Goal: Information Seeking & Learning: Learn about a topic

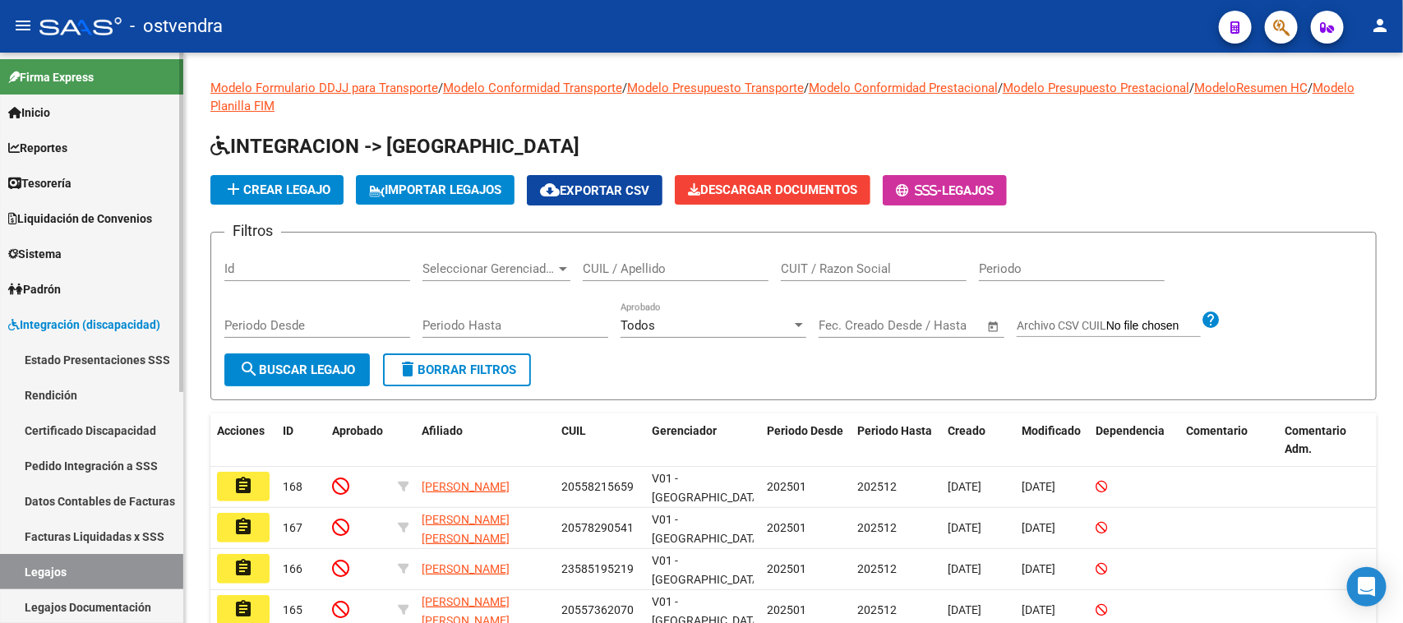
scroll to position [348, 0]
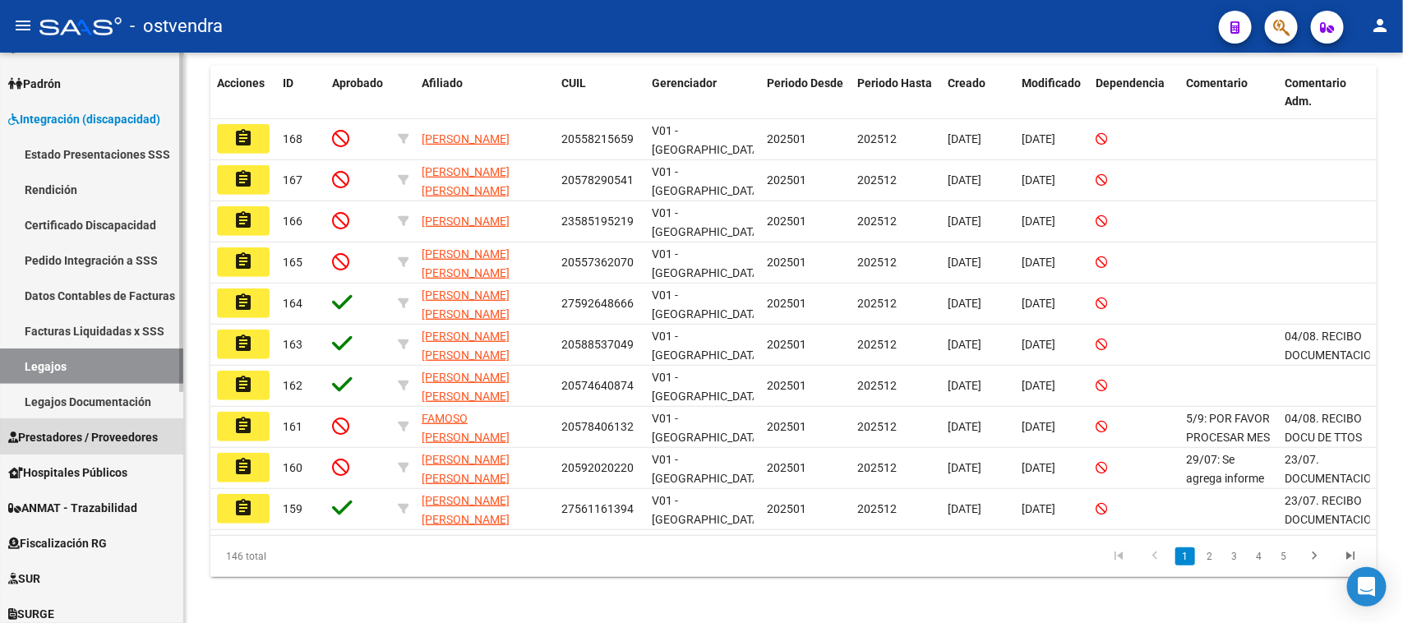
click at [117, 425] on link "Prestadores / Proveedores" at bounding box center [91, 436] width 183 height 35
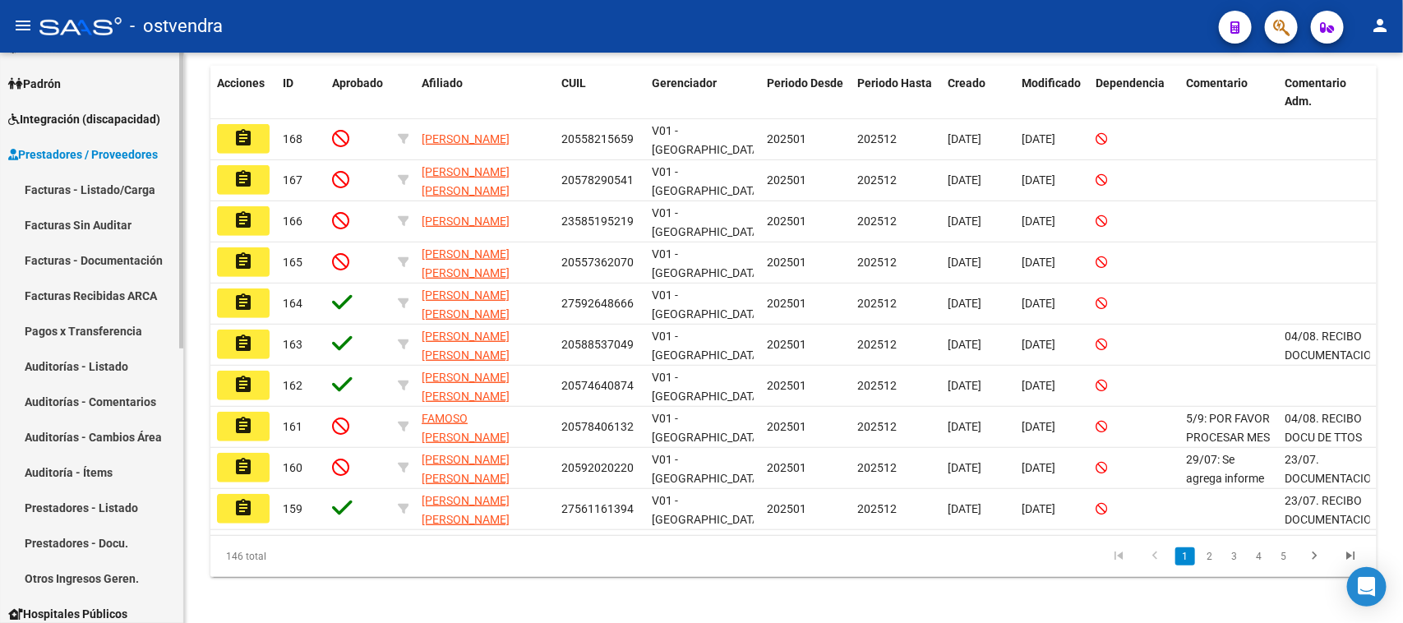
click at [128, 405] on link "Auditorías - Comentarios" at bounding box center [91, 401] width 183 height 35
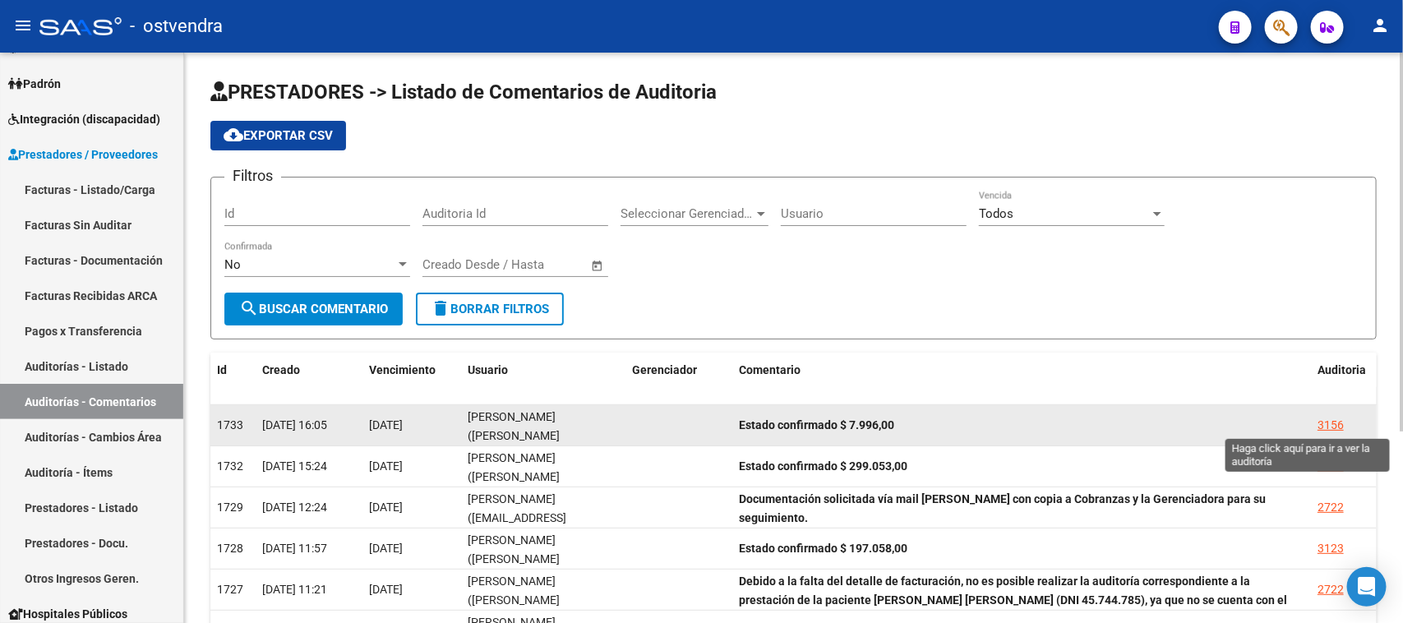
click at [1341, 416] on div "3156" at bounding box center [1331, 425] width 26 height 19
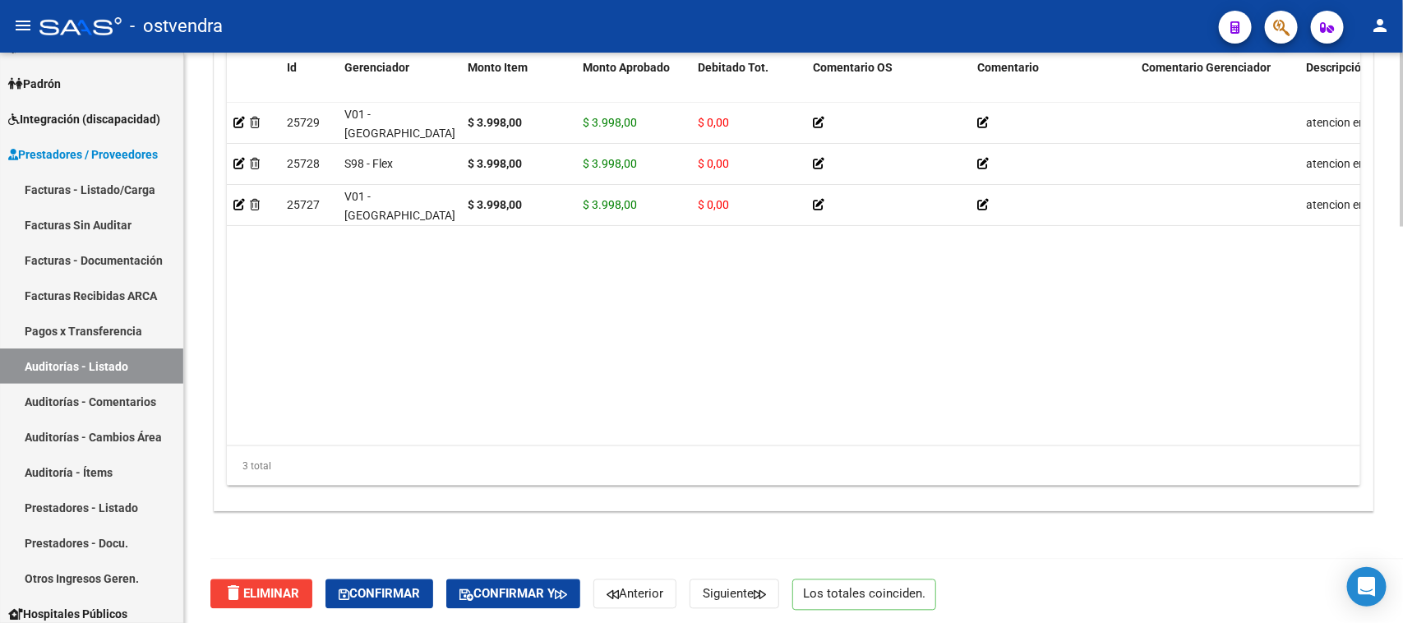
scroll to position [1302, 0]
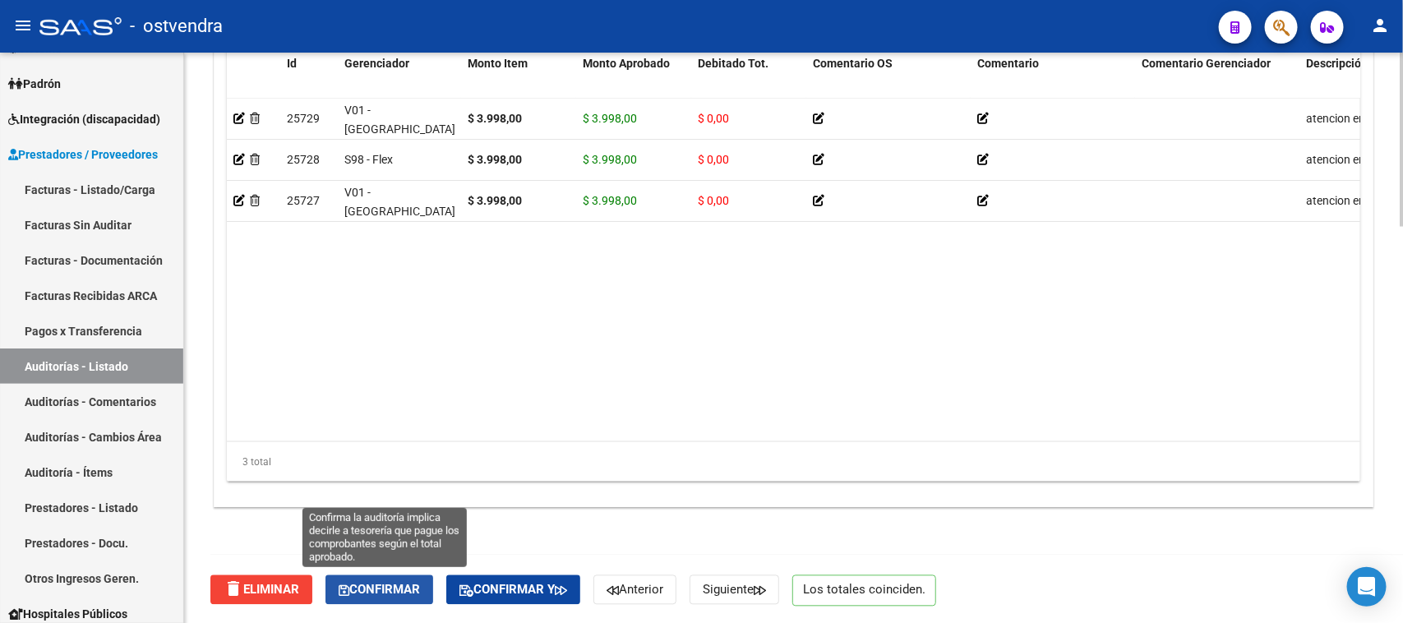
click at [405, 596] on button "Confirmar" at bounding box center [380, 591] width 108 height 30
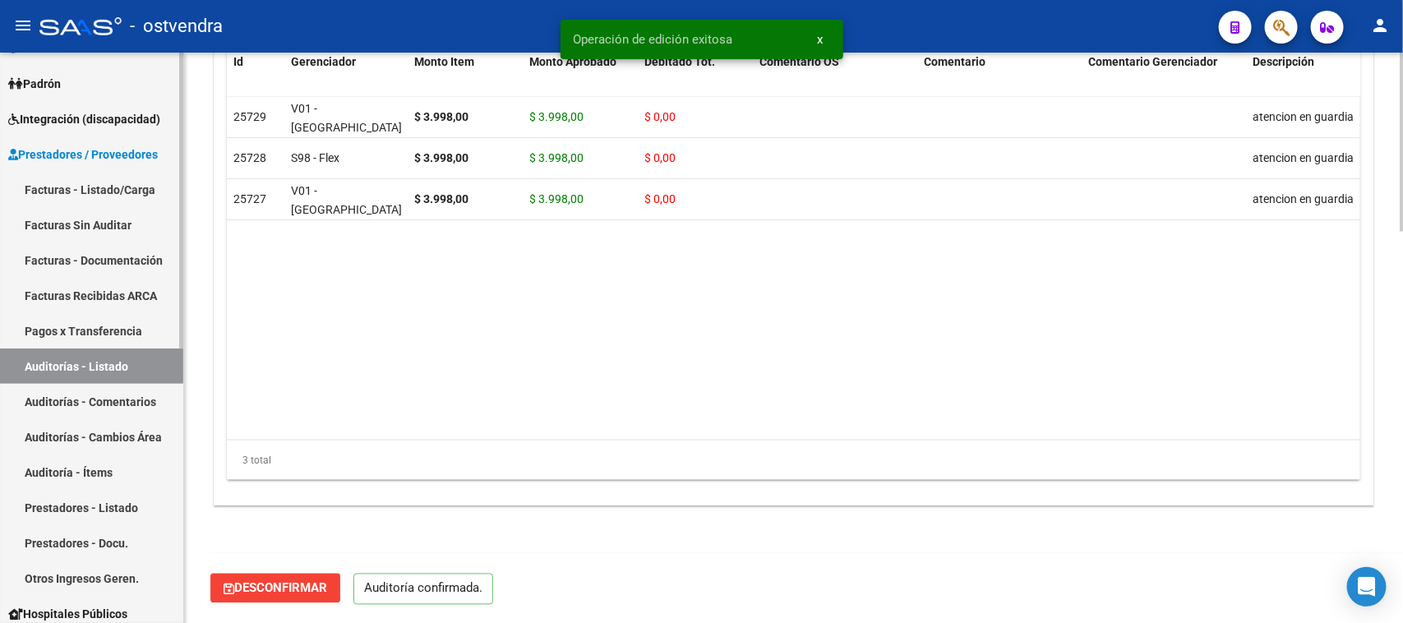
click at [141, 356] on link "Auditorías - Listado" at bounding box center [91, 366] width 183 height 35
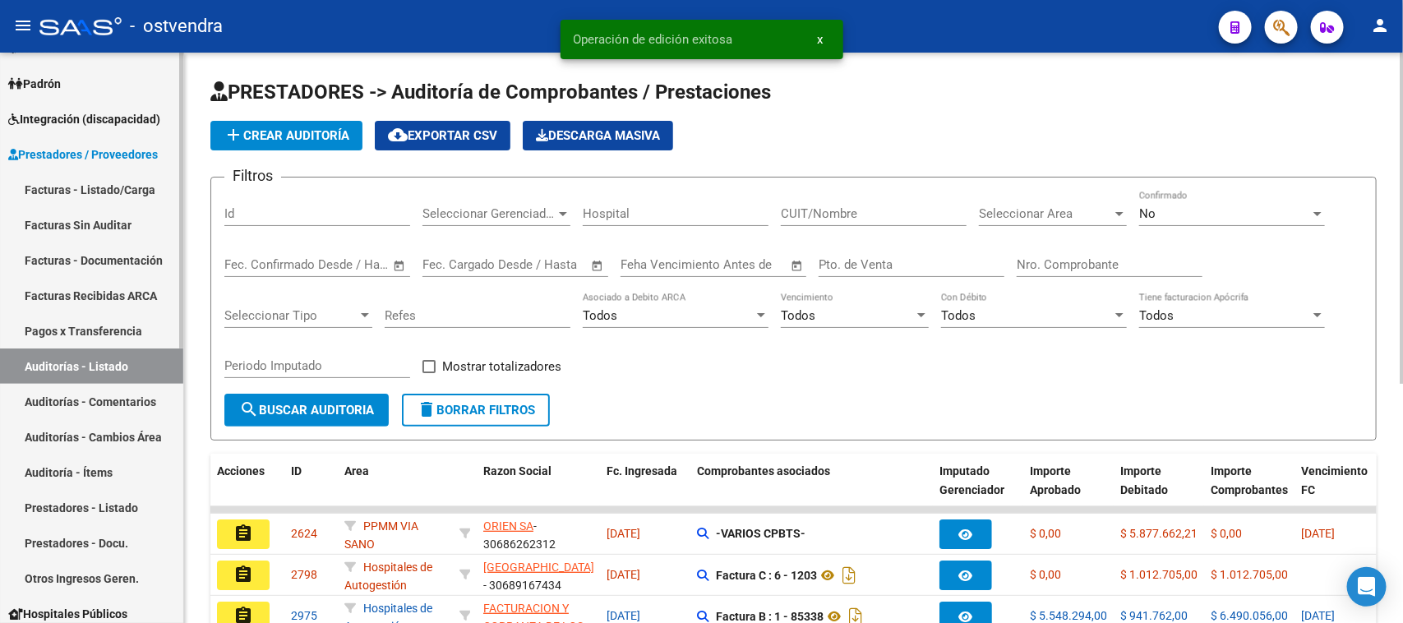
click at [122, 391] on link "Auditorías - Comentarios" at bounding box center [91, 401] width 183 height 35
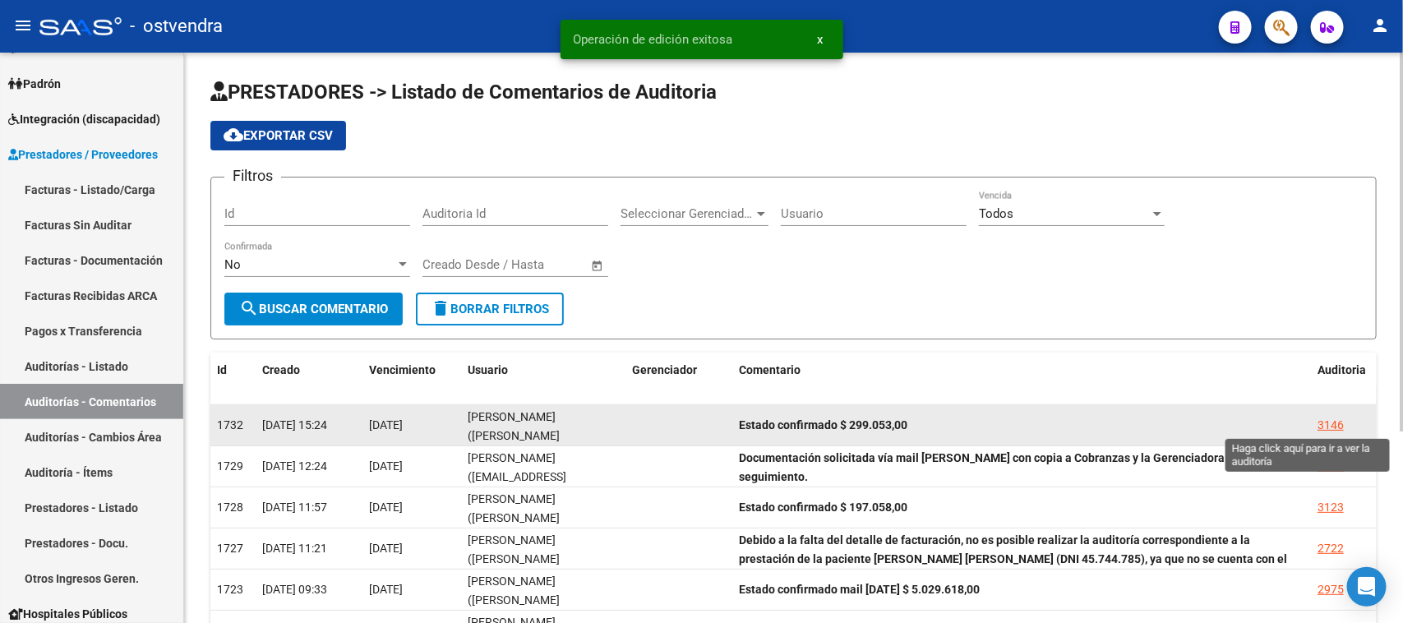
click at [1329, 421] on div "3146" at bounding box center [1331, 425] width 26 height 19
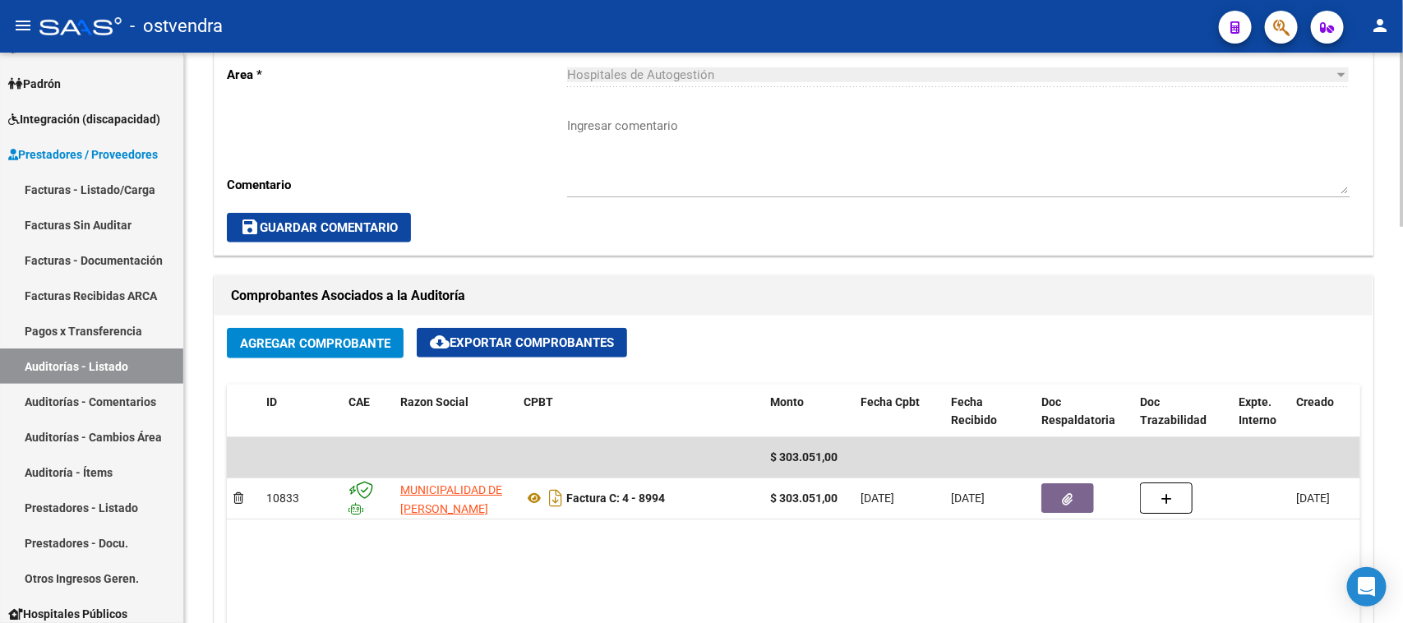
scroll to position [617, 0]
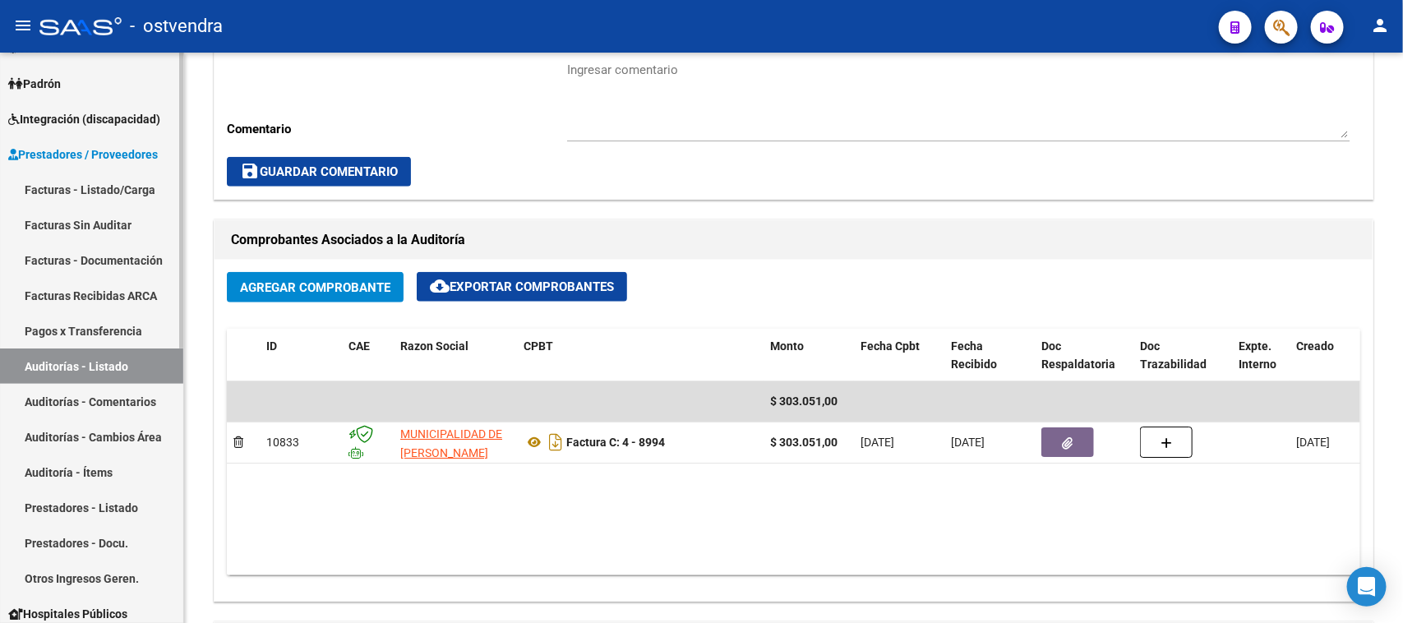
click at [140, 403] on link "Auditorías - Comentarios" at bounding box center [91, 401] width 183 height 35
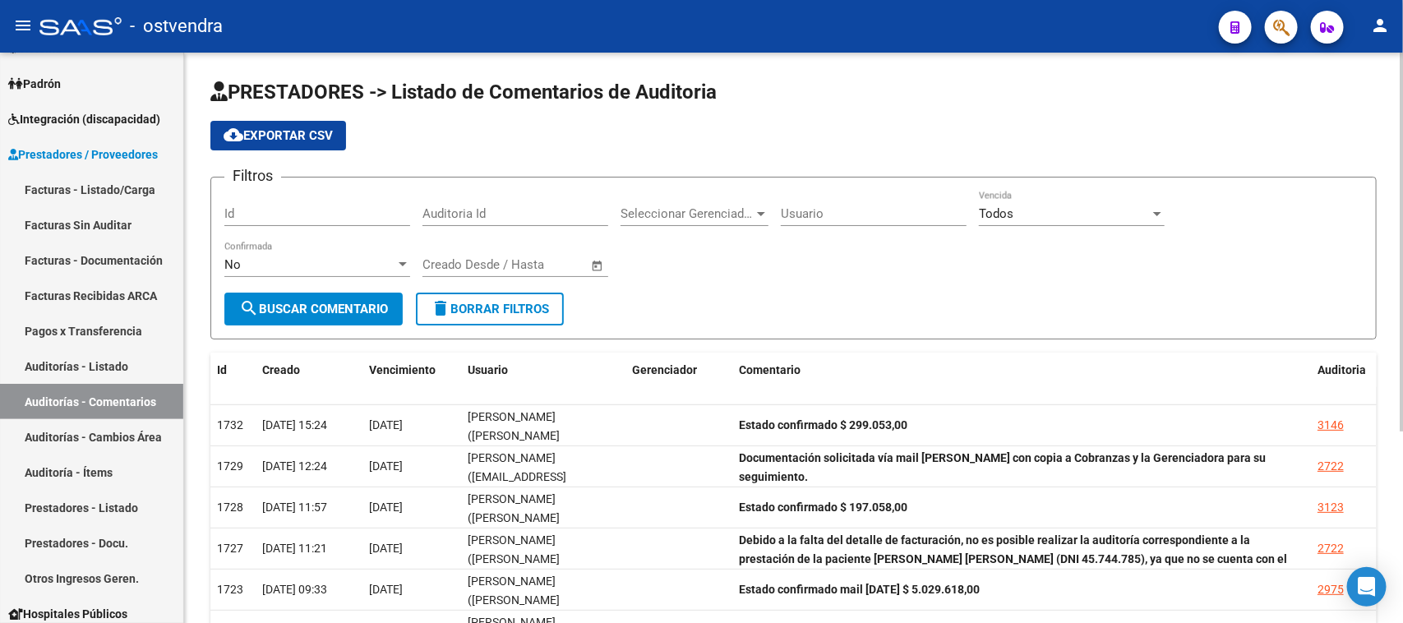
click at [897, 296] on form "Filtros Id Auditoria Id Seleccionar Gerenciador Seleccionar Gerenciador Usuario…" at bounding box center [793, 258] width 1167 height 163
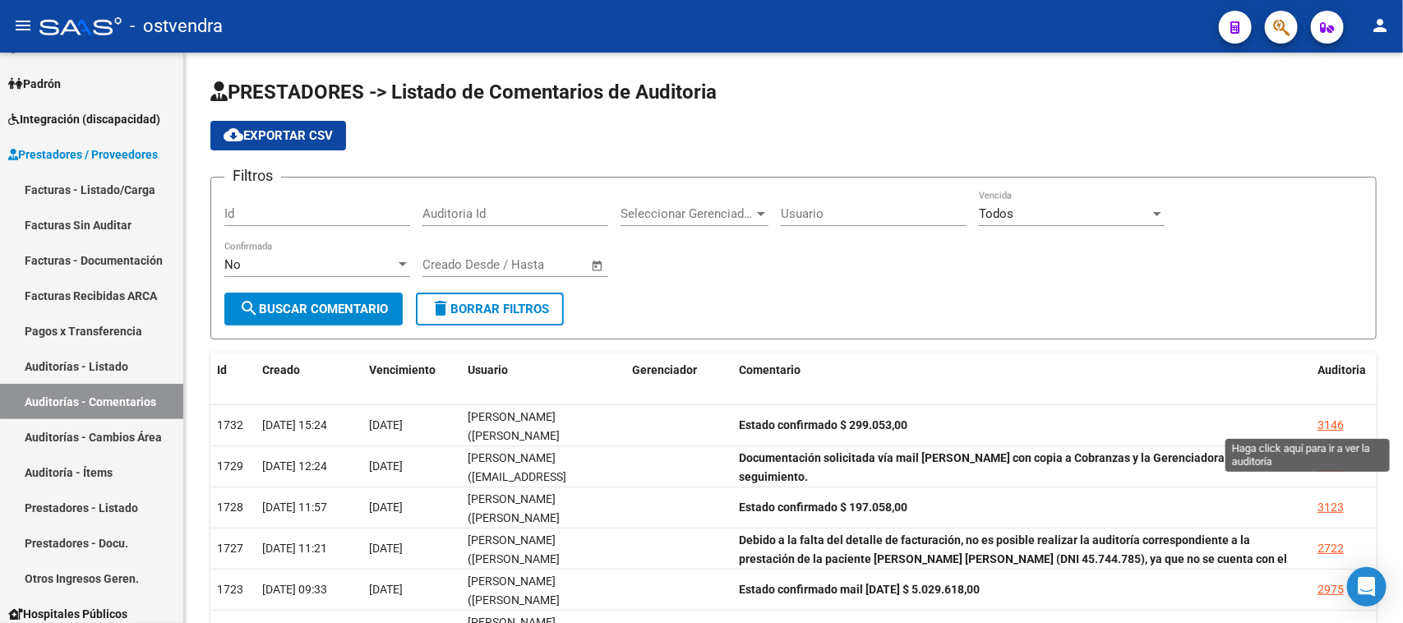
click at [1328, 422] on div "3146" at bounding box center [1331, 425] width 26 height 19
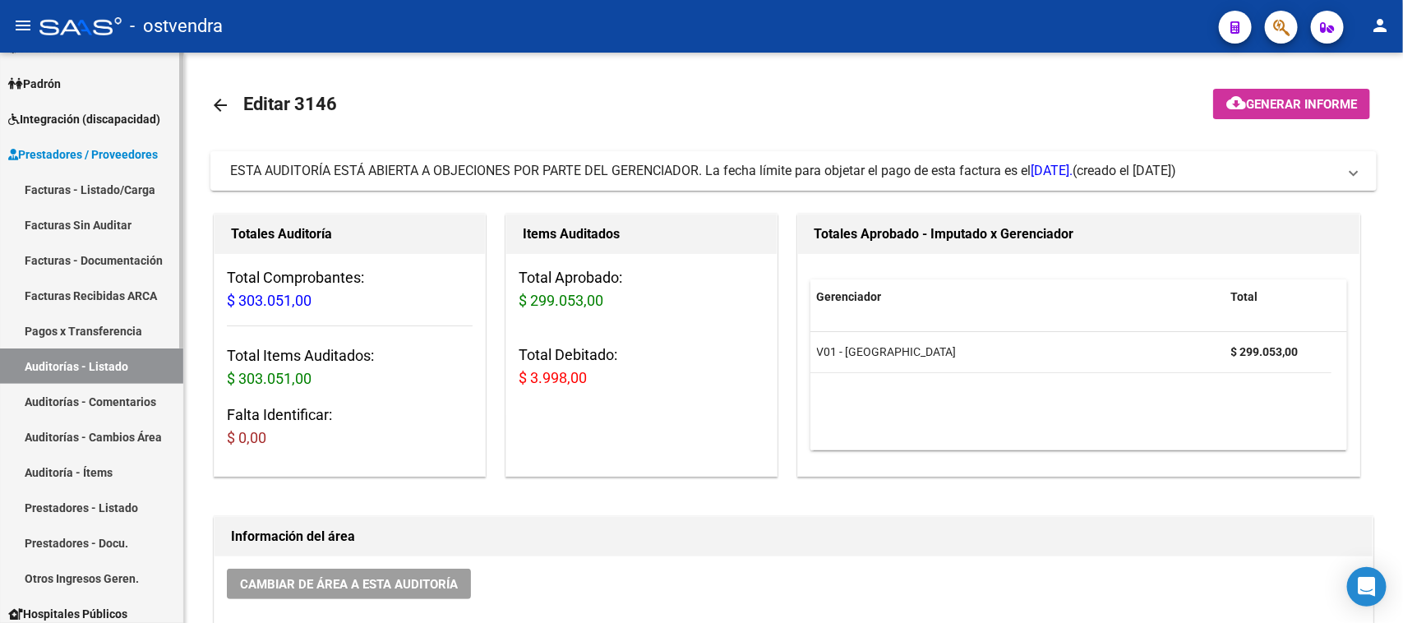
click at [132, 401] on link "Auditorías - Comentarios" at bounding box center [91, 401] width 183 height 35
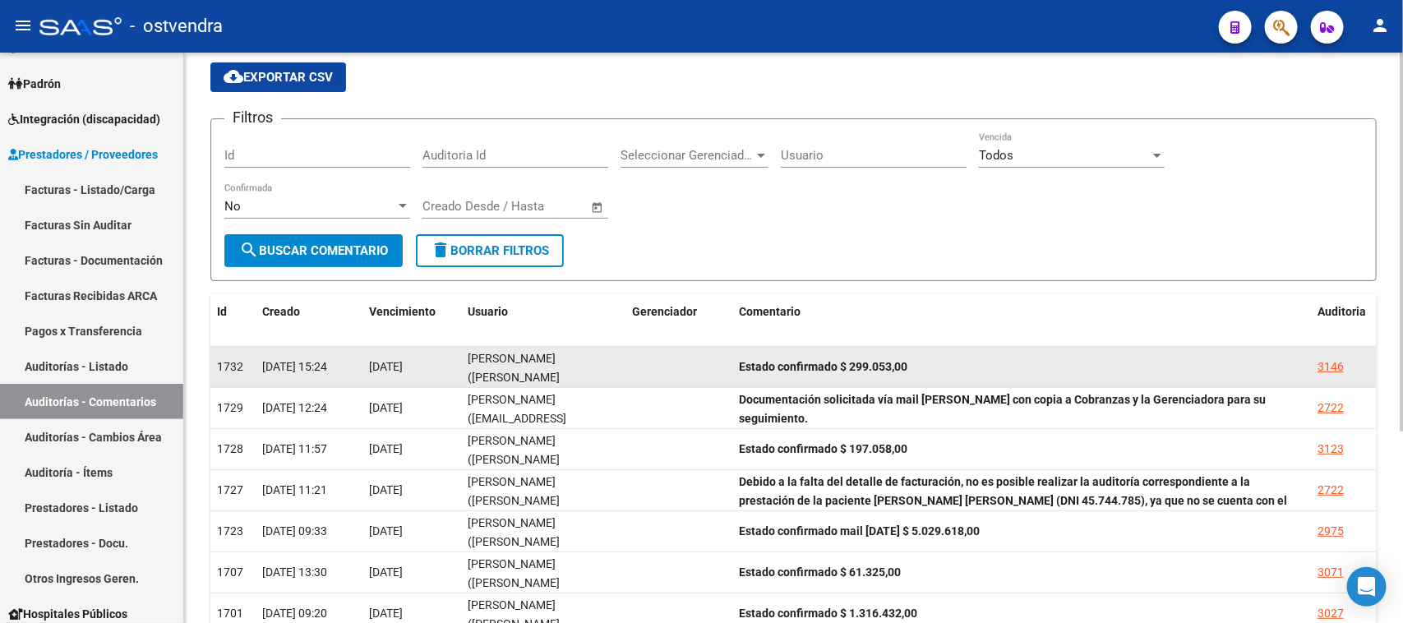
scroll to position [103, 0]
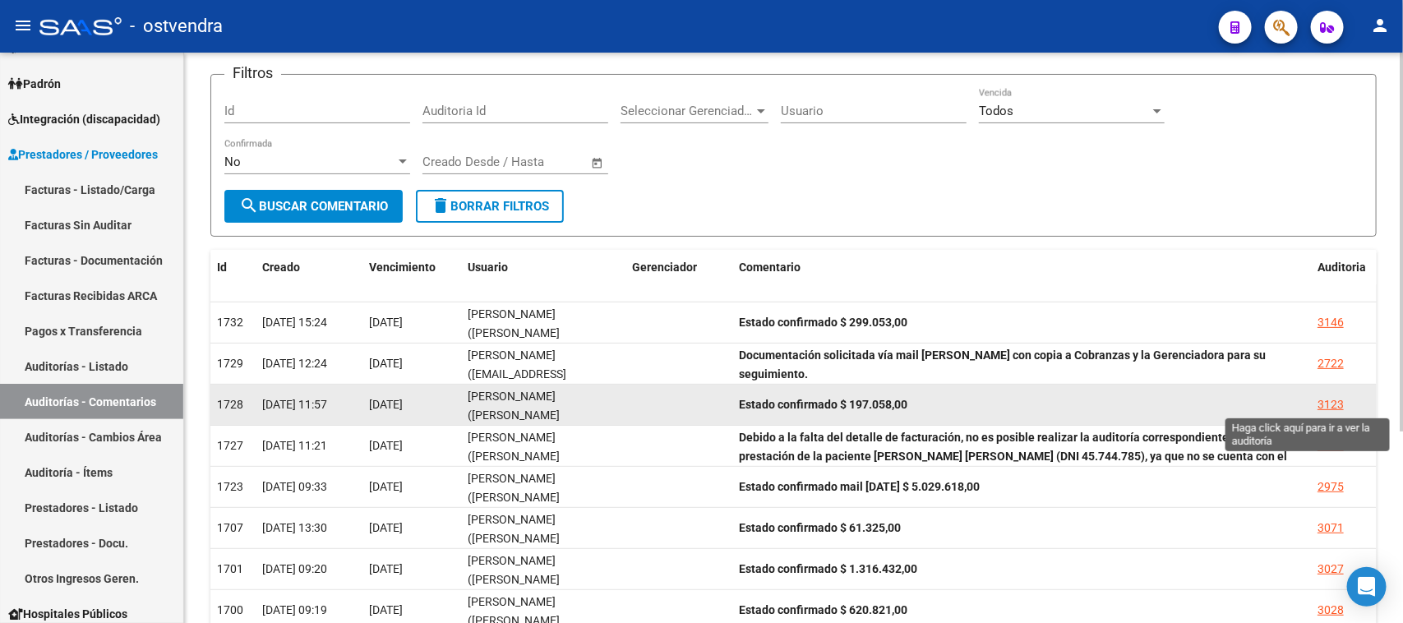
click at [1336, 401] on div "3123" at bounding box center [1331, 404] width 26 height 19
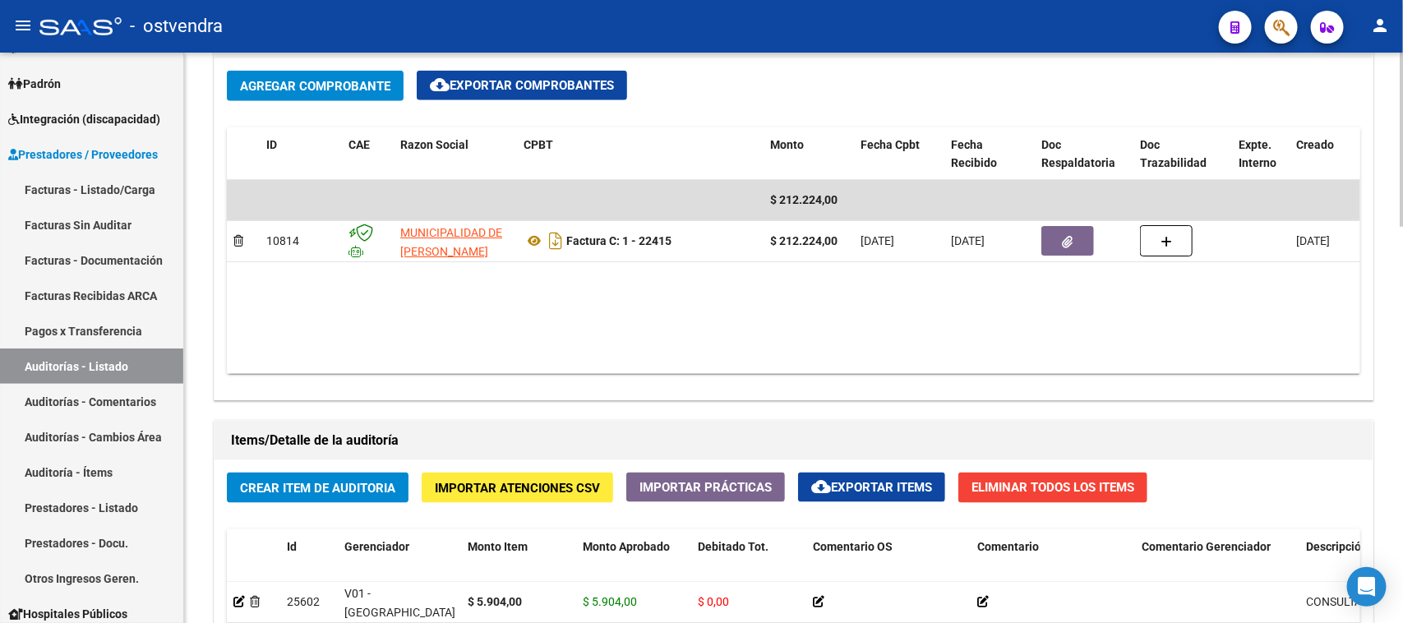
scroll to position [822, 0]
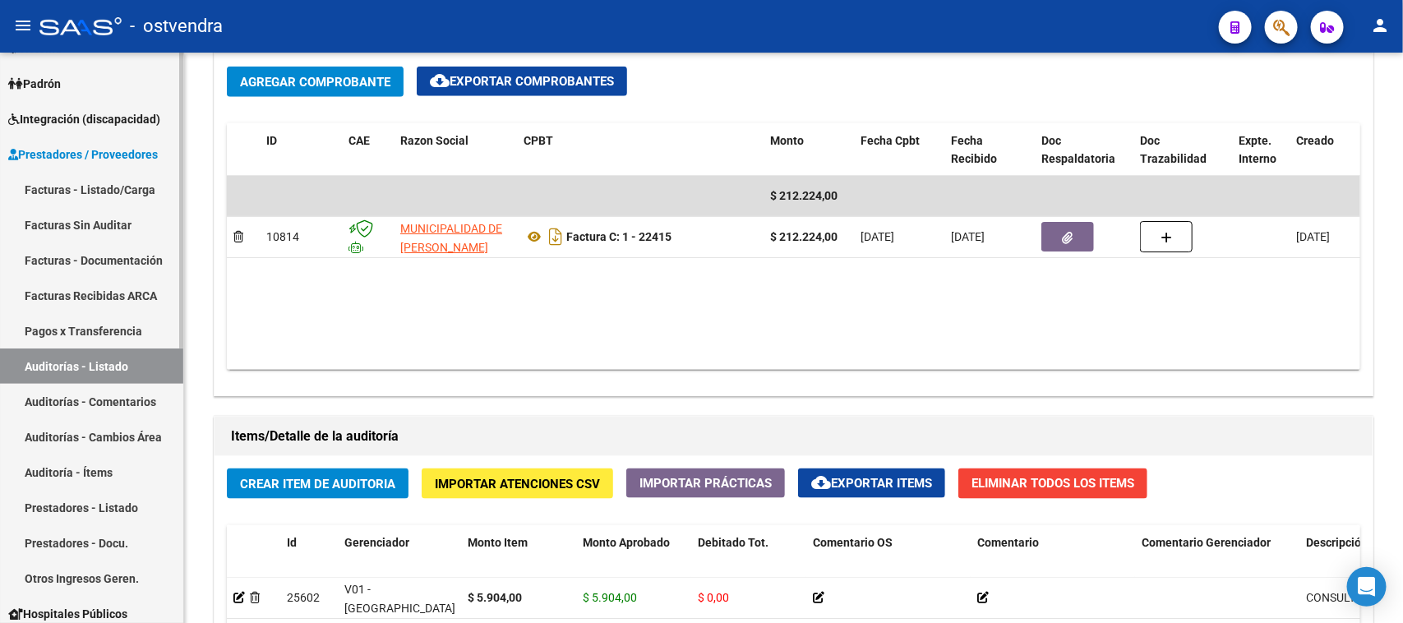
click at [78, 392] on link "Auditorías - Comentarios" at bounding box center [91, 401] width 183 height 35
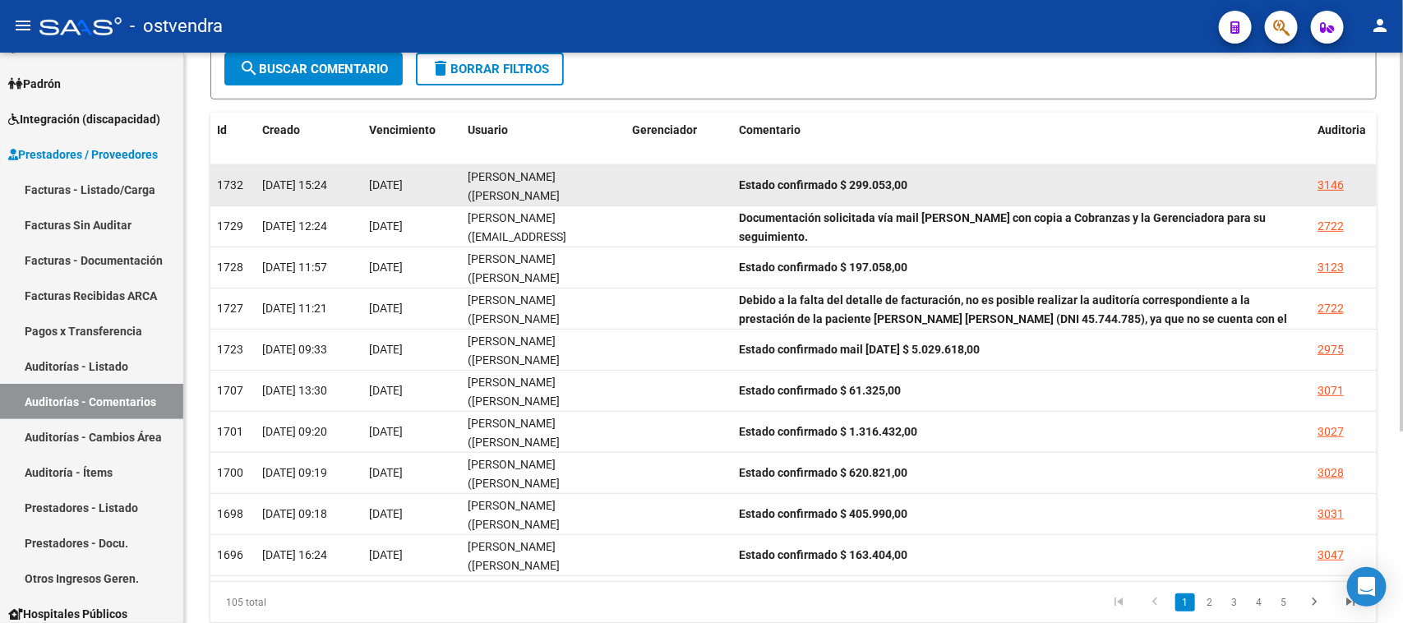
scroll to position [290, 0]
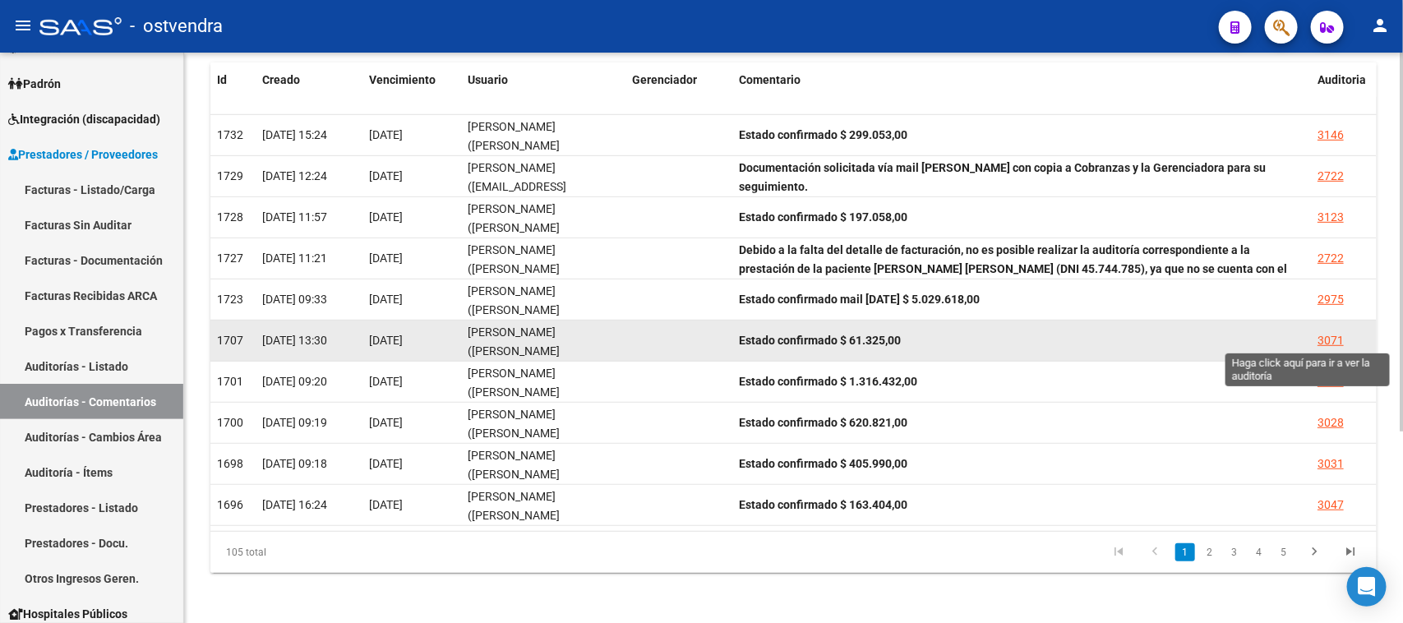
click at [1334, 338] on div "3071" at bounding box center [1331, 340] width 26 height 19
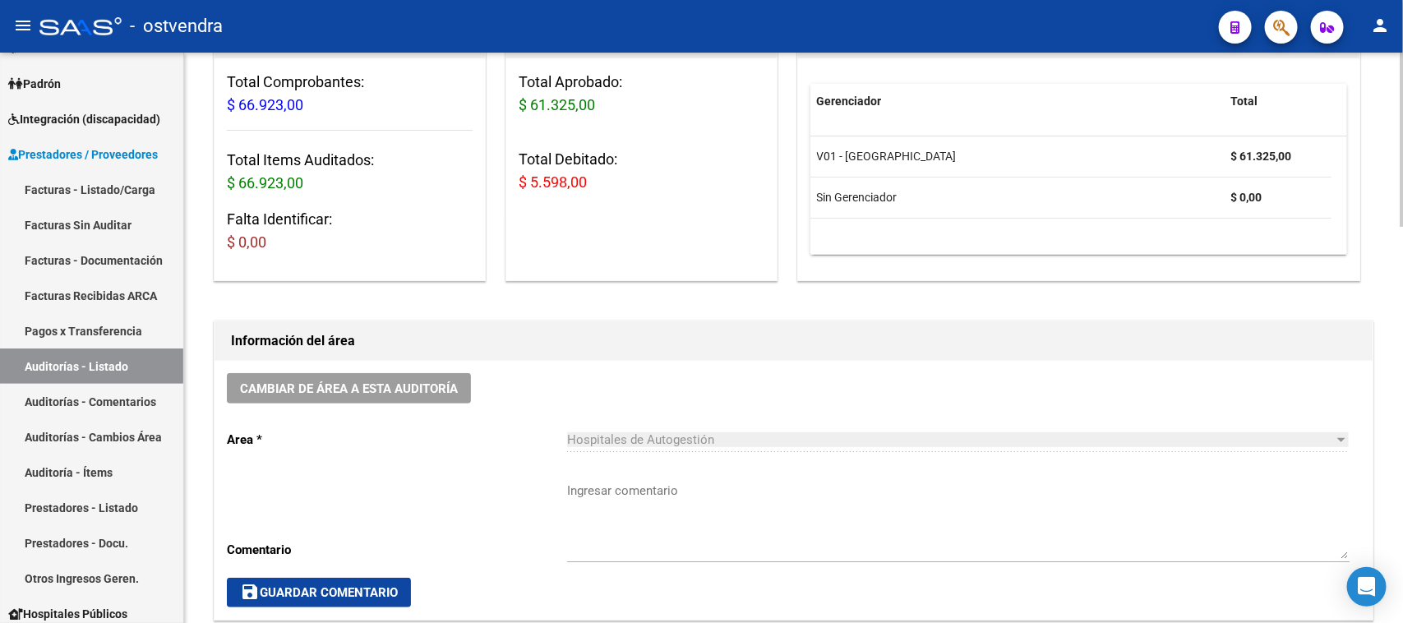
scroll to position [206, 0]
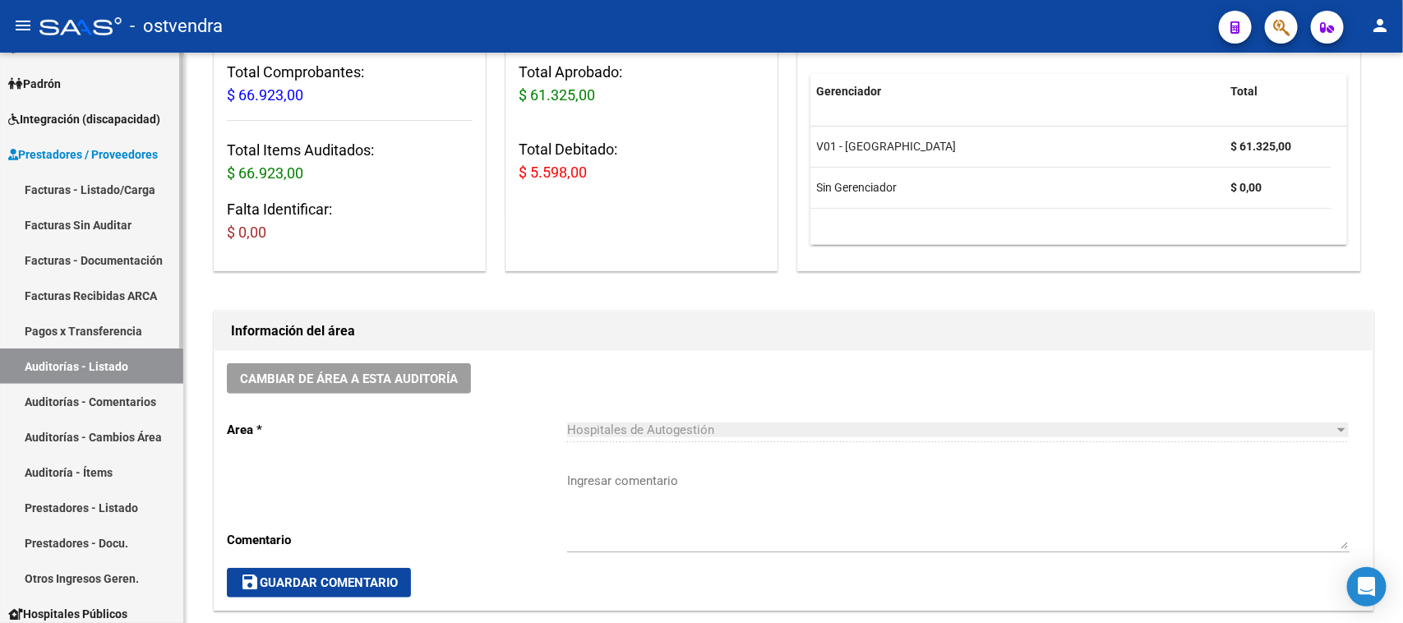
click at [120, 396] on link "Auditorías - Comentarios" at bounding box center [91, 401] width 183 height 35
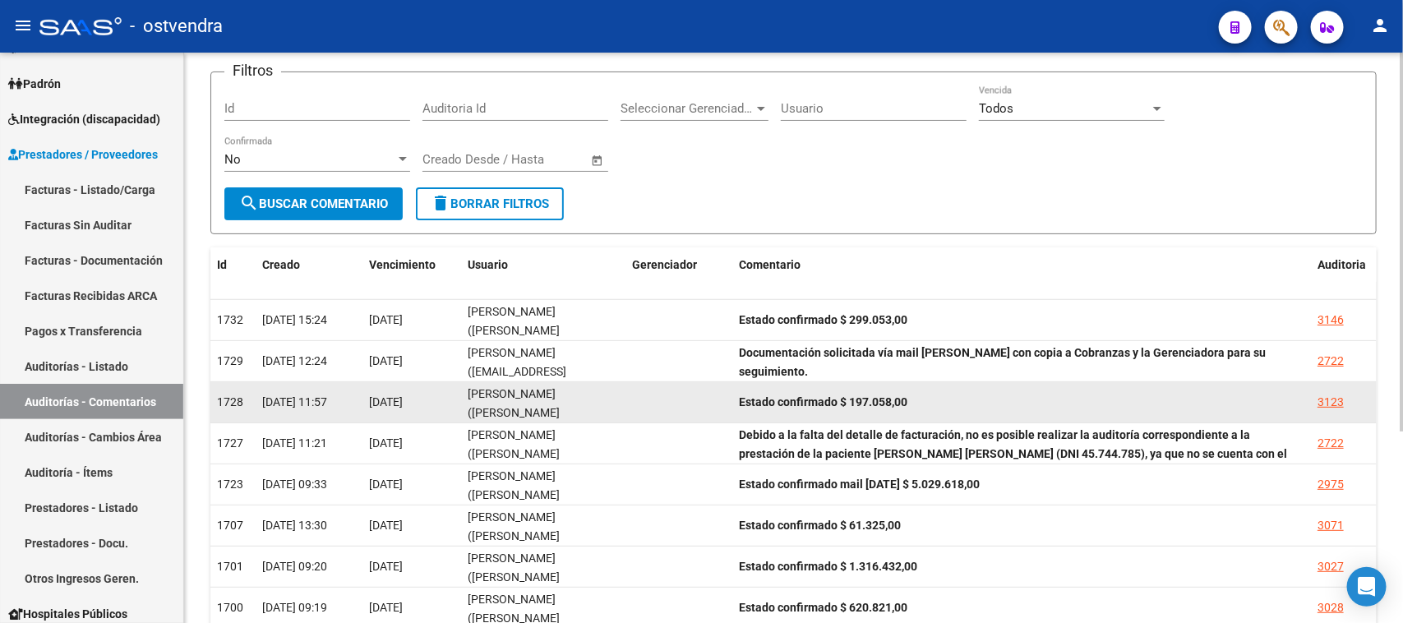
scroll to position [290, 0]
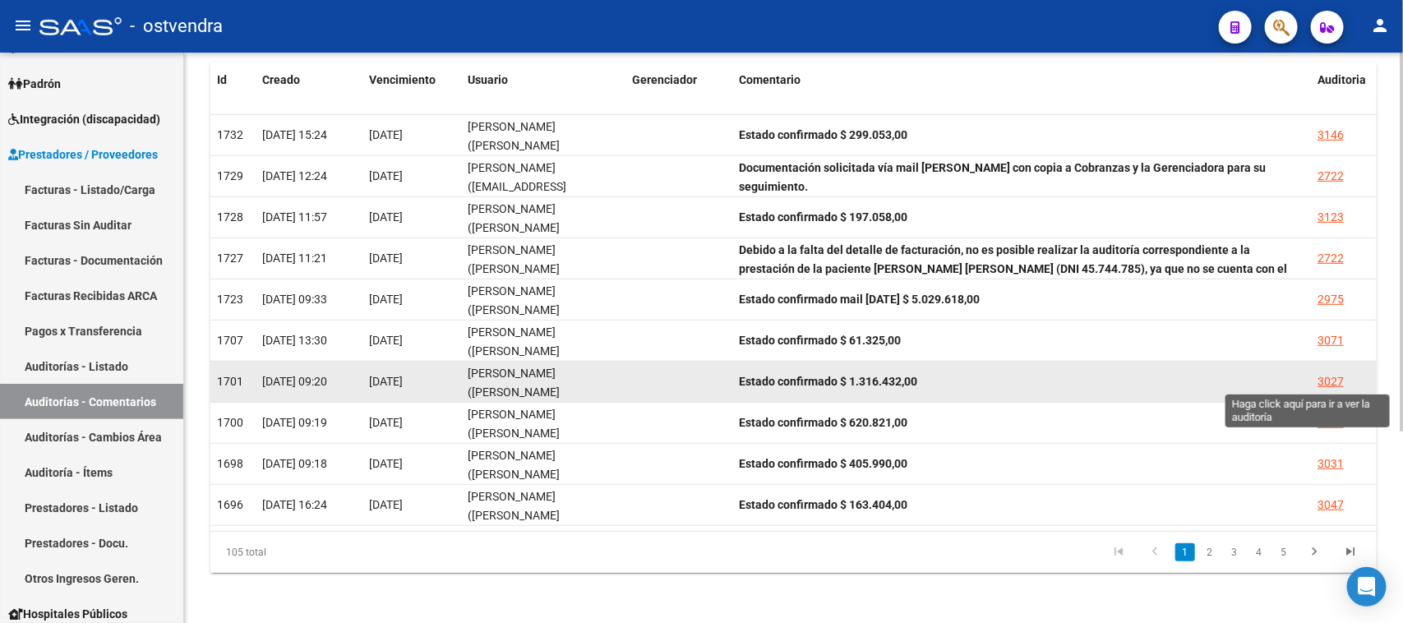
click at [1334, 379] on div "3027" at bounding box center [1331, 381] width 26 height 19
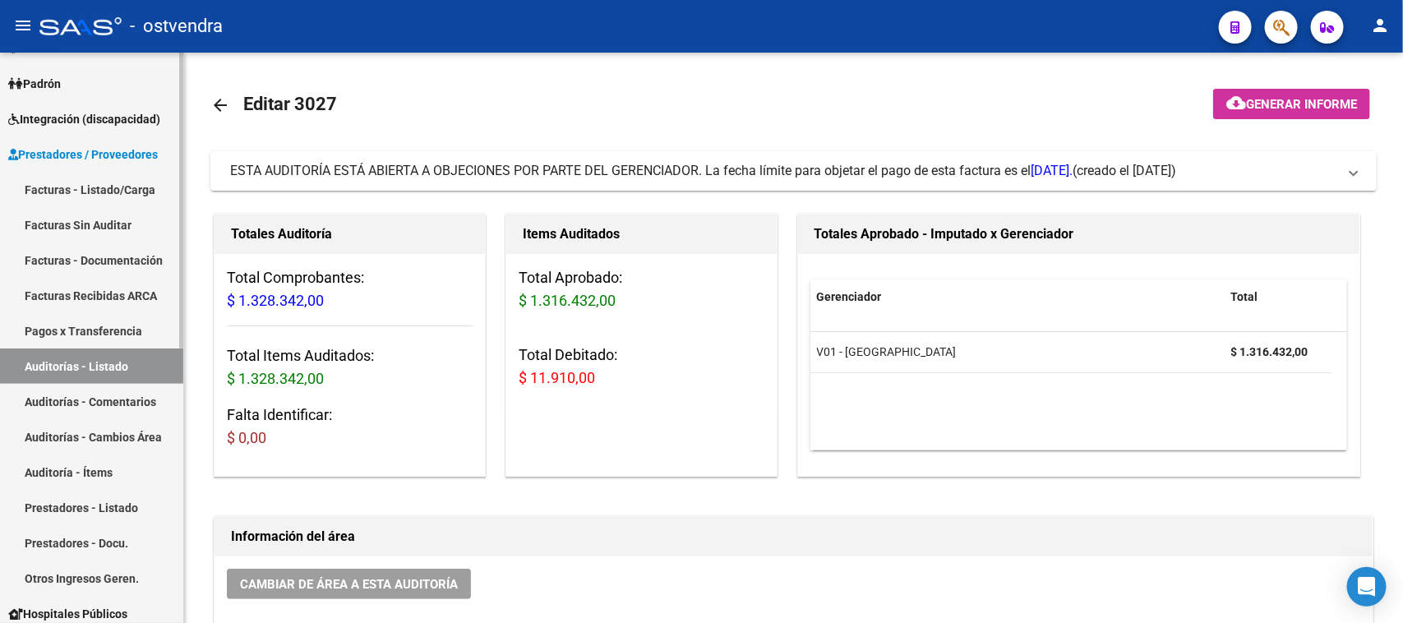
click at [81, 396] on link "Auditorías - Comentarios" at bounding box center [91, 401] width 183 height 35
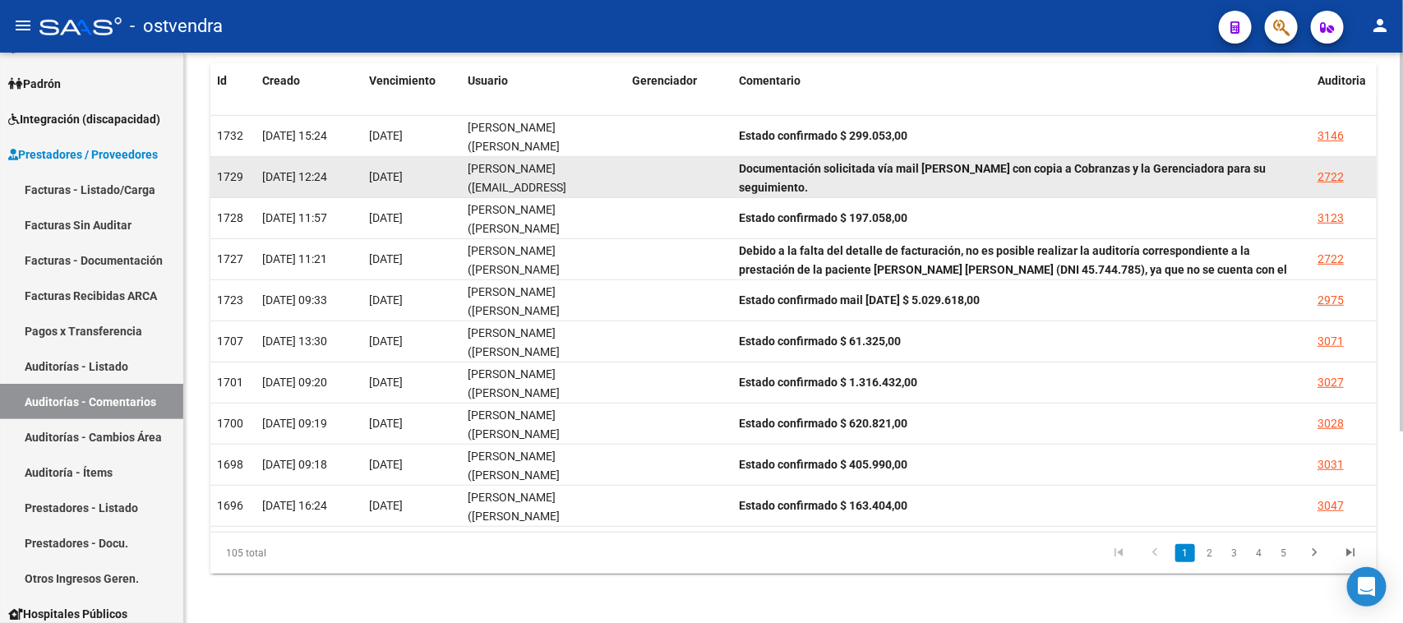
scroll to position [290, 0]
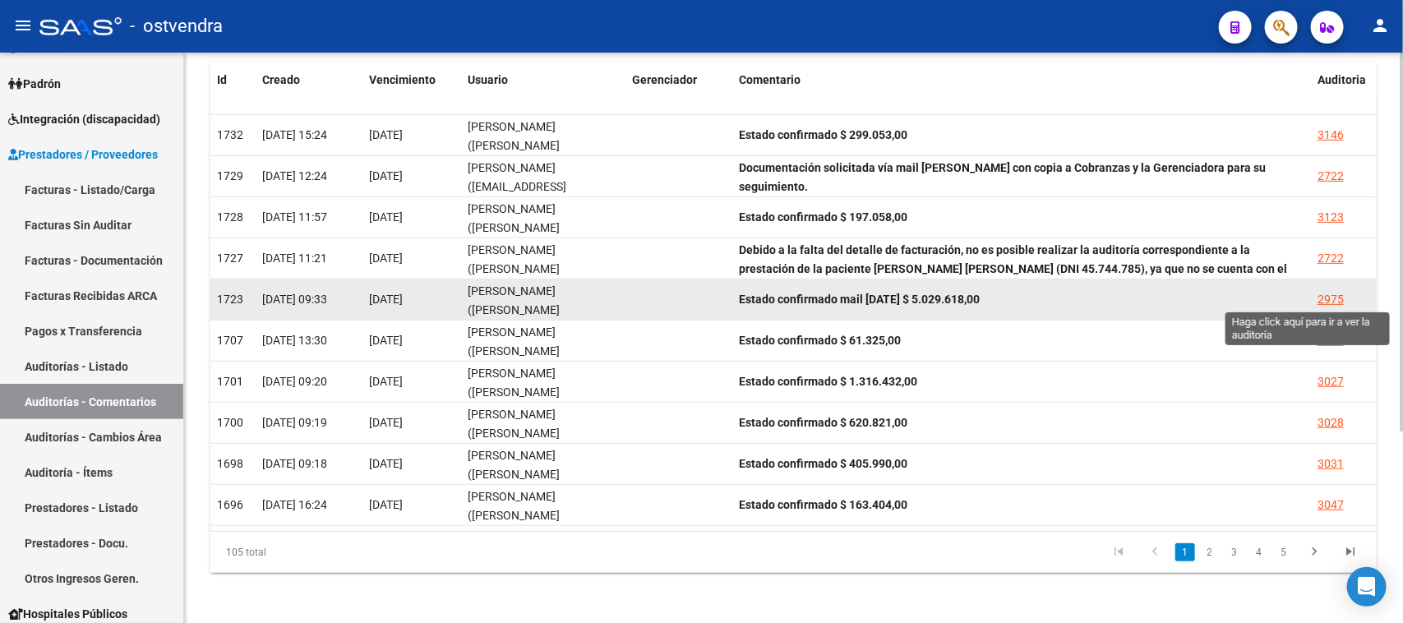
click at [1336, 294] on div "2975" at bounding box center [1331, 299] width 26 height 19
click at [1336, 294] on mat-sidenav-content "PRESTADORES -> Listado de Comentarios de Auditoria cloud_download Exportar CSV …" at bounding box center [793, 338] width 1219 height 571
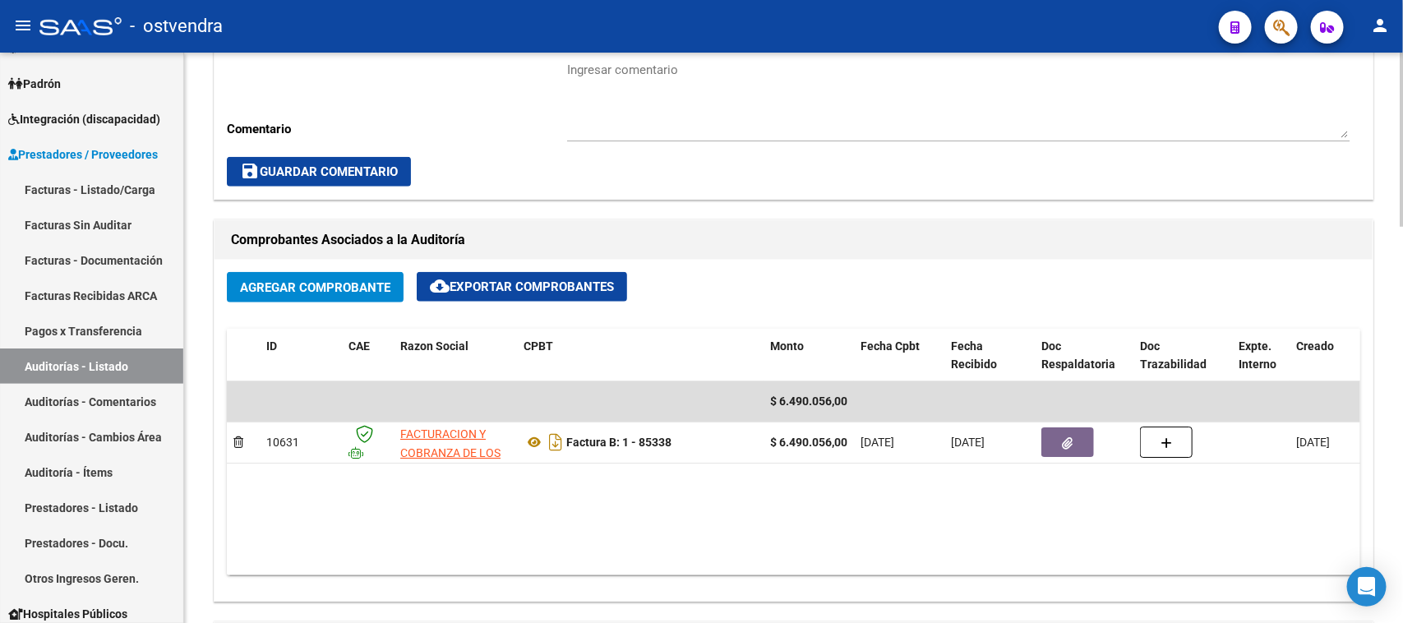
scroll to position [719, 0]
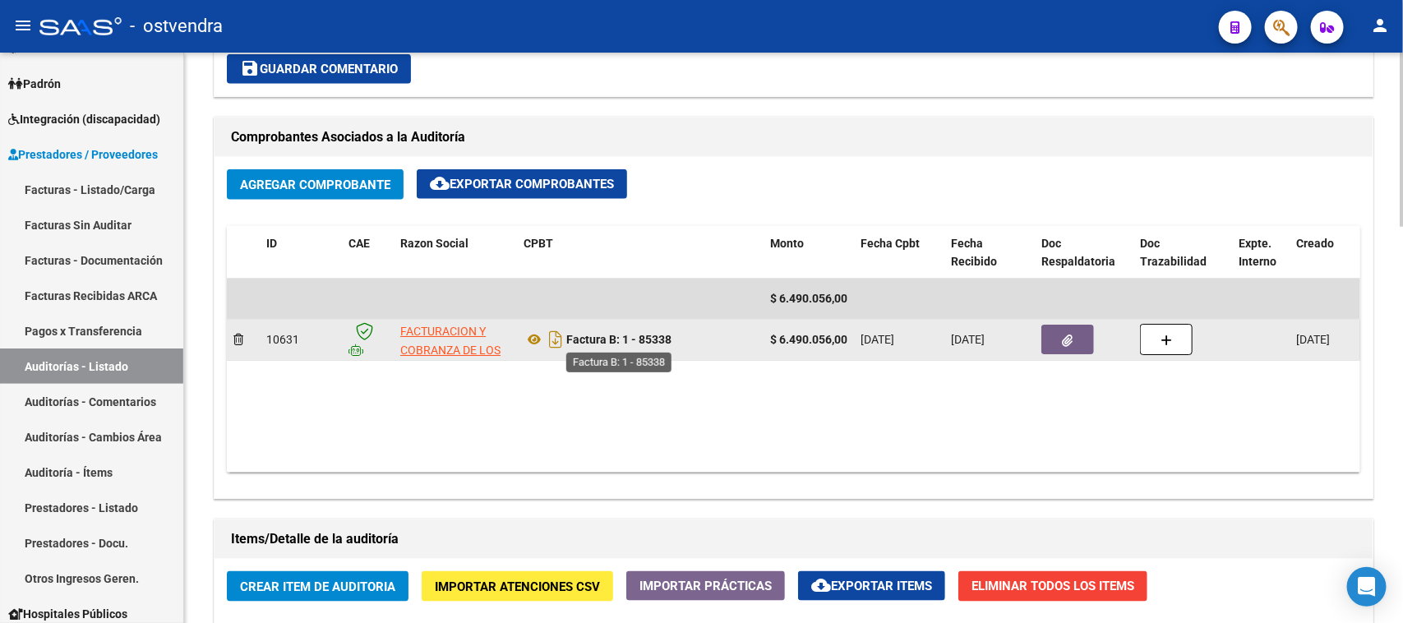
drag, startPoint x: 675, startPoint y: 338, endPoint x: 642, endPoint y: 341, distance: 33.1
click at [642, 341] on div "Factura B: 1 - 85338" at bounding box center [641, 339] width 234 height 26
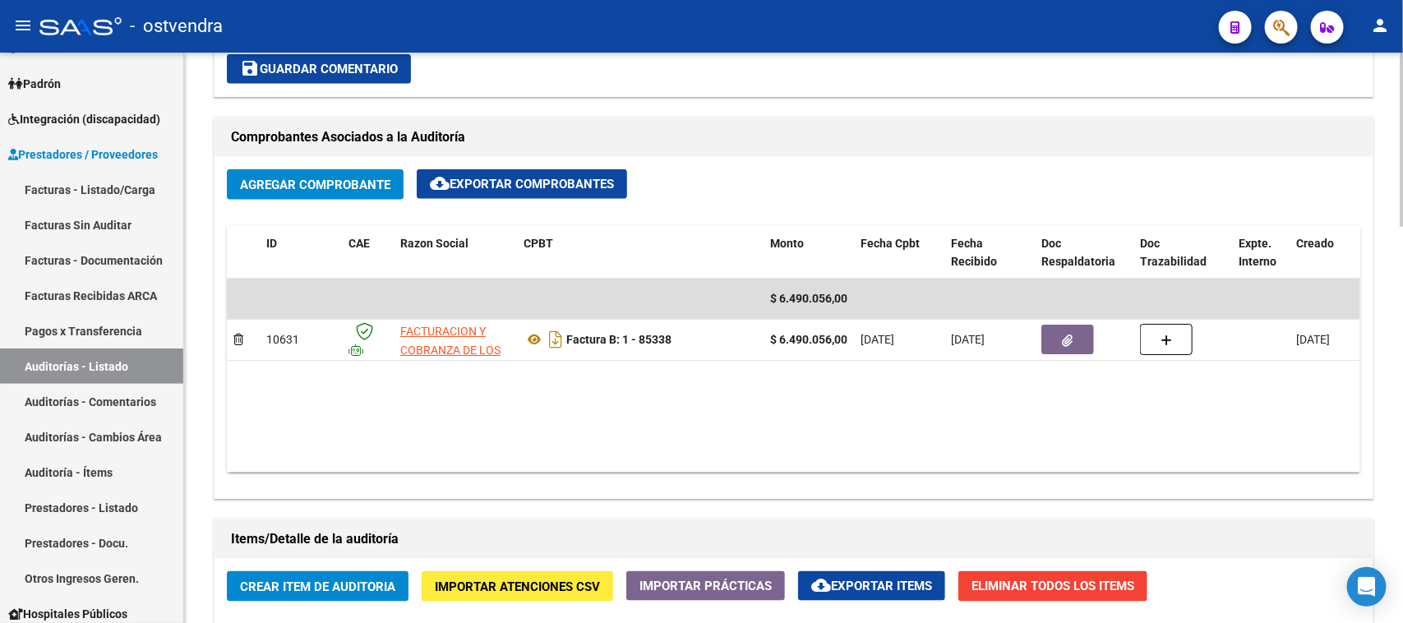
copy strong "85338"
click at [539, 388] on datatable-body "$ 6.490.056,00 10631 FACTURACION Y COBRANZA DE LOS EFECTORES PUBLICOS S.E. Fact…" at bounding box center [794, 376] width 1134 height 194
click at [113, 366] on link "Auditorías - Listado" at bounding box center [91, 366] width 183 height 35
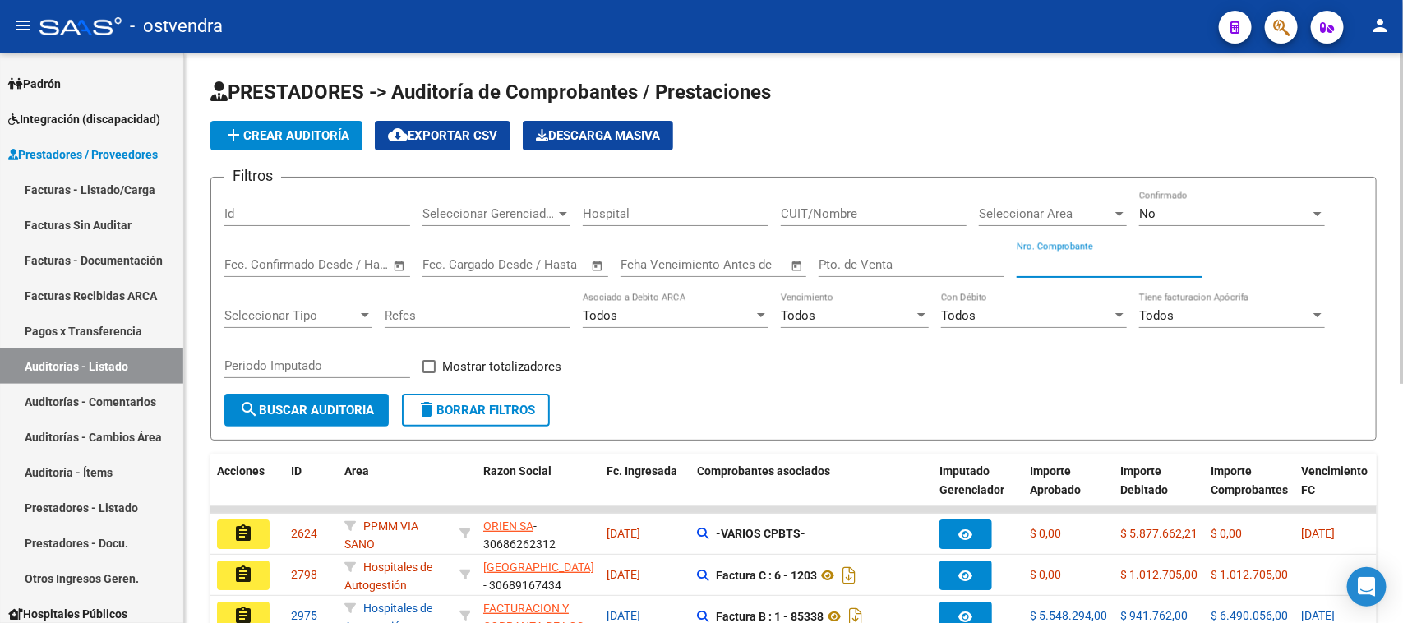
click at [1070, 264] on input "Nro. Comprobante" at bounding box center [1110, 264] width 186 height 15
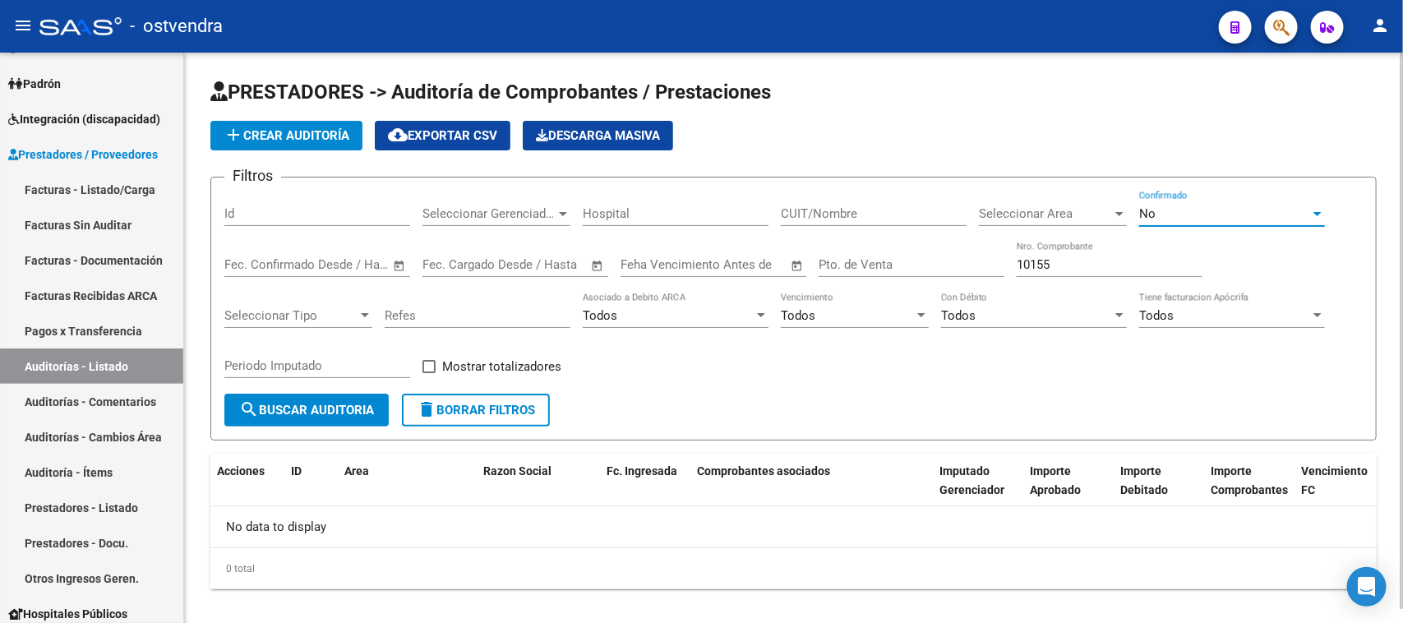
click at [1210, 206] on div "No" at bounding box center [1225, 213] width 171 height 15
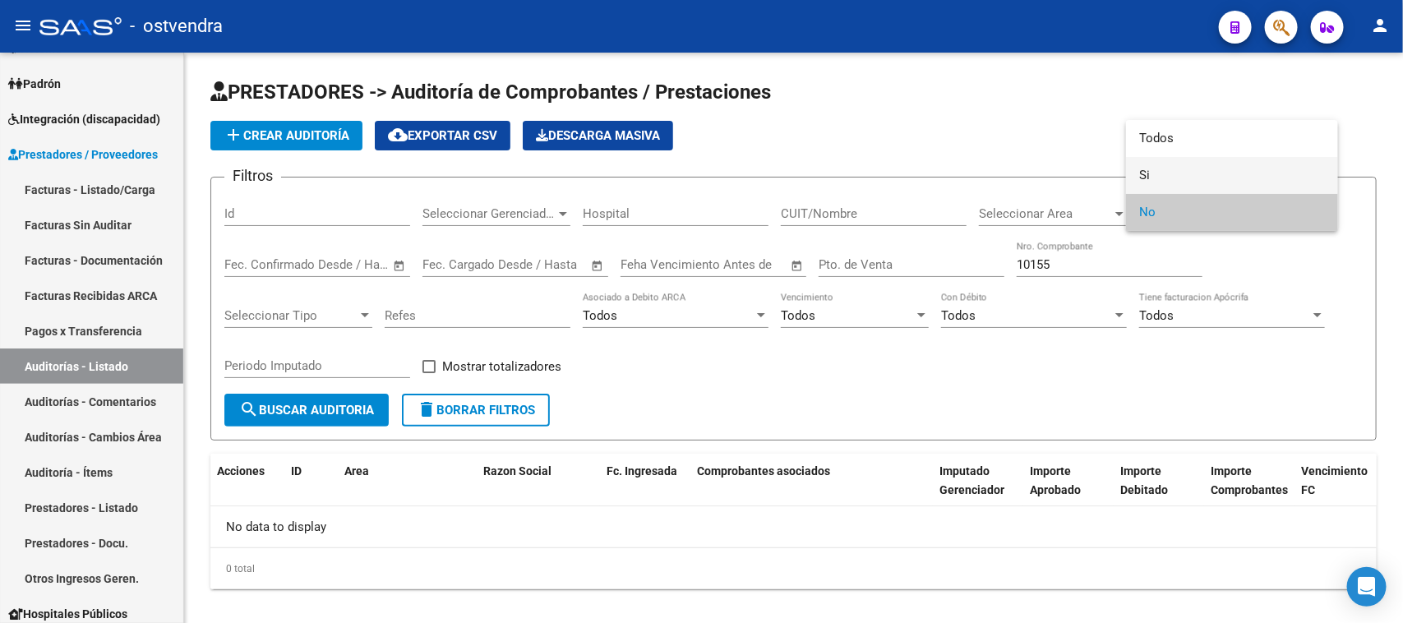
click at [1181, 162] on span "Si" at bounding box center [1233, 175] width 186 height 37
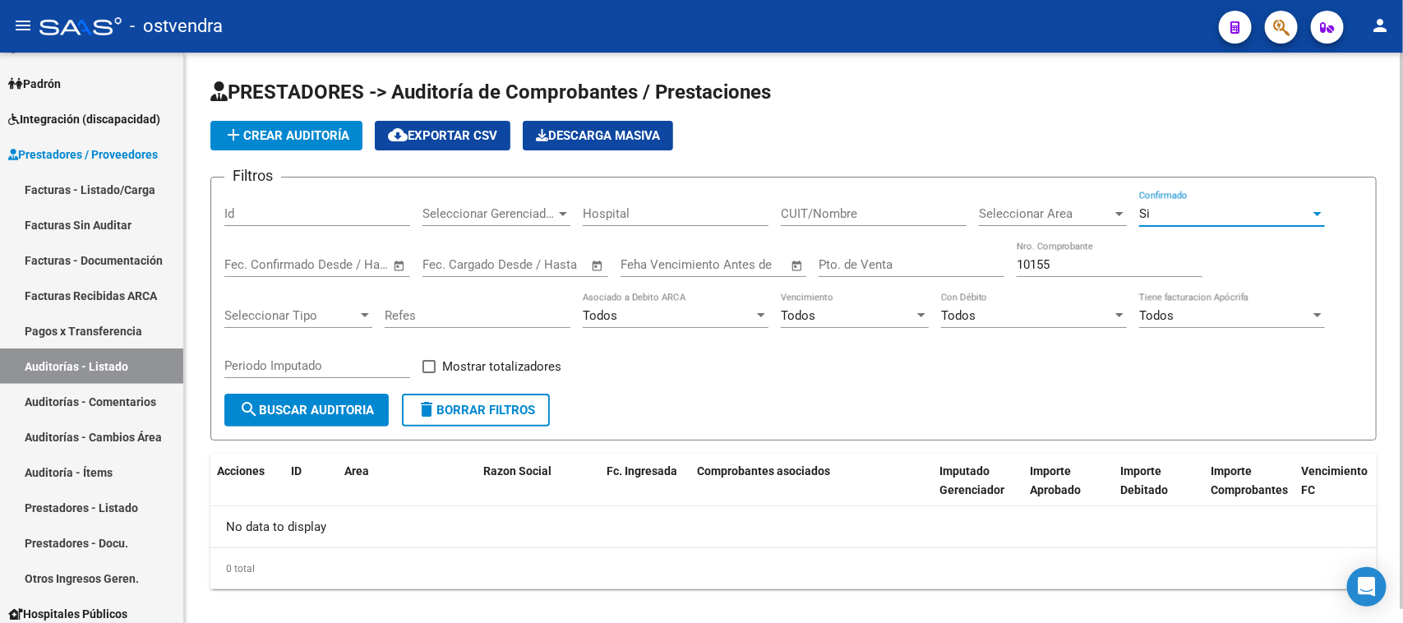
click at [322, 407] on span "search Buscar Auditoria" at bounding box center [306, 410] width 135 height 15
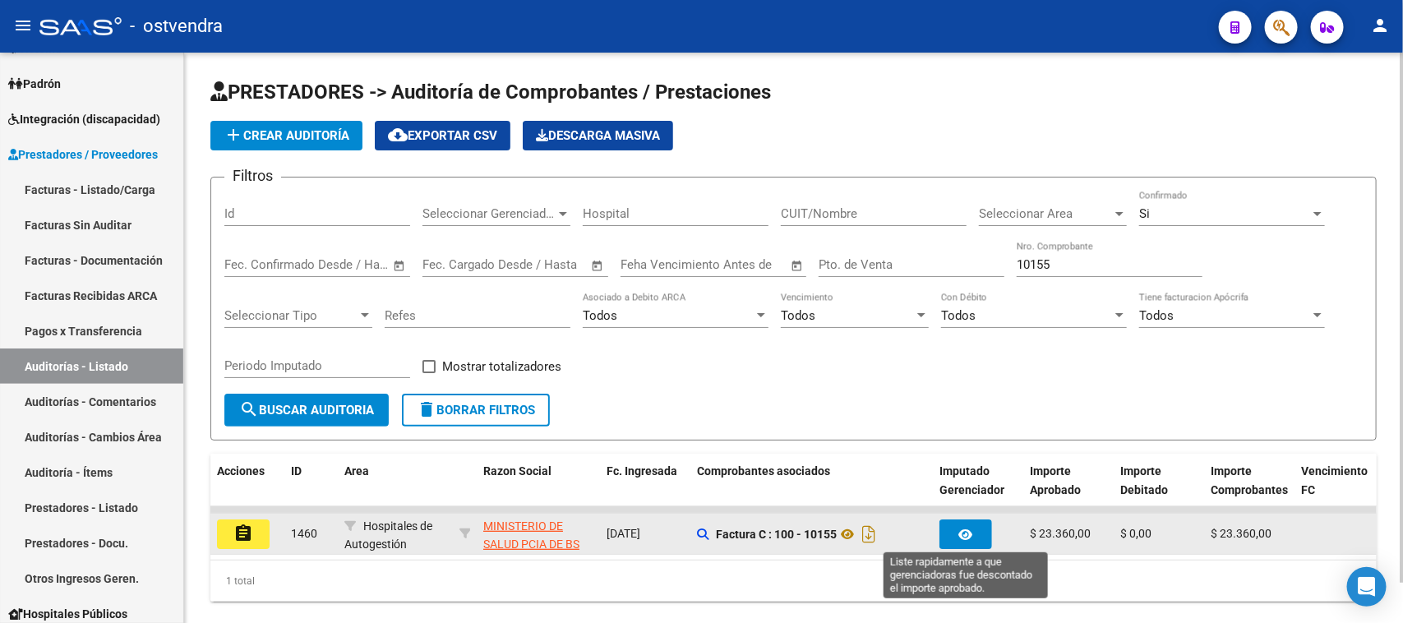
click at [960, 539] on button "button" at bounding box center [966, 535] width 53 height 30
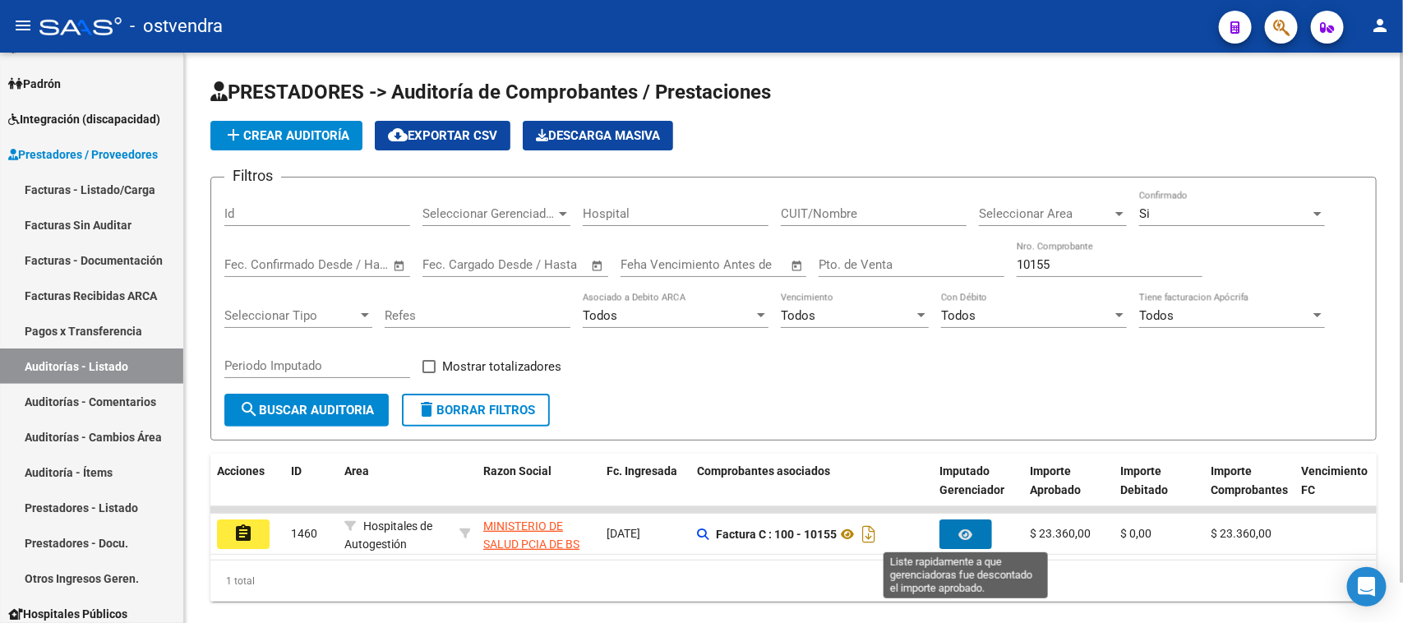
click at [1061, 263] on input "10155" at bounding box center [1110, 264] width 186 height 15
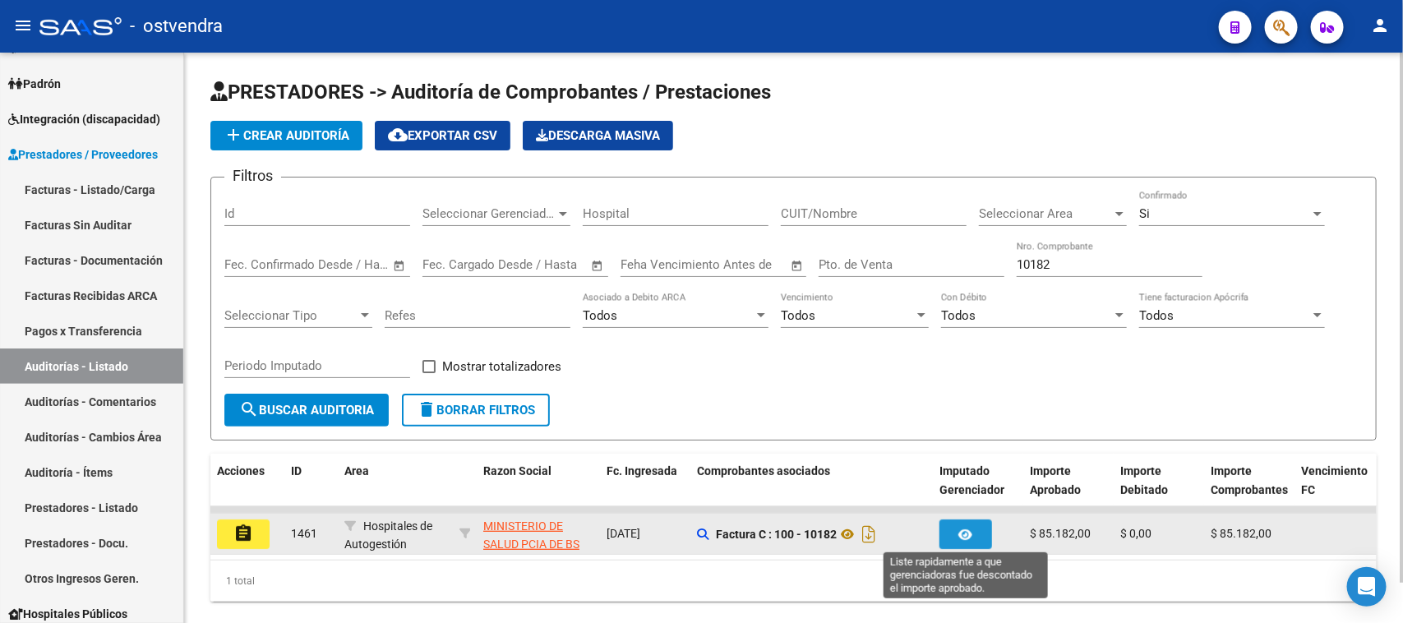
click at [979, 524] on button "button" at bounding box center [966, 535] width 53 height 30
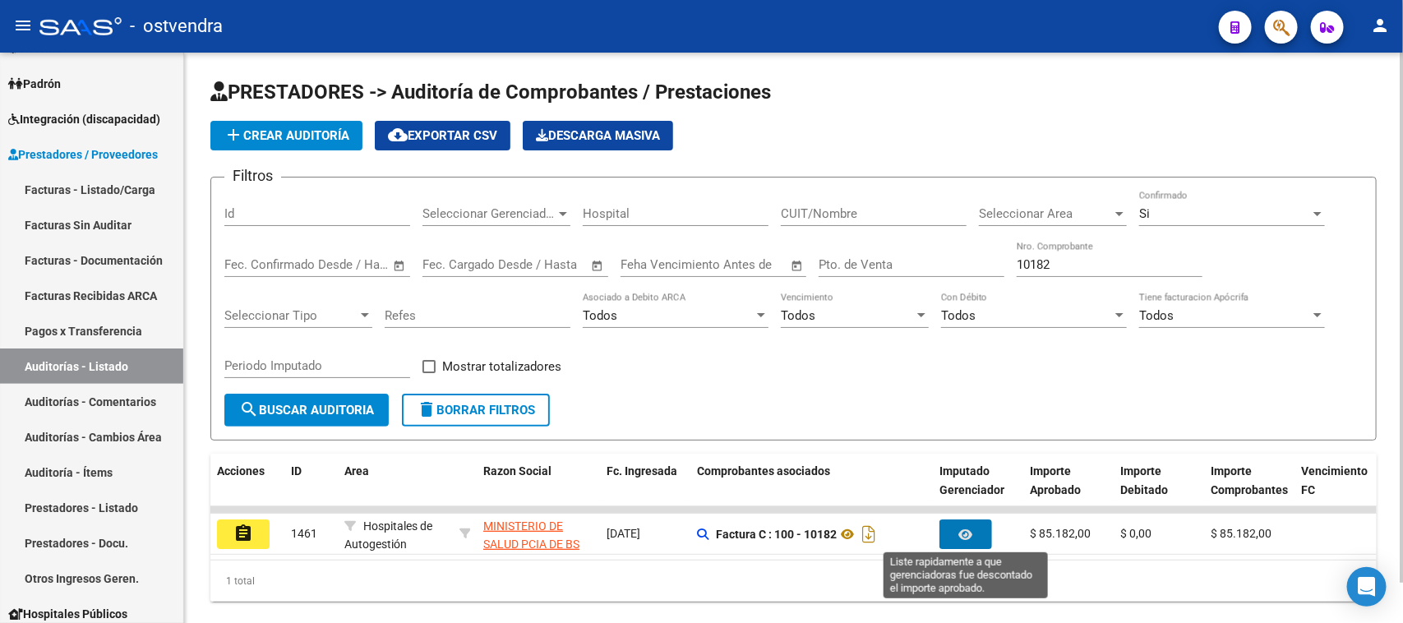
click at [1096, 263] on input "10182" at bounding box center [1110, 264] width 186 height 15
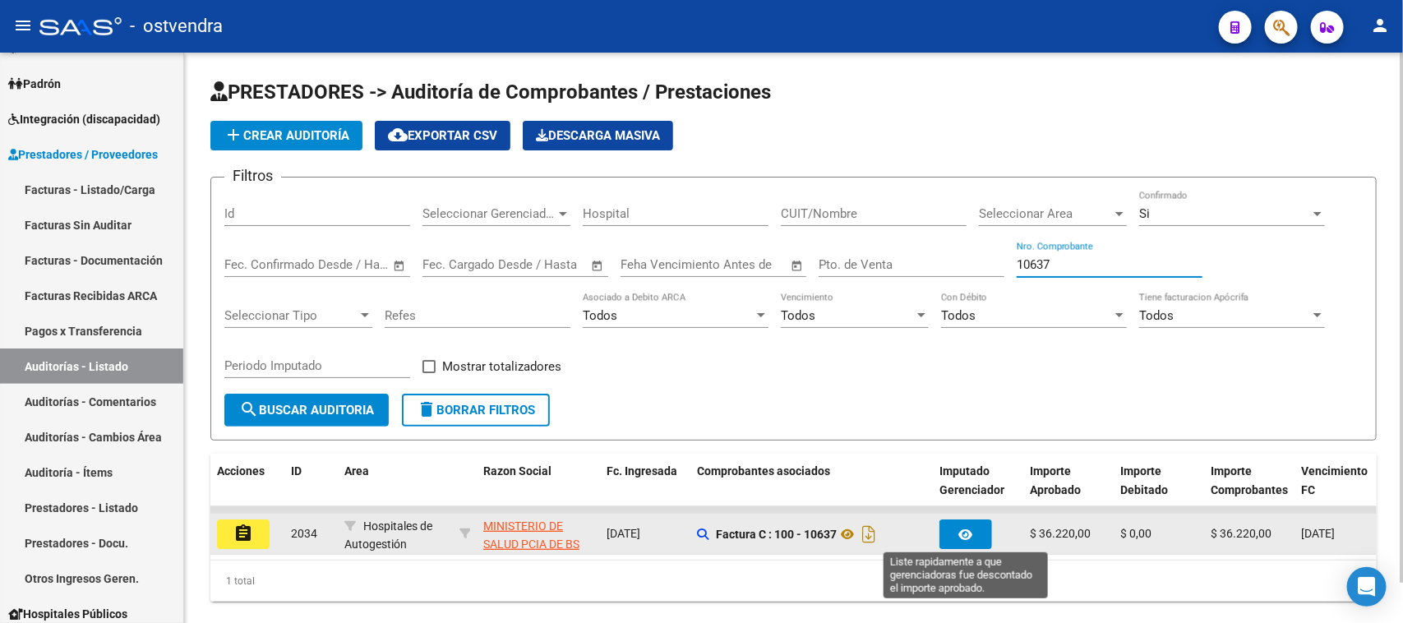
type input "10637"
click at [955, 524] on button "button" at bounding box center [966, 535] width 53 height 30
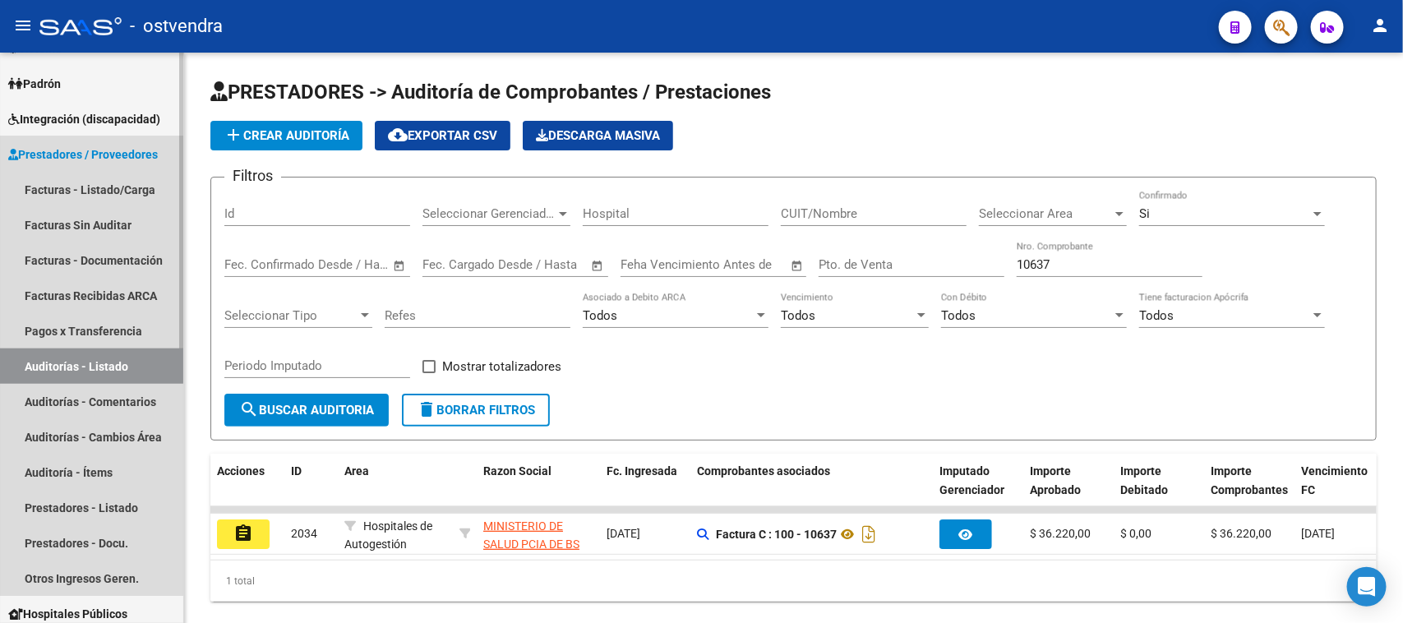
click at [71, 359] on link "Auditorías - Listado" at bounding box center [91, 366] width 183 height 35
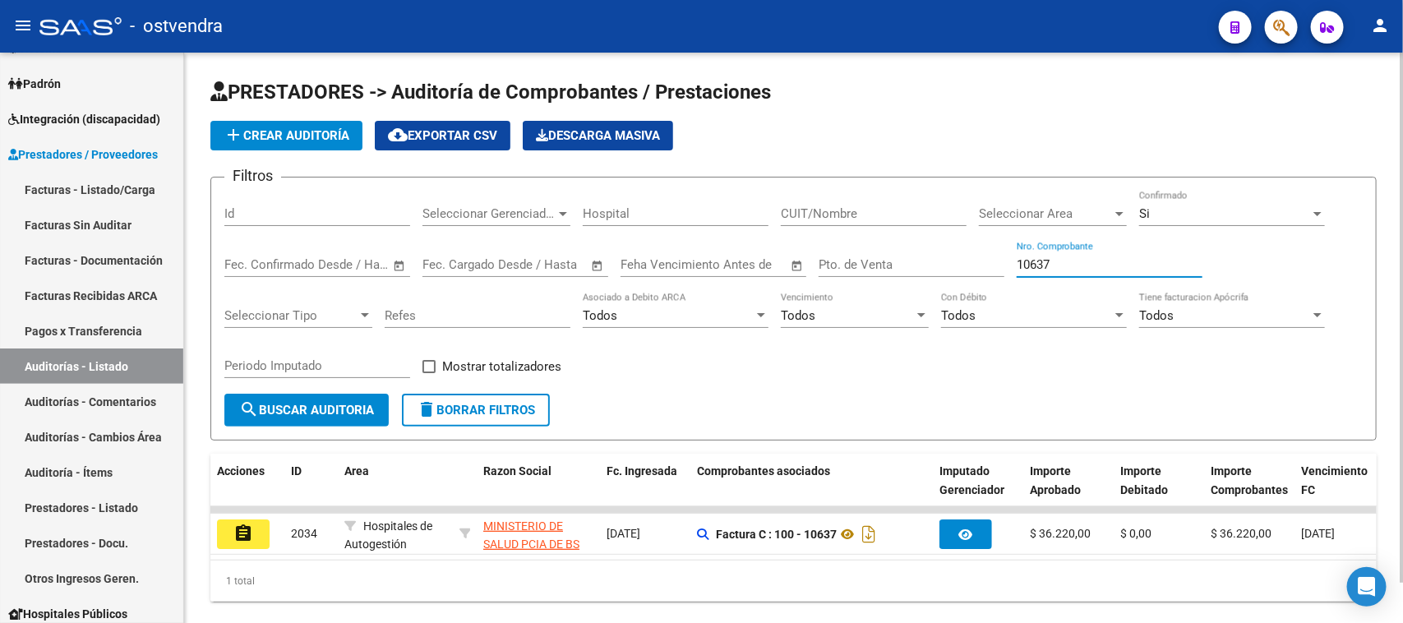
click at [1092, 260] on input "10637" at bounding box center [1110, 264] width 186 height 15
type input "1"
click at [937, 271] on div "Pto. de Venta" at bounding box center [912, 259] width 186 height 35
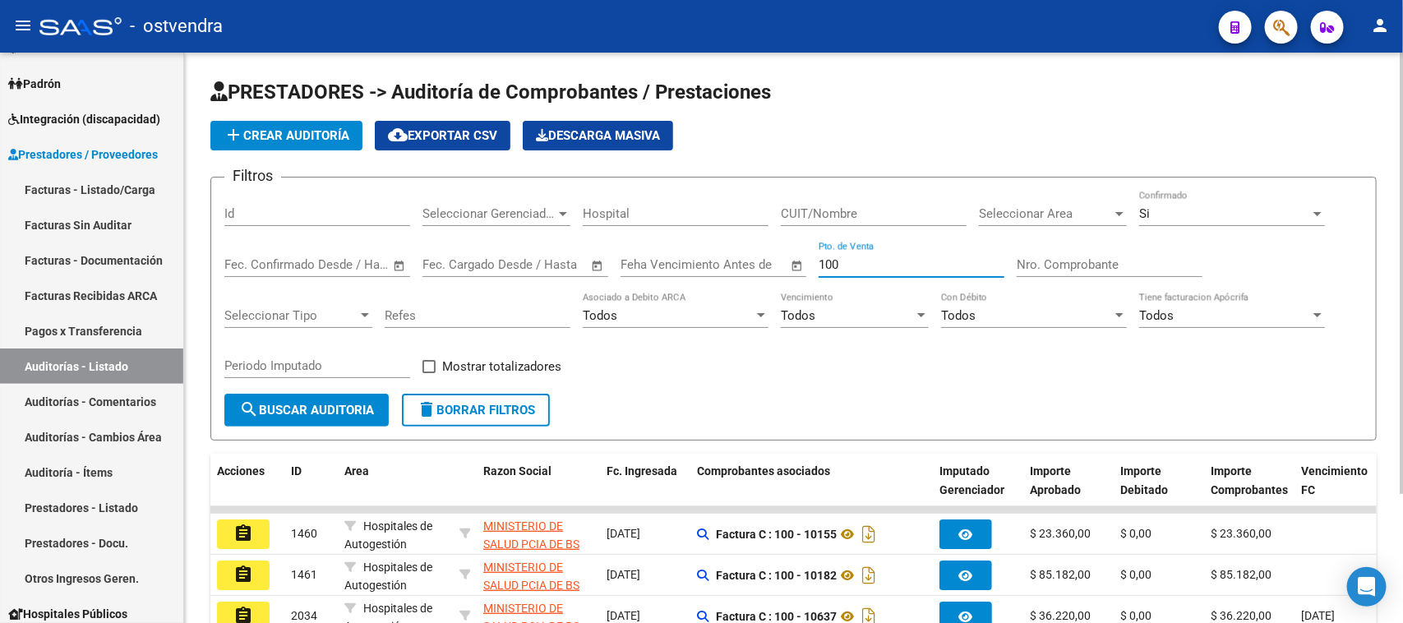
type input "100"
click at [518, 358] on span "Mostrar totalizadores" at bounding box center [501, 367] width 119 height 20
click at [429, 373] on input "Mostrar totalizadores" at bounding box center [428, 373] width 1 height 1
checkbox input "true"
click at [354, 417] on button "search Buscar Auditoria" at bounding box center [306, 410] width 164 height 33
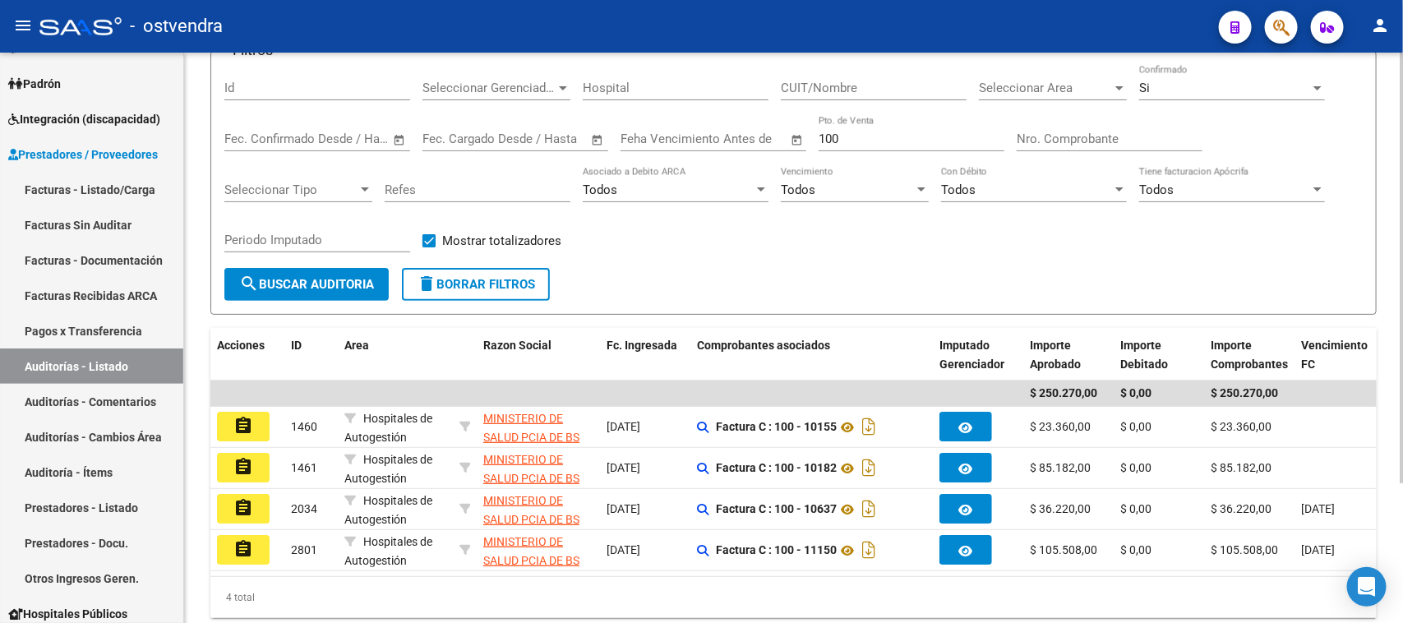
scroll to position [83, 0]
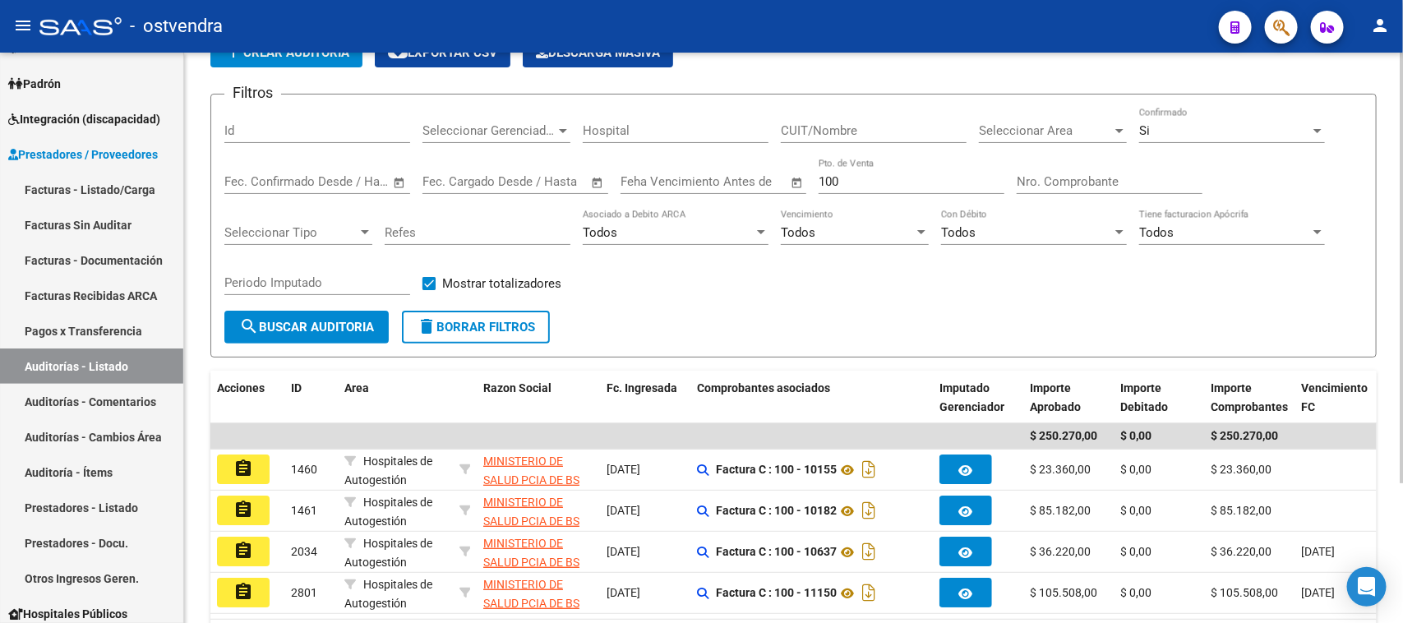
click at [1186, 129] on div "Si" at bounding box center [1225, 130] width 171 height 15
click at [1191, 128] on div "Si" at bounding box center [1225, 130] width 171 height 15
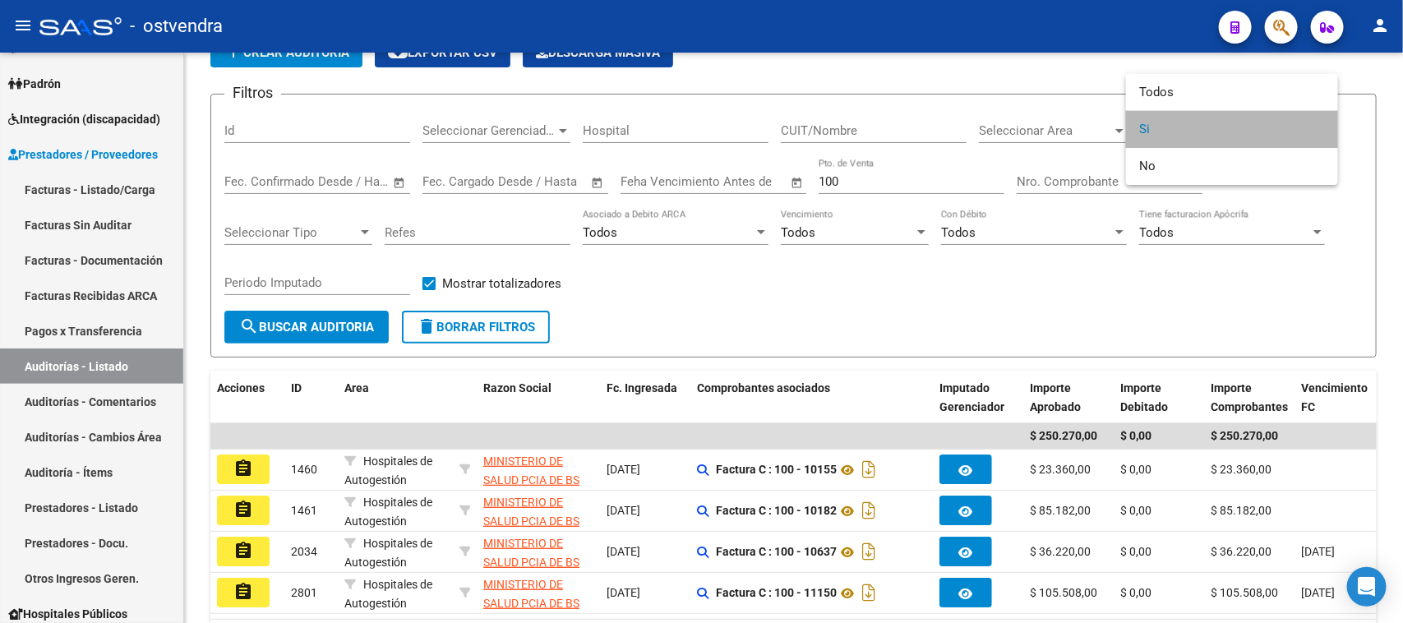
click at [1192, 128] on span "Si" at bounding box center [1233, 129] width 186 height 37
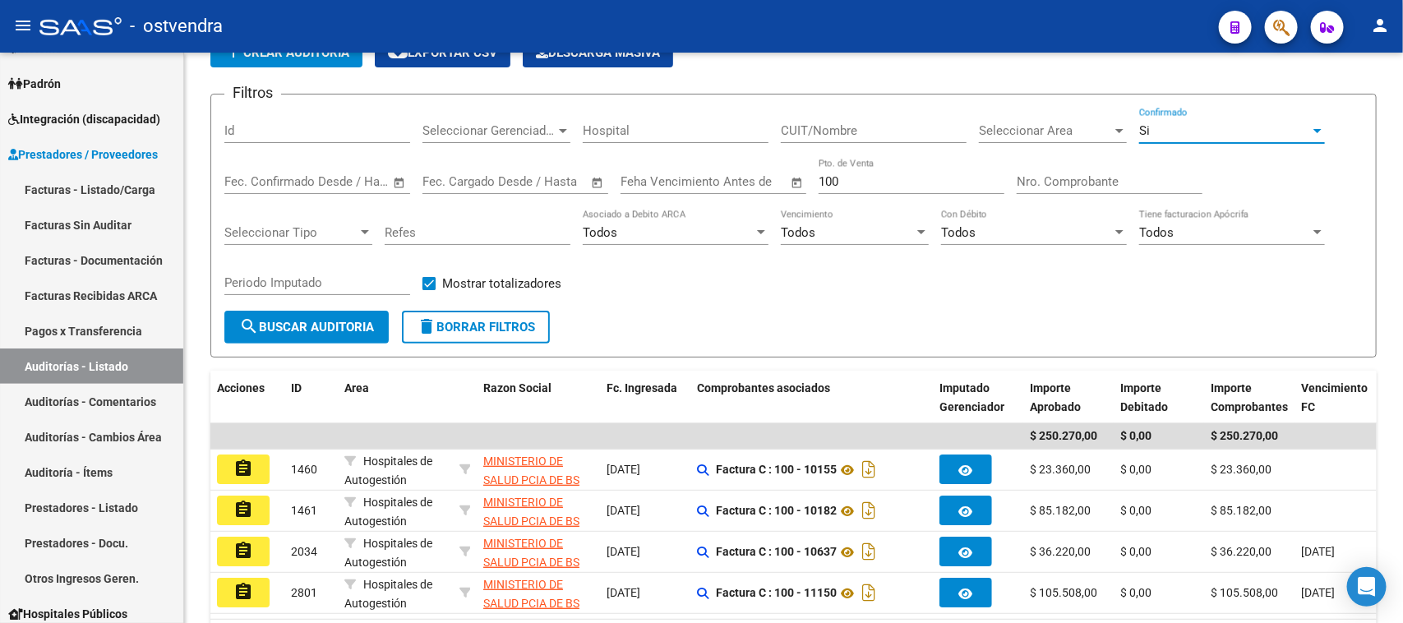
click at [1192, 128] on div "Si" at bounding box center [1225, 130] width 171 height 15
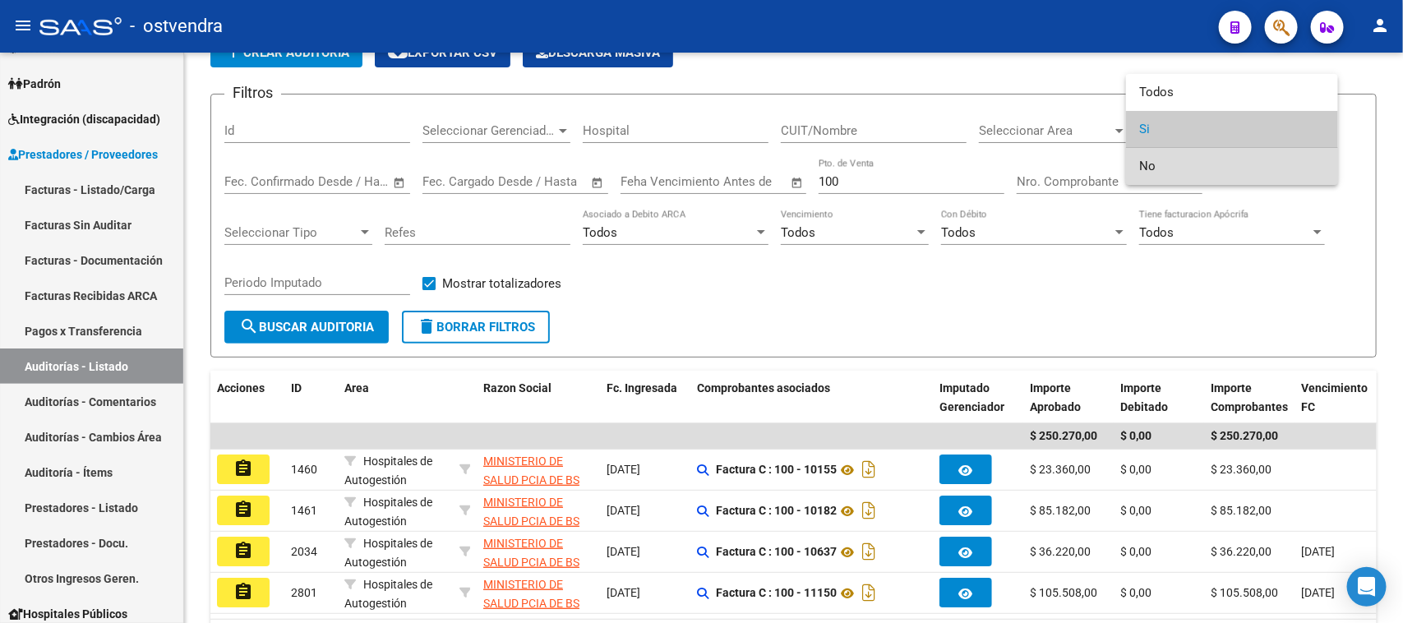
click at [1223, 159] on span "No" at bounding box center [1233, 166] width 186 height 37
click at [1223, 159] on div "Filtros Id Seleccionar Gerenciador Seleccionar Gerenciador Hospital CUIT/Nombre…" at bounding box center [793, 209] width 1139 height 203
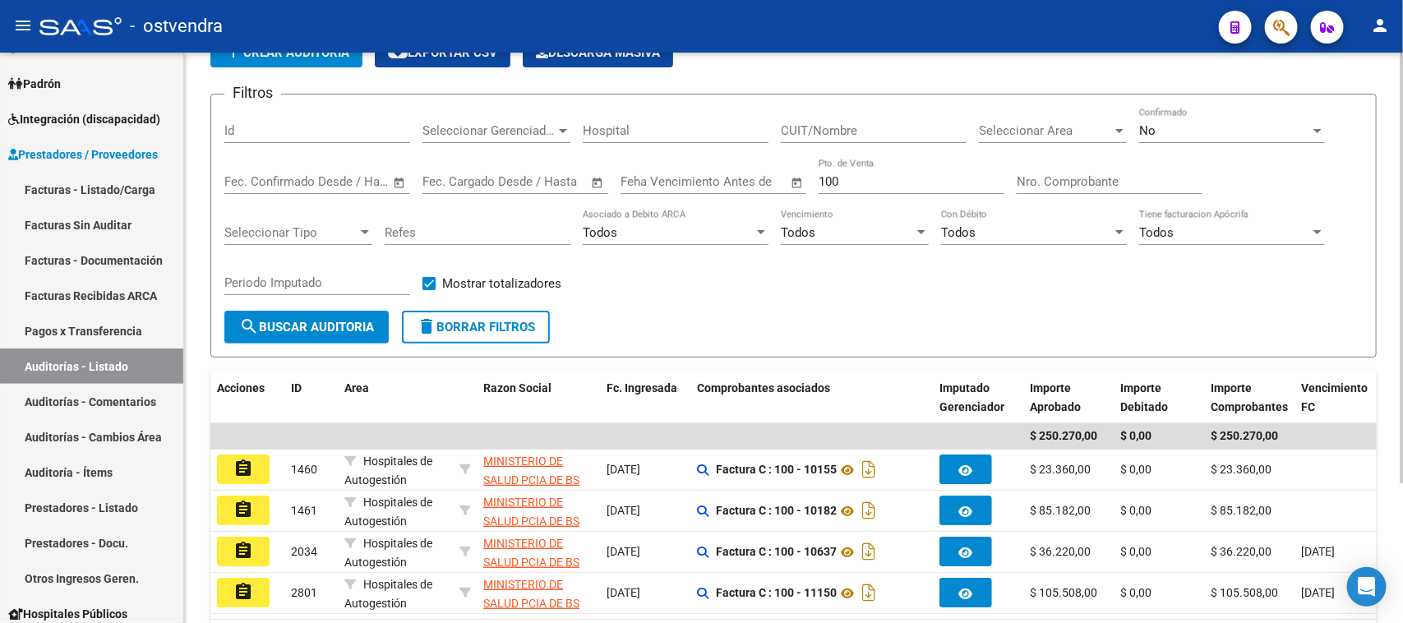
click at [261, 321] on span "search Buscar Auditoria" at bounding box center [306, 327] width 135 height 15
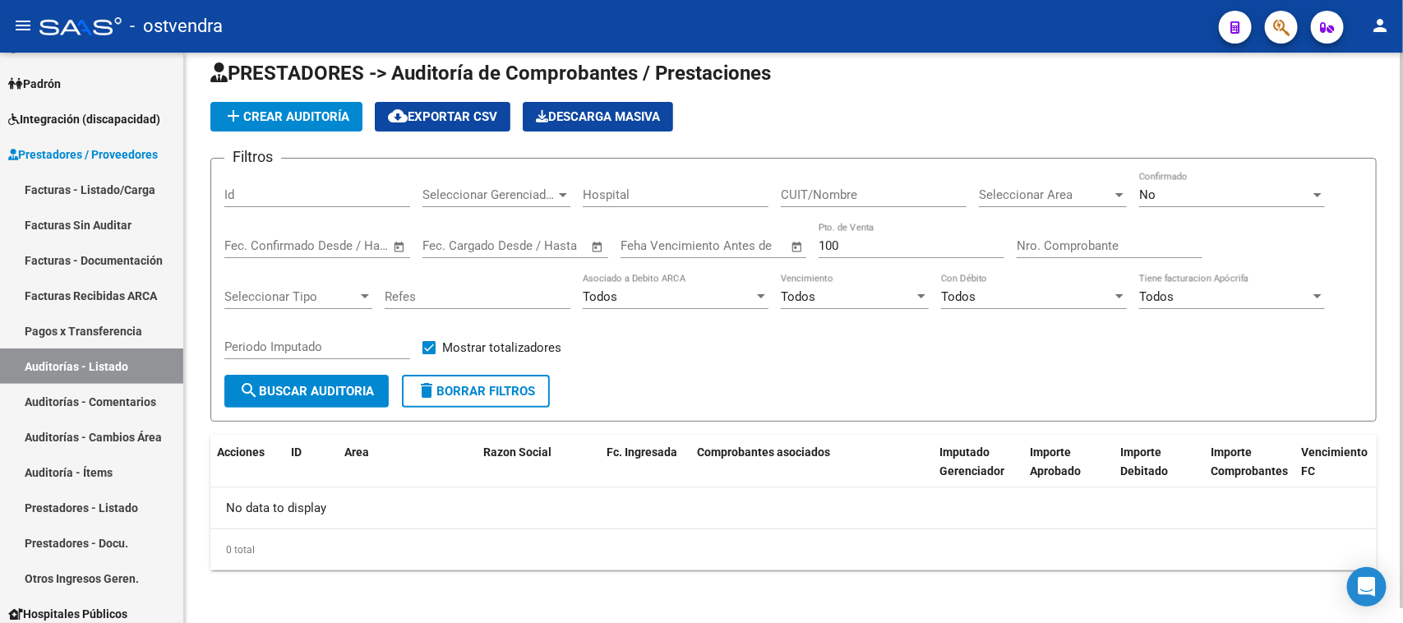
scroll to position [15, 0]
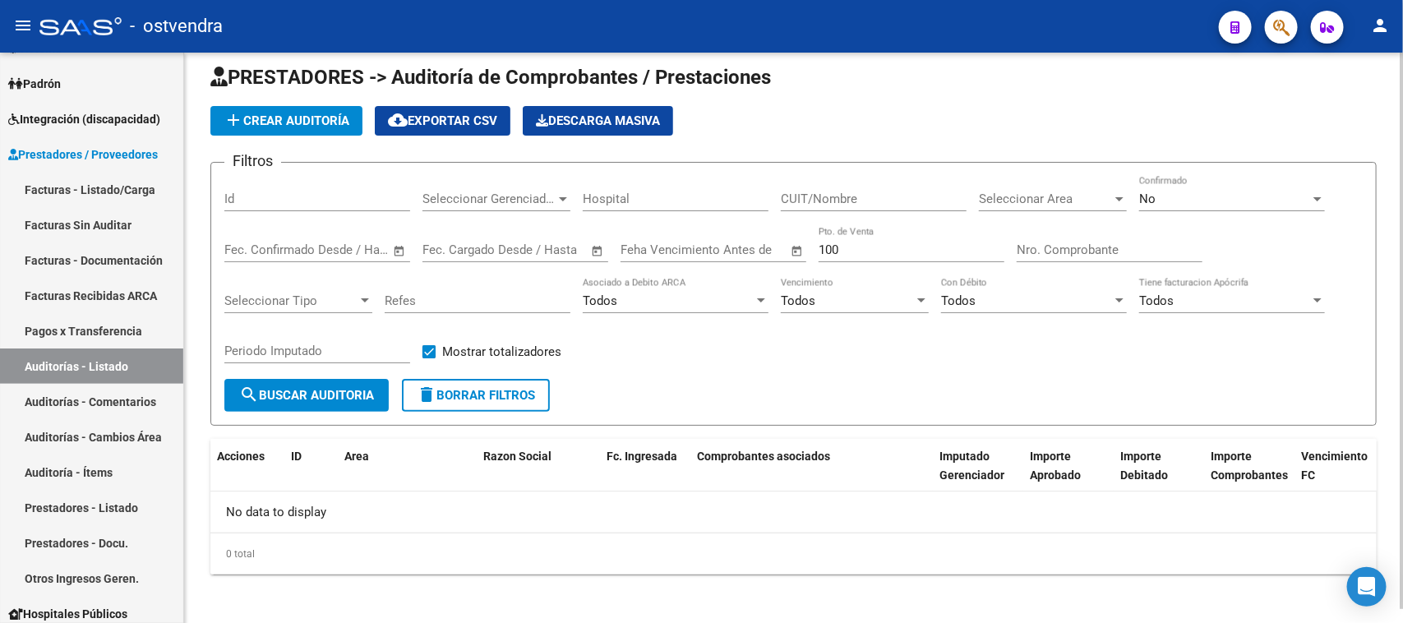
click at [1234, 195] on div "No" at bounding box center [1225, 199] width 171 height 15
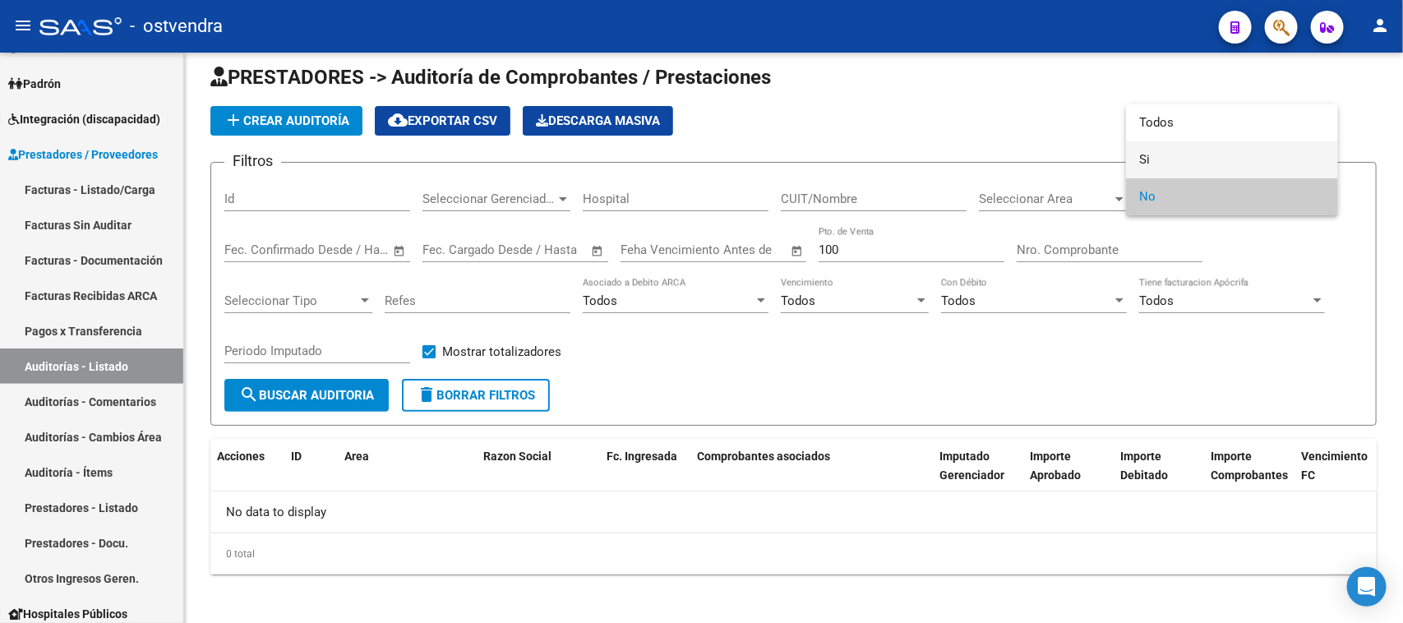
click at [1228, 159] on span "Si" at bounding box center [1233, 159] width 186 height 37
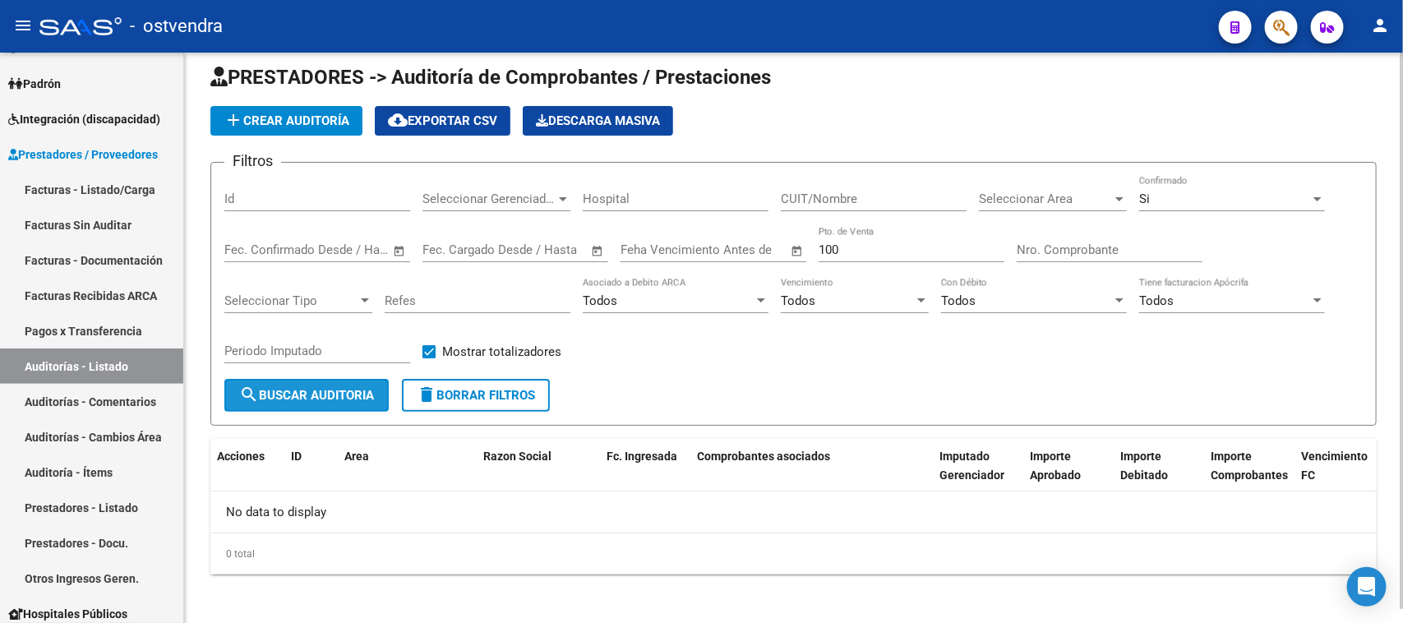
click at [264, 379] on button "search Buscar Auditoria" at bounding box center [306, 395] width 164 height 33
click at [264, 379] on div "Periodo Imputado" at bounding box center [317, 353] width 186 height 51
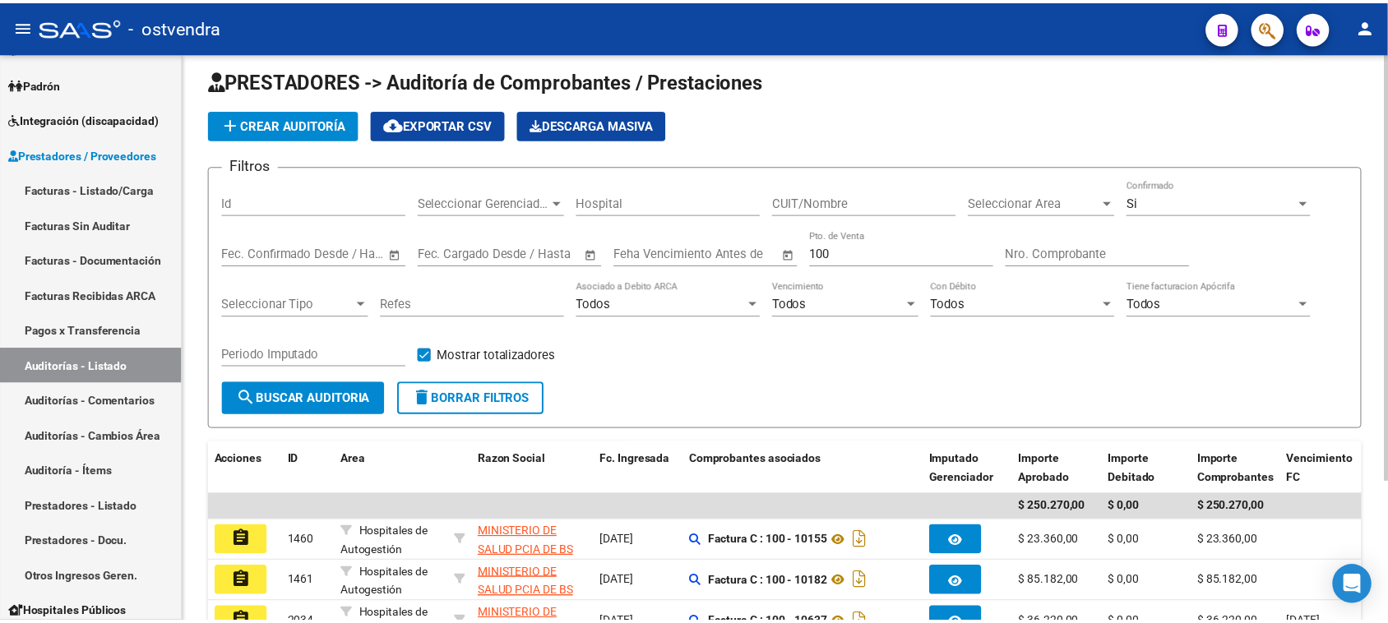
scroll to position [0, 0]
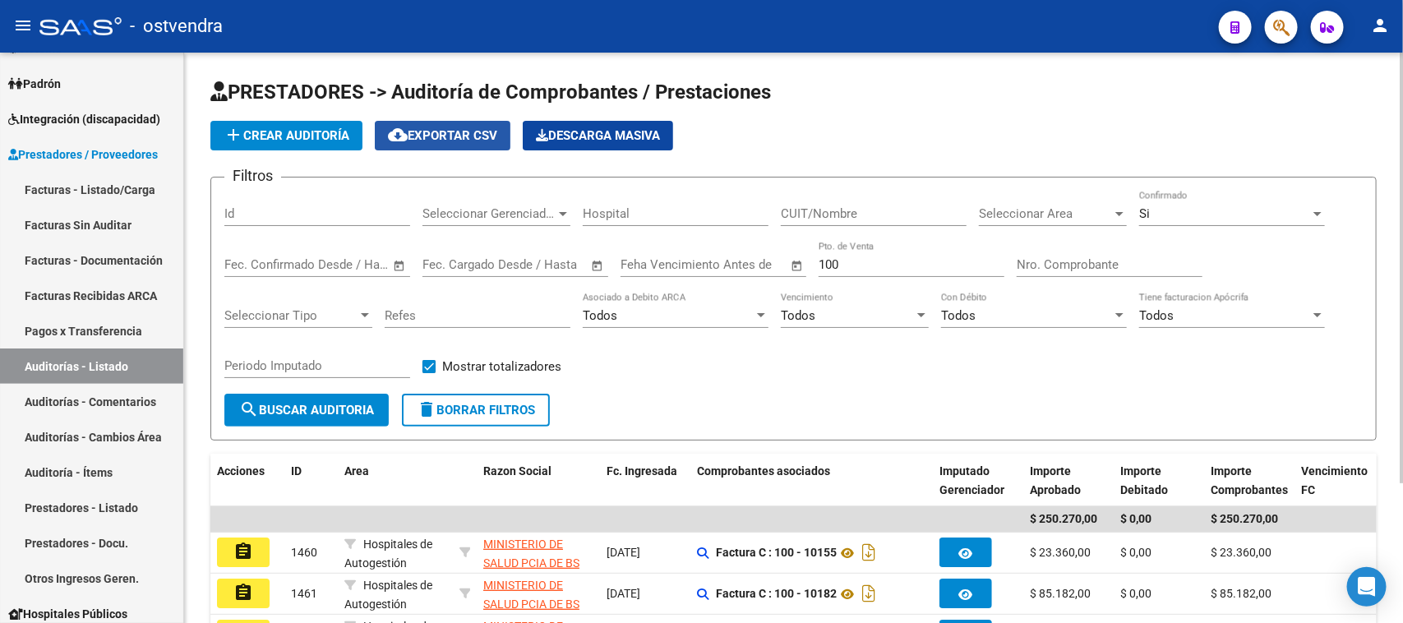
click at [485, 130] on span "cloud_download Exportar CSV" at bounding box center [442, 135] width 109 height 15
click at [1280, 38] on span "button" at bounding box center [1282, 28] width 16 height 34
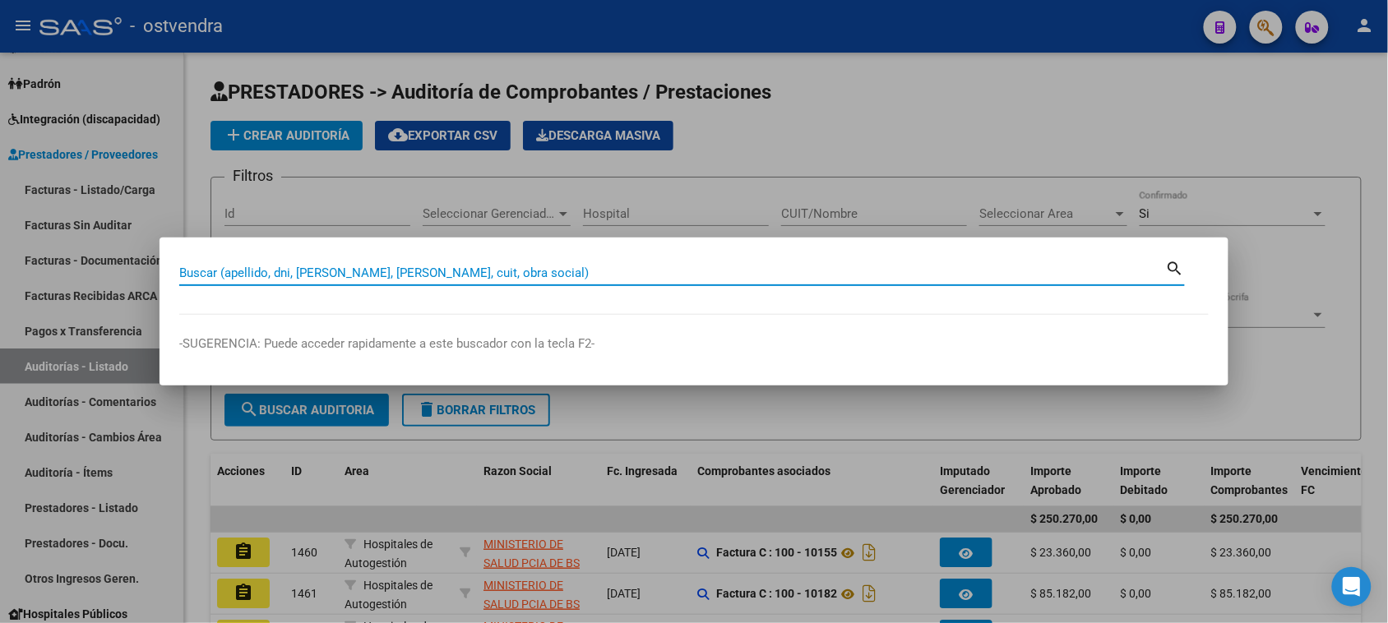
paste input "20384652477"
type input "20384652477"
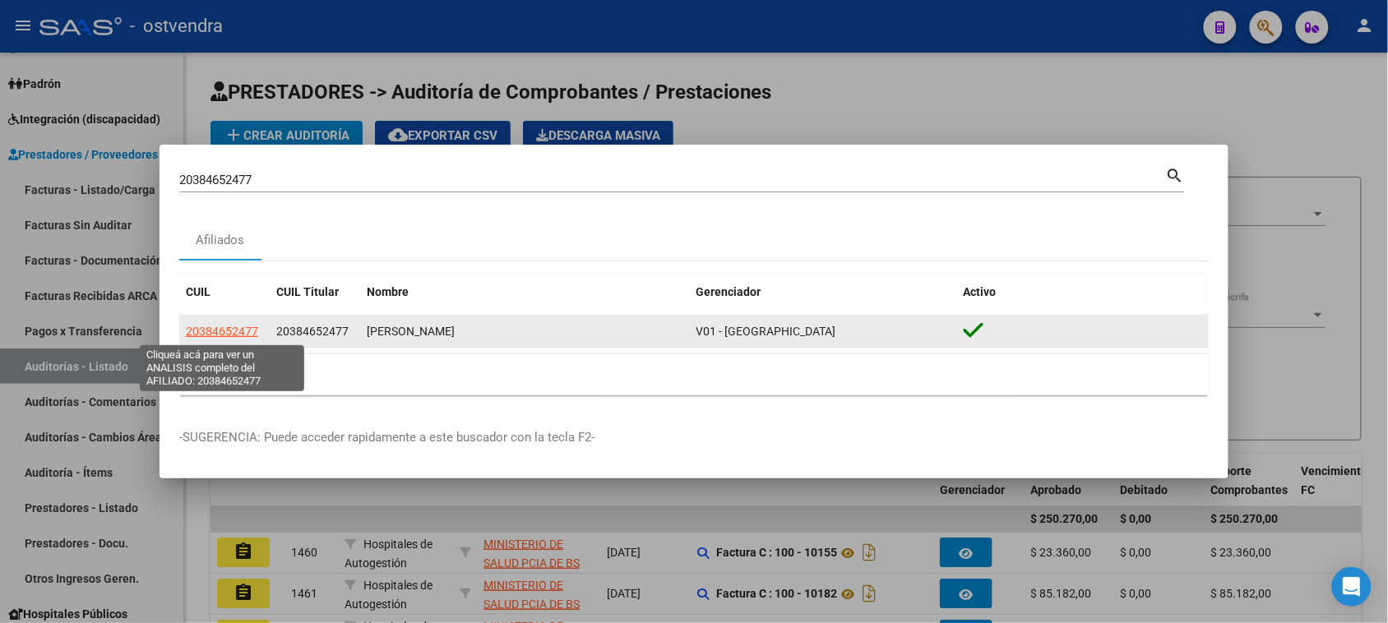
click at [224, 327] on span "20384652477" at bounding box center [222, 331] width 72 height 13
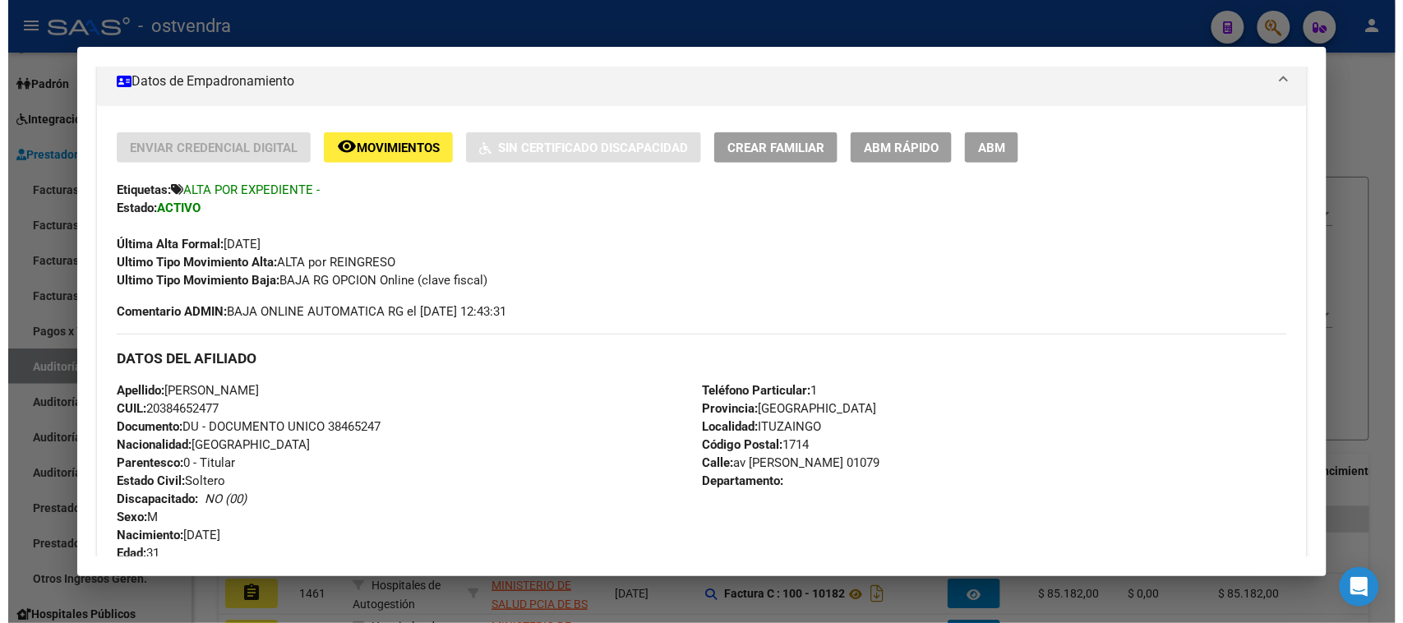
scroll to position [308, 0]
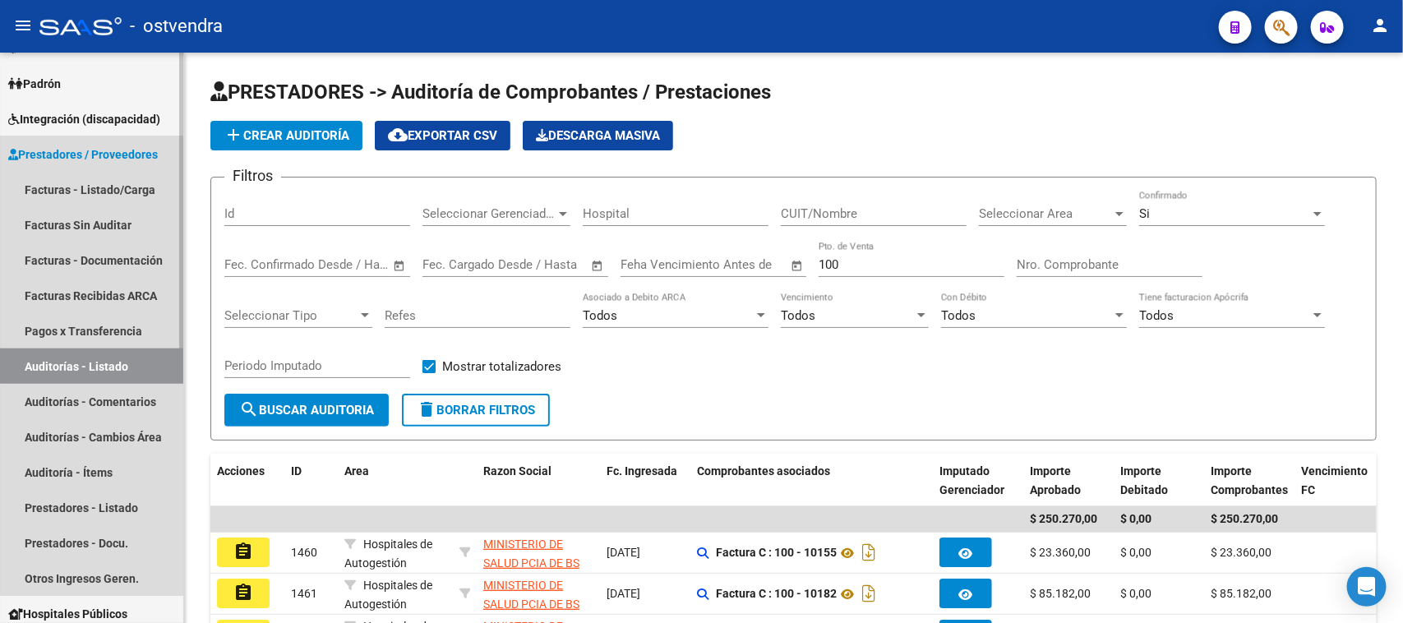
click at [120, 359] on link "Auditorías - Listado" at bounding box center [91, 366] width 183 height 35
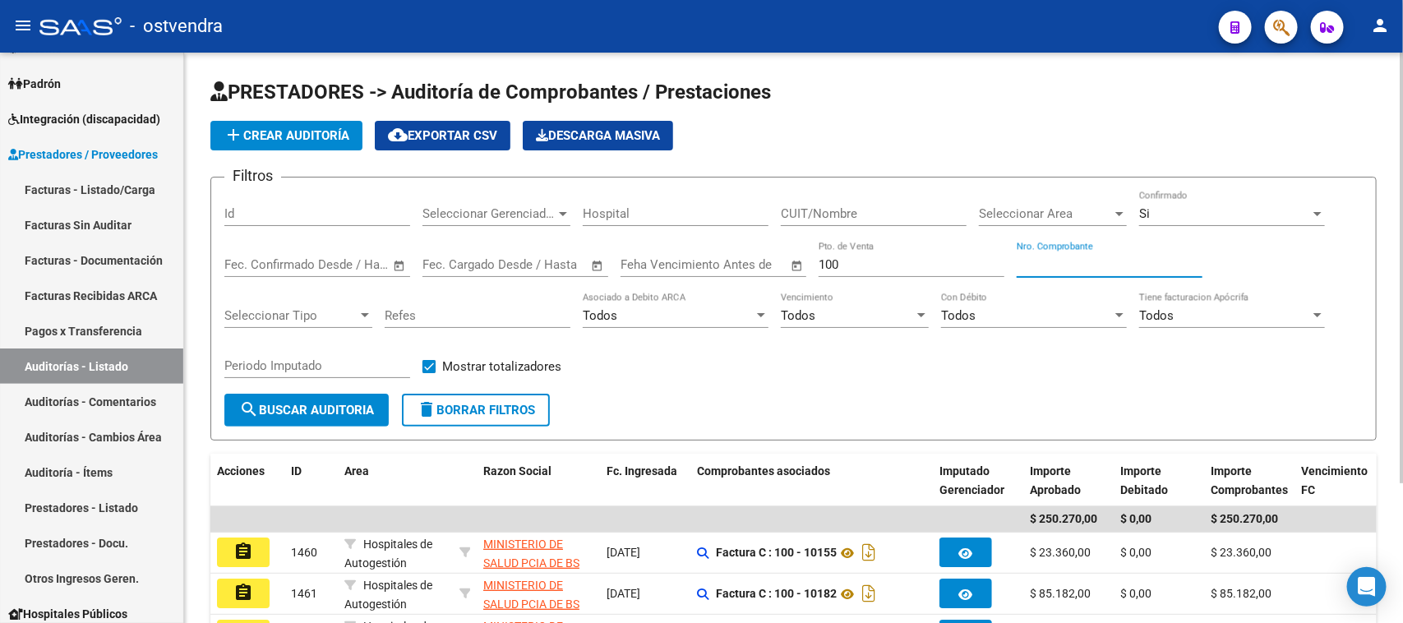
click at [1041, 266] on input "Nro. Comprobante" at bounding box center [1110, 264] width 186 height 15
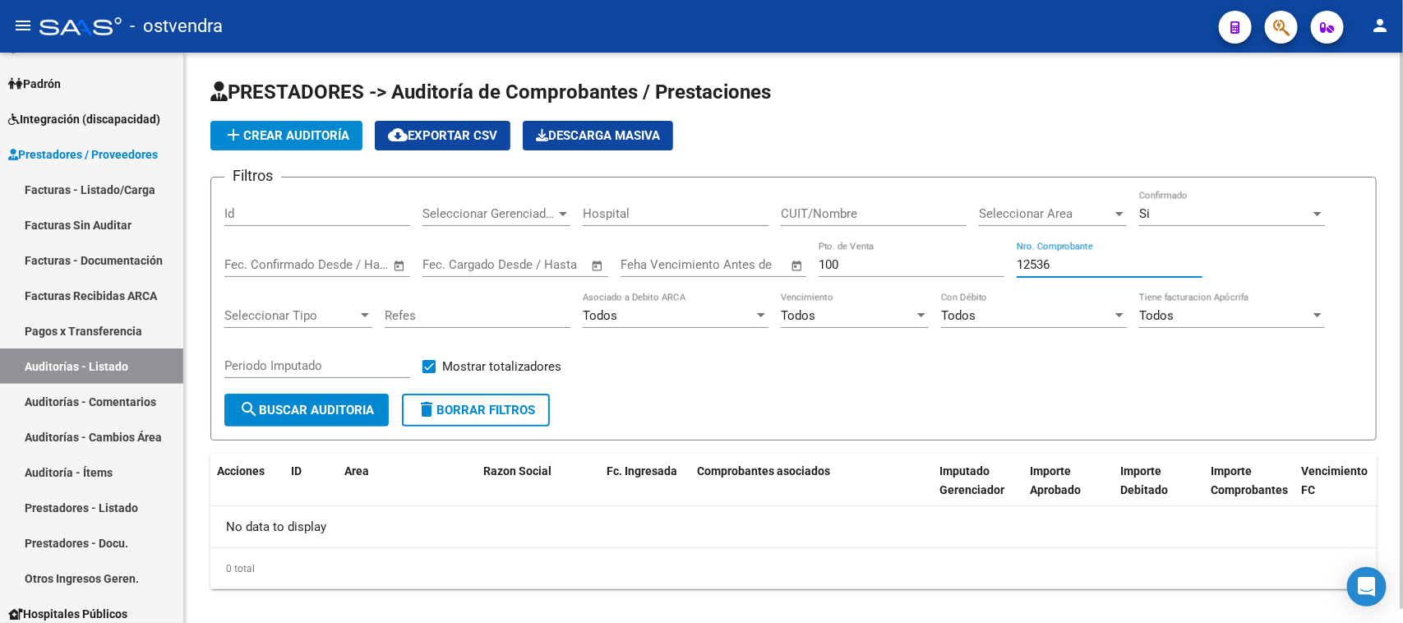
click at [1263, 223] on div "Si Confirmado" at bounding box center [1233, 208] width 186 height 35
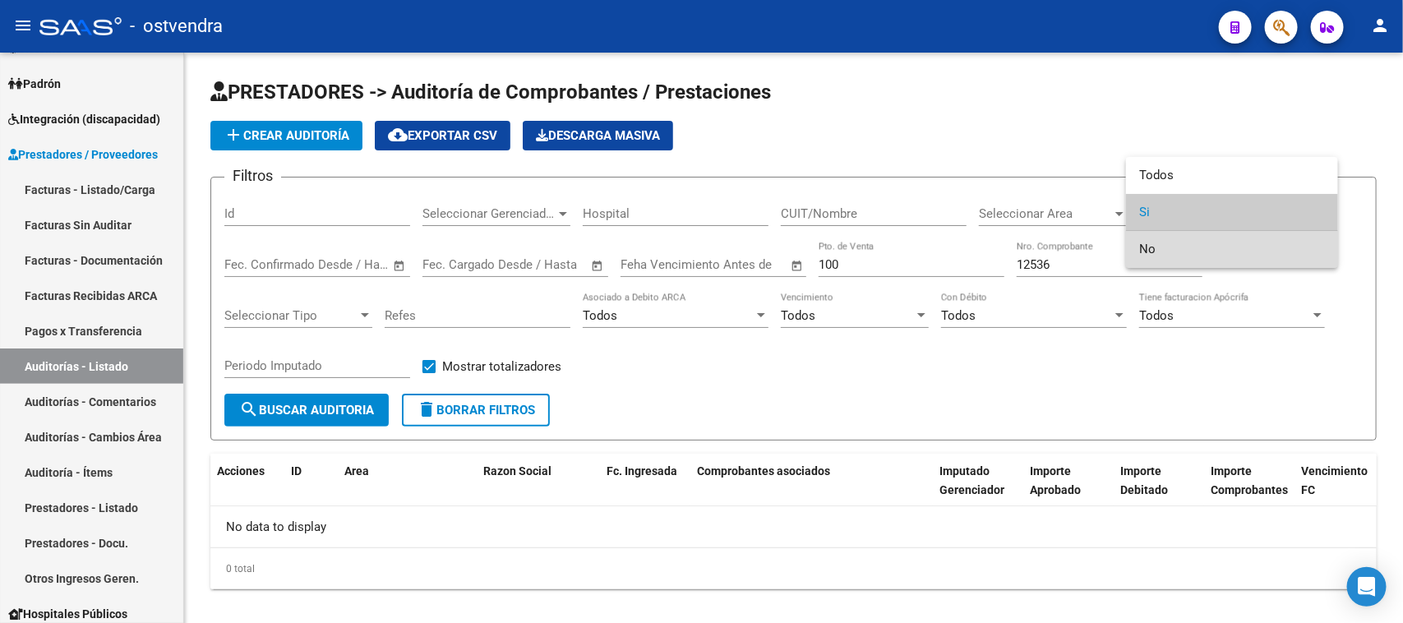
click at [1207, 240] on span "No" at bounding box center [1233, 249] width 186 height 37
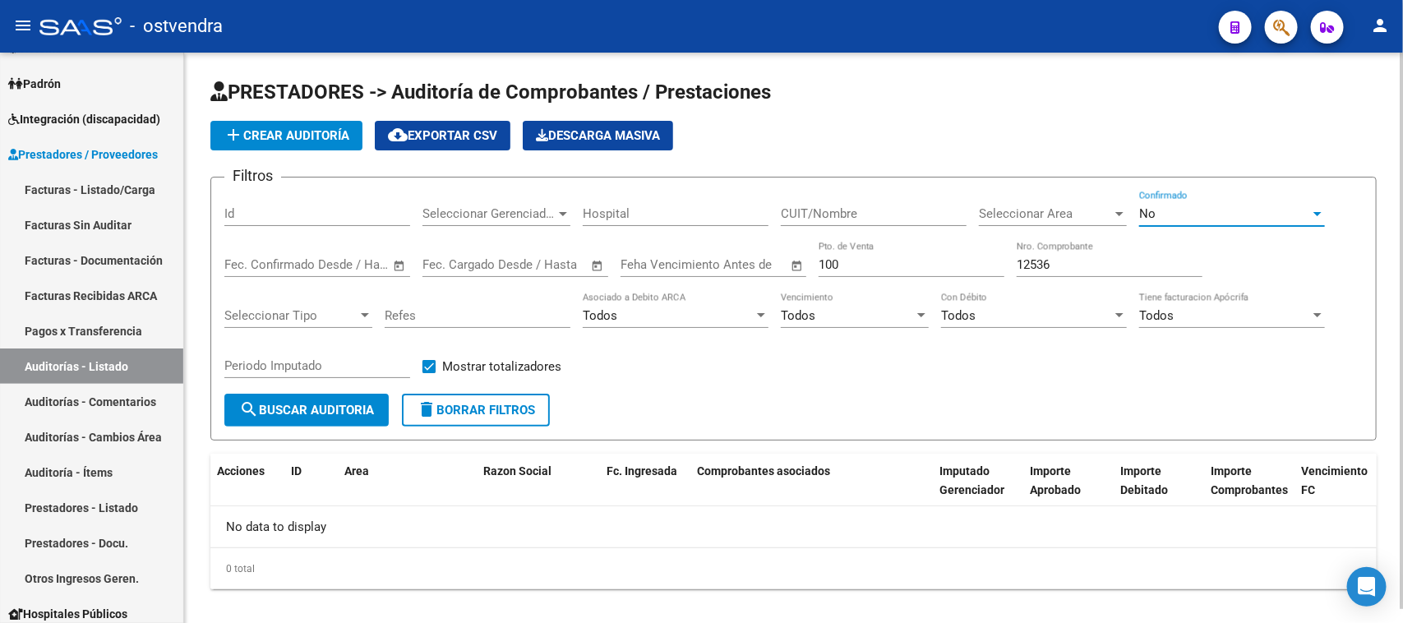
click at [356, 409] on span "search Buscar Auditoria" at bounding box center [306, 410] width 135 height 15
drag, startPoint x: 1094, startPoint y: 257, endPoint x: 833, endPoint y: 257, distance: 260.6
click at [833, 257] on div "Filtros Id Seleccionar Gerenciador Seleccionar Gerenciador Hospital CUIT/Nombre…" at bounding box center [793, 292] width 1139 height 203
click at [1172, 215] on div "No" at bounding box center [1225, 213] width 171 height 15
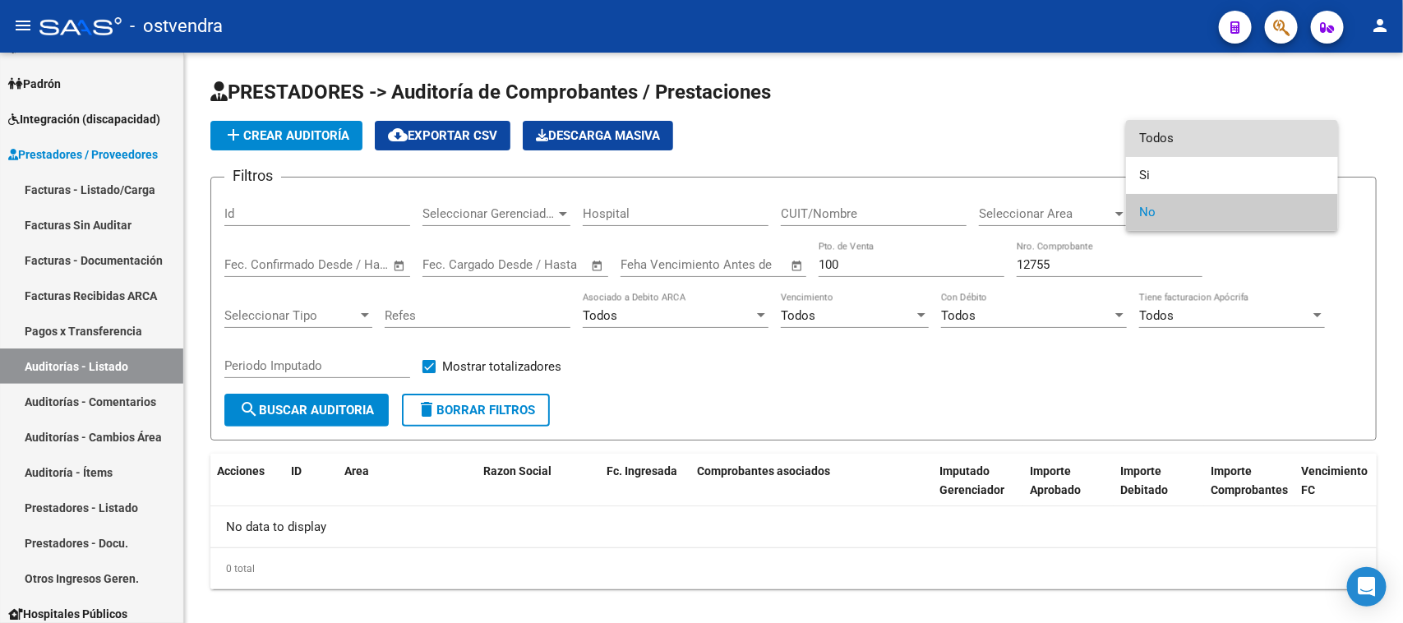
click at [1149, 140] on span "Todos" at bounding box center [1233, 138] width 186 height 37
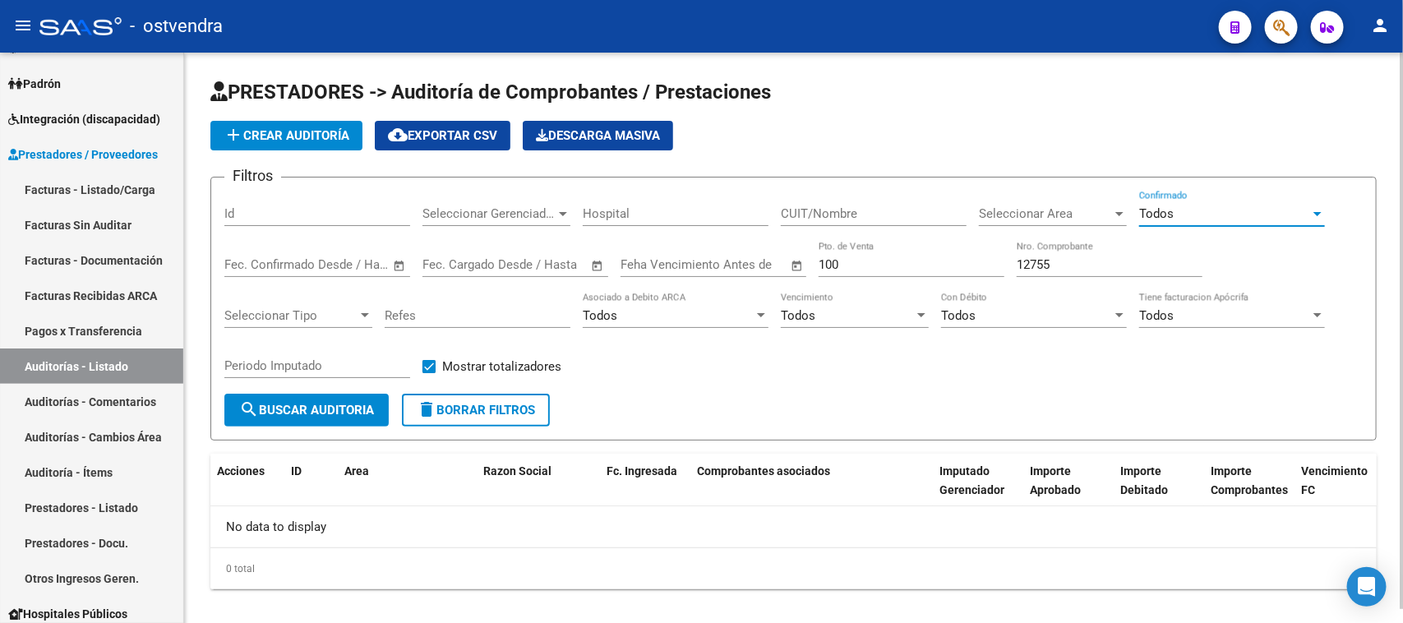
click at [1066, 269] on input "12755" at bounding box center [1110, 264] width 186 height 15
click at [1061, 268] on input "12755" at bounding box center [1110, 264] width 186 height 15
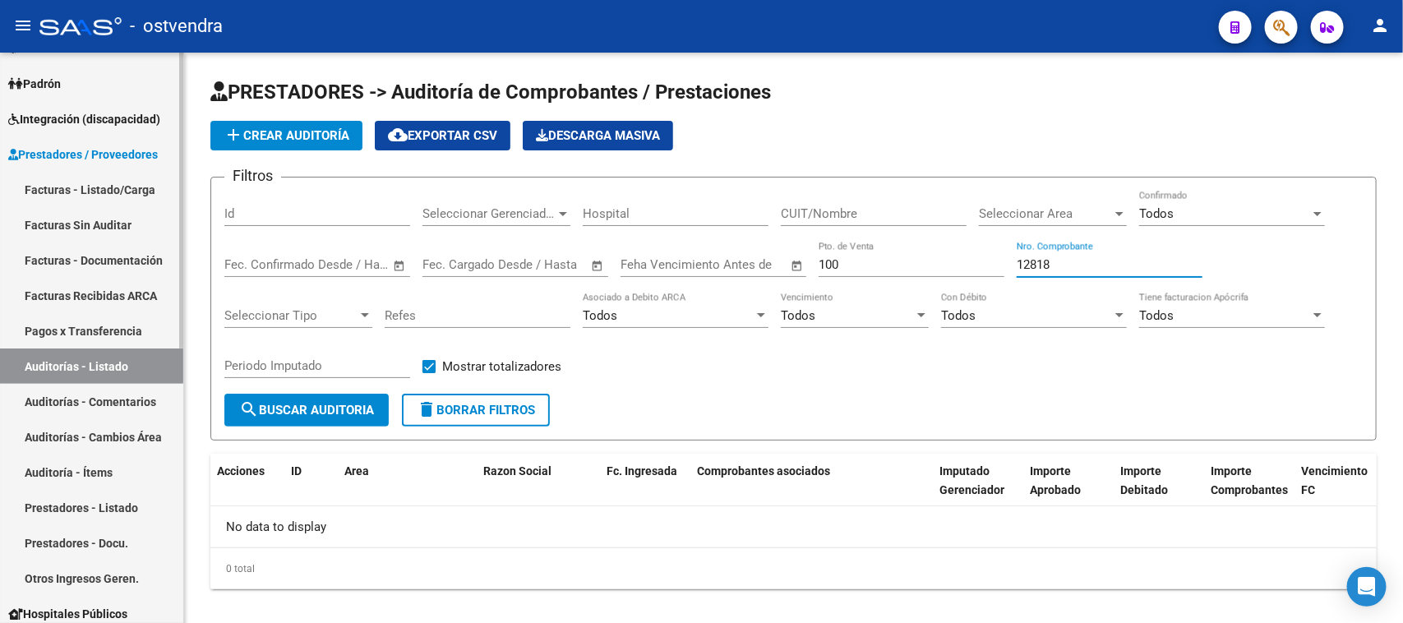
type input "12818"
click at [107, 356] on link "Auditorías - Listado" at bounding box center [91, 366] width 183 height 35
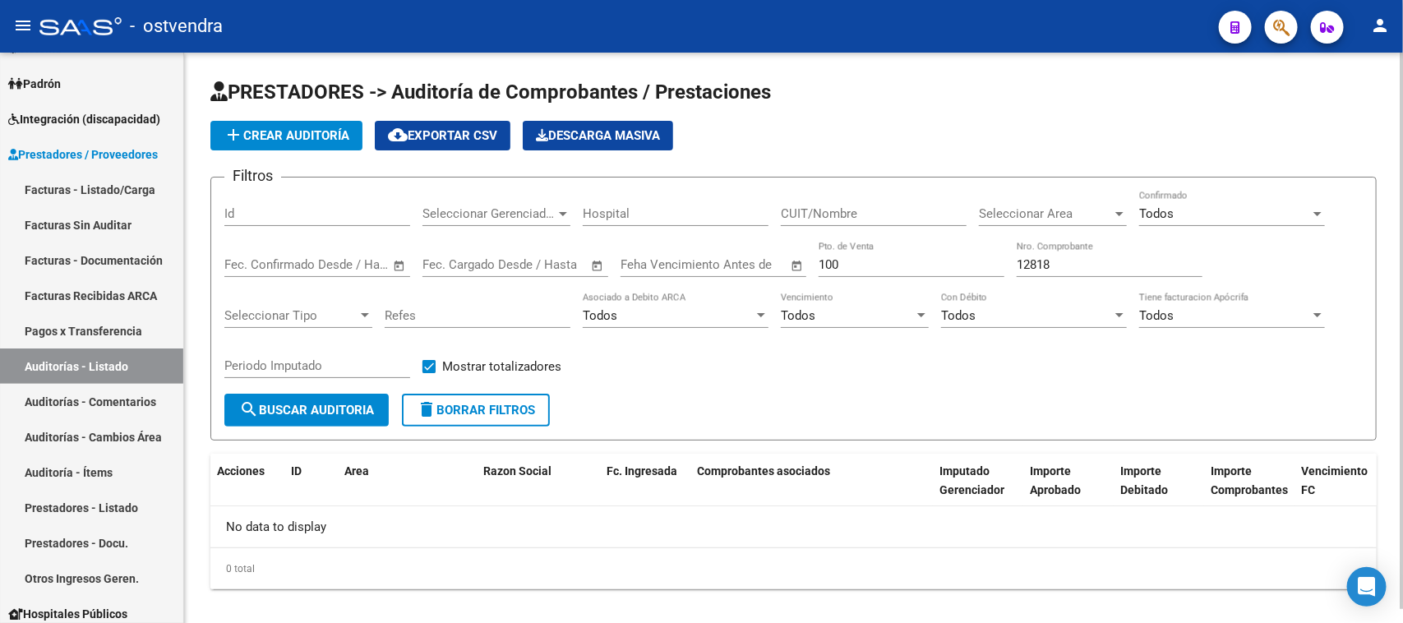
click at [819, 405] on form "Filtros Id Seleccionar Gerenciador Seleccionar Gerenciador Hospital CUIT/Nombre…" at bounding box center [793, 309] width 1167 height 264
click at [882, 368] on div "Filtros Id Seleccionar Gerenciador Seleccionar Gerenciador Hospital CUIT/Nombre…" at bounding box center [793, 292] width 1139 height 203
drag, startPoint x: 866, startPoint y: 266, endPoint x: 811, endPoint y: 267, distance: 55.1
click at [811, 267] on div "Filtros Id Seleccionar Gerenciador Seleccionar Gerenciador Hospital CUIT/Nombre…" at bounding box center [793, 292] width 1139 height 203
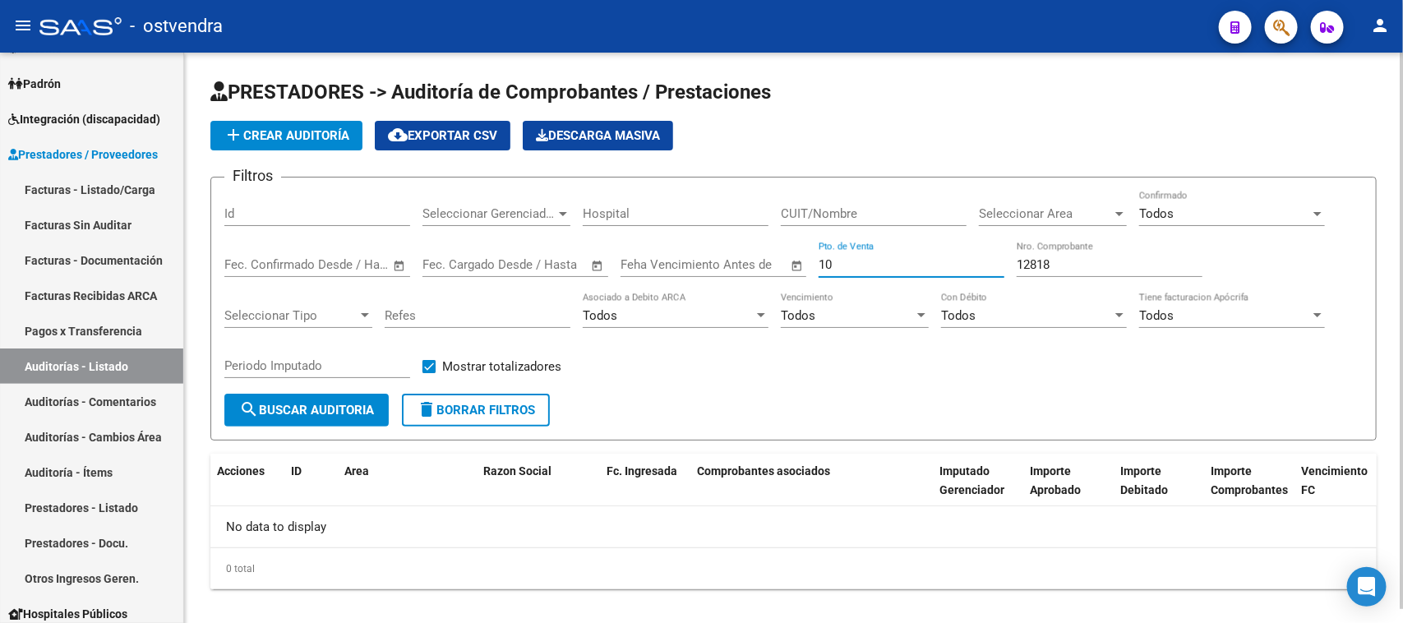
type input "1"
drag, startPoint x: 1094, startPoint y: 264, endPoint x: 1000, endPoint y: 256, distance: 94.9
click at [1000, 256] on div "Filtros Id Seleccionar Gerenciador Seleccionar Gerenciador Hospital CUIT/Nombre…" at bounding box center [793, 292] width 1139 height 203
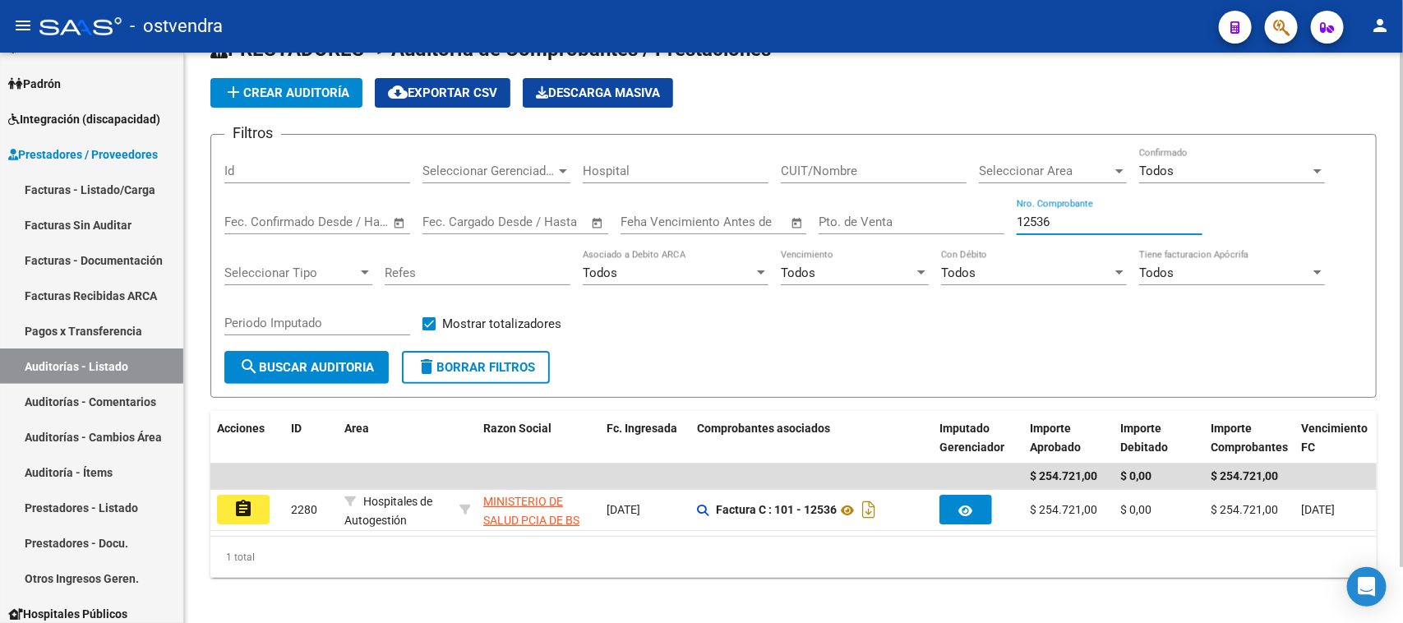
scroll to position [62, 0]
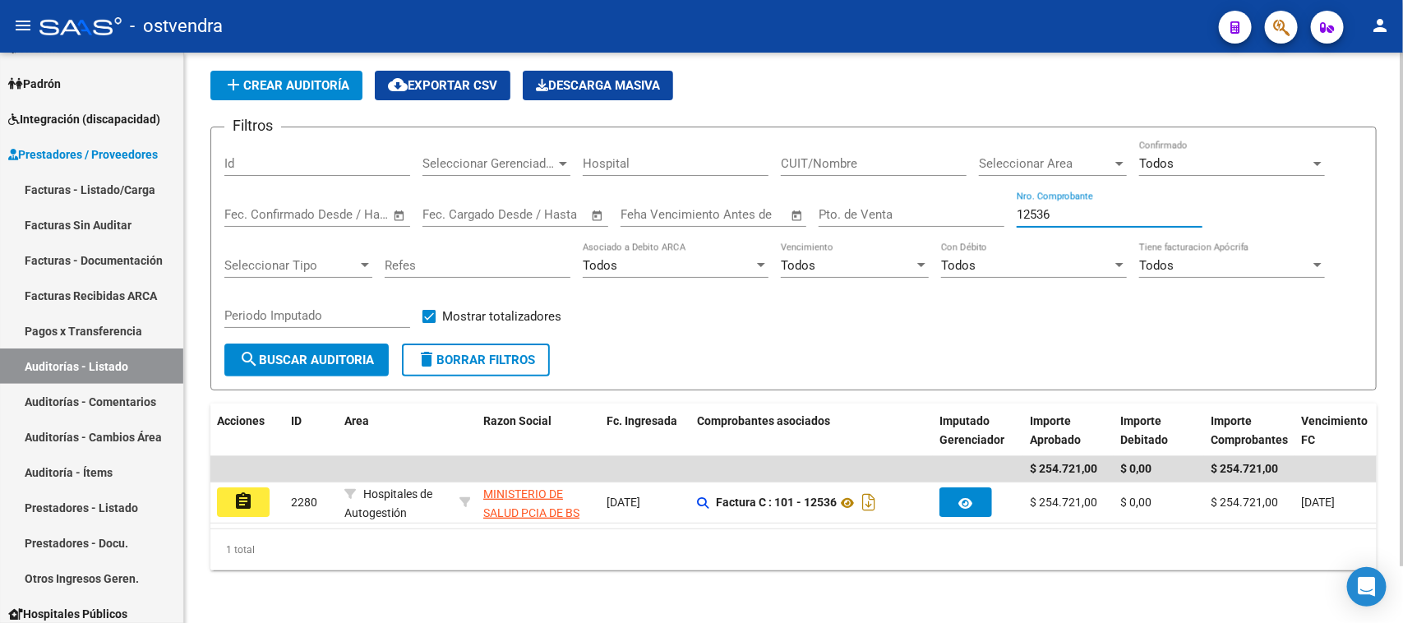
type input "12536"
click at [876, 207] on input "Pto. de Venta" at bounding box center [912, 214] width 186 height 15
type input "101"
click at [1108, 207] on input "12536" at bounding box center [1110, 214] width 186 height 15
type input "1"
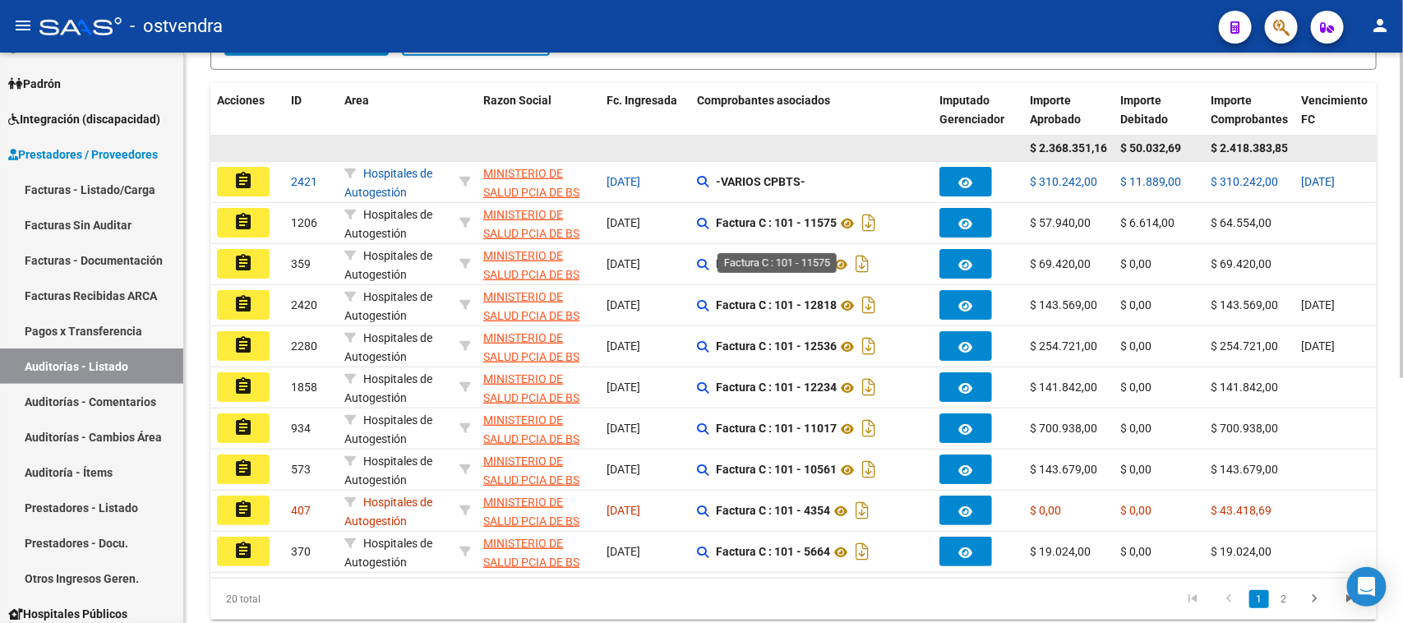
scroll to position [0, 0]
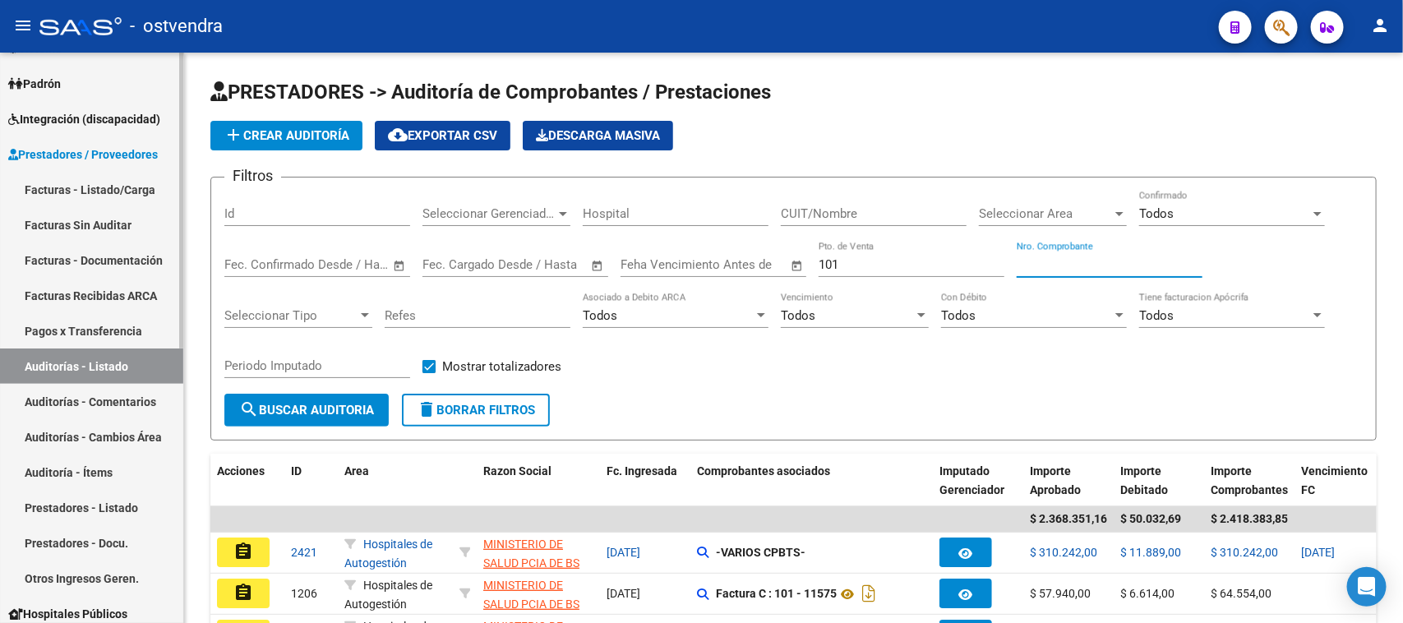
click at [113, 465] on link "Auditoría - Ítems" at bounding box center [91, 472] width 183 height 35
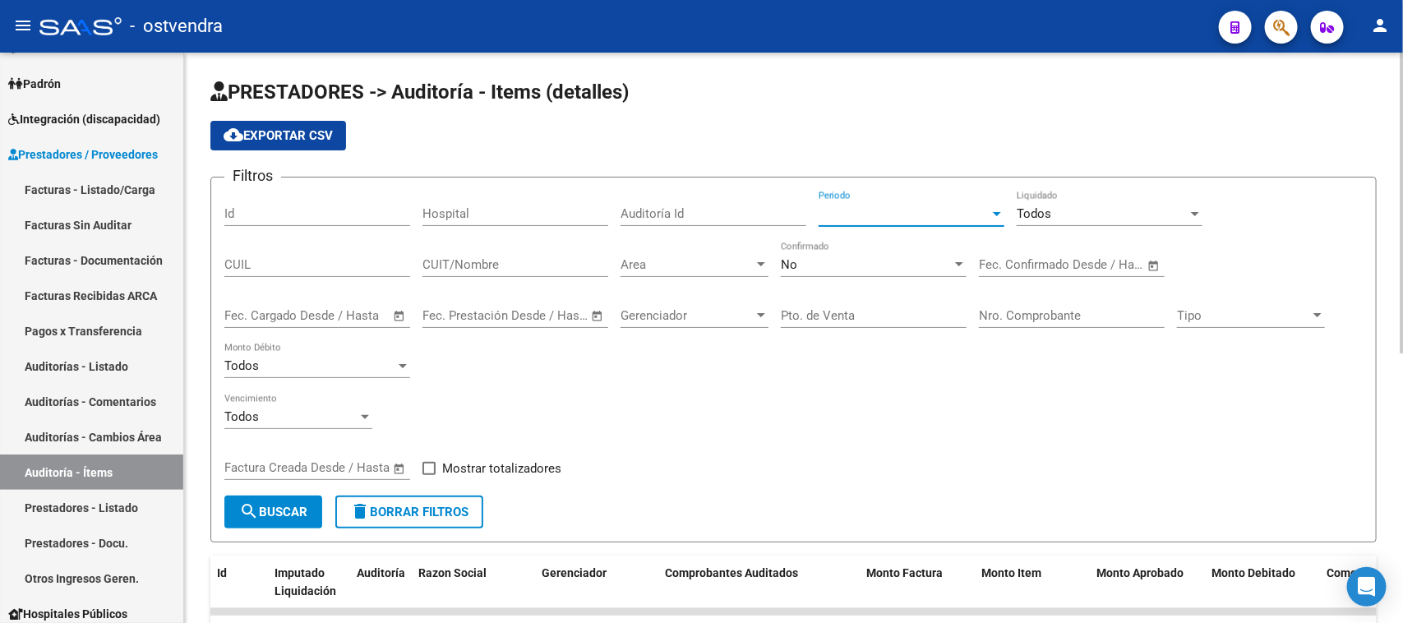
click at [947, 218] on span "Periodo" at bounding box center [904, 213] width 171 height 15
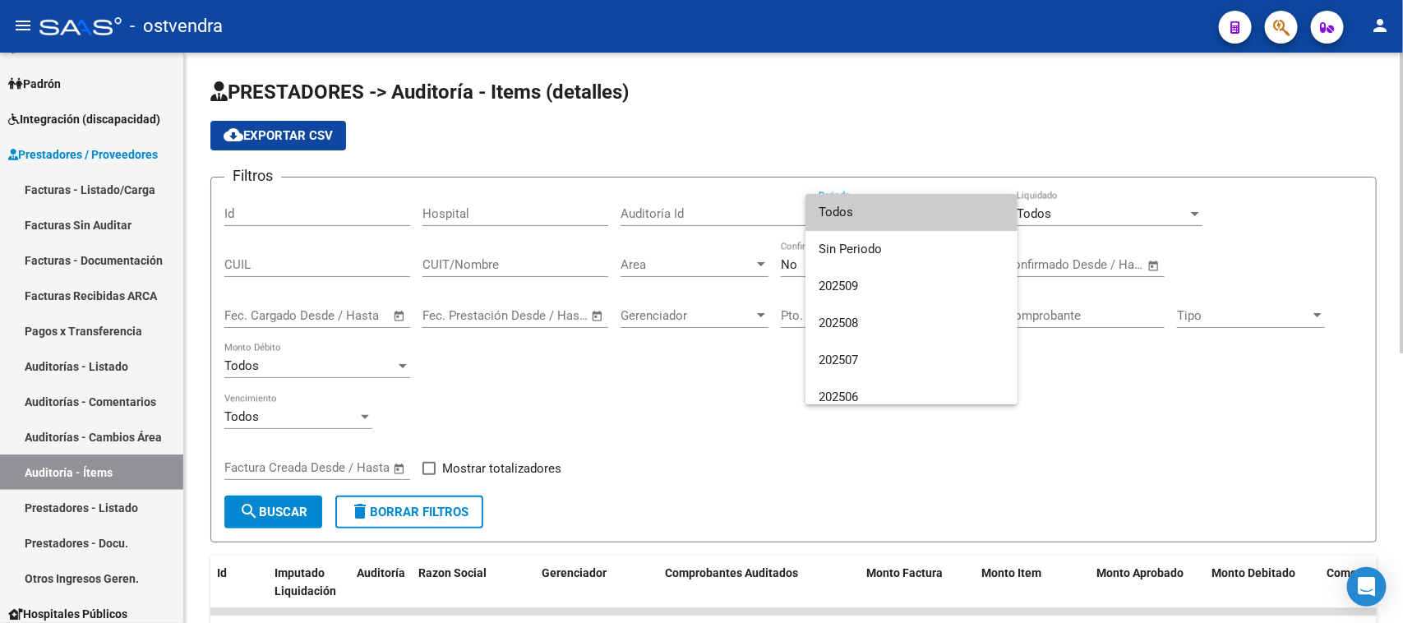
click at [947, 218] on span "Todos" at bounding box center [912, 212] width 186 height 37
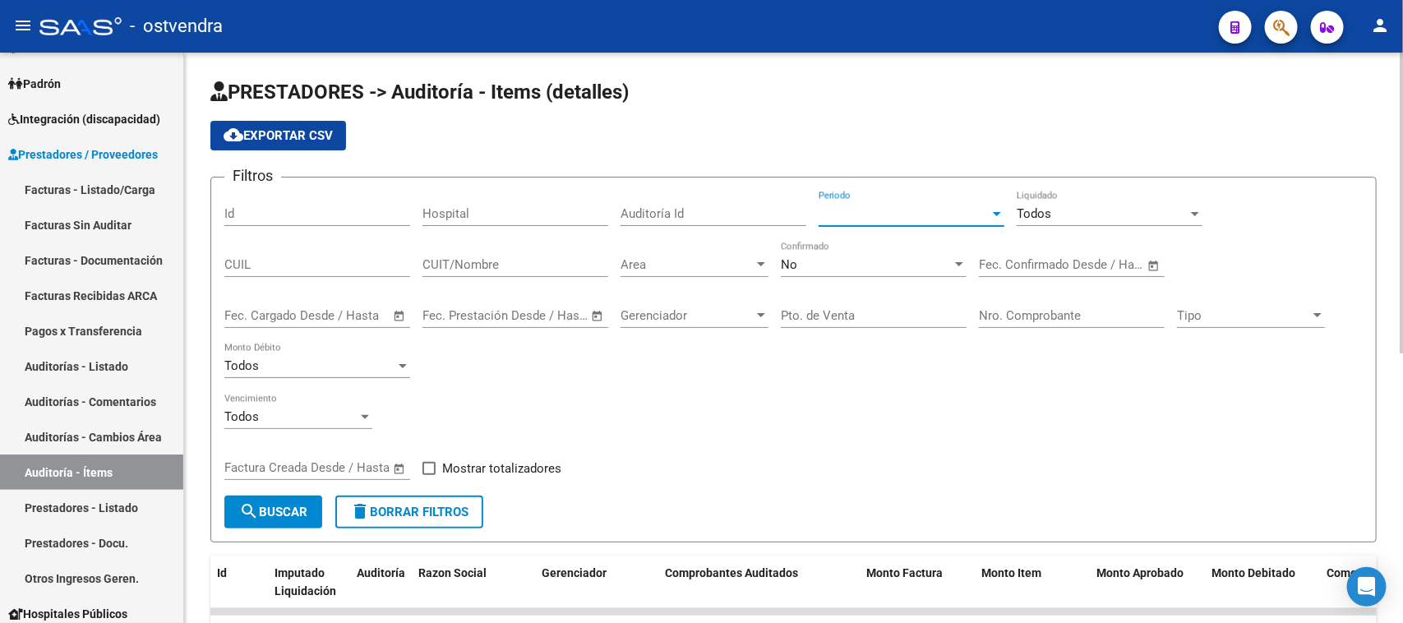
click at [1091, 215] on div "Todos" at bounding box center [1102, 213] width 171 height 15
click at [1078, 210] on div "Todos" at bounding box center [1102, 213] width 171 height 15
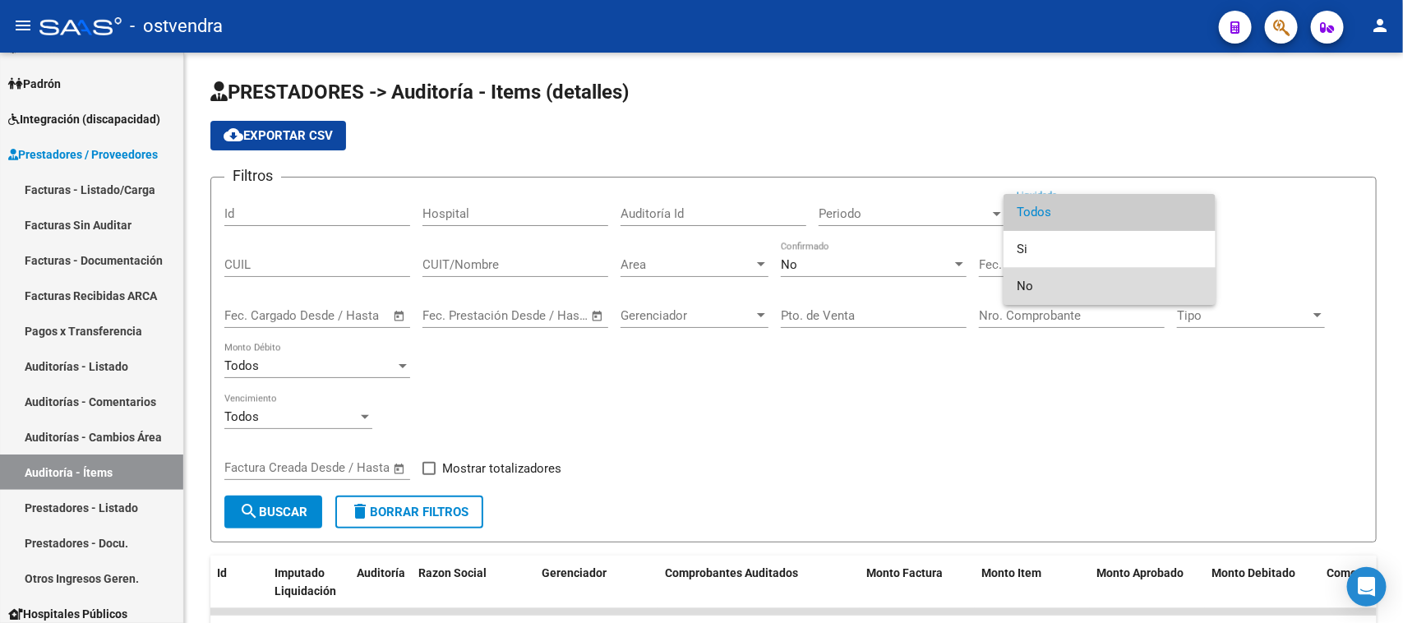
click at [1058, 275] on span "No" at bounding box center [1110, 286] width 186 height 37
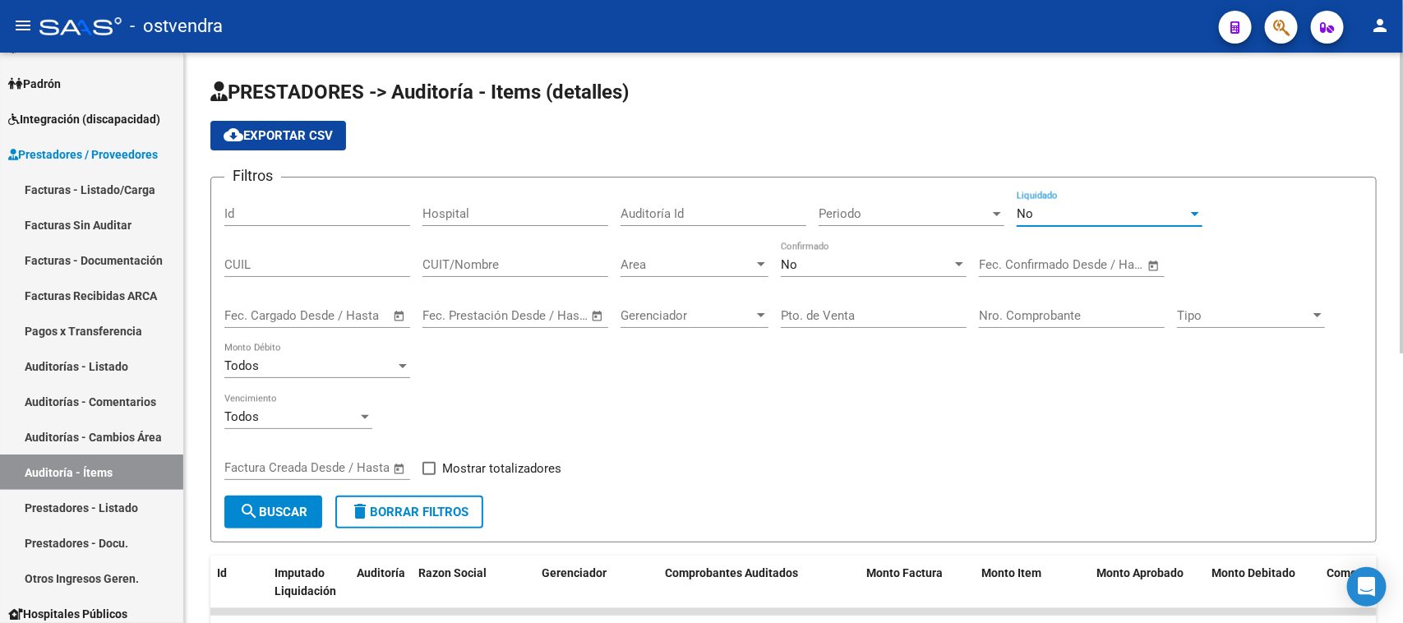
click at [798, 266] on div "No" at bounding box center [866, 264] width 171 height 15
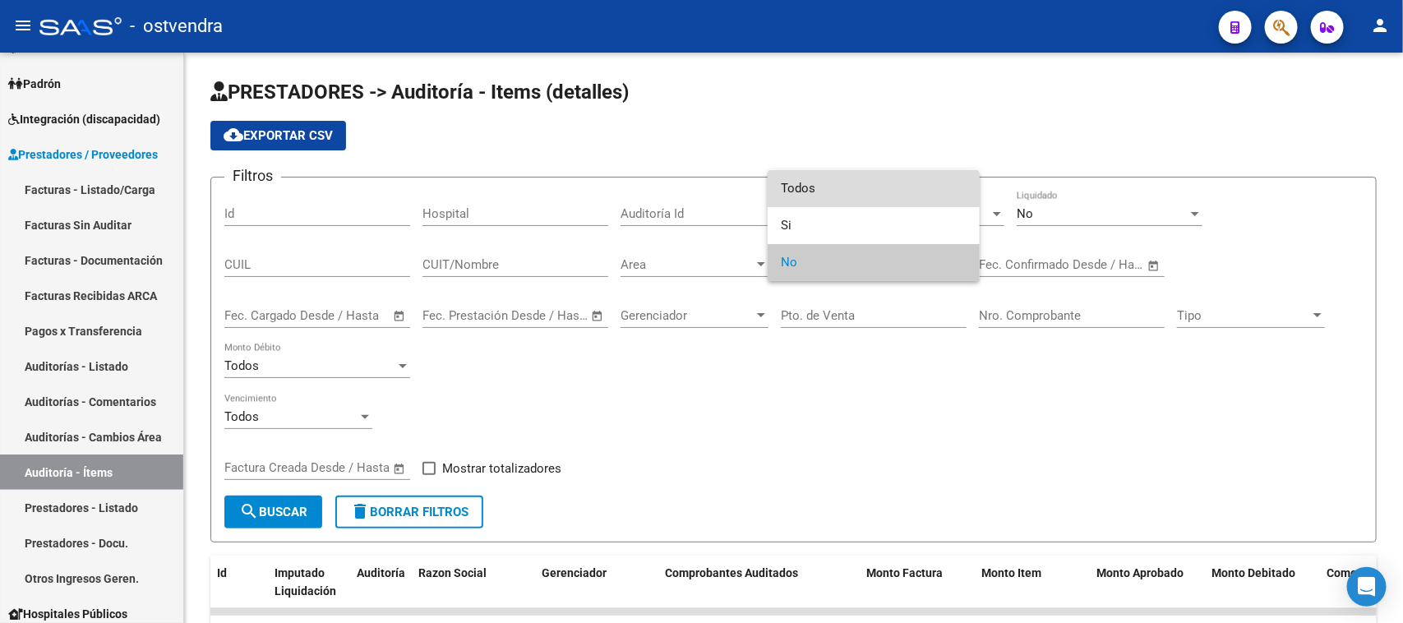
click at [811, 187] on span "Todos" at bounding box center [874, 188] width 186 height 37
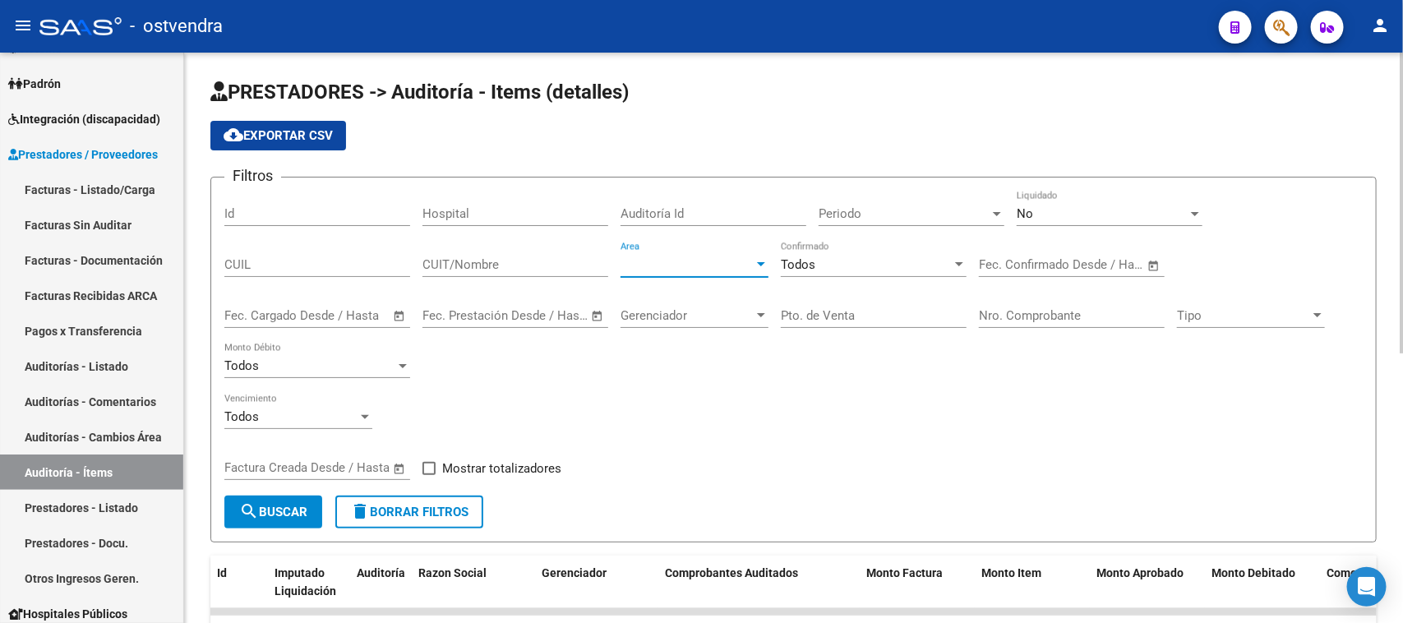
click at [688, 257] on span "Area" at bounding box center [687, 264] width 133 height 15
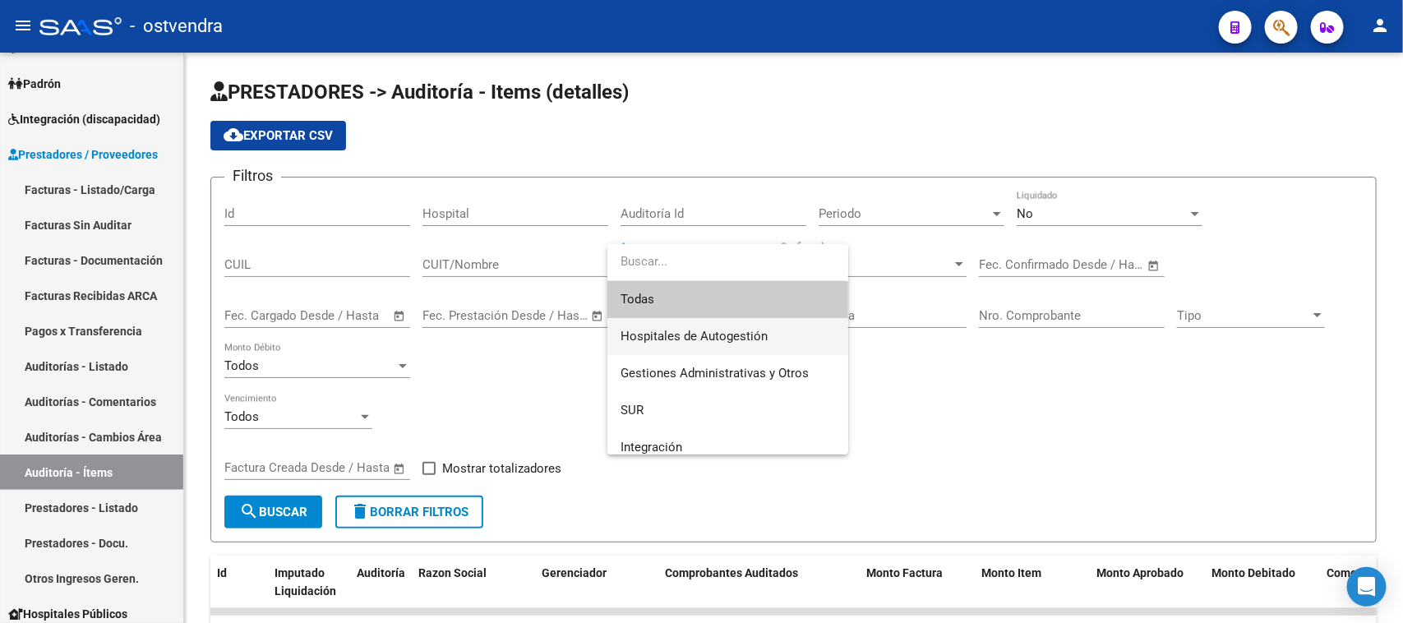
click at [687, 331] on span "Hospitales de Autogestión" at bounding box center [694, 336] width 147 height 15
click at [687, 331] on div "Gerenciador Gerenciador" at bounding box center [695, 318] width 148 height 51
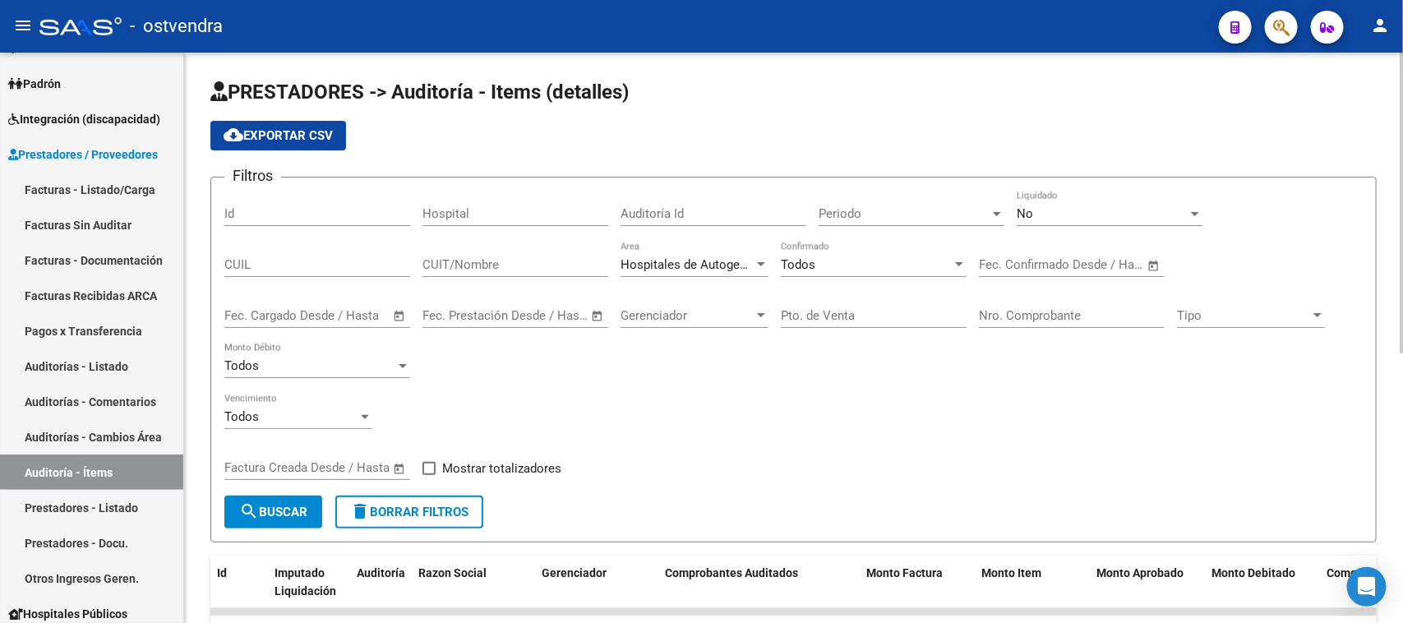
click at [828, 313] on input "Pto. de Venta" at bounding box center [874, 315] width 186 height 15
type input "101"
click at [523, 463] on span "Mostrar totalizadores" at bounding box center [501, 469] width 119 height 20
click at [429, 475] on input "Mostrar totalizadores" at bounding box center [428, 475] width 1 height 1
checkbox input "true"
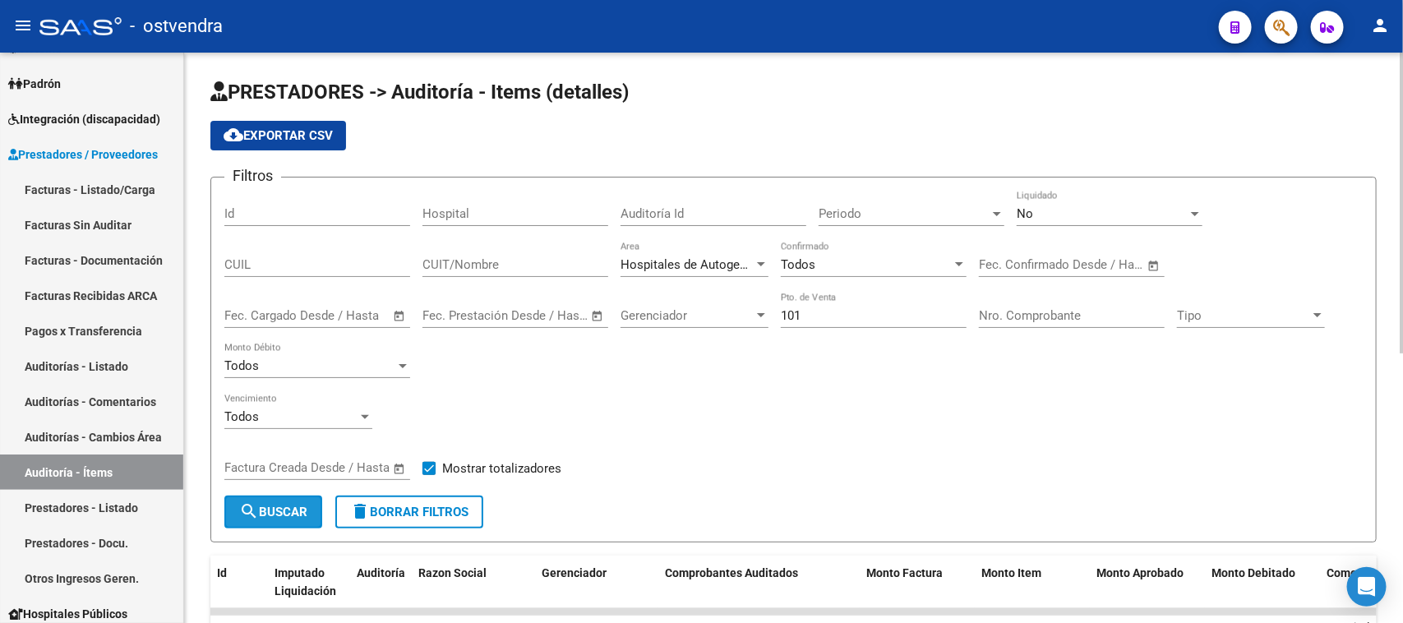
click at [288, 511] on span "search Buscar" at bounding box center [273, 512] width 68 height 15
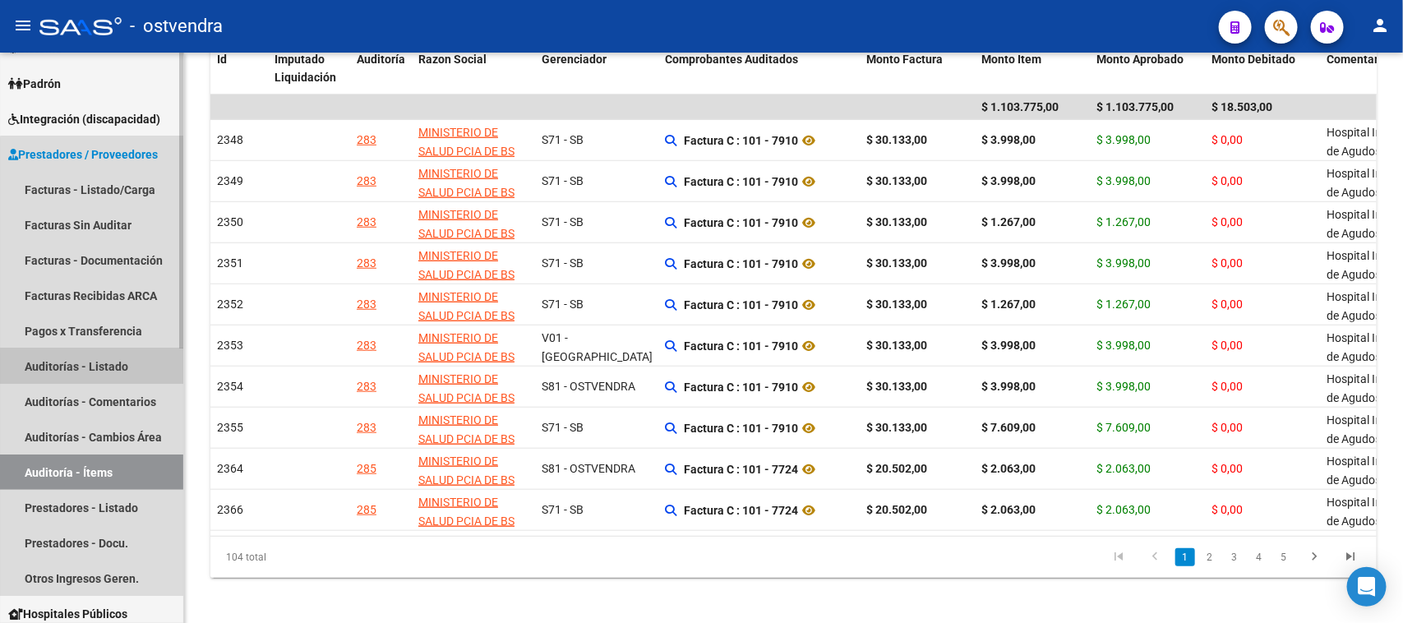
click at [130, 372] on link "Auditorías - Listado" at bounding box center [91, 366] width 183 height 35
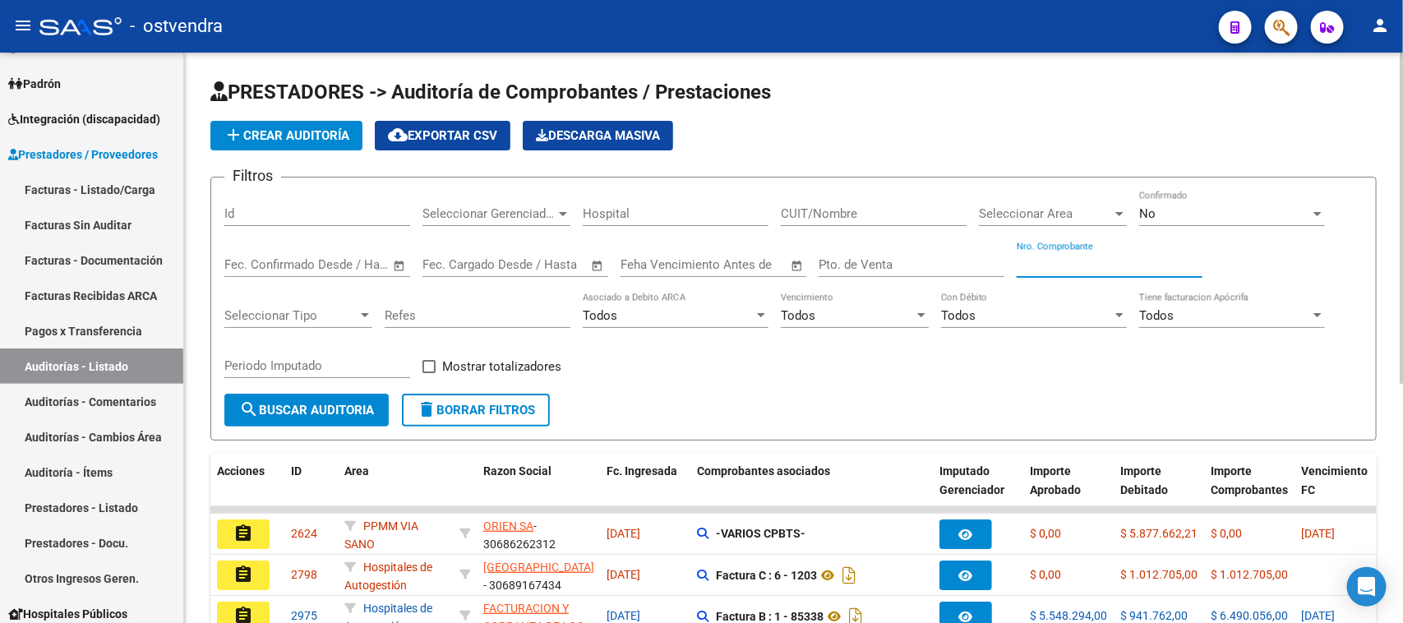
click at [1065, 261] on input "Nro. Comprobante" at bounding box center [1110, 264] width 186 height 15
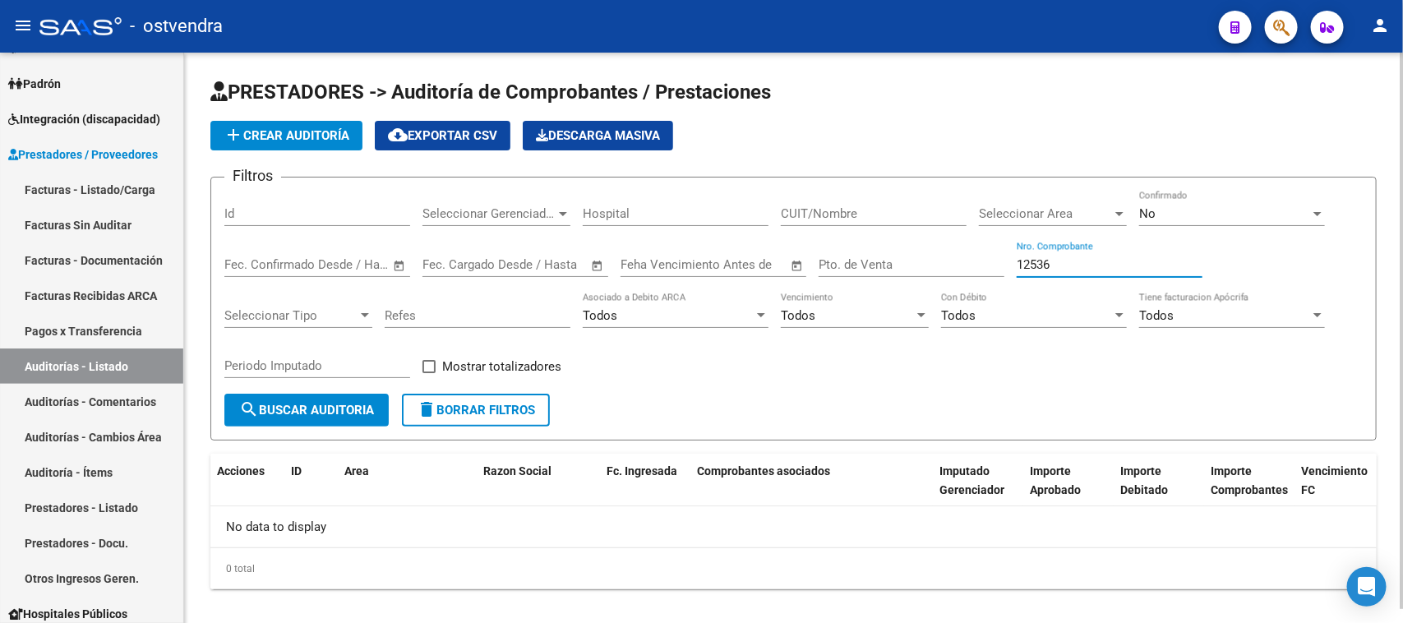
type input "12536"
click at [1218, 197] on div "No Confirmado" at bounding box center [1233, 208] width 186 height 35
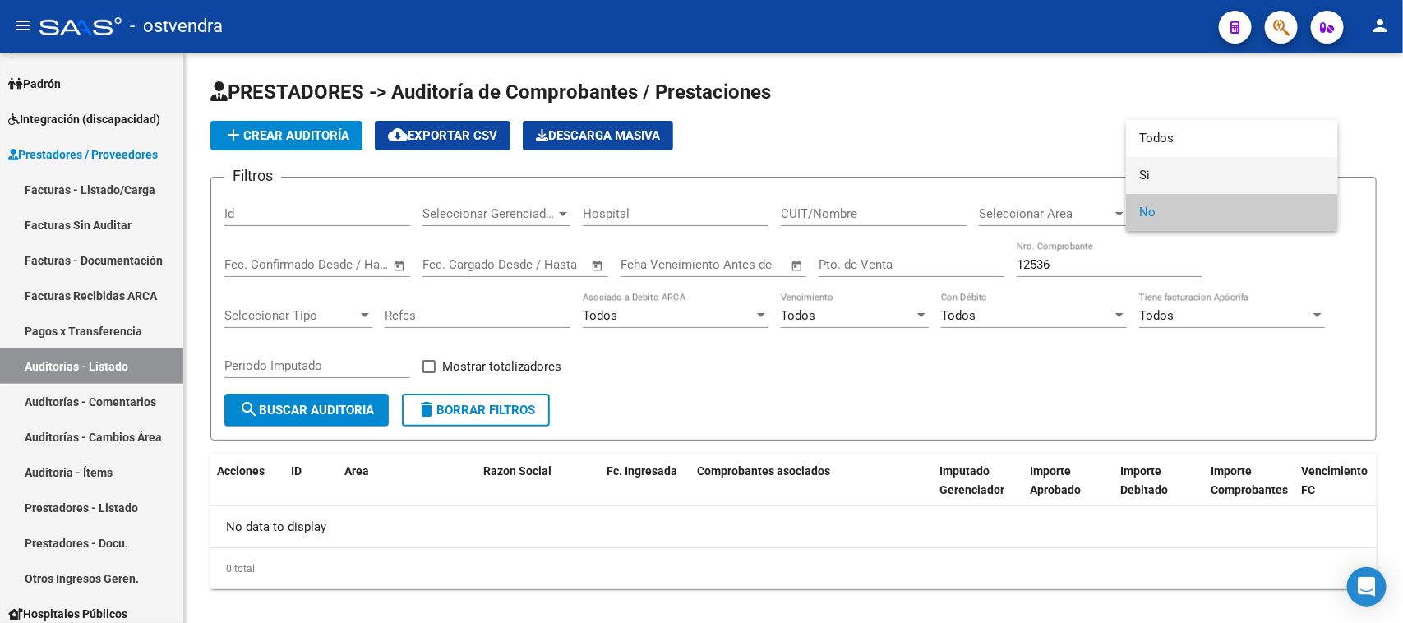
click at [1209, 177] on span "Si" at bounding box center [1233, 175] width 186 height 37
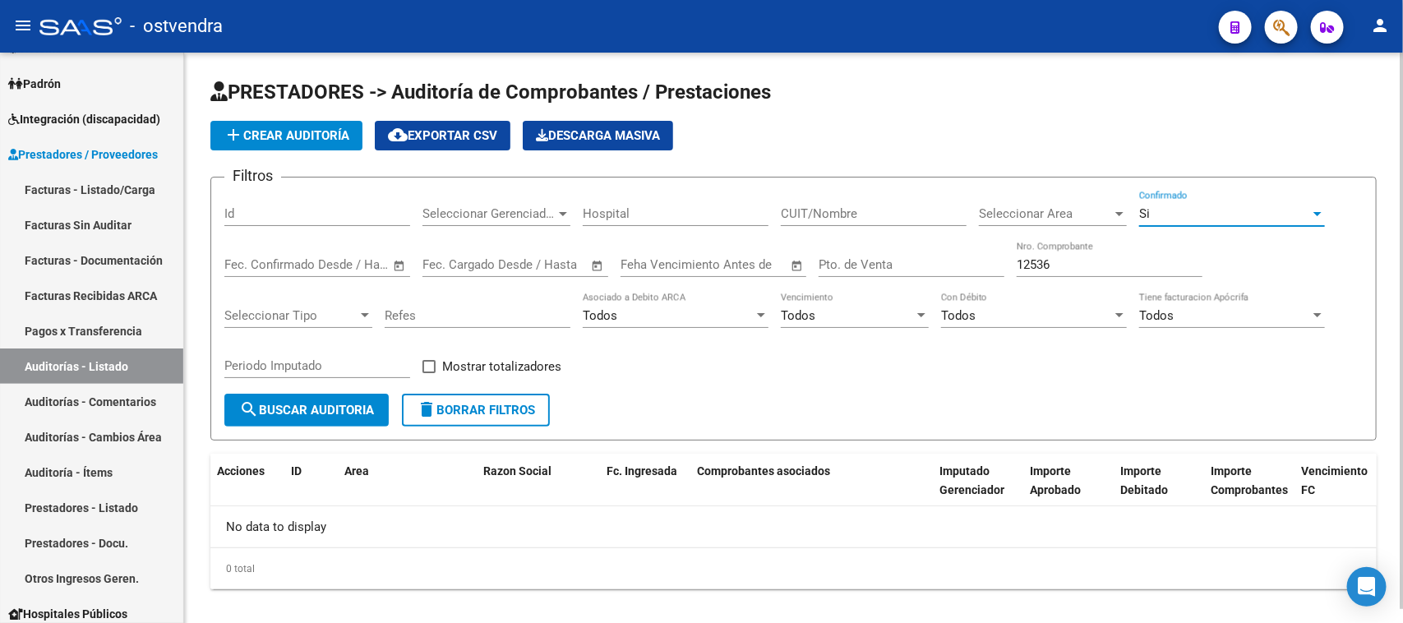
click at [317, 420] on button "search Buscar Auditoria" at bounding box center [306, 410] width 164 height 33
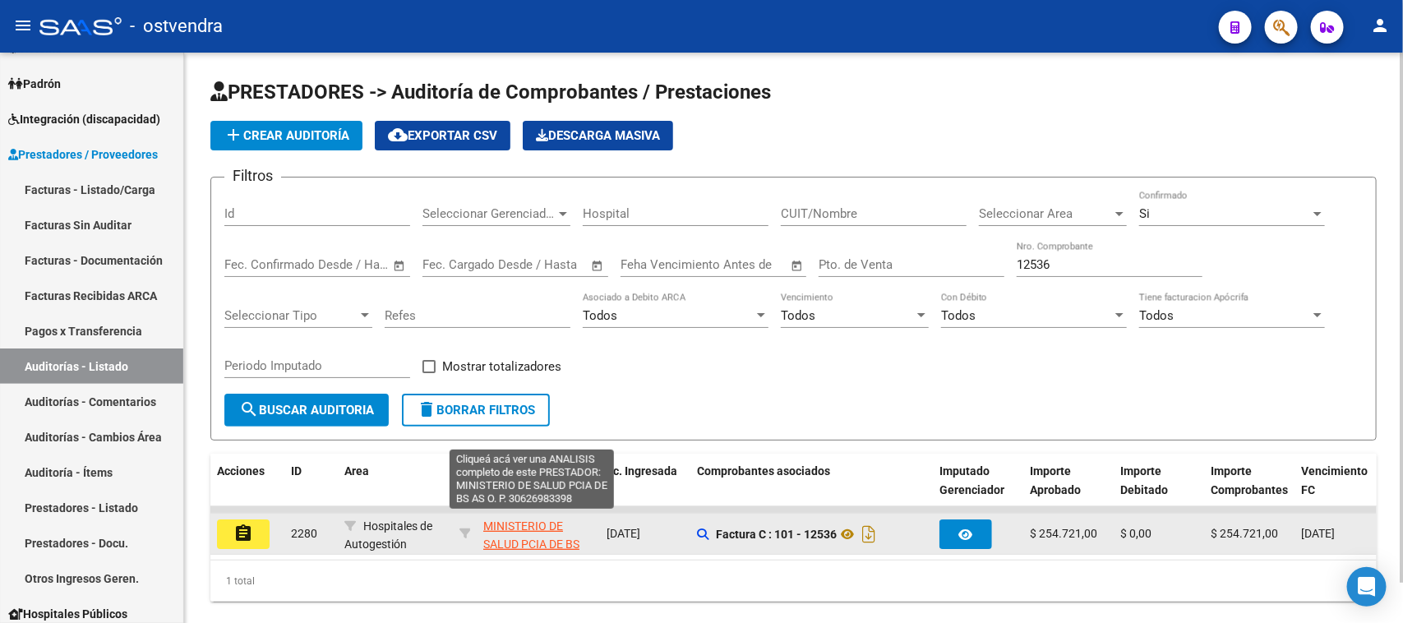
click at [537, 536] on span "MINISTERIO DE SALUD PCIA DE BS AS O. P." at bounding box center [531, 545] width 96 height 51
type textarea "30626983398"
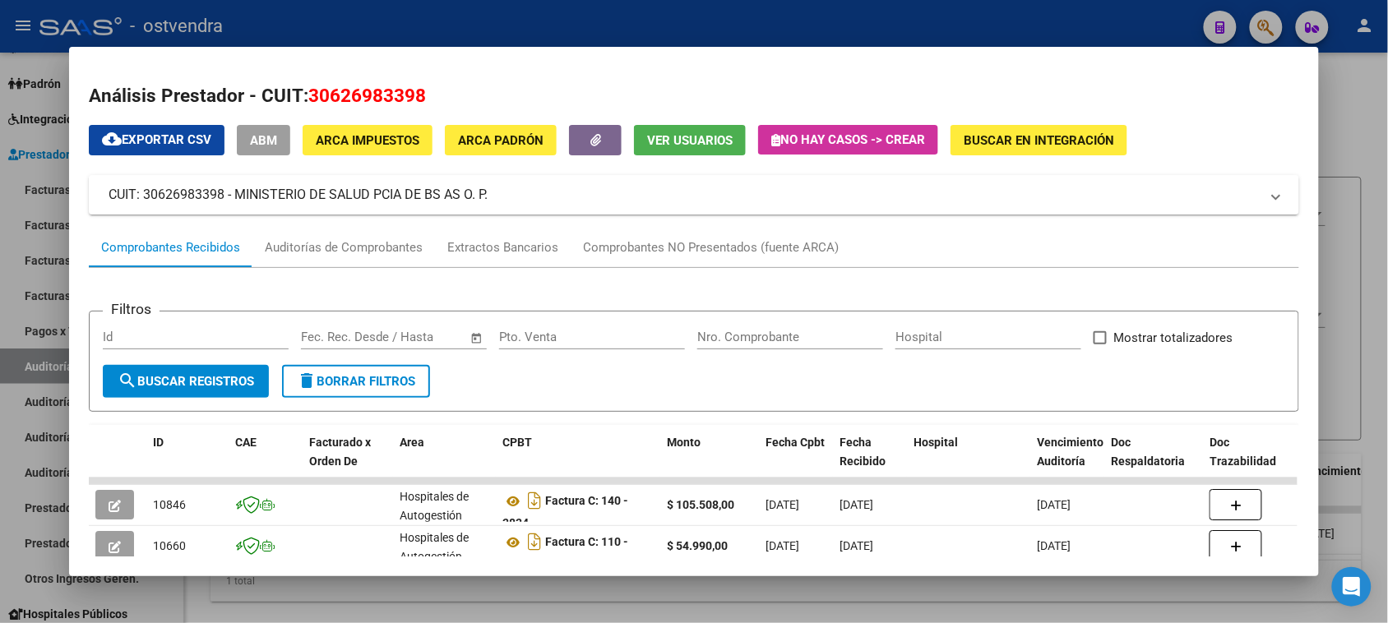
drag, startPoint x: 446, startPoint y: 107, endPoint x: 300, endPoint y: 104, distance: 145.5
click at [300, 104] on h2 "Análisis Prestador - CUIT: 30626983398" at bounding box center [693, 96] width 1209 height 28
copy span "30626983398"
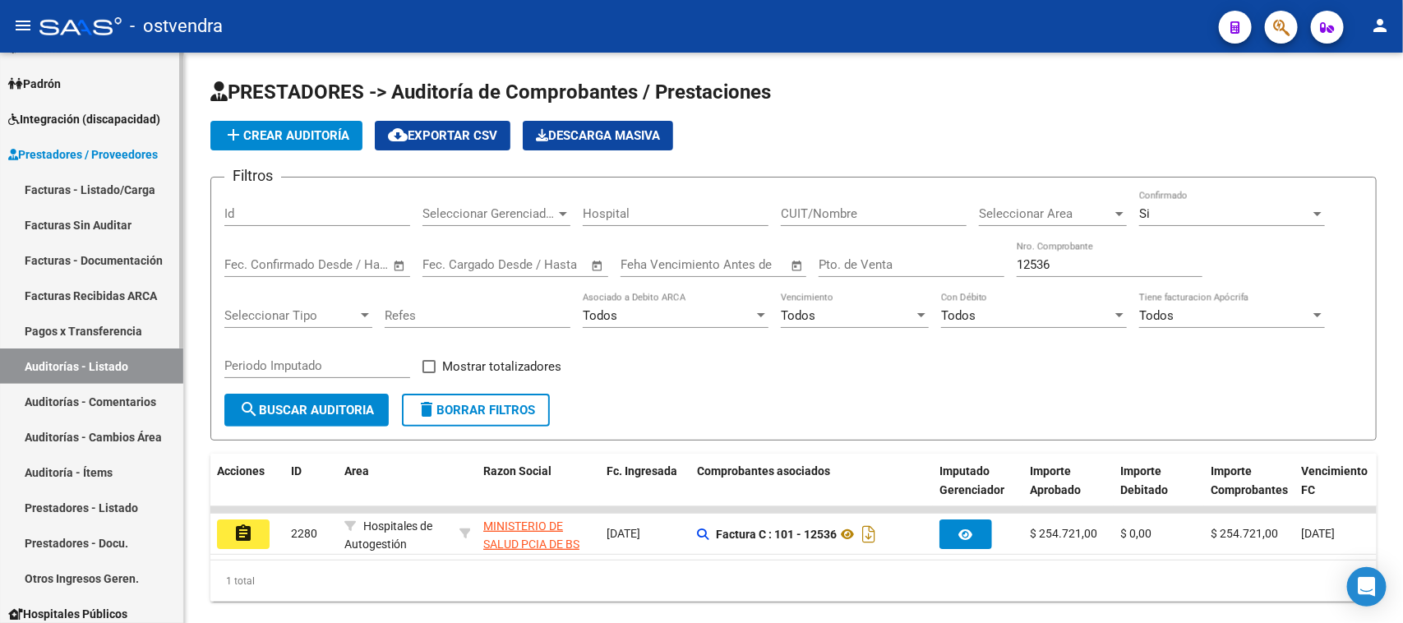
click at [112, 463] on link "Auditoría - Ítems" at bounding box center [91, 472] width 183 height 35
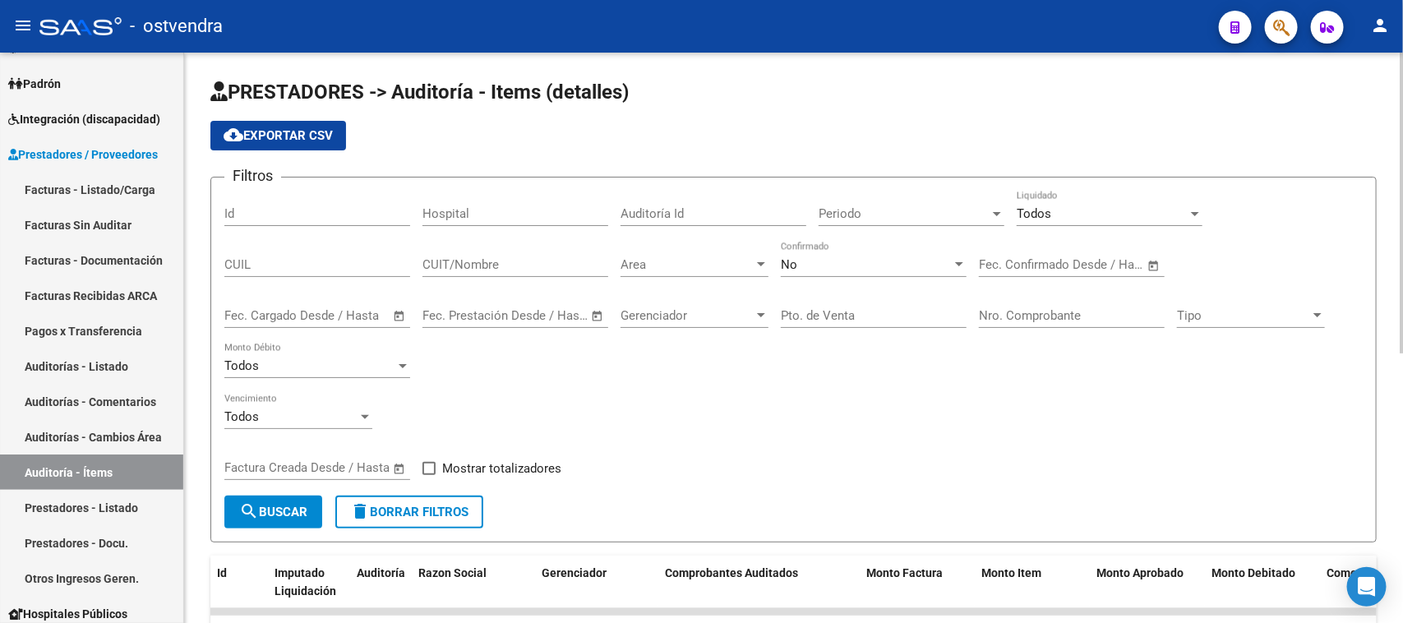
click at [502, 265] on input "CUIT/Nombre" at bounding box center [516, 264] width 186 height 15
paste input "30626983398"
type input "30626983398"
click at [714, 261] on span "Area" at bounding box center [687, 264] width 133 height 15
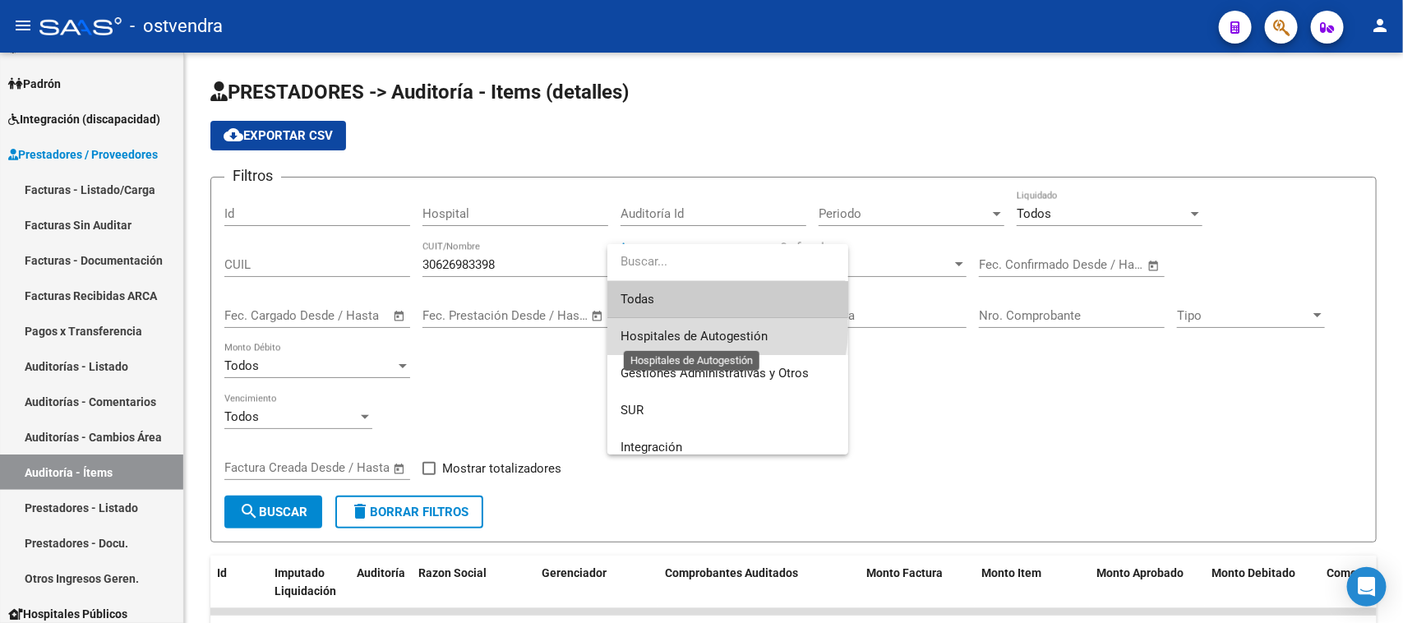
click at [711, 330] on span "Hospitales de Autogestión" at bounding box center [694, 336] width 147 height 15
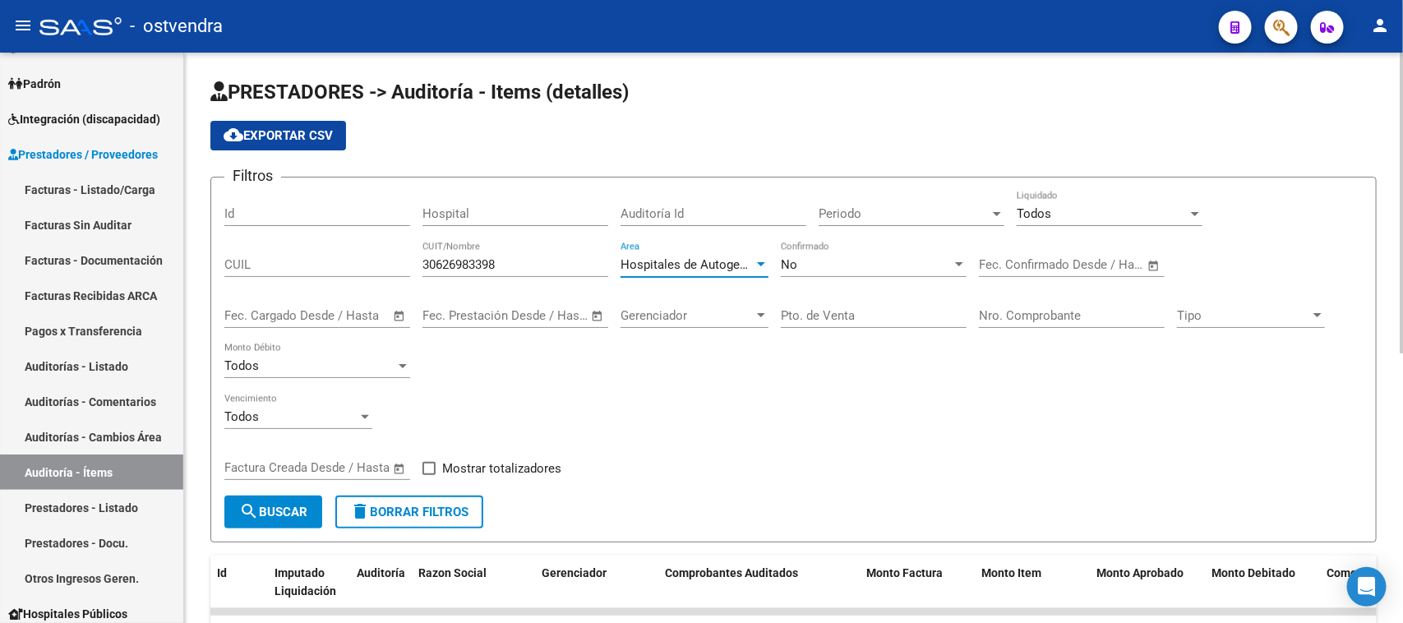
click at [858, 252] on div "No Confirmado" at bounding box center [874, 259] width 186 height 35
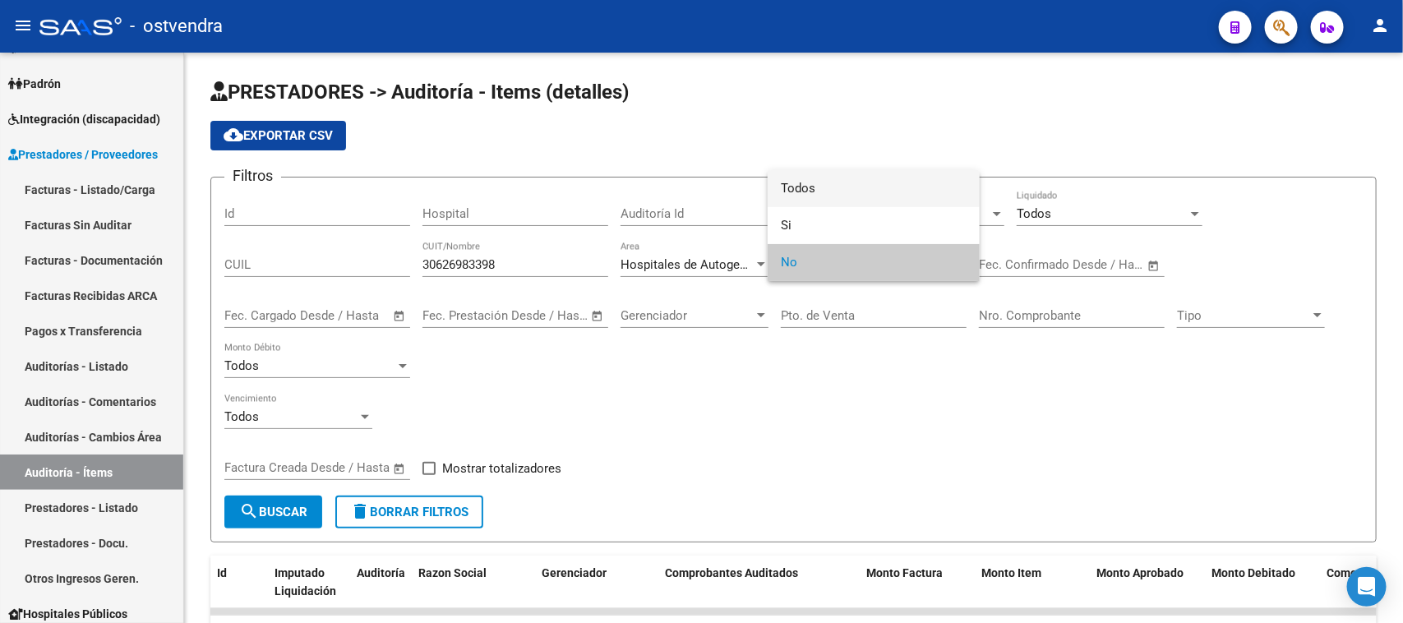
click at [867, 187] on span "Todos" at bounding box center [874, 188] width 186 height 37
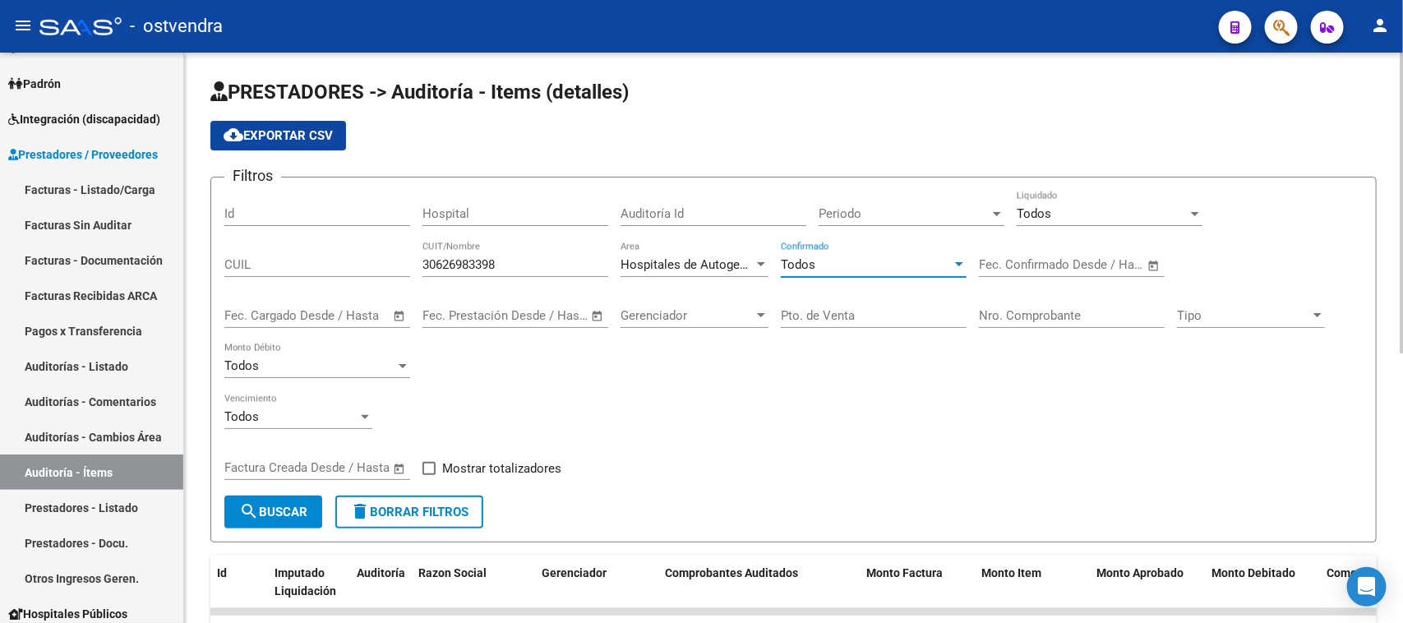
click at [1052, 207] on div "Todos" at bounding box center [1102, 213] width 171 height 15
click at [1049, 214] on span "Todos" at bounding box center [1034, 213] width 35 height 15
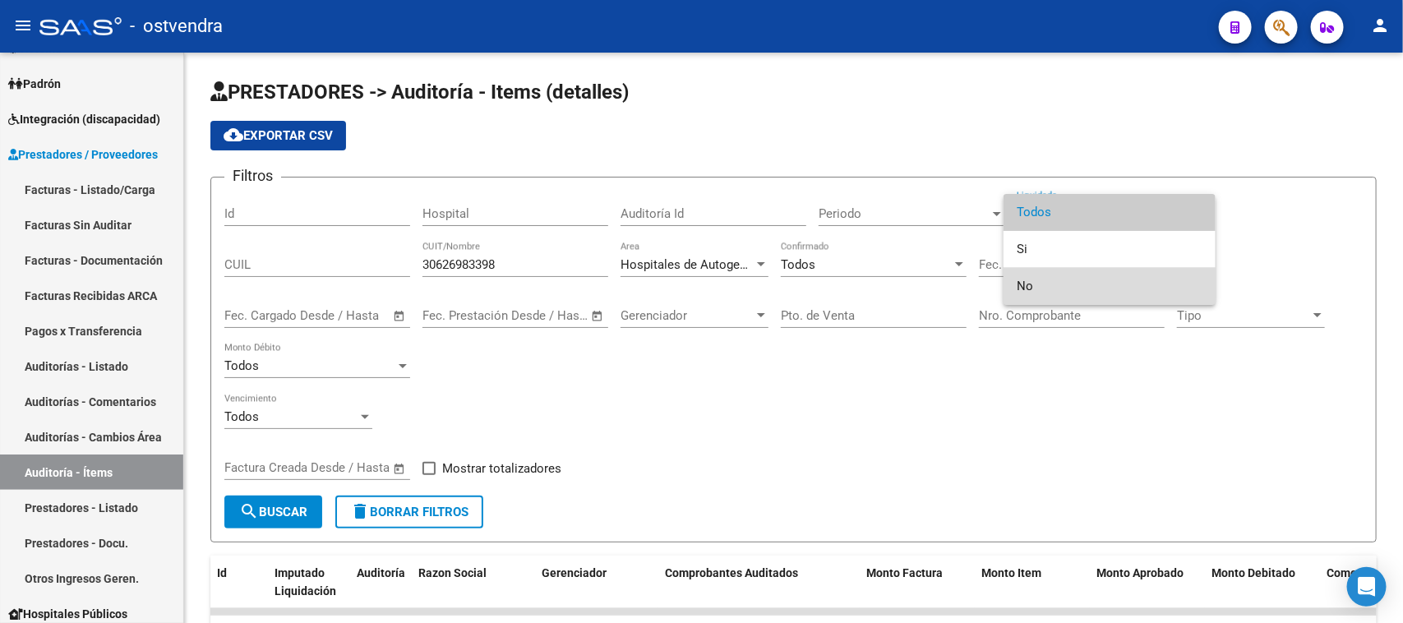
click at [1047, 280] on span "No" at bounding box center [1110, 286] width 186 height 37
click at [1047, 280] on div "Fecha inicio – Fecha fin Fec. Confirmado Desde / Hasta" at bounding box center [1072, 267] width 186 height 51
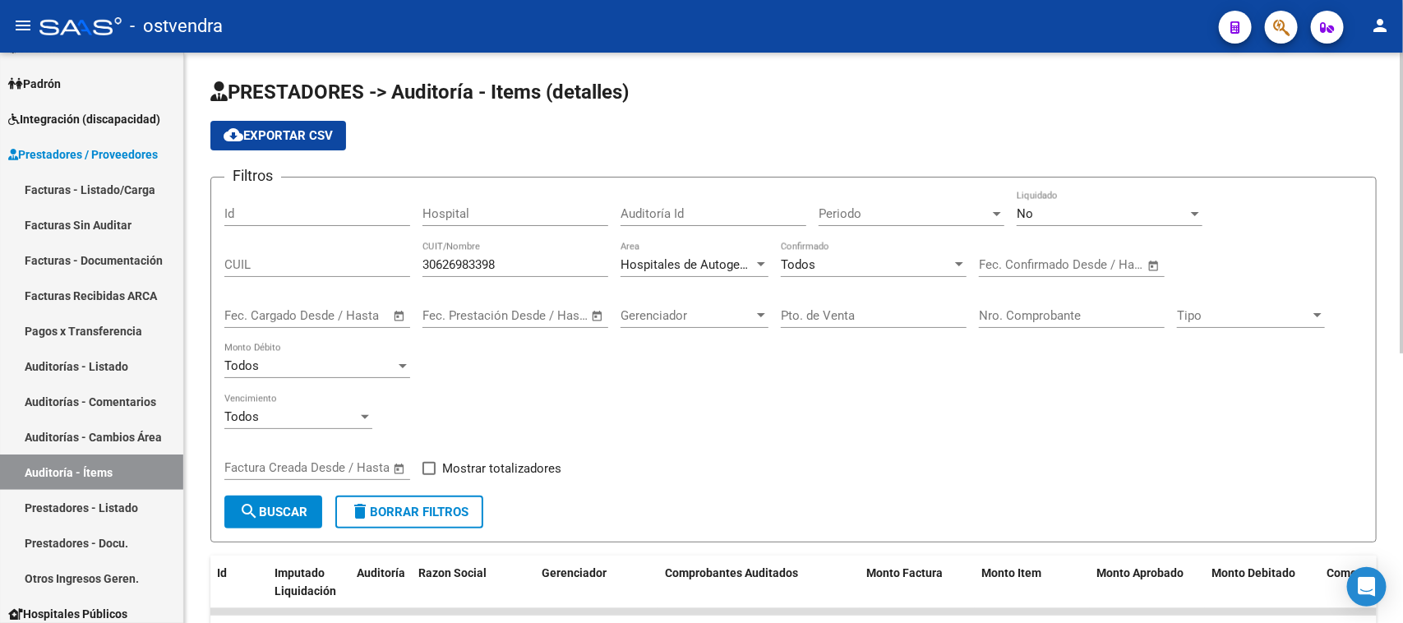
click at [506, 469] on span "Mostrar totalizadores" at bounding box center [501, 469] width 119 height 20
click at [429, 475] on input "Mostrar totalizadores" at bounding box center [428, 475] width 1 height 1
checkbox input "true"
click at [288, 508] on span "search Buscar" at bounding box center [273, 512] width 68 height 15
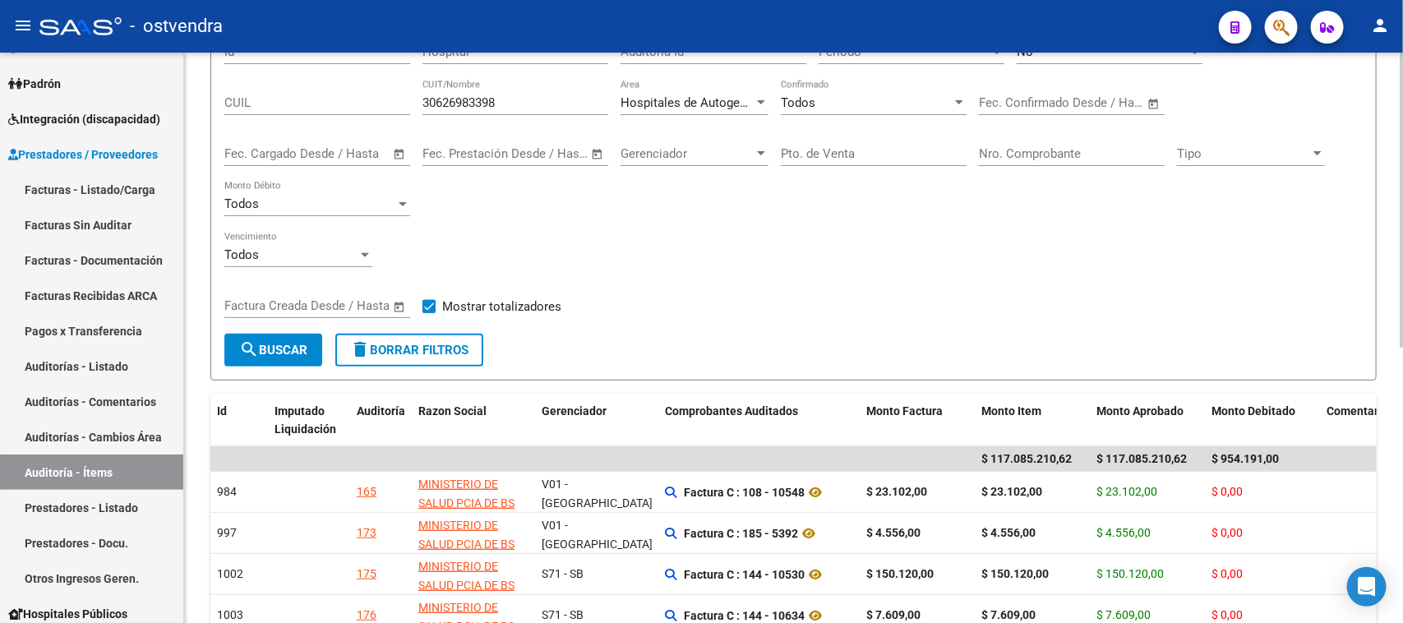
scroll to position [308, 0]
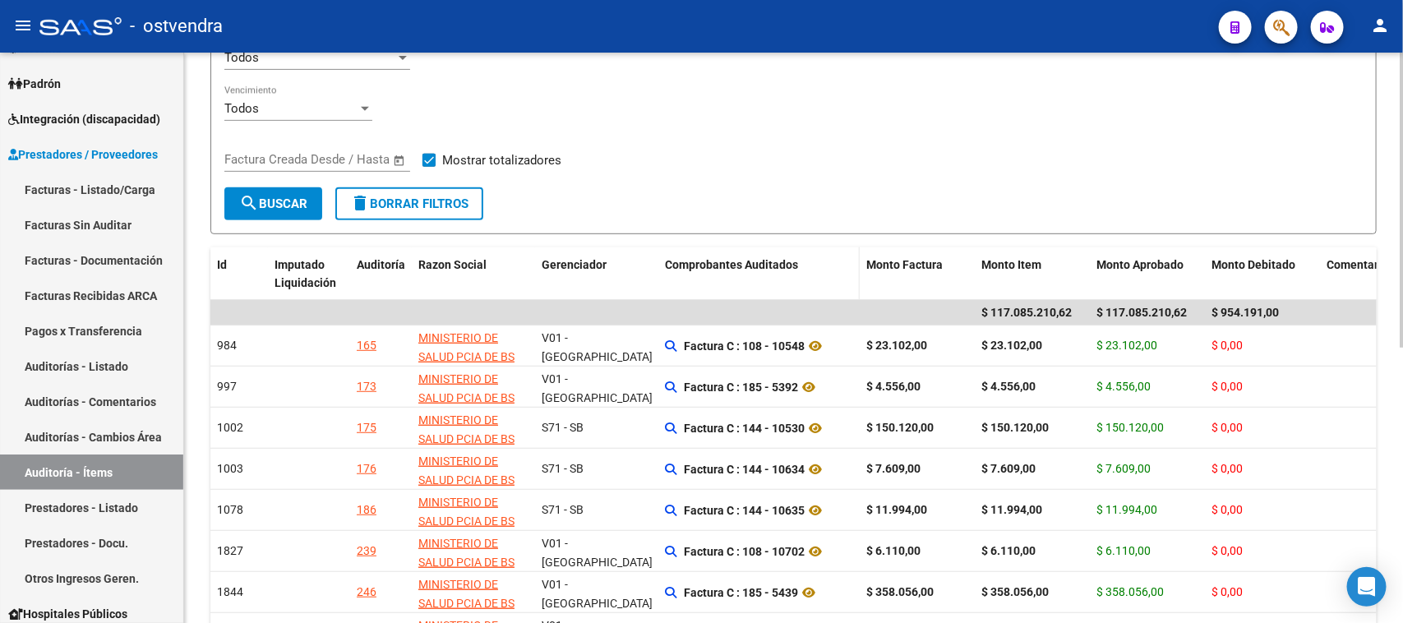
click at [778, 258] on span "Comprobantes Auditados" at bounding box center [731, 264] width 133 height 13
click at [775, 258] on span "Comprobantes Auditados" at bounding box center [731, 264] width 133 height 13
click at [701, 272] on datatable-header-cell "Comprobantes Auditados" at bounding box center [759, 274] width 201 height 54
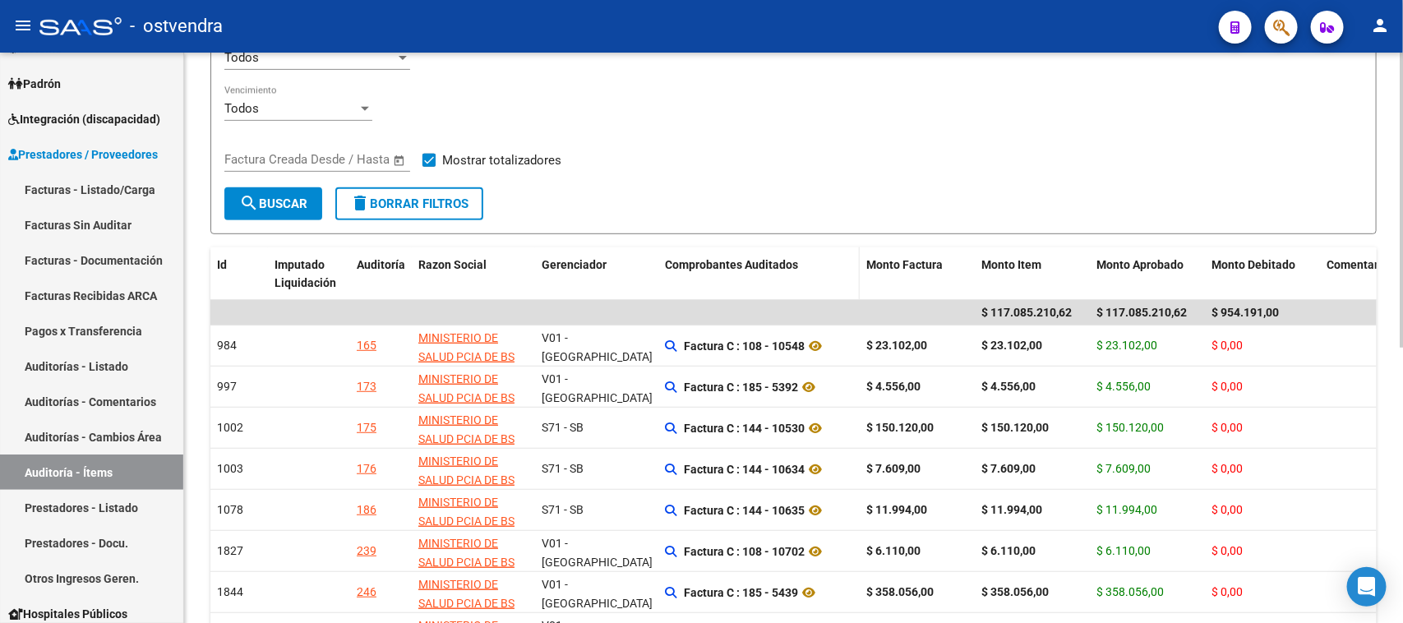
click at [701, 272] on datatable-header-cell "Comprobantes Auditados" at bounding box center [759, 274] width 201 height 54
click at [703, 263] on span "Comprobantes Auditados" at bounding box center [731, 264] width 133 height 13
click at [108, 358] on link "Auditorías - Listado" at bounding box center [91, 366] width 183 height 35
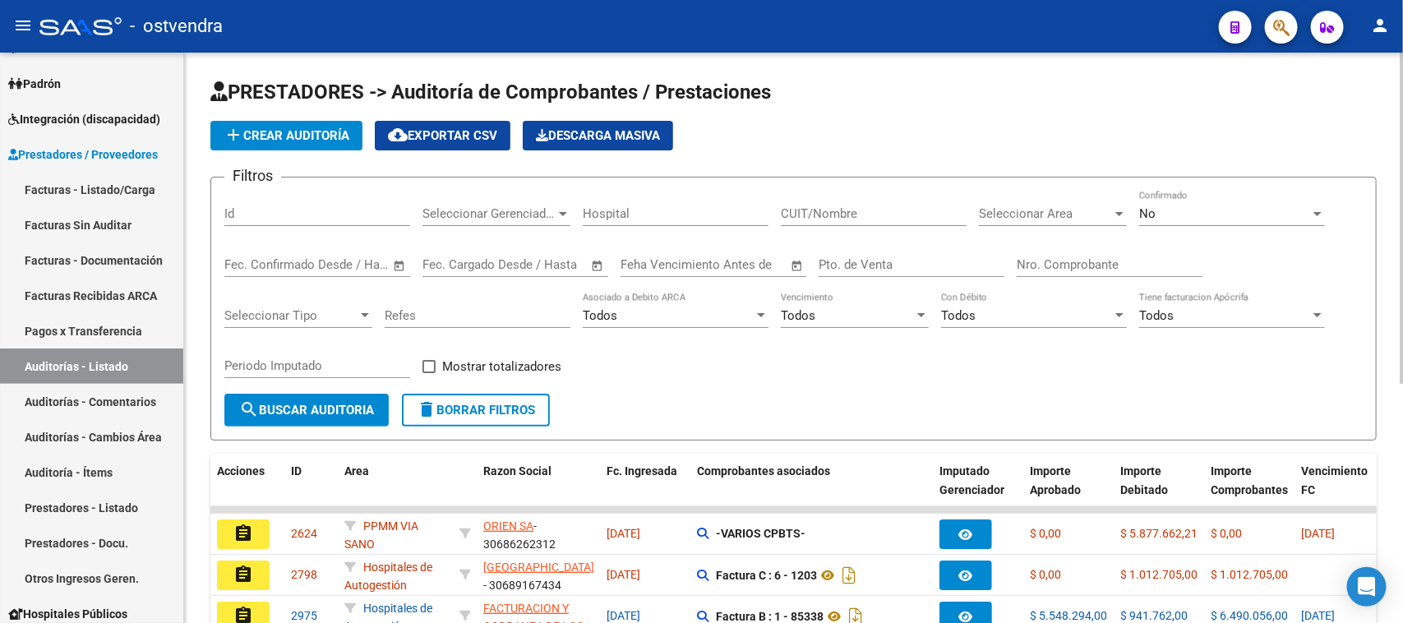
click at [1050, 261] on input "Nro. Comprobante" at bounding box center [1110, 264] width 186 height 15
type input "12536"
click at [1235, 206] on div "No" at bounding box center [1225, 213] width 171 height 15
click at [1172, 206] on div "No" at bounding box center [1225, 213] width 171 height 15
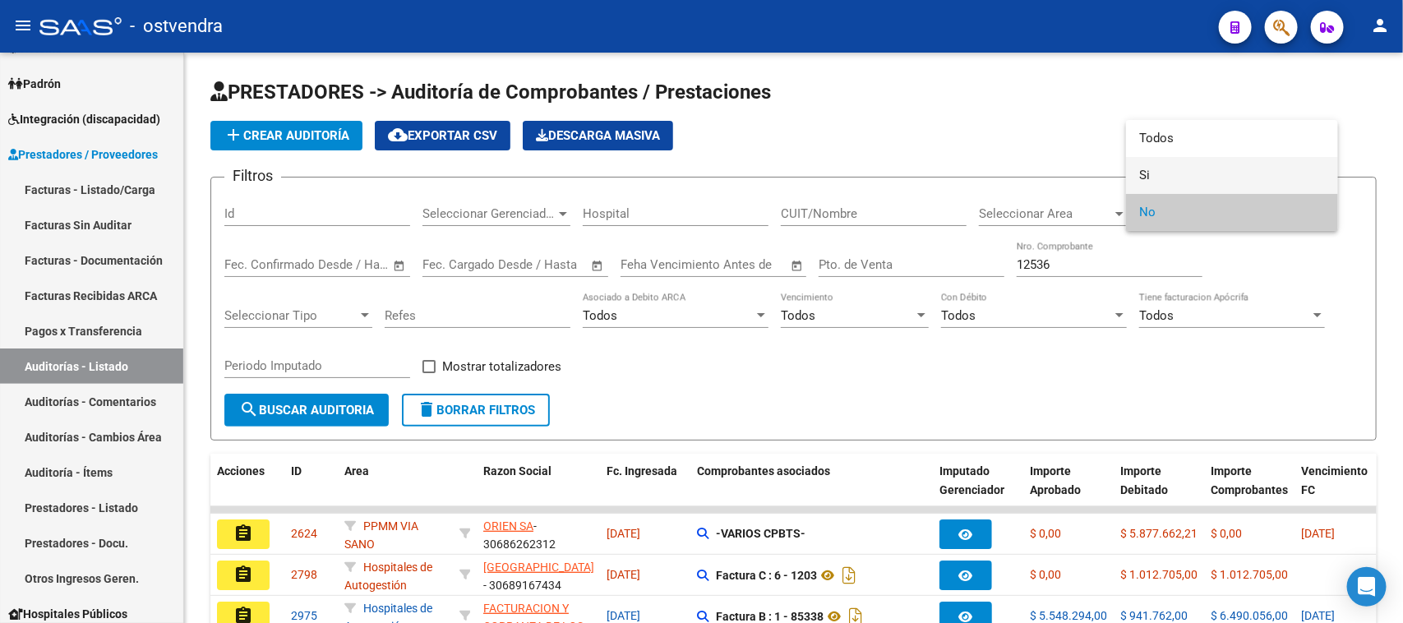
click at [1177, 171] on span "Si" at bounding box center [1233, 175] width 186 height 37
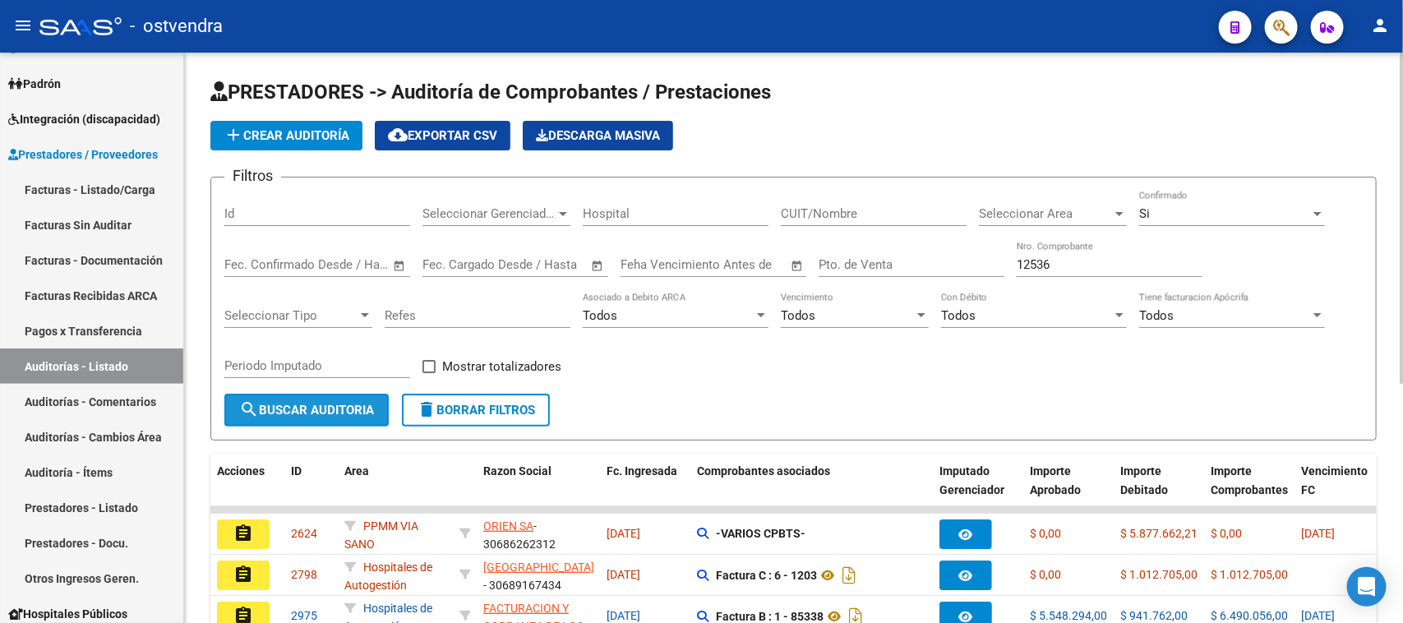
click at [350, 417] on button "search Buscar Auditoria" at bounding box center [306, 410] width 164 height 33
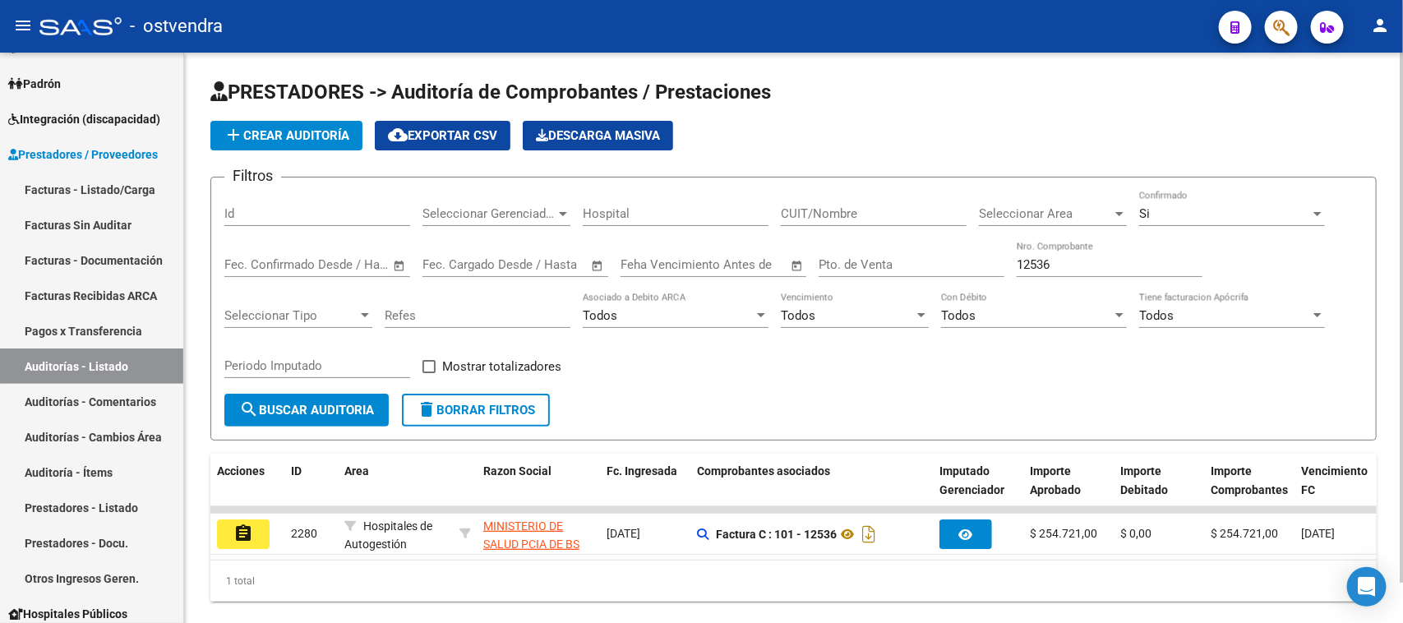
click at [1057, 270] on div "12536 Nro. Comprobante" at bounding box center [1110, 259] width 186 height 35
click at [1058, 269] on input "12536" at bounding box center [1110, 264] width 186 height 15
drag, startPoint x: 1063, startPoint y: 261, endPoint x: 974, endPoint y: 257, distance: 88.9
click at [974, 257] on div "Filtros Id Seleccionar Gerenciador Seleccionar Gerenciador Hospital CUIT/Nombre…" at bounding box center [793, 292] width 1139 height 203
click at [974, 257] on input "Pto. de Venta" at bounding box center [912, 264] width 186 height 15
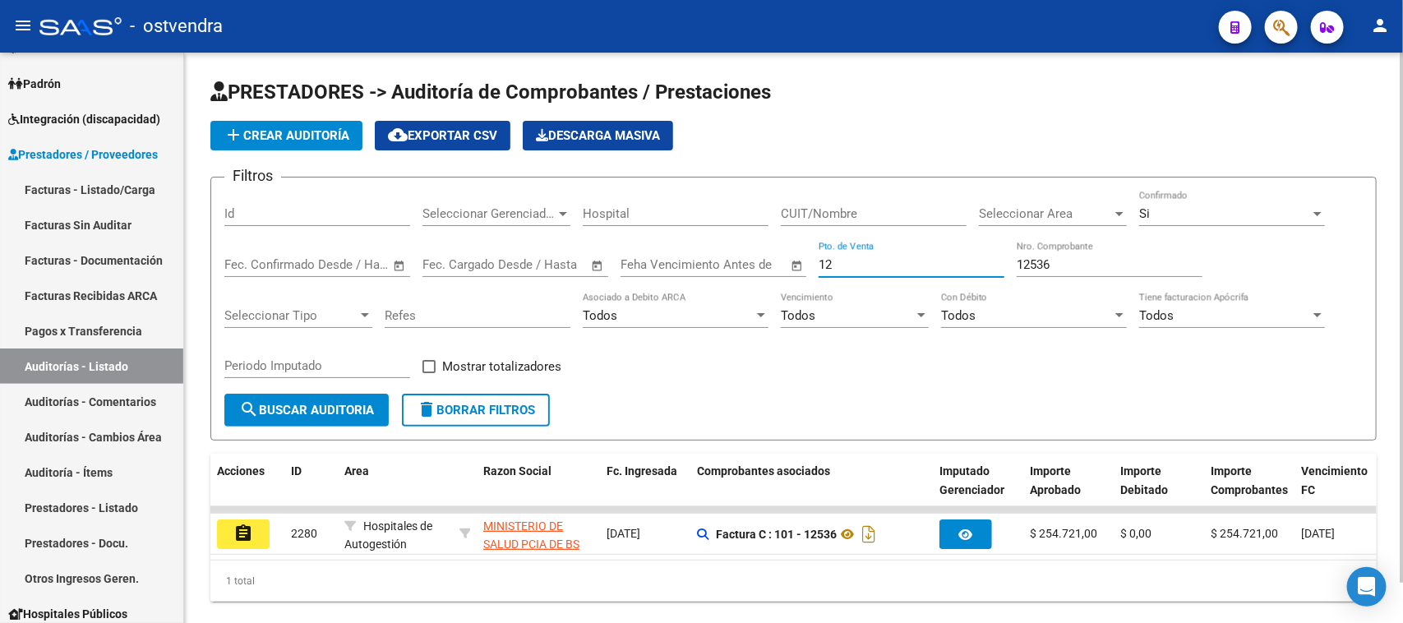
type input "1"
drag, startPoint x: 1069, startPoint y: 263, endPoint x: 1001, endPoint y: 263, distance: 68.2
click at [1001, 263] on div "Filtros Id Seleccionar Gerenciador Seleccionar Gerenciador Hospital CUIT/Nombre…" at bounding box center [793, 292] width 1139 height 203
click at [1001, 263] on input "Pto. de Venta" at bounding box center [912, 264] width 186 height 15
click at [1074, 263] on input "12536" at bounding box center [1110, 264] width 186 height 15
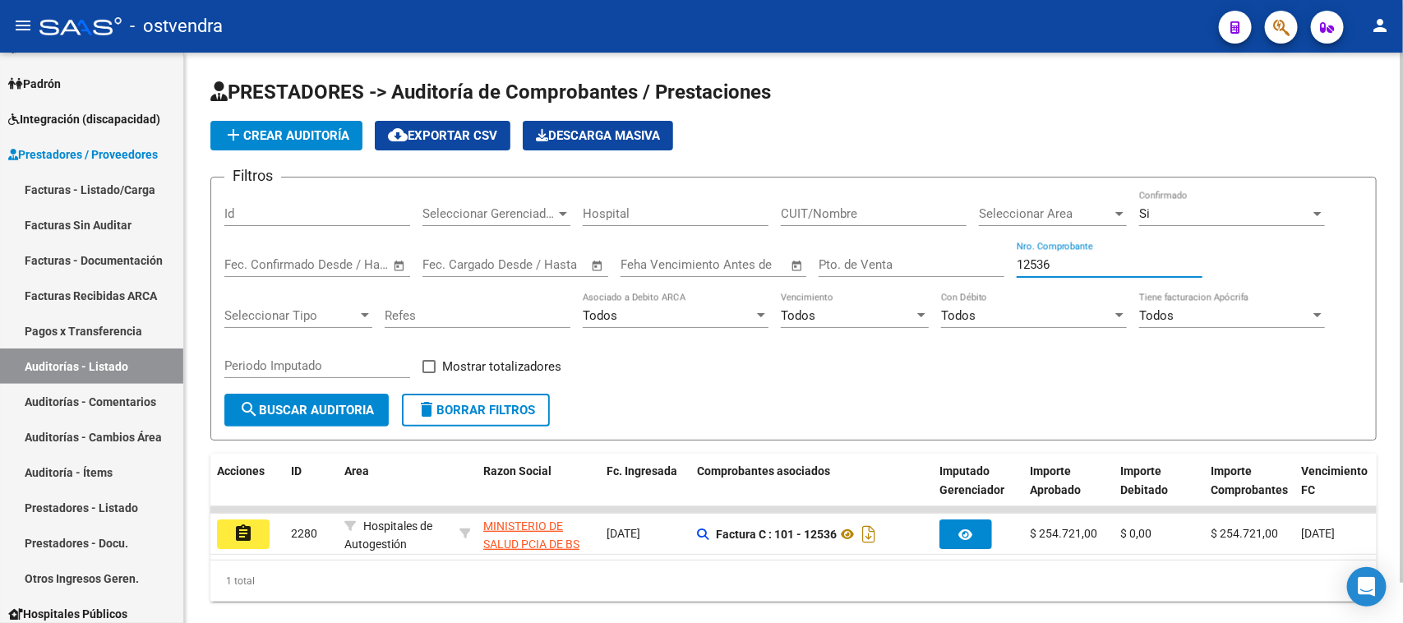
click at [1074, 263] on input "12536" at bounding box center [1110, 264] width 186 height 15
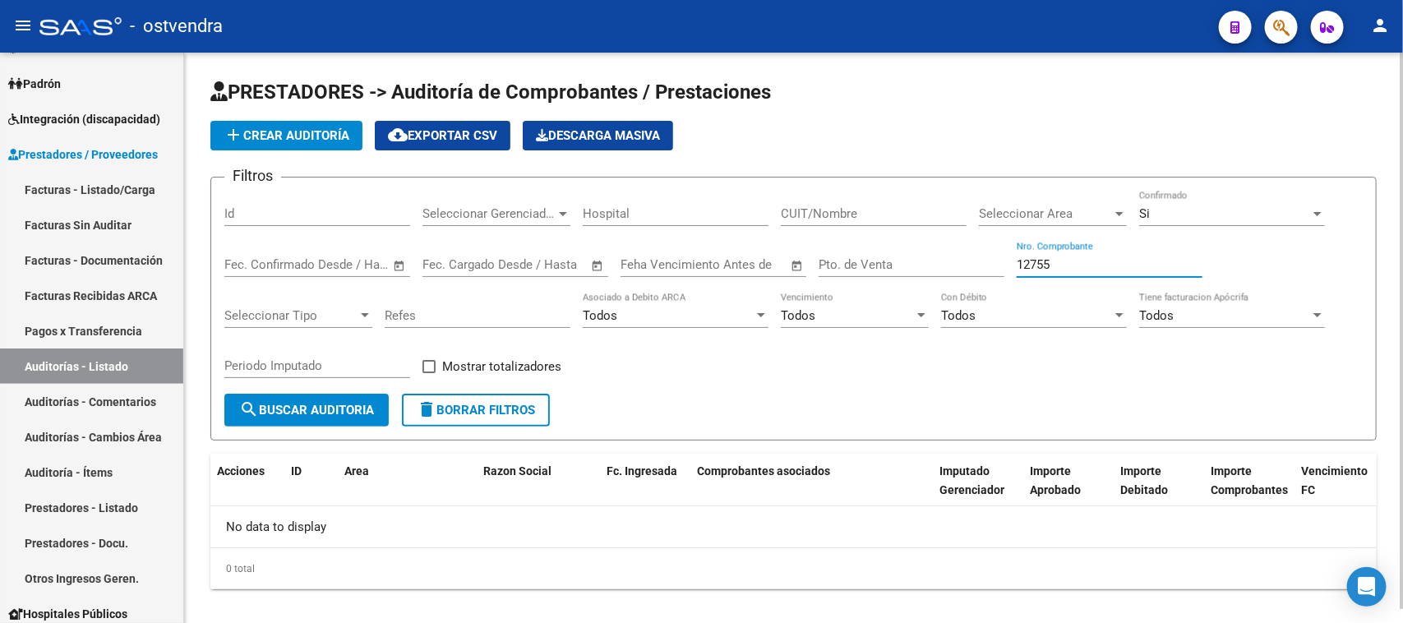
type input "12755"
click at [1162, 215] on div "Si" at bounding box center [1225, 213] width 171 height 15
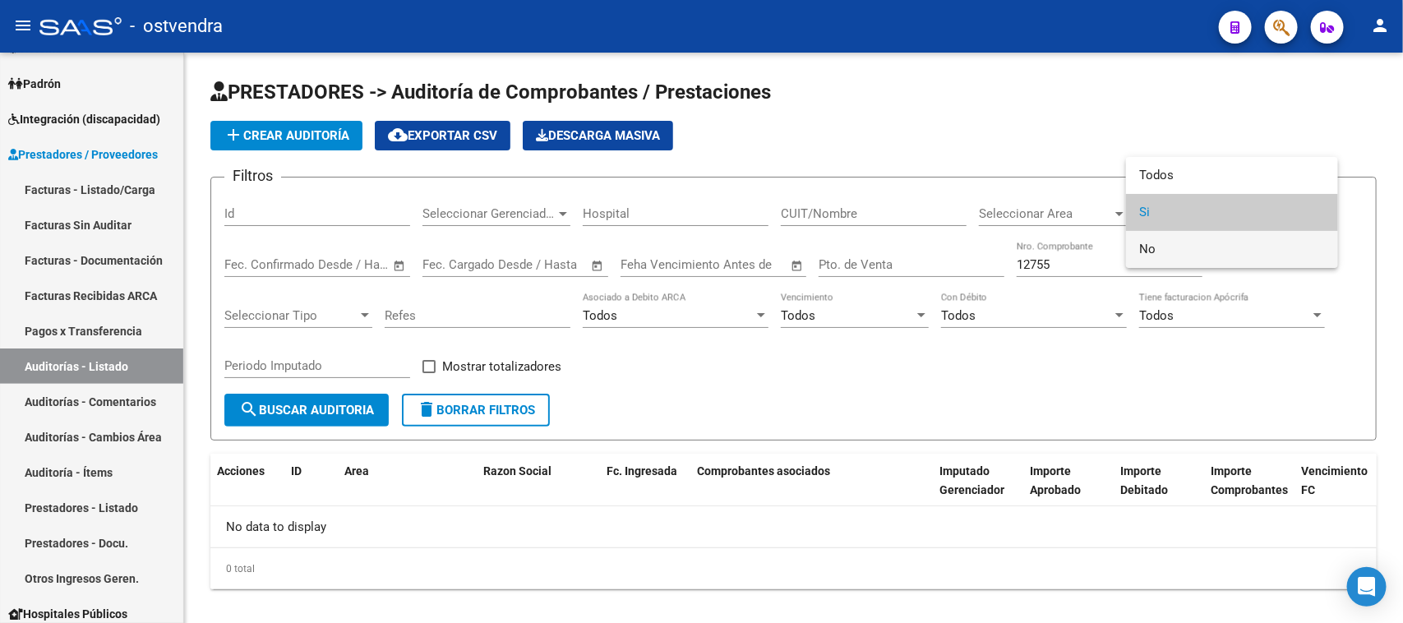
click at [1166, 238] on span "No" at bounding box center [1233, 249] width 186 height 37
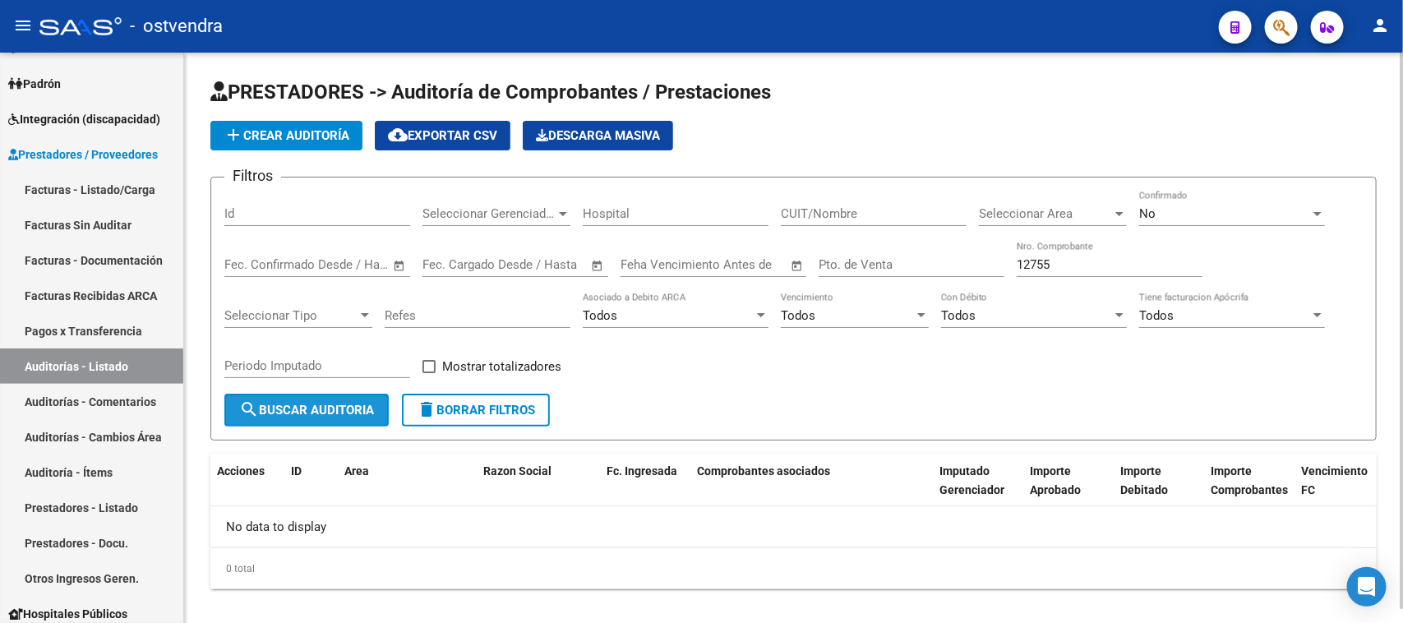
click at [304, 422] on button "search Buscar Auditoria" at bounding box center [306, 410] width 164 height 33
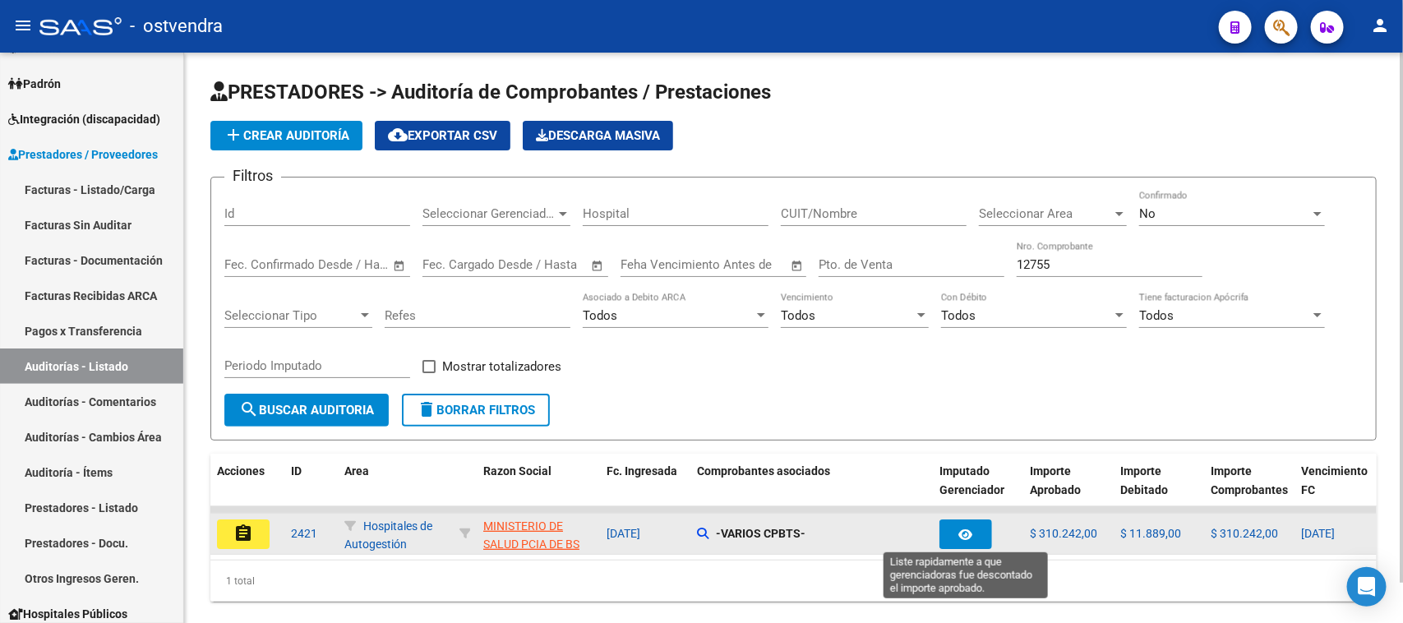
click at [966, 529] on icon "button" at bounding box center [966, 535] width 14 height 12
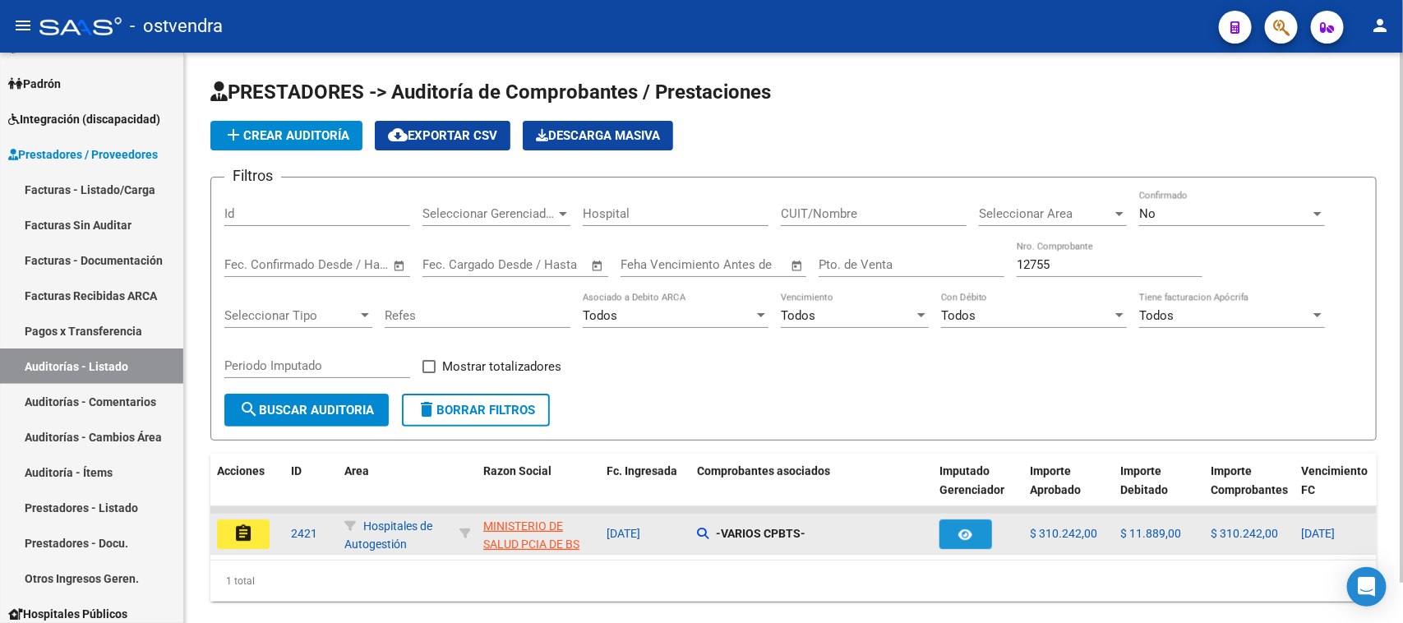
click at [964, 531] on icon "button" at bounding box center [966, 535] width 14 height 12
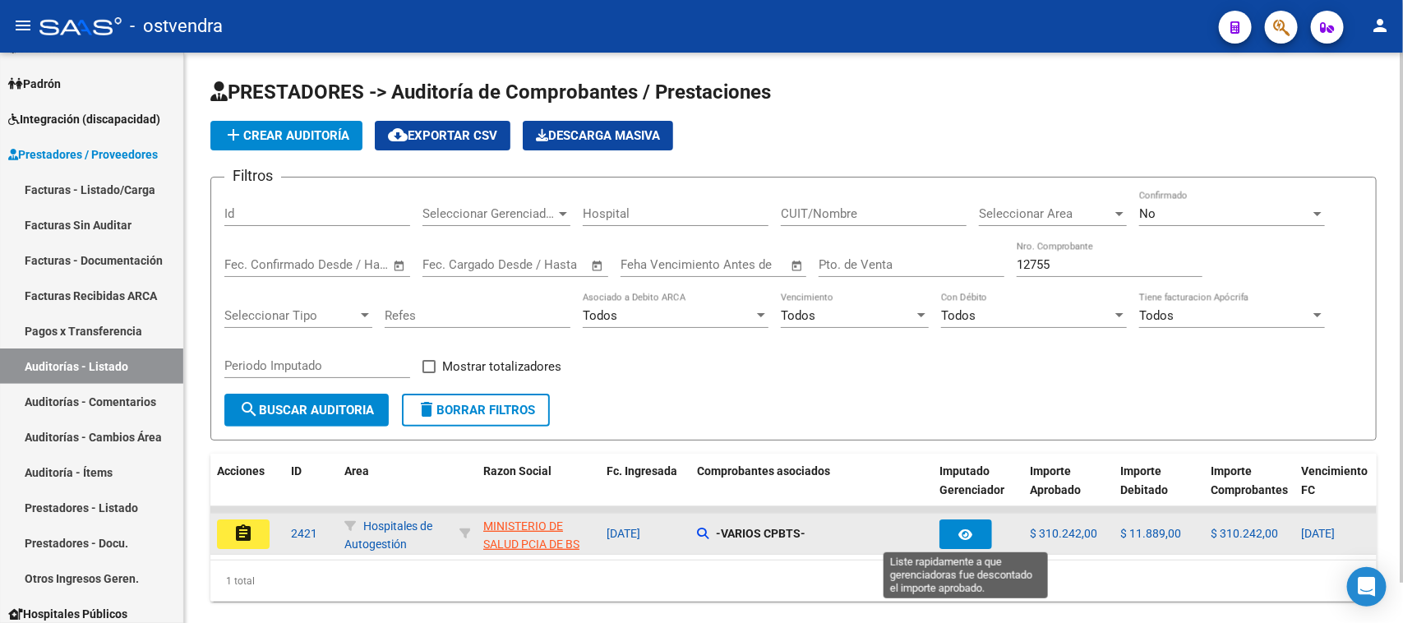
click at [964, 533] on icon "button" at bounding box center [966, 535] width 14 height 12
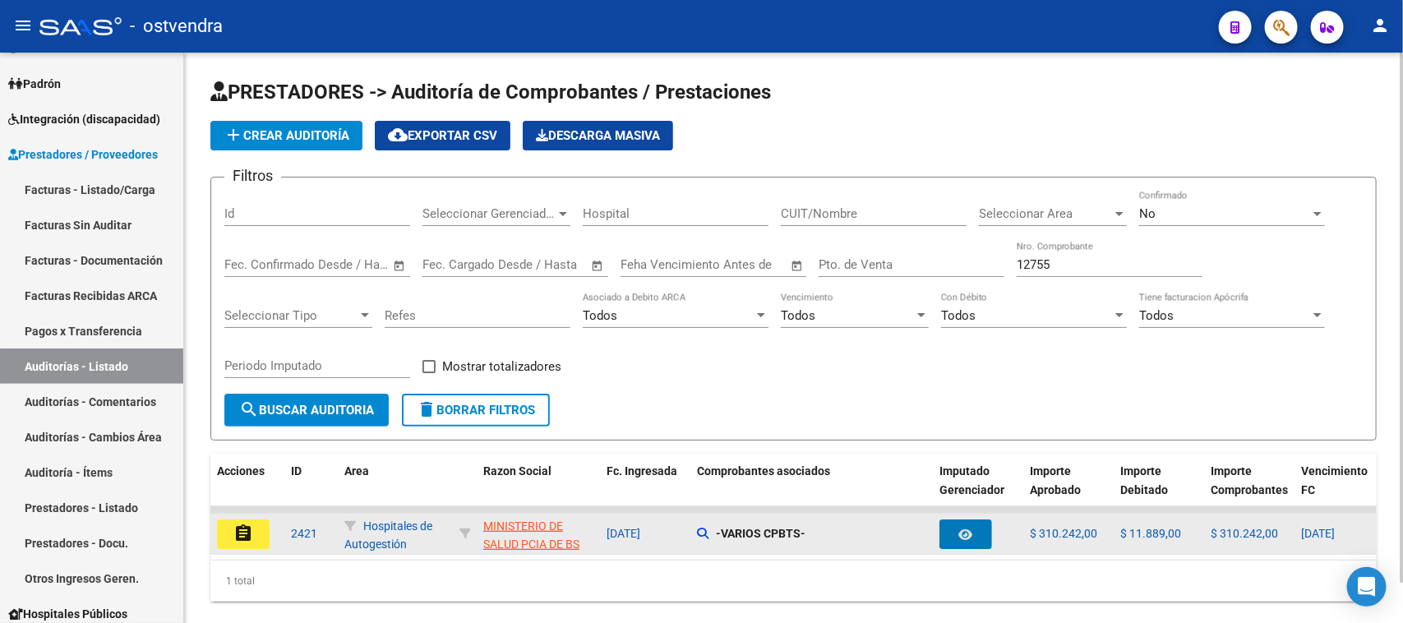
click at [247, 531] on mat-icon "assignment" at bounding box center [244, 534] width 20 height 20
click at [247, 531] on mat-sidenav-content "PRESTADORES -> Auditoría de Comprobantes / Prestaciones add Crear Auditoría clo…" at bounding box center [793, 338] width 1219 height 571
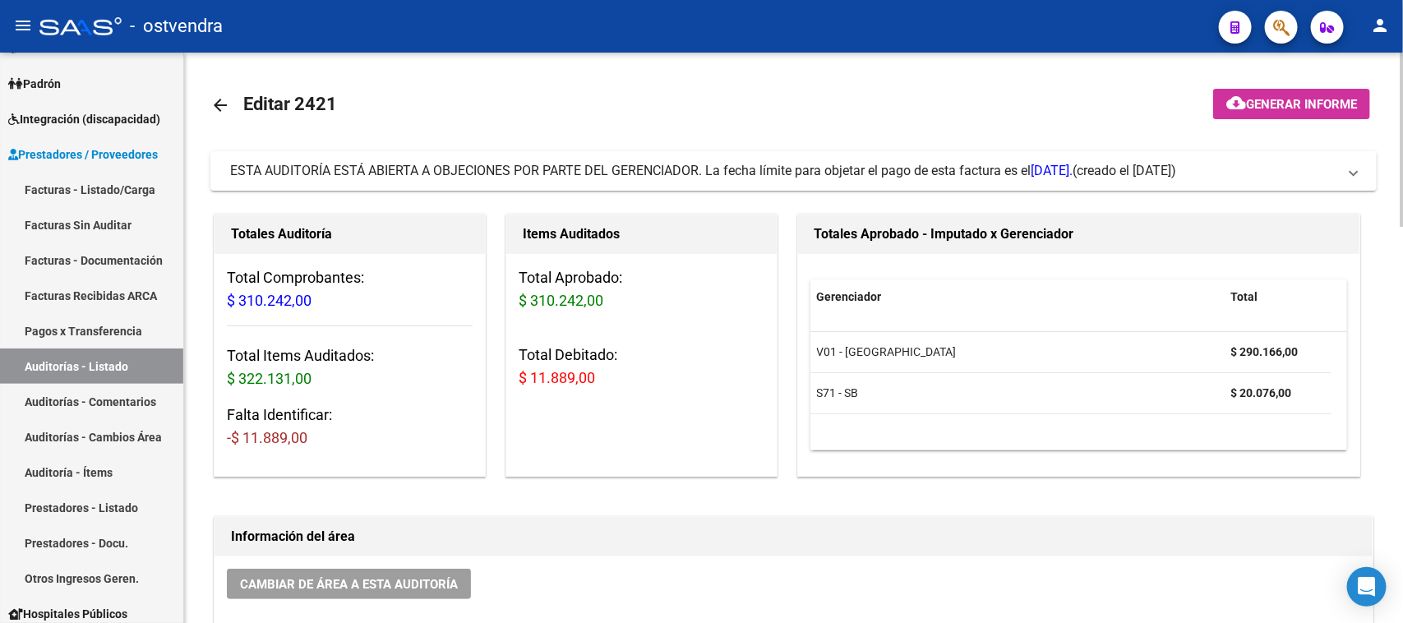
click at [1403, 42] on div "menu - ostvendra person Firma Express Inicio Calendario SSS Instructivos Contac…" at bounding box center [701, 311] width 1403 height 623
click at [659, 160] on mat-expansion-panel-header "ESTA AUDITORÍA ESTÁ ABIERTA A OBJECIONES POR PARTE DEL GERENCIADOR. La fecha lí…" at bounding box center [793, 170] width 1167 height 39
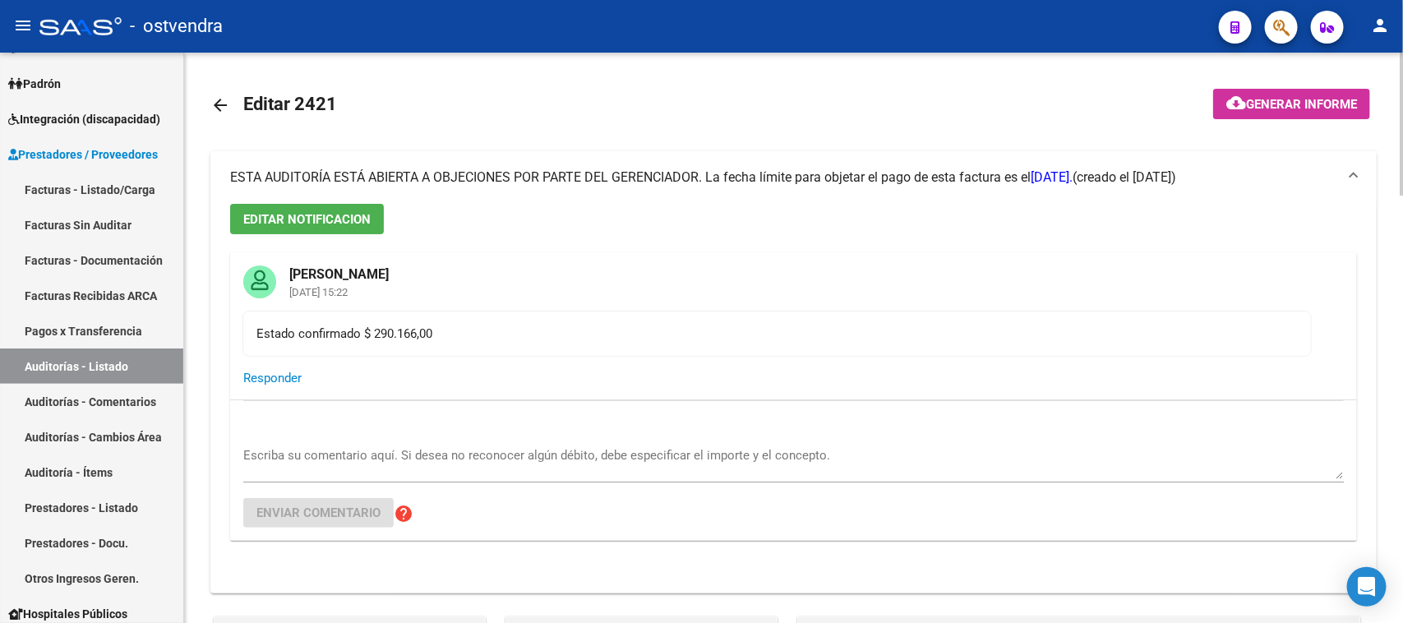
click at [660, 161] on mat-expansion-panel-header "ESTA AUDITORÍA ESTÁ ABIERTA A OBJECIONES POR PARTE DEL GERENCIADOR. La fecha lí…" at bounding box center [793, 177] width 1167 height 53
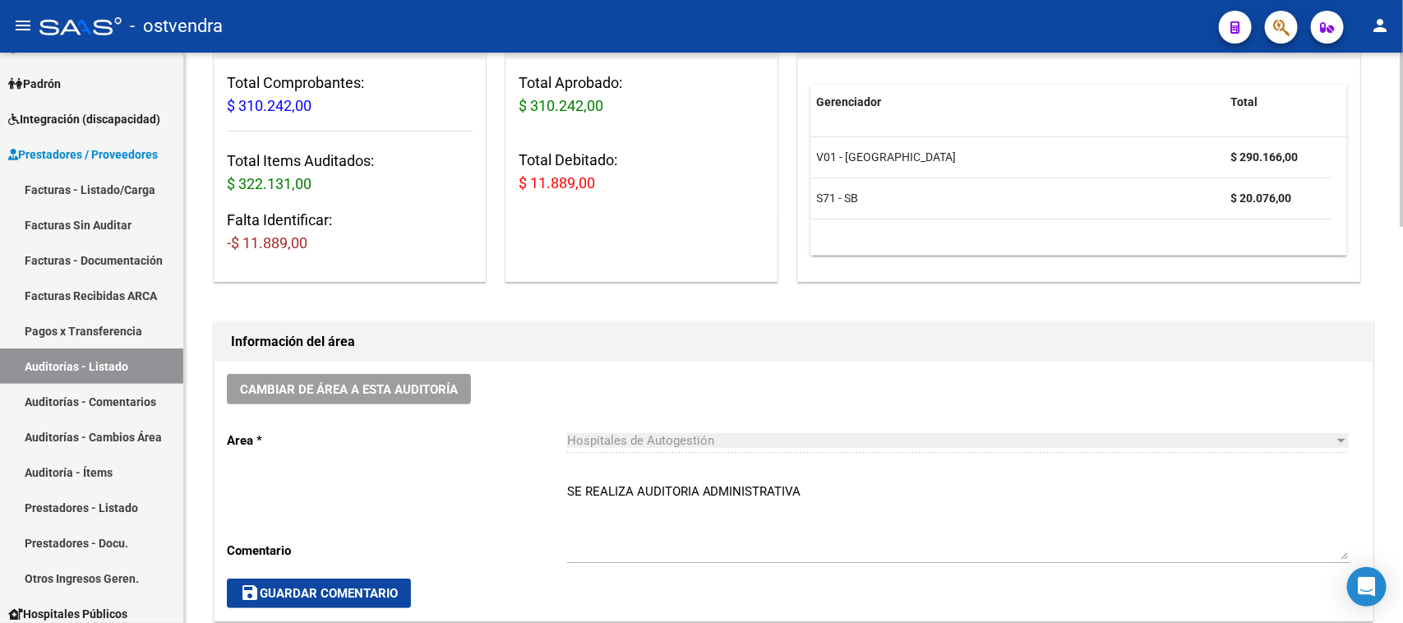
scroll to position [206, 0]
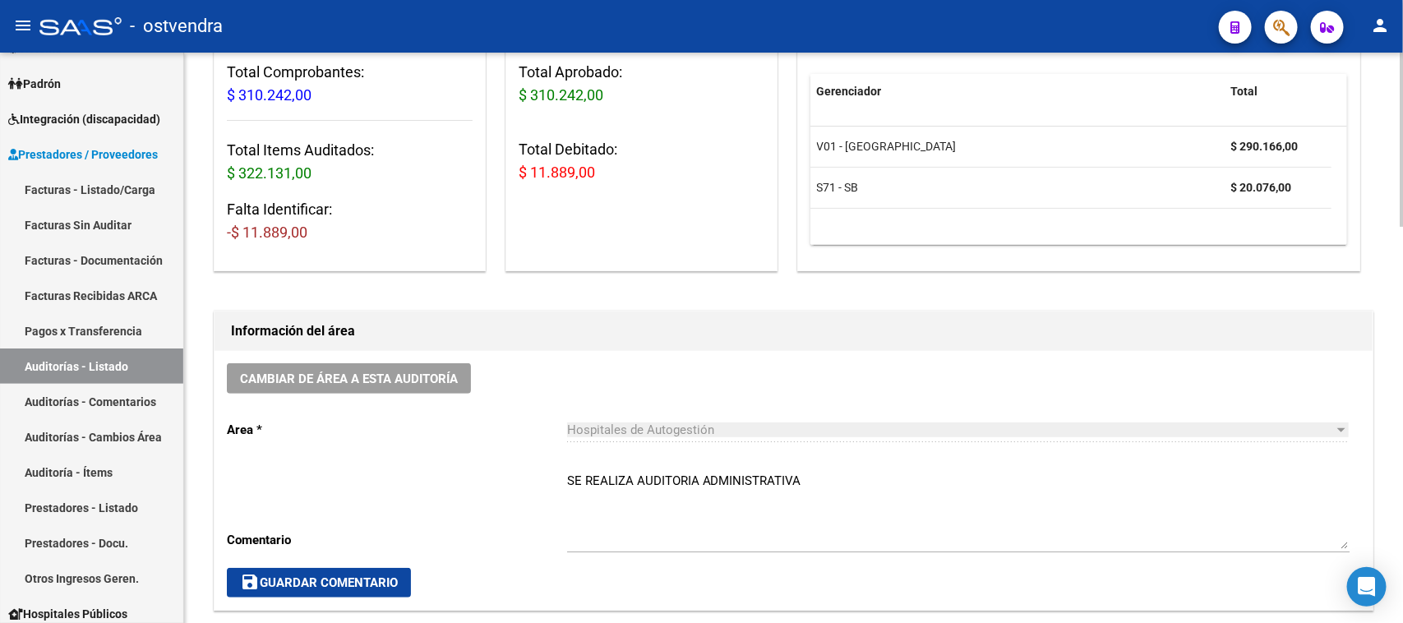
drag, startPoint x: 613, startPoint y: 181, endPoint x: 524, endPoint y: 179, distance: 88.8
click at [524, 179] on h3 "Total Debitado: $ 11.889,00" at bounding box center [642, 161] width 246 height 46
click at [524, 179] on span "$ 11.889,00" at bounding box center [557, 172] width 76 height 17
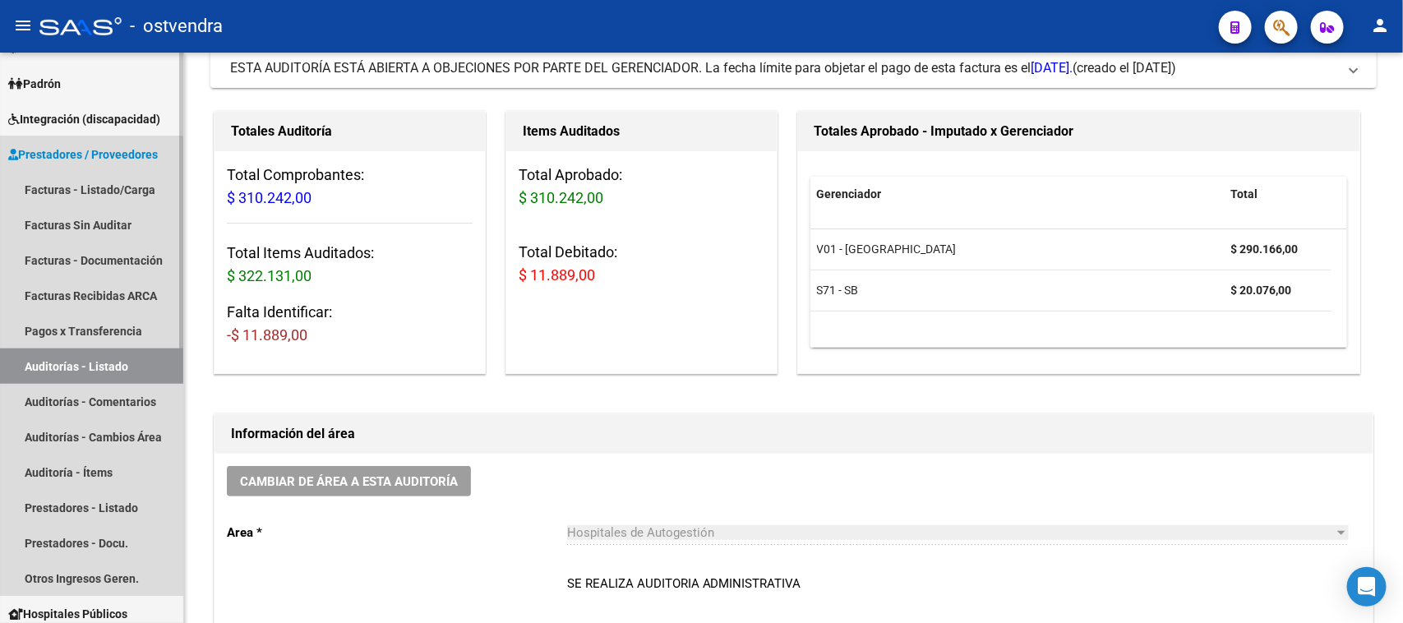
click at [68, 368] on link "Auditorías - Listado" at bounding box center [91, 366] width 183 height 35
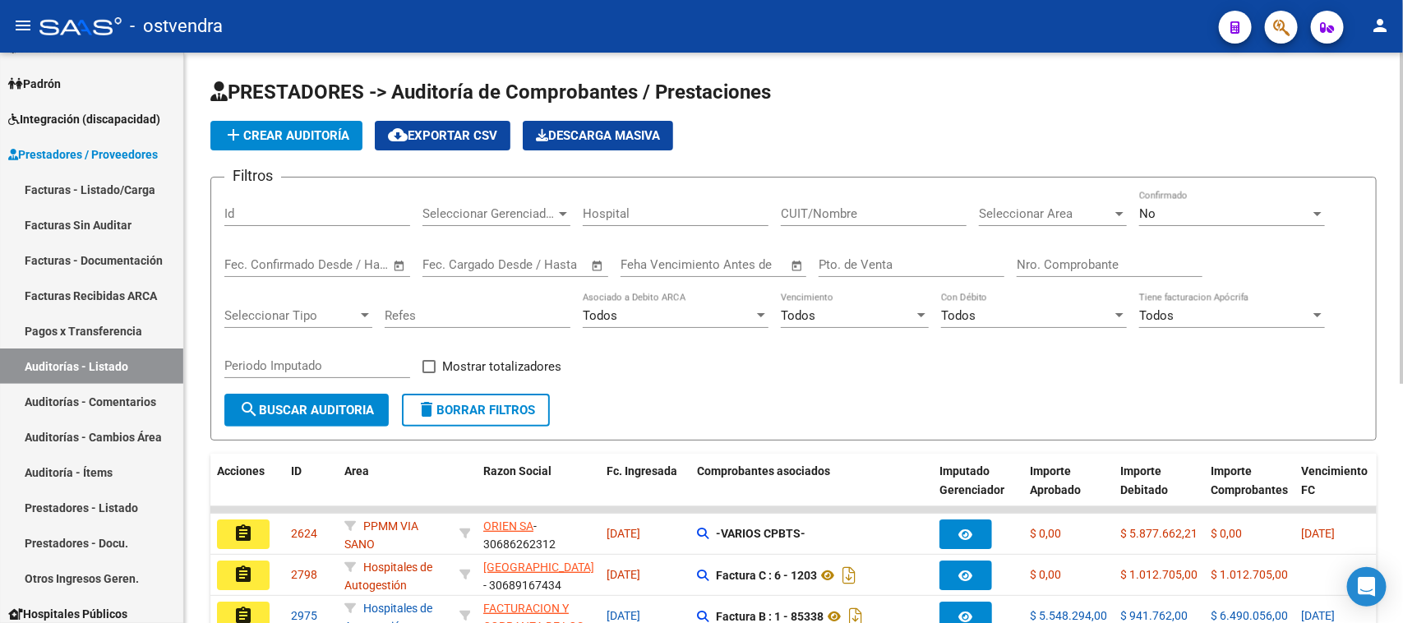
click at [1111, 260] on input "Nro. Comprobante" at bounding box center [1110, 264] width 186 height 15
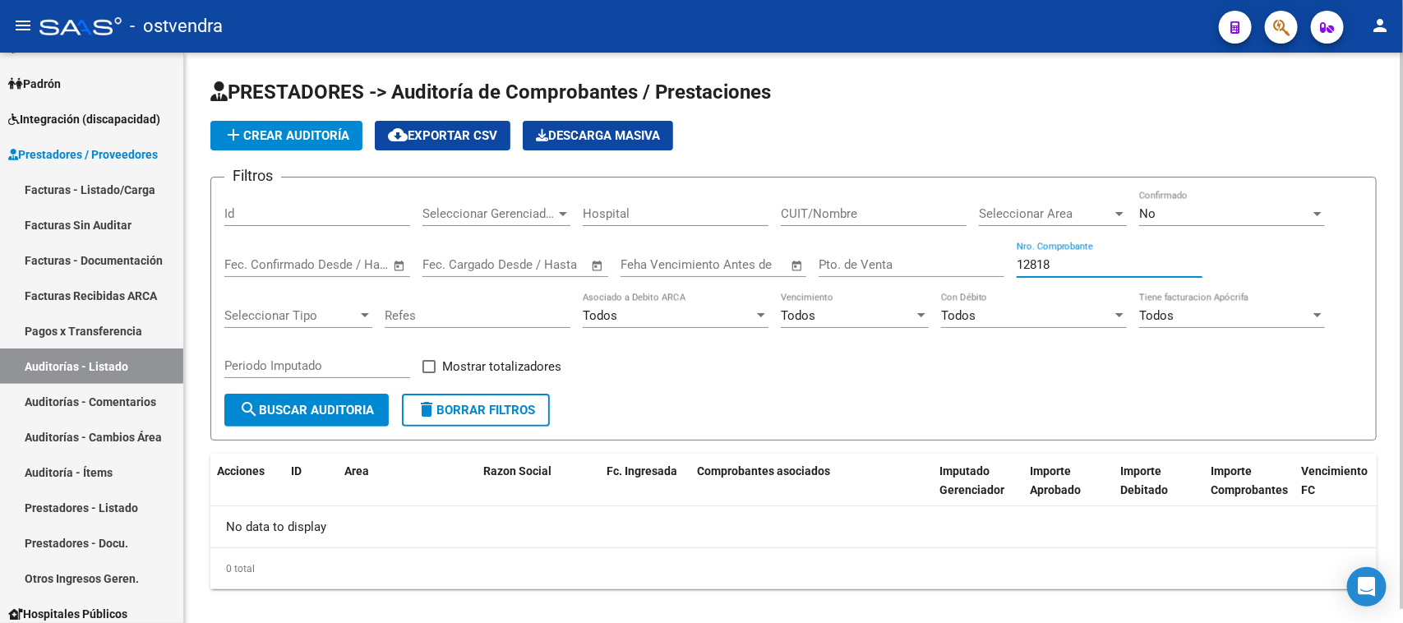
type input "12818"
click at [1269, 222] on div "No Confirmado" at bounding box center [1233, 208] width 186 height 35
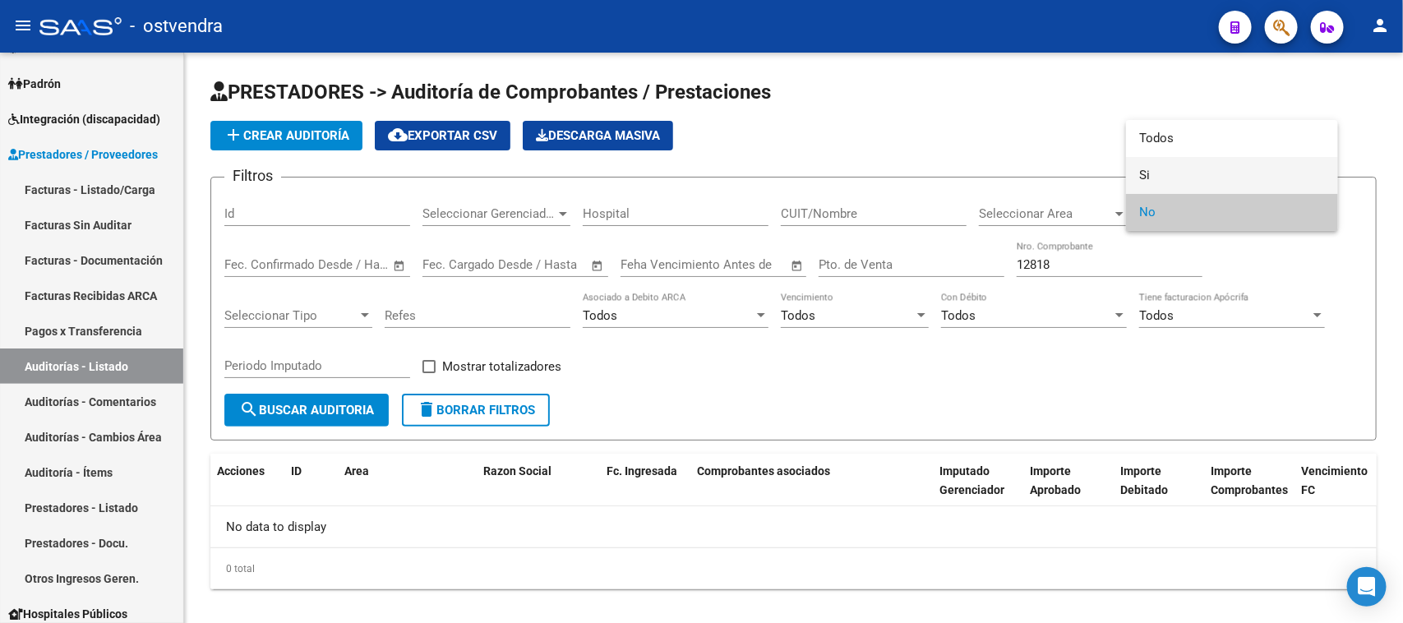
click at [1255, 185] on span "Si" at bounding box center [1233, 175] width 186 height 37
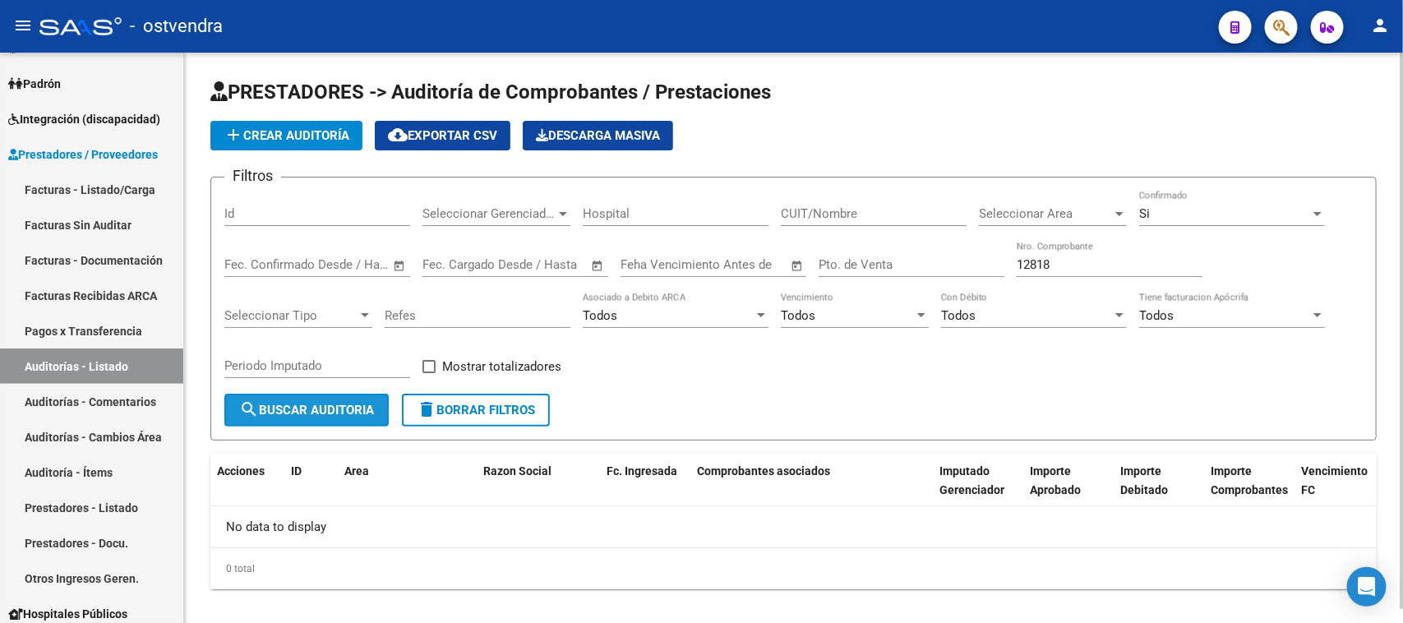
click at [342, 405] on span "search Buscar Auditoria" at bounding box center [306, 410] width 135 height 15
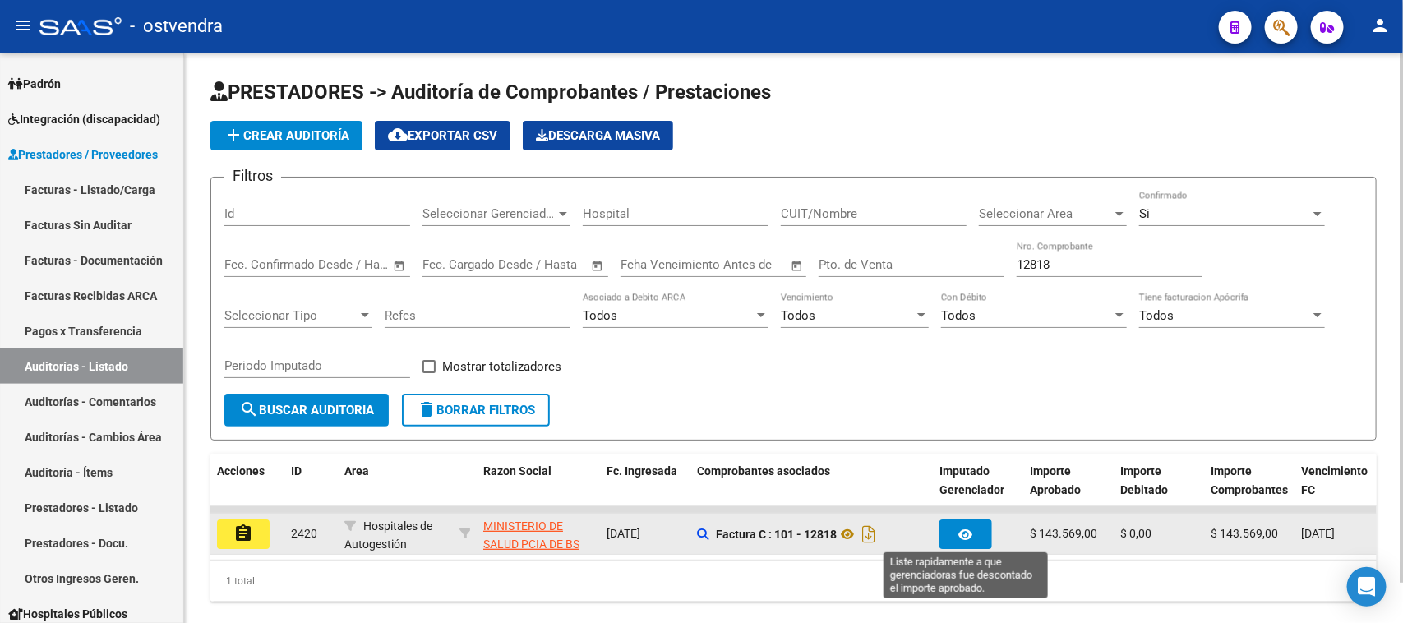
click at [960, 529] on icon "button" at bounding box center [966, 535] width 14 height 12
click at [964, 529] on icon "button" at bounding box center [966, 535] width 14 height 12
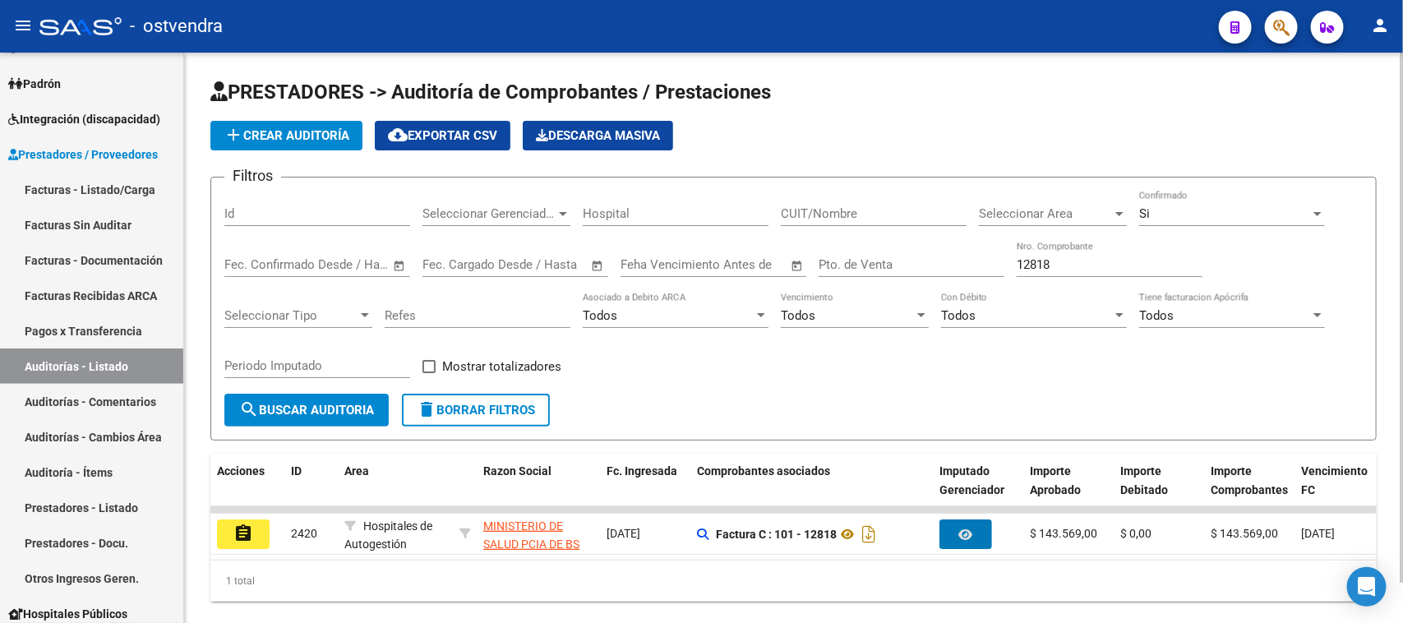
click at [215, 602] on div "1 total" at bounding box center [793, 581] width 1167 height 41
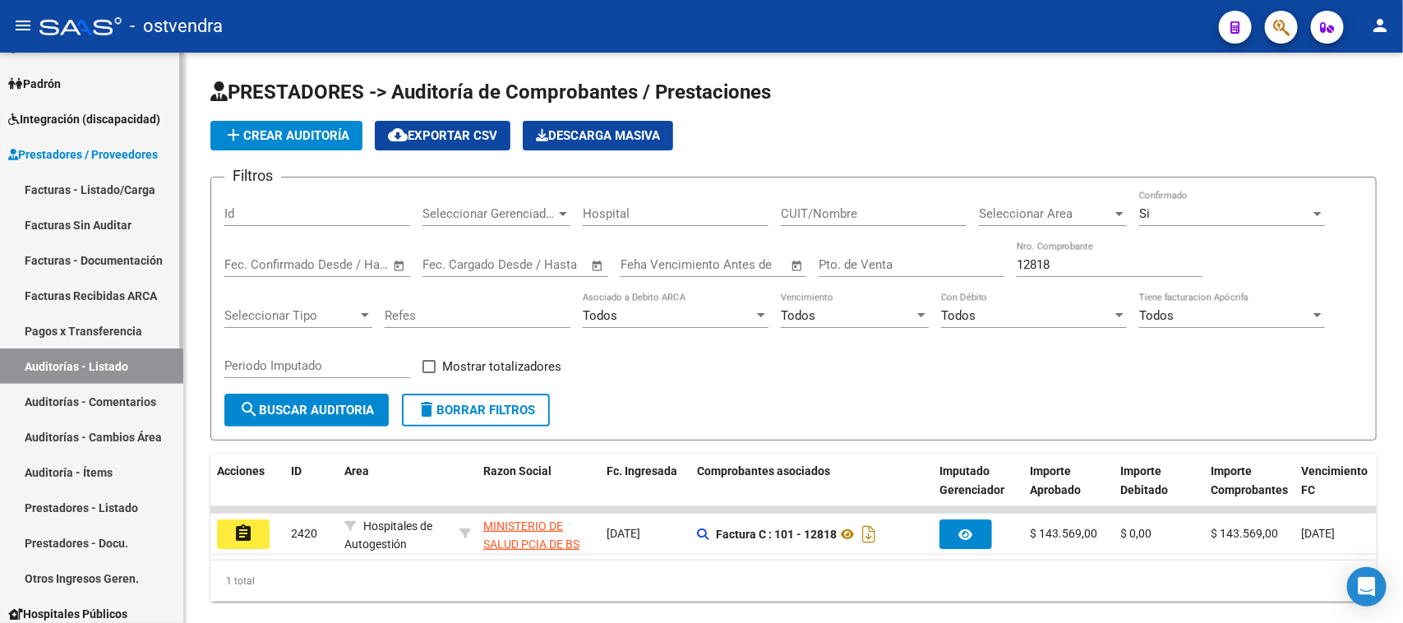
click at [78, 364] on link "Auditorías - Listado" at bounding box center [91, 366] width 183 height 35
click at [672, 370] on div "Filtros Id Seleccionar Gerenciador Seleccionar Gerenciador Hospital CUIT/Nombre…" at bounding box center [793, 292] width 1139 height 203
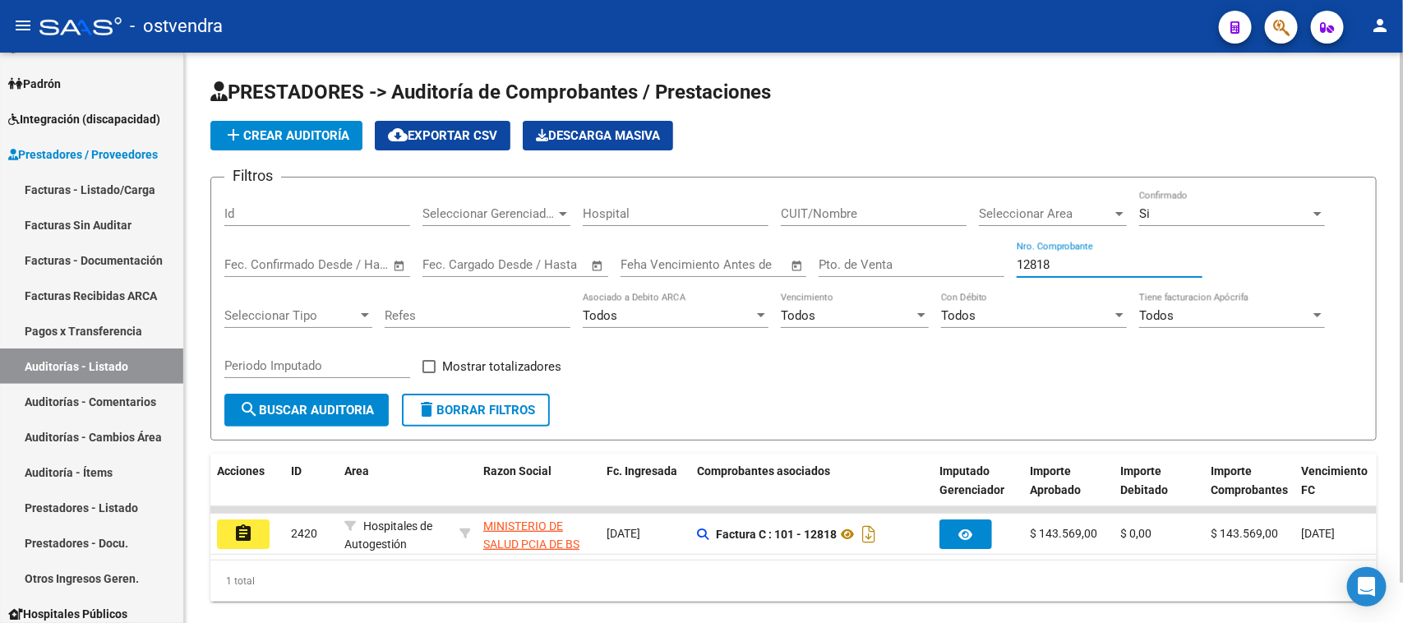
drag, startPoint x: 1059, startPoint y: 265, endPoint x: 952, endPoint y: 256, distance: 107.3
click at [952, 256] on div "Filtros Id Seleccionar Gerenciador Seleccionar Gerenciador Hospital CUIT/Nombre…" at bounding box center [793, 292] width 1139 height 203
paste input "80929"
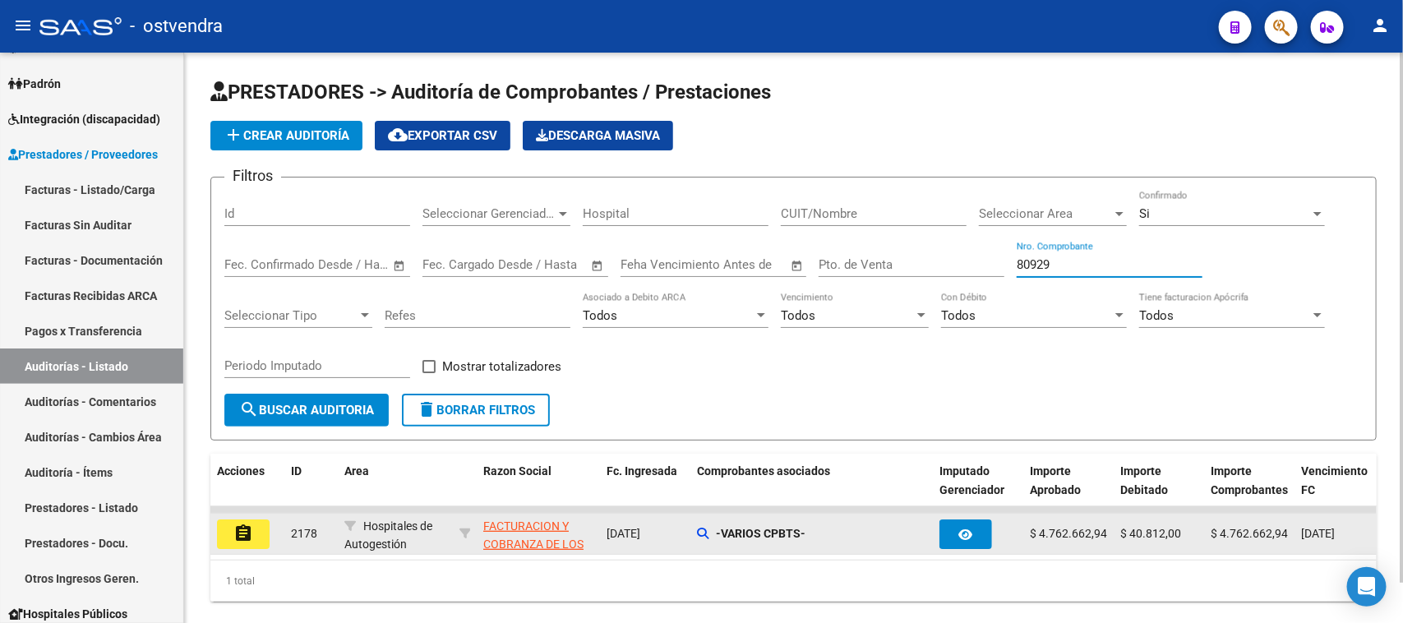
type input "80929"
click at [261, 532] on button "assignment" at bounding box center [243, 535] width 53 height 30
click at [261, 532] on mat-sidenav-content "PRESTADORES -> Auditoría de Comprobantes / Prestaciones add Crear Auditoría clo…" at bounding box center [793, 338] width 1219 height 571
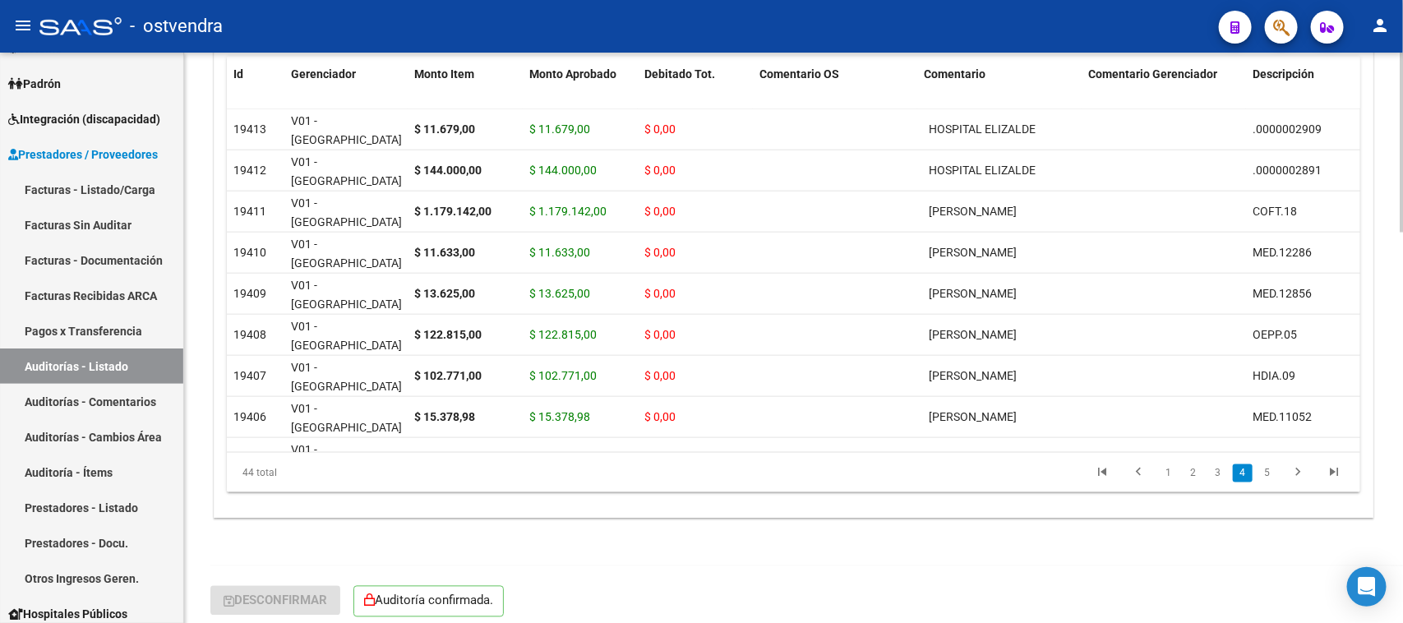
scroll to position [1246, 0]
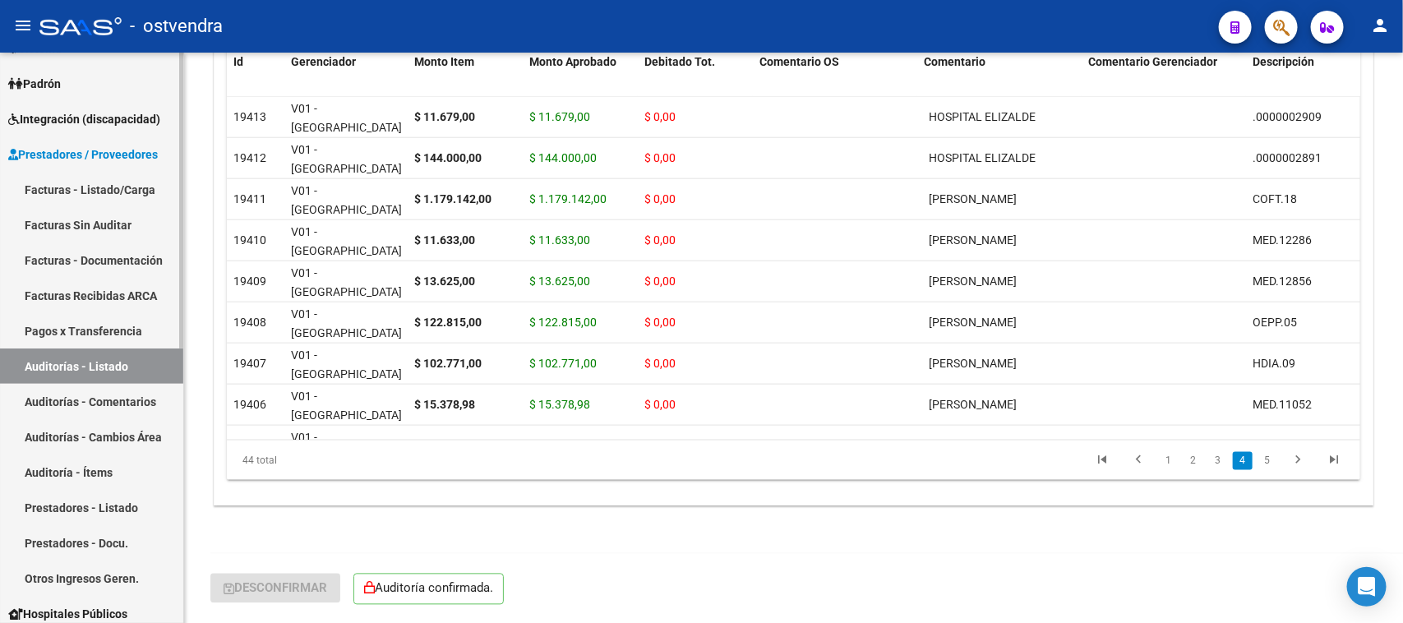
click at [128, 363] on link "Auditorías - Listado" at bounding box center [91, 366] width 183 height 35
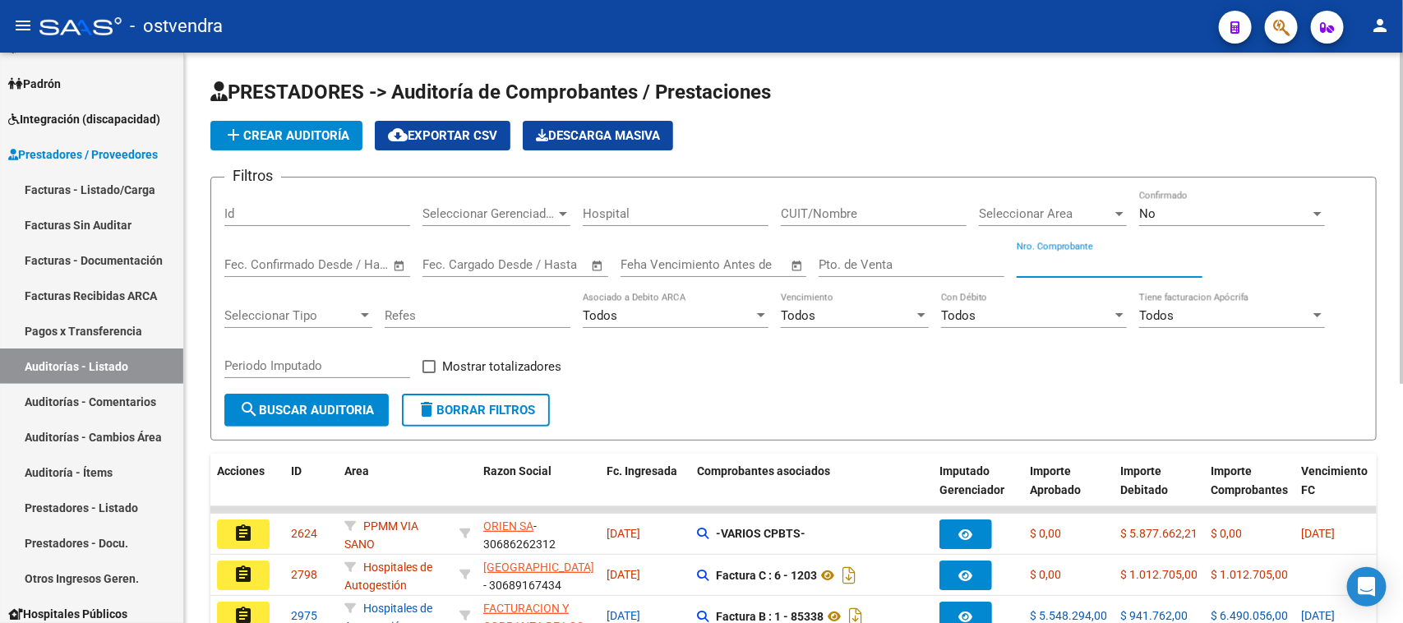
click at [1154, 263] on input "Nro. Comprobante" at bounding box center [1110, 264] width 186 height 15
click at [112, 474] on link "Auditoría - Ítems" at bounding box center [91, 472] width 183 height 35
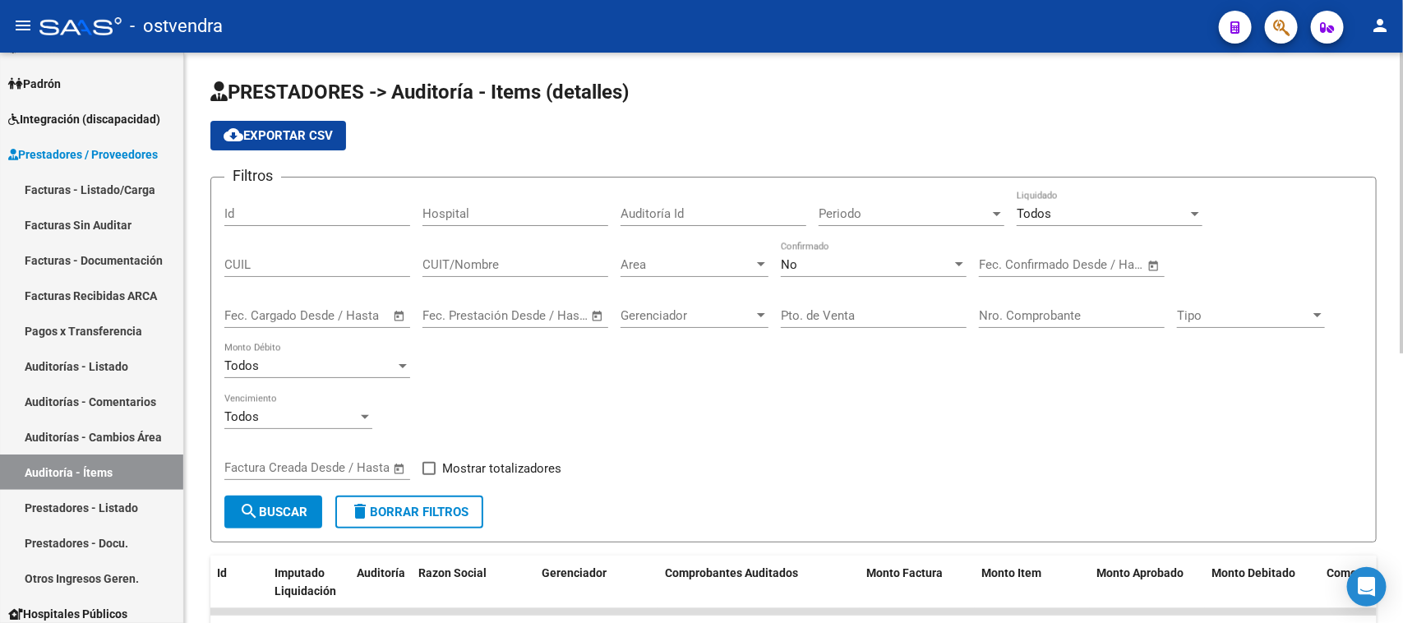
click at [1071, 309] on input "Nro. Comprobante" at bounding box center [1072, 315] width 186 height 15
paste input "80929"
type input "80929"
click at [296, 505] on span "search Buscar" at bounding box center [273, 512] width 68 height 15
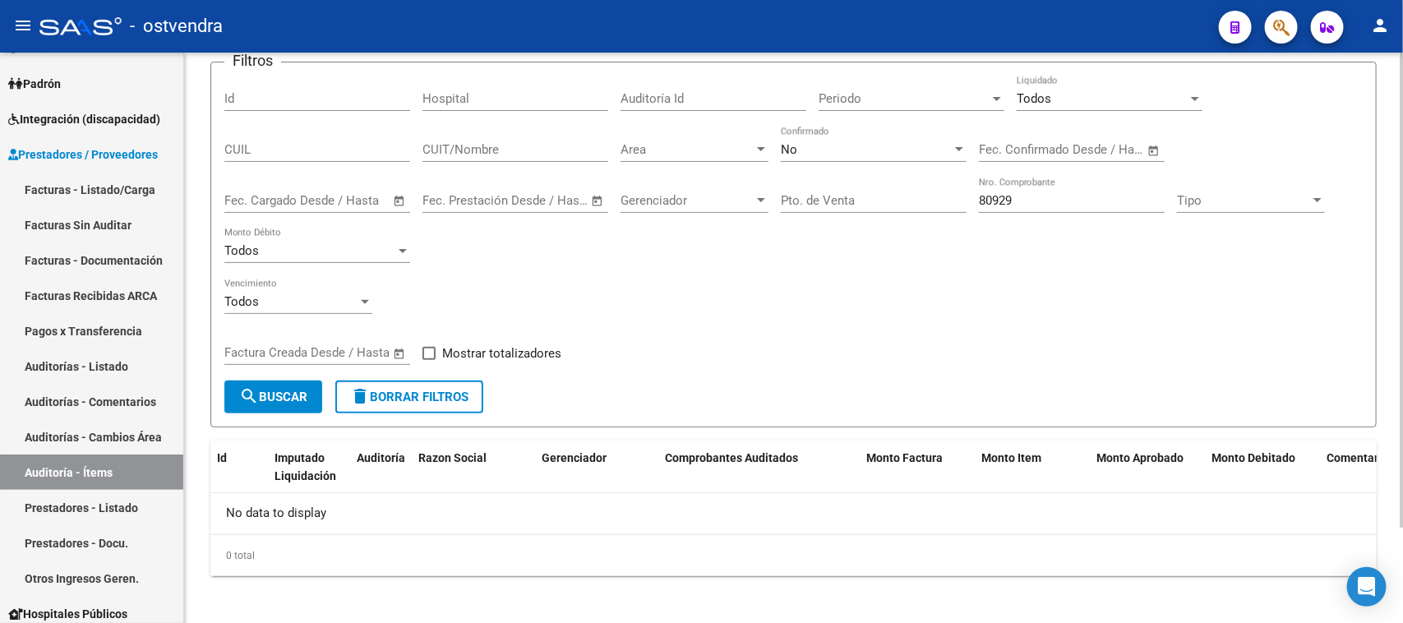
scroll to position [116, 0]
click at [856, 136] on div "No Confirmado" at bounding box center [874, 143] width 186 height 35
click at [830, 142] on div "No" at bounding box center [866, 148] width 171 height 15
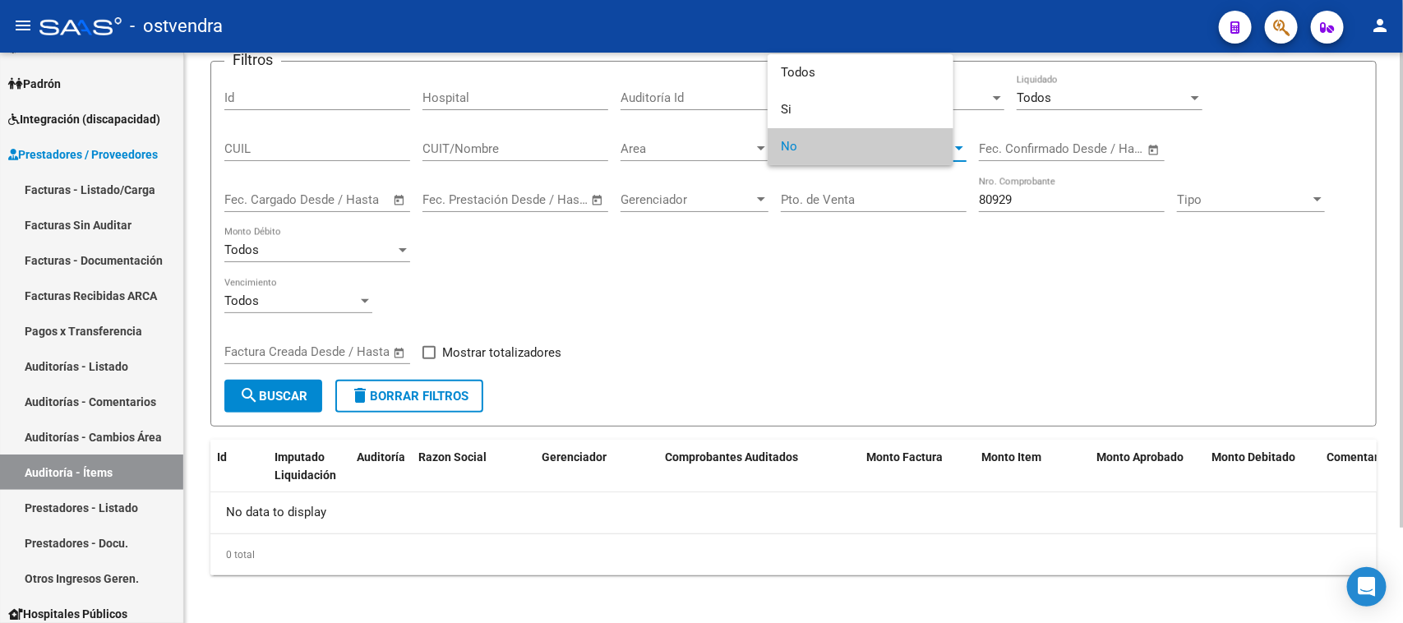
click at [830, 142] on span "No" at bounding box center [861, 146] width 160 height 37
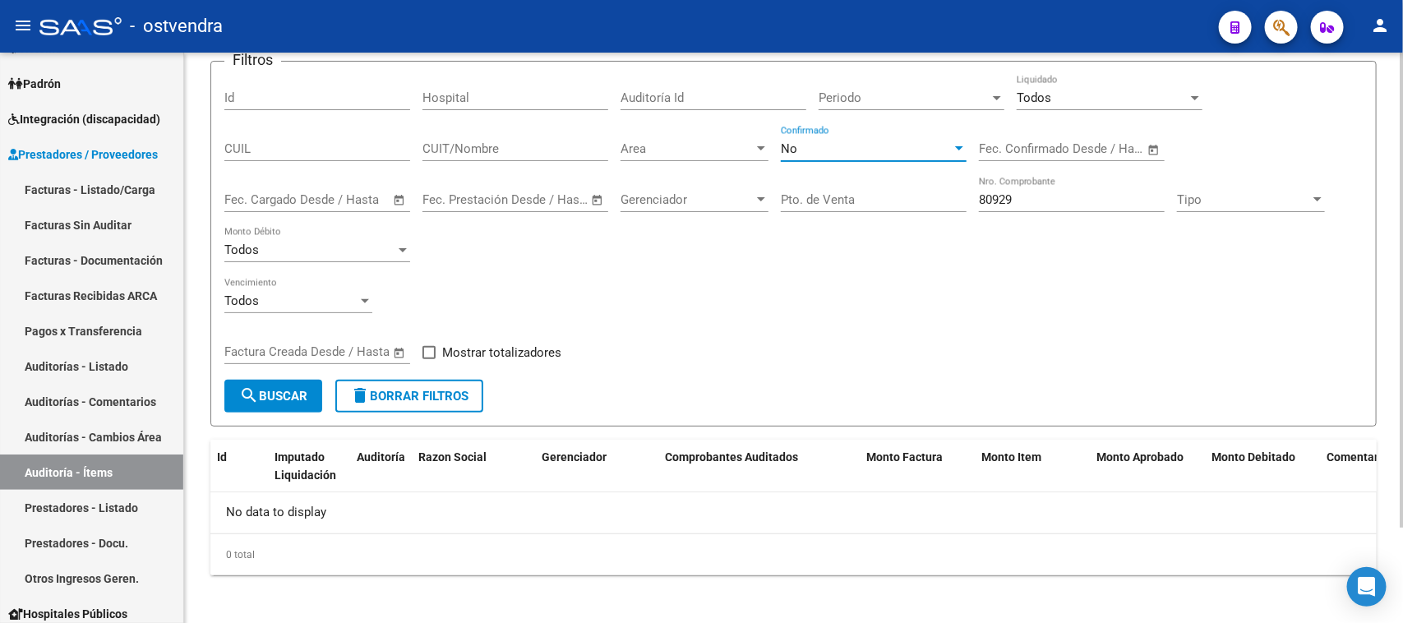
click at [848, 144] on div "No" at bounding box center [866, 148] width 171 height 15
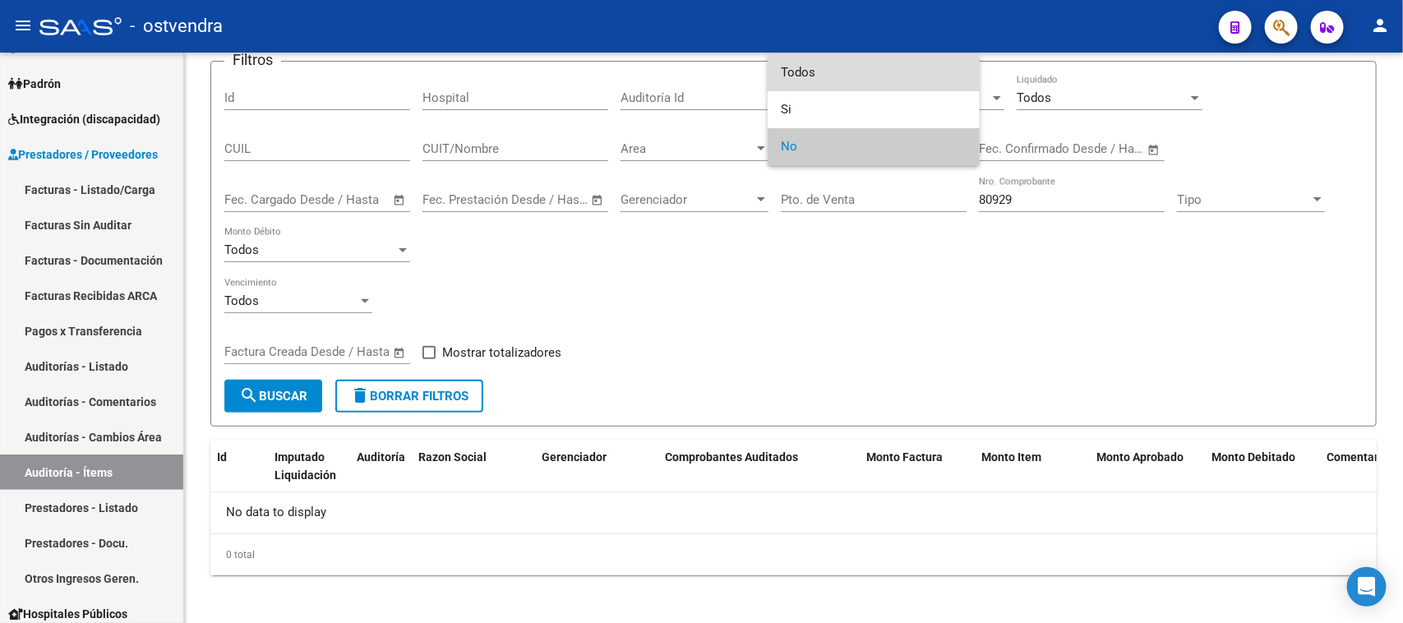
click at [872, 62] on span "Todos" at bounding box center [874, 72] width 186 height 37
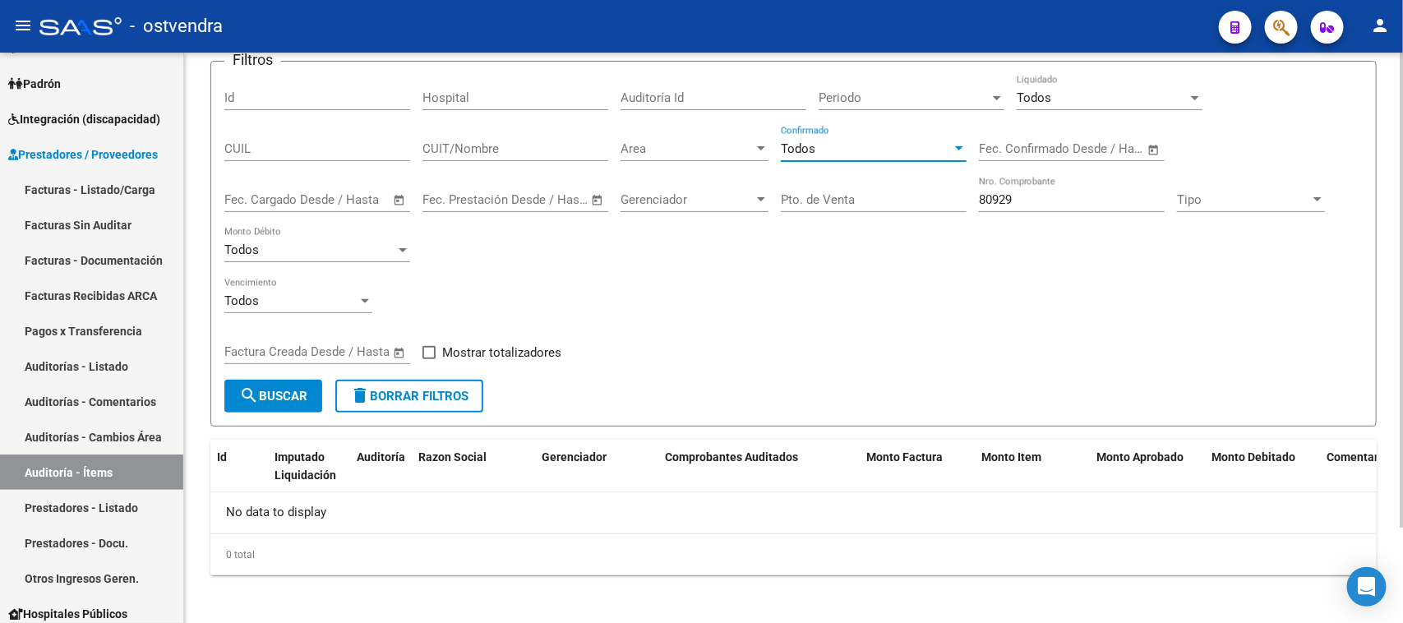
click at [1055, 93] on div "Todos" at bounding box center [1102, 97] width 171 height 15
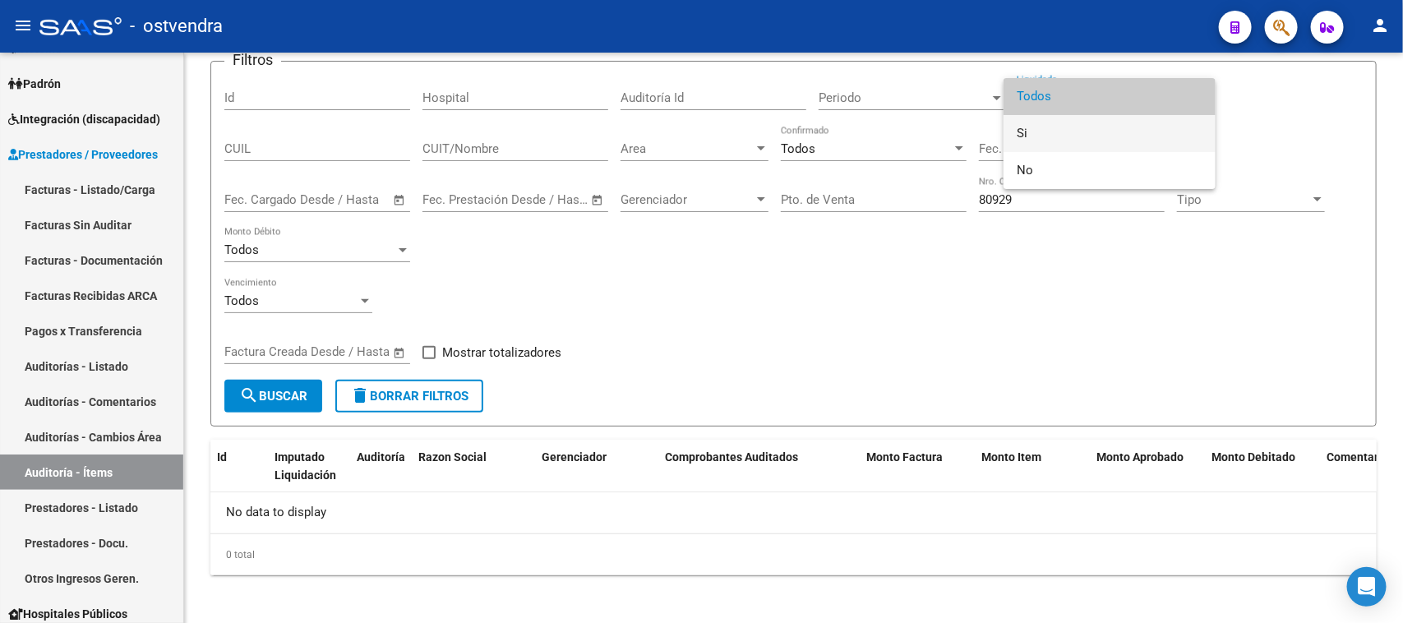
click at [1043, 124] on span "Si" at bounding box center [1110, 133] width 186 height 37
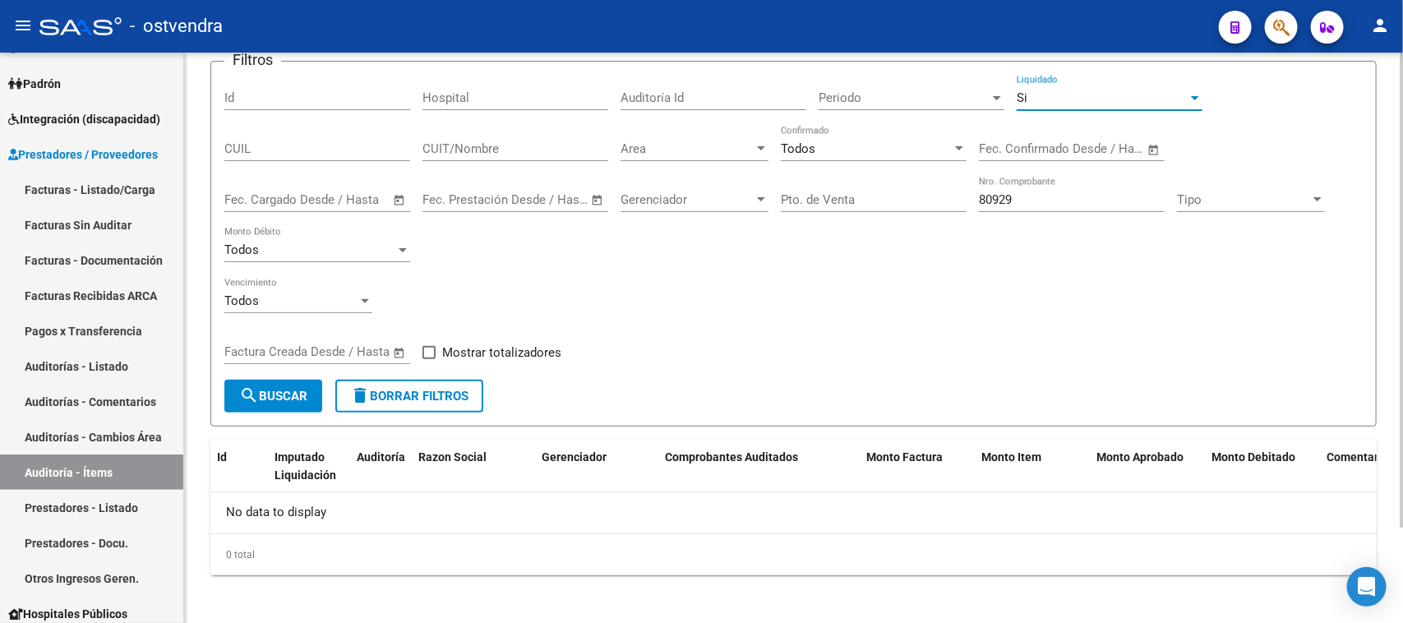
click at [269, 391] on span "search Buscar" at bounding box center [273, 396] width 68 height 15
click at [269, 359] on input "text" at bounding box center [257, 351] width 67 height 15
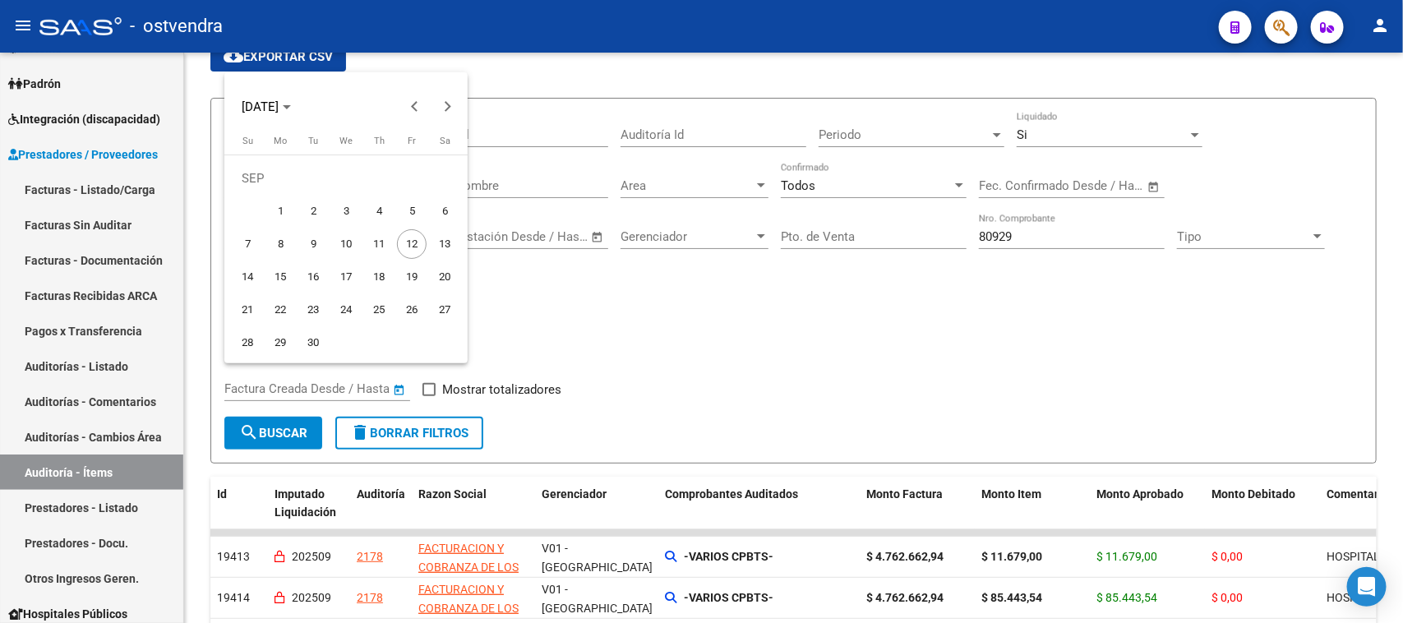
click at [977, 377] on div at bounding box center [701, 311] width 1403 height 623
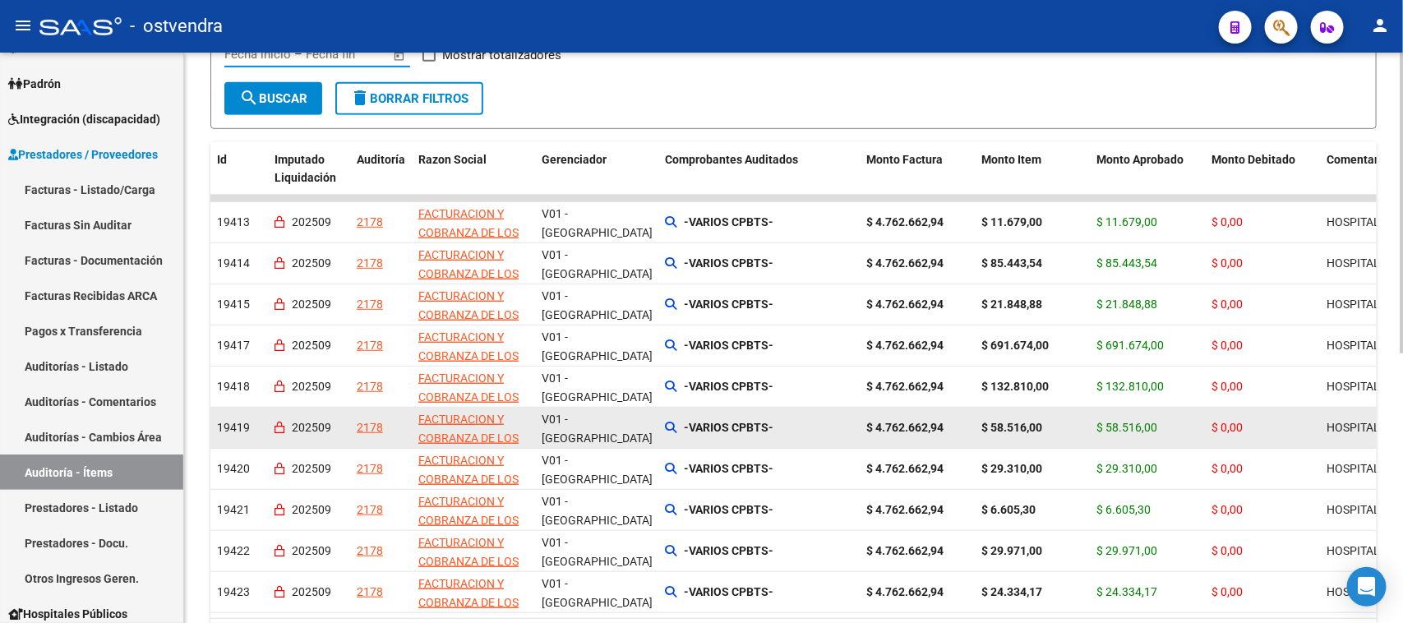
scroll to position [309, 0]
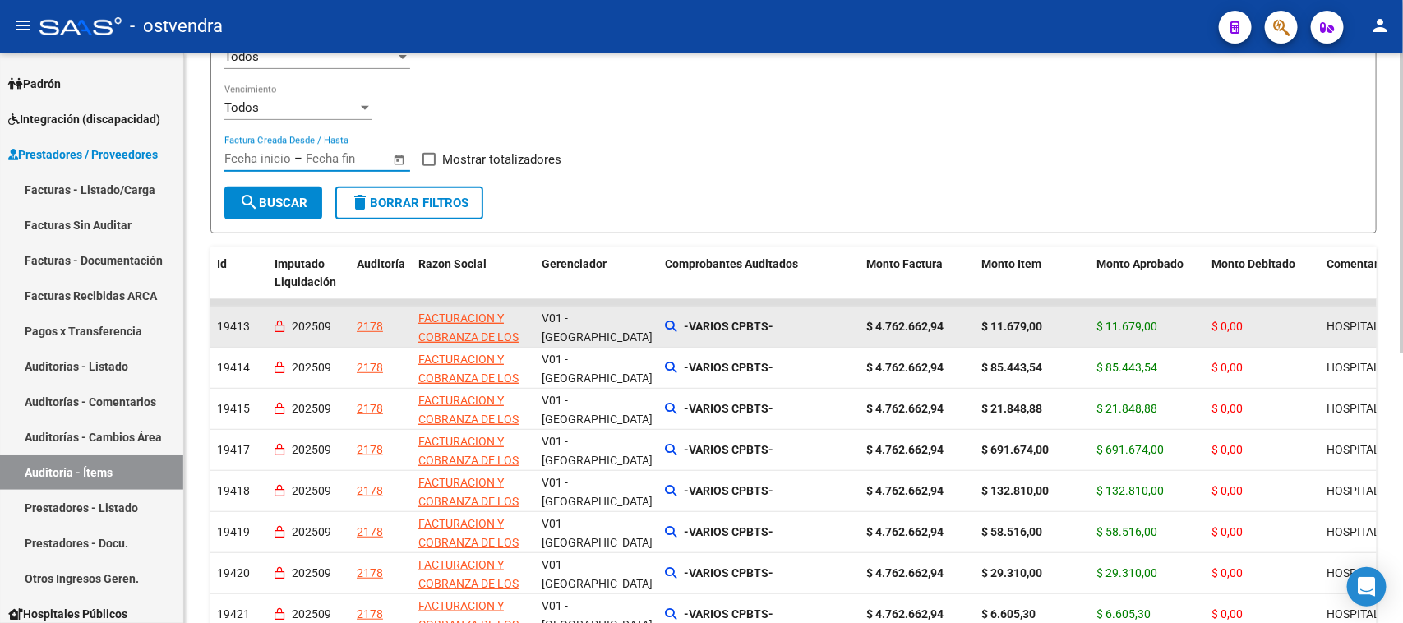
click at [293, 326] on span "202509" at bounding box center [311, 326] width 39 height 13
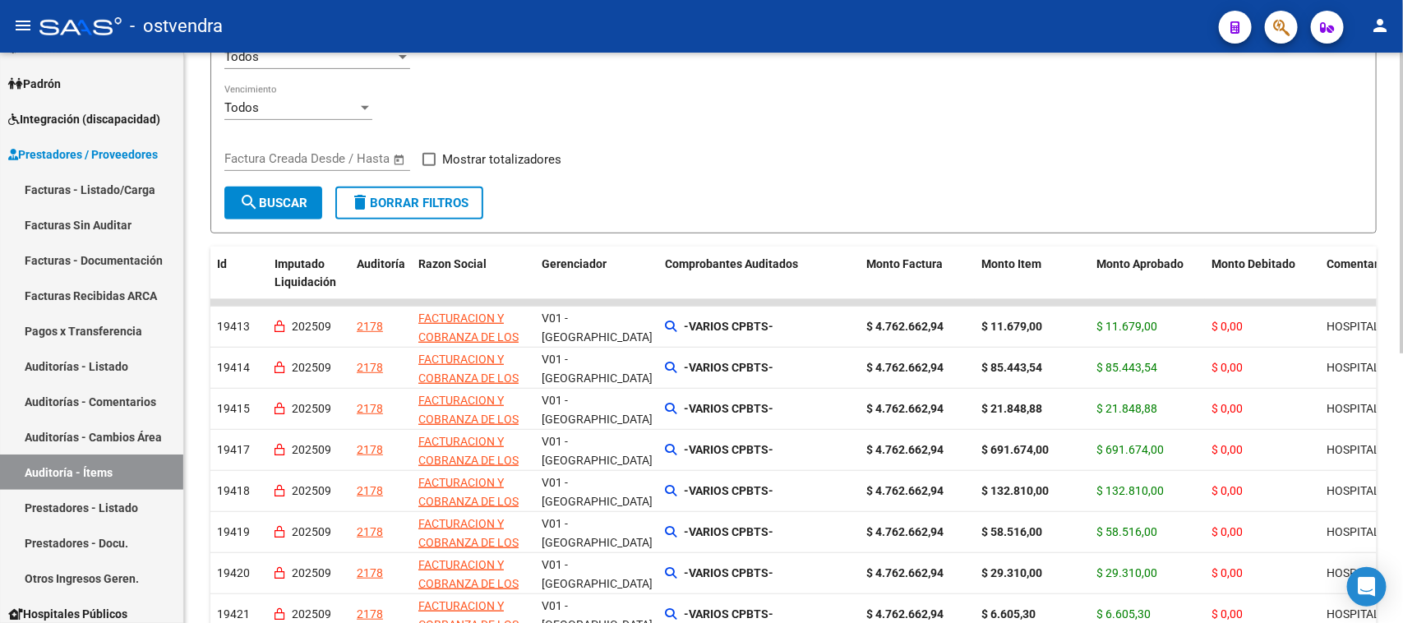
click at [633, 141] on div "Filtros Id Hospital Auditoría Id Periodo Periodo Si Liquidado CUIL CUIT/Nombre …" at bounding box center [793, 34] width 1139 height 305
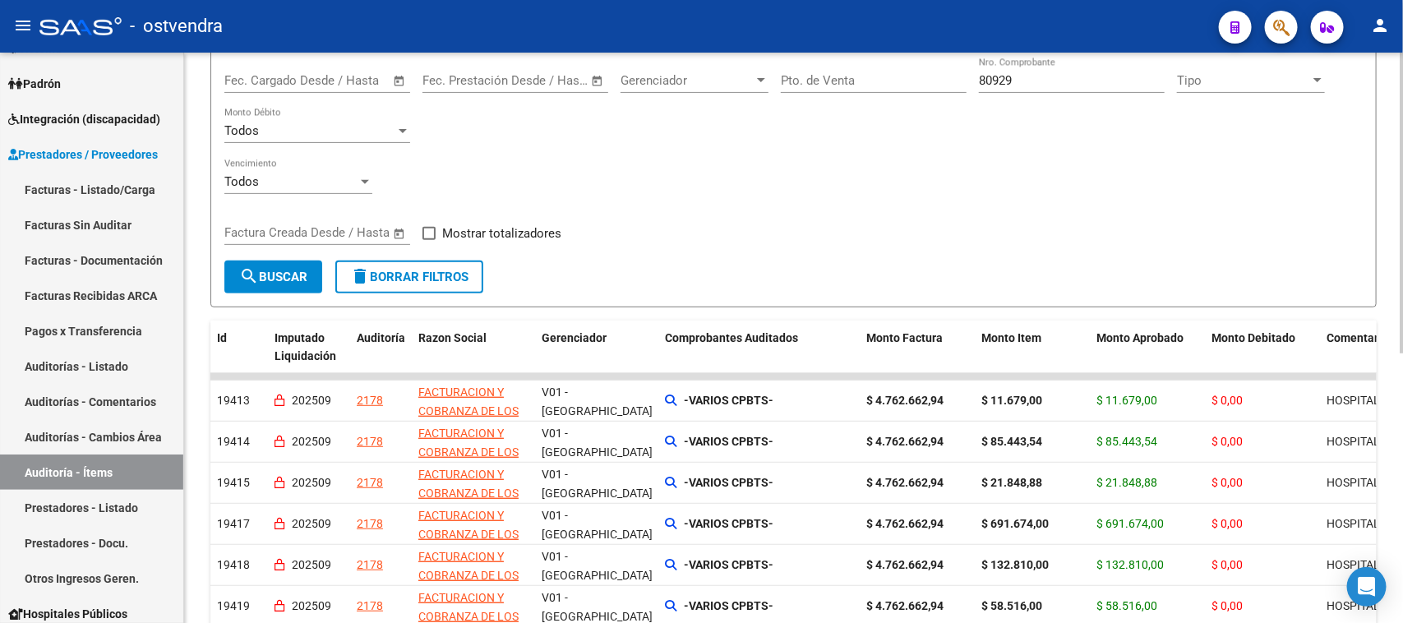
scroll to position [206, 0]
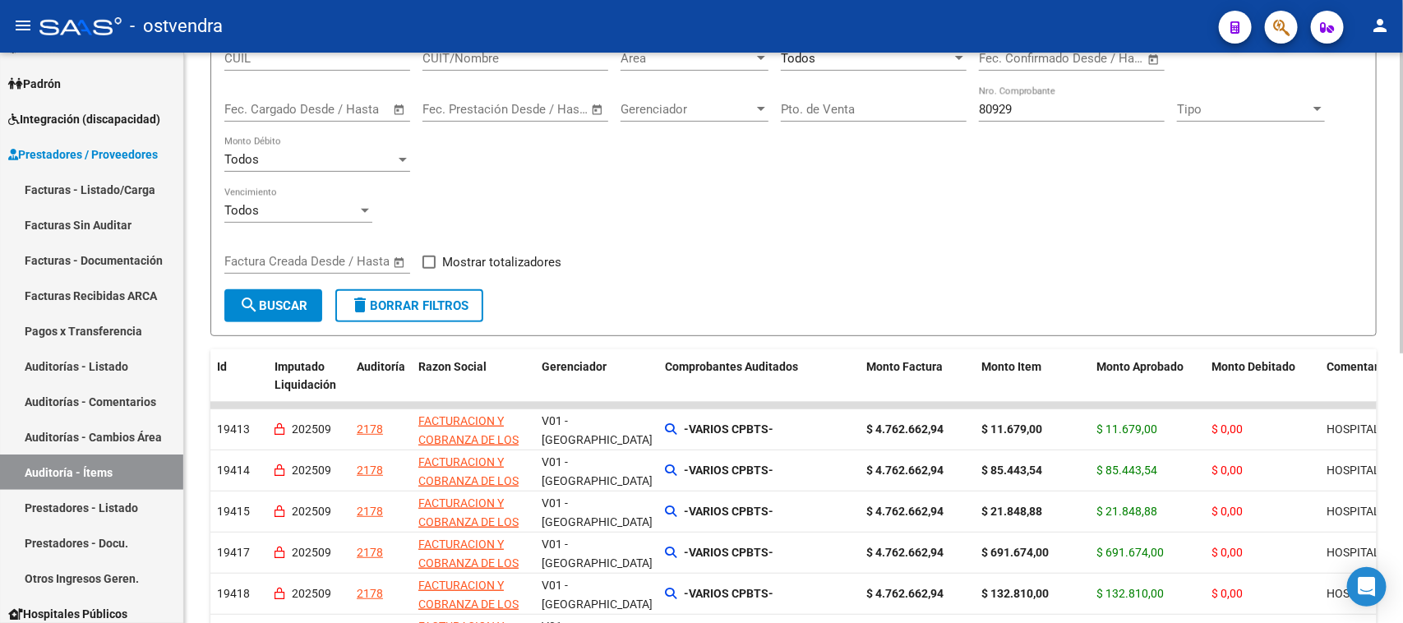
click at [567, 260] on div "Mostrar totalizadores" at bounding box center [498, 268] width 151 height 33
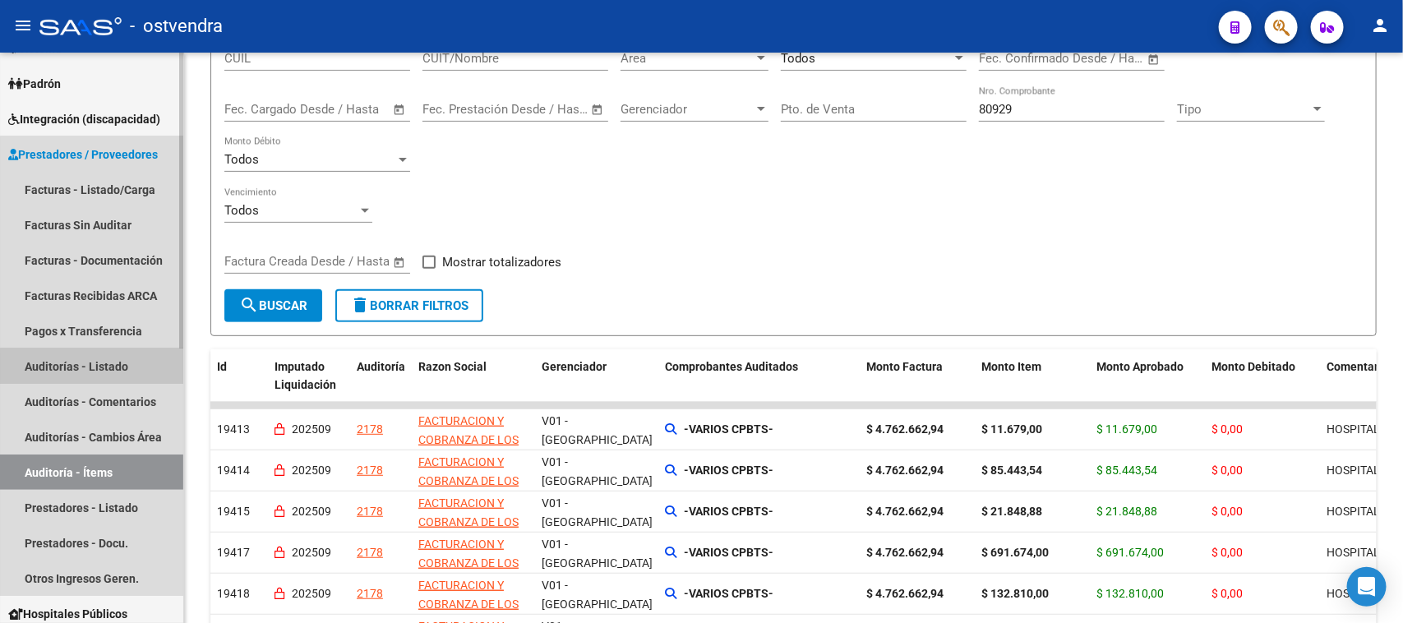
click at [125, 367] on link "Auditorías - Listado" at bounding box center [91, 366] width 183 height 35
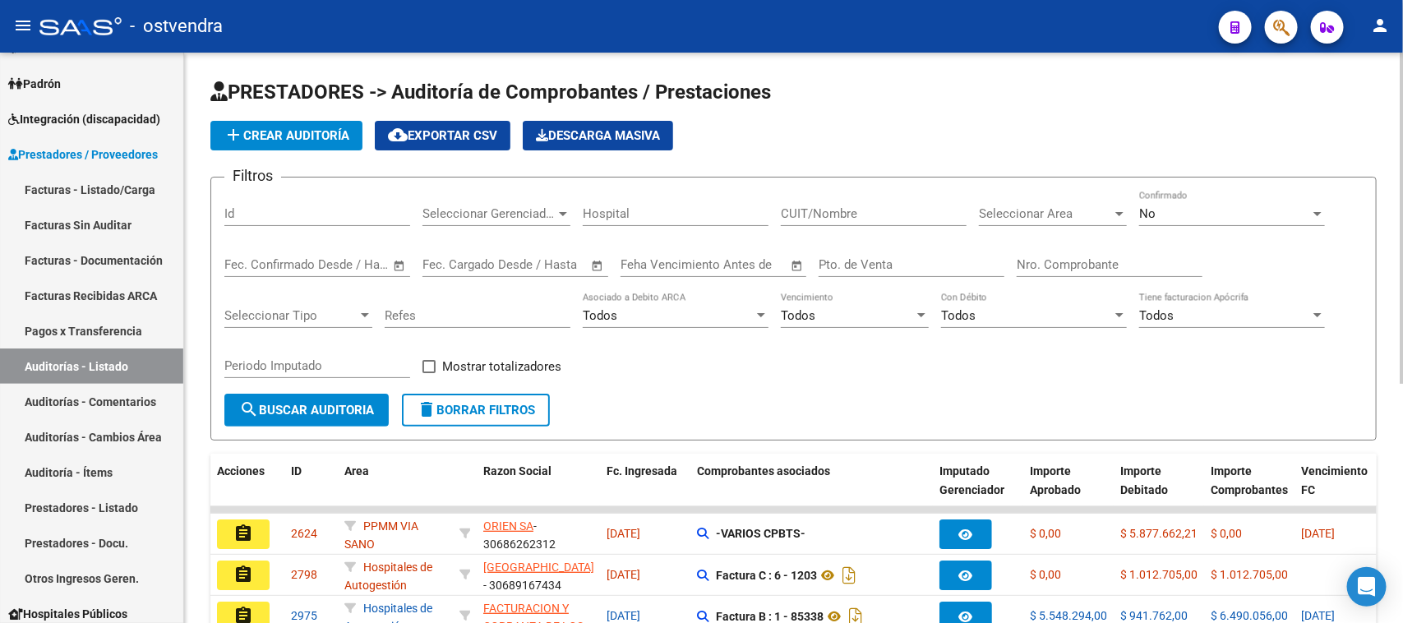
click at [857, 253] on div "Pto. de Venta" at bounding box center [912, 259] width 186 height 35
type input "149"
click at [1186, 197] on div "No Confirmado" at bounding box center [1233, 208] width 186 height 35
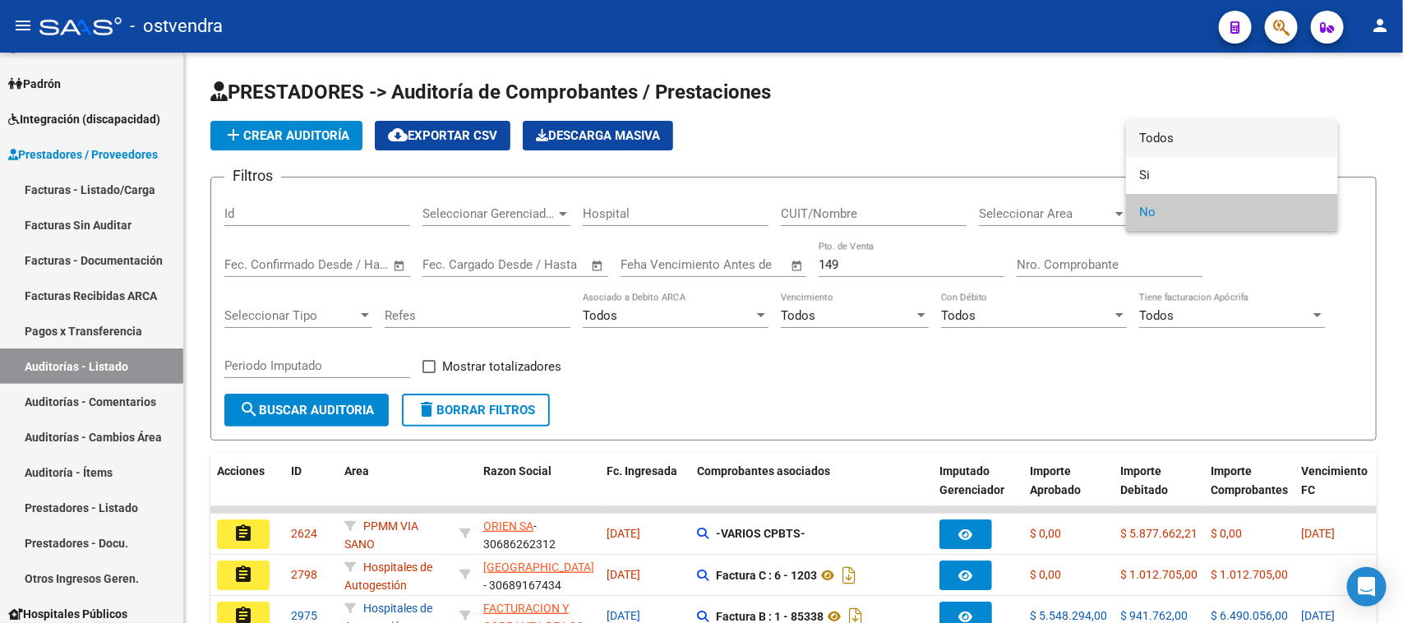
click at [1180, 132] on span "Todos" at bounding box center [1233, 138] width 186 height 37
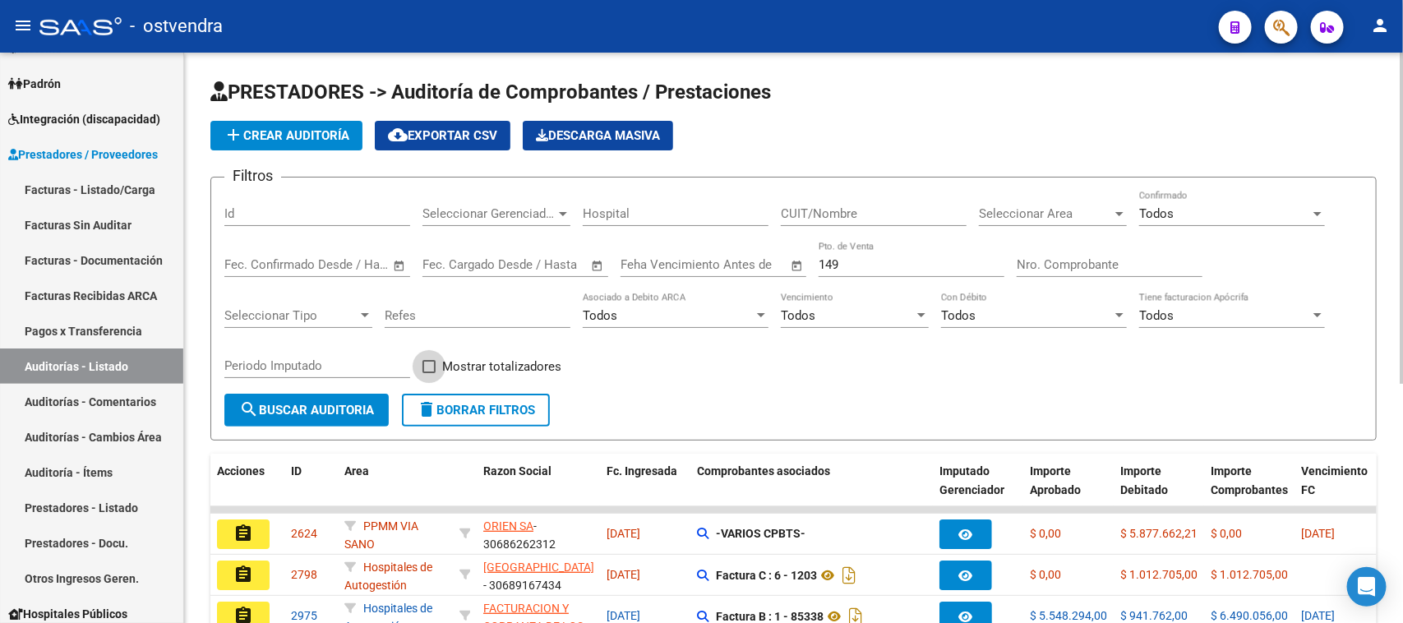
click at [483, 371] on span "Mostrar totalizadores" at bounding box center [501, 367] width 119 height 20
click at [429, 373] on input "Mostrar totalizadores" at bounding box center [428, 373] width 1 height 1
checkbox input "true"
click at [359, 405] on span "search Buscar Auditoria" at bounding box center [306, 410] width 135 height 15
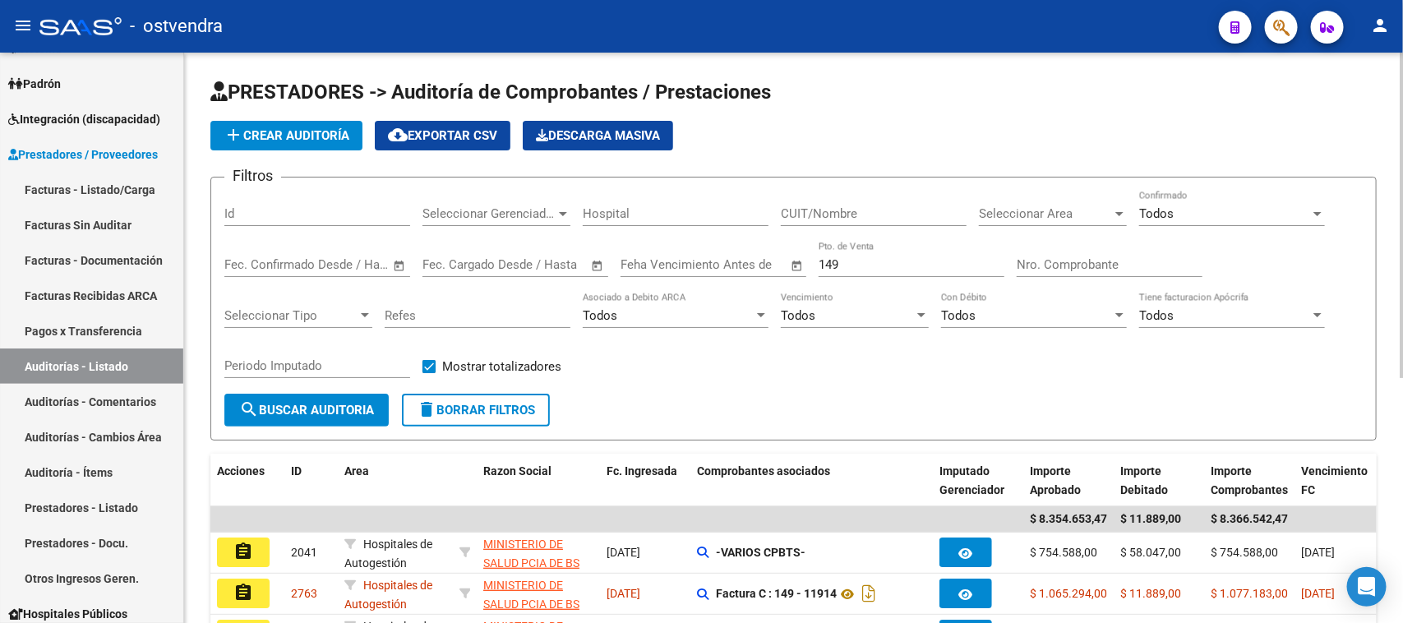
click at [1176, 215] on div "Todos" at bounding box center [1225, 213] width 171 height 15
click at [1168, 212] on span "Todos" at bounding box center [1157, 213] width 35 height 15
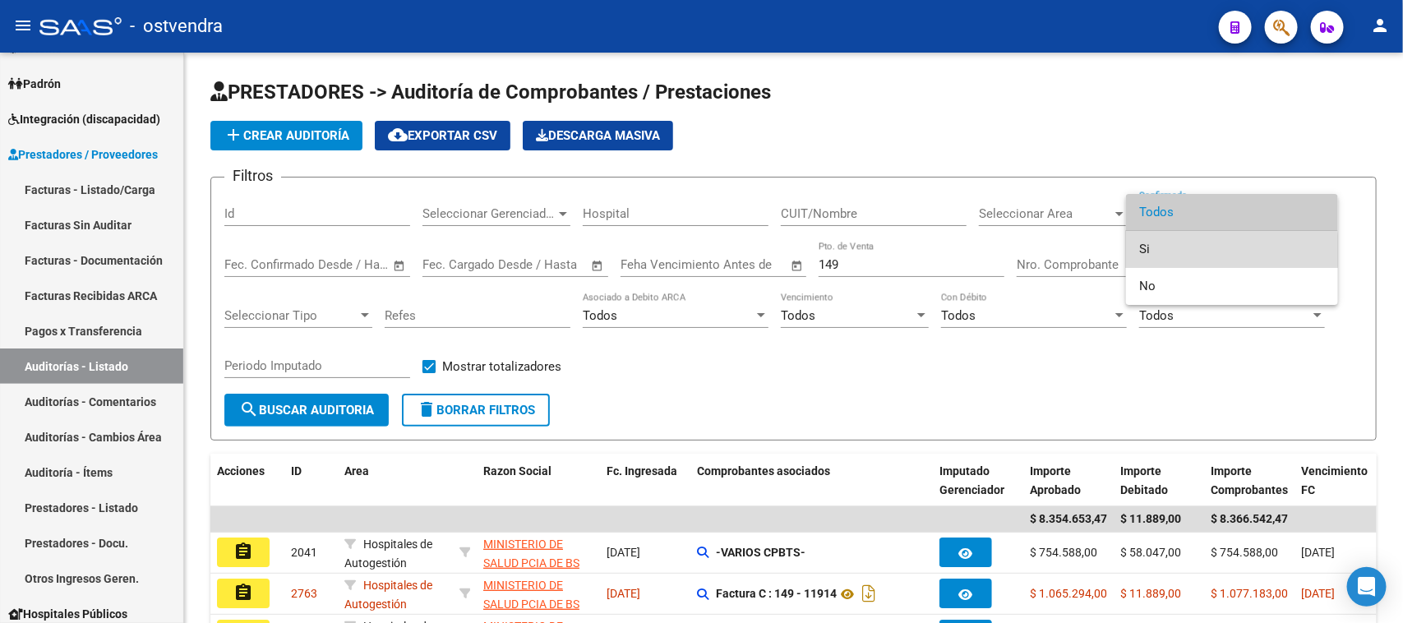
click at [1156, 251] on span "Si" at bounding box center [1233, 249] width 186 height 37
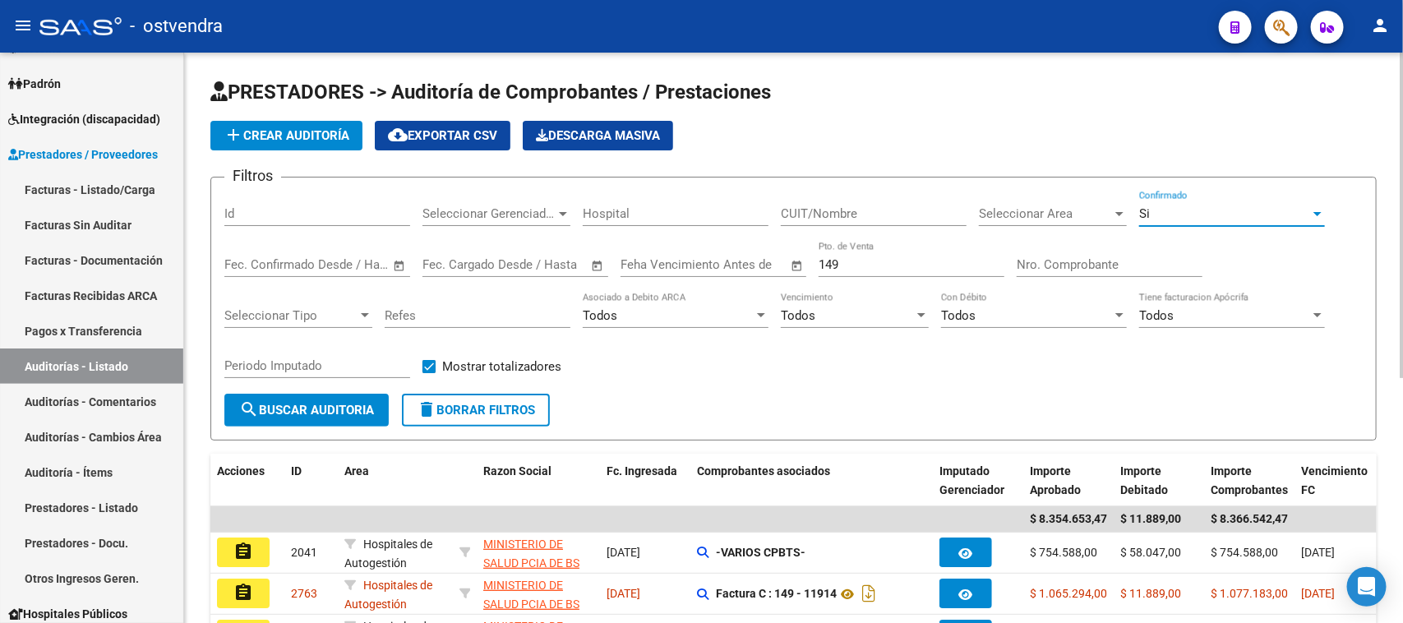
click at [344, 407] on span "search Buscar Auditoria" at bounding box center [306, 410] width 135 height 15
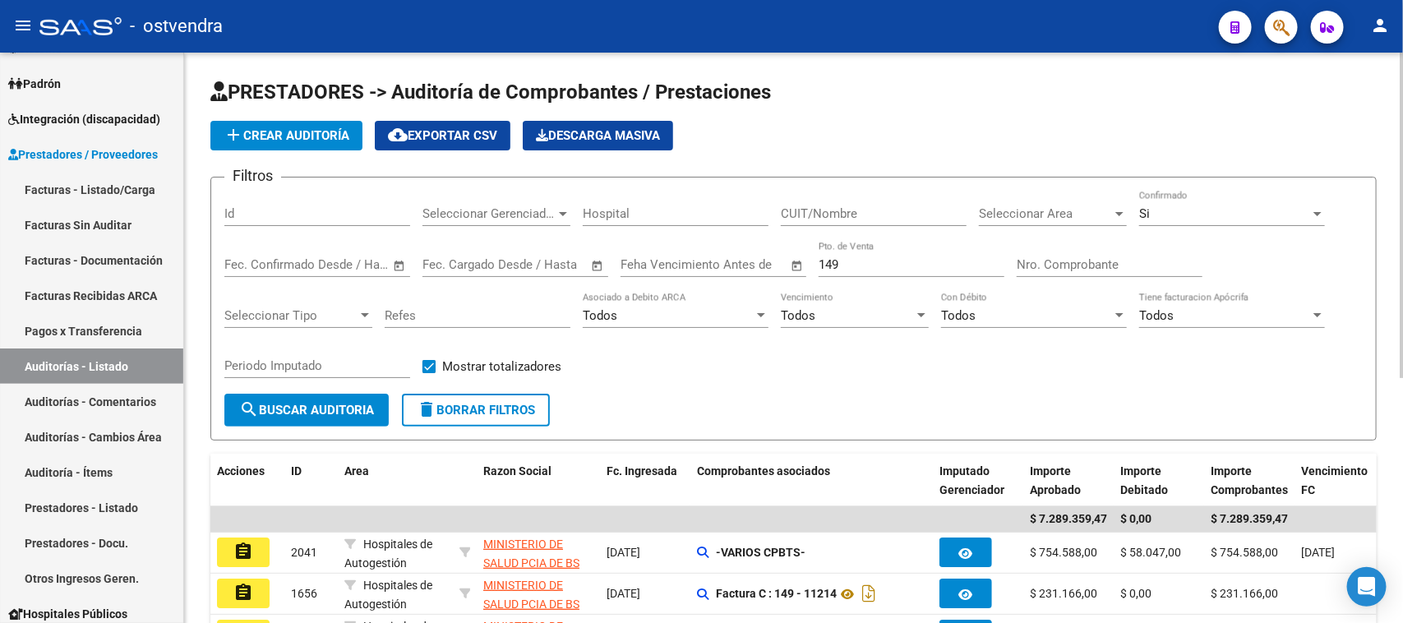
scroll to position [103, 0]
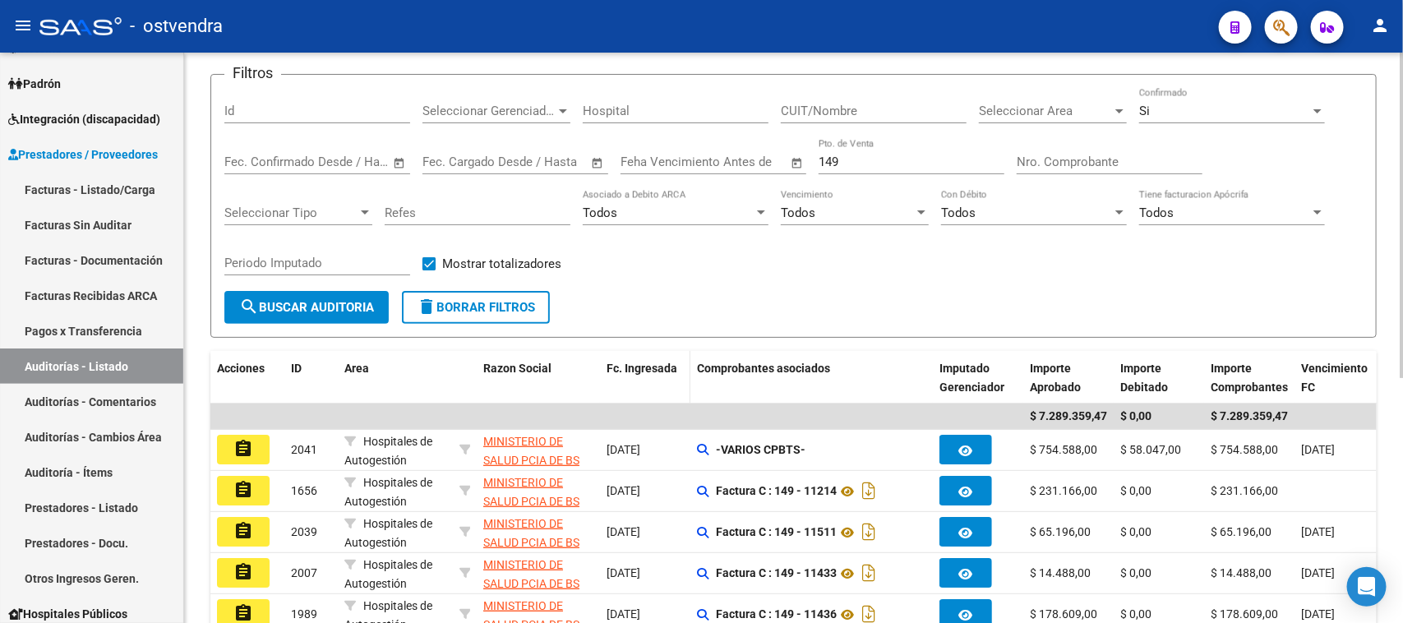
click at [658, 363] on span "Fc. Ingresada" at bounding box center [642, 368] width 71 height 13
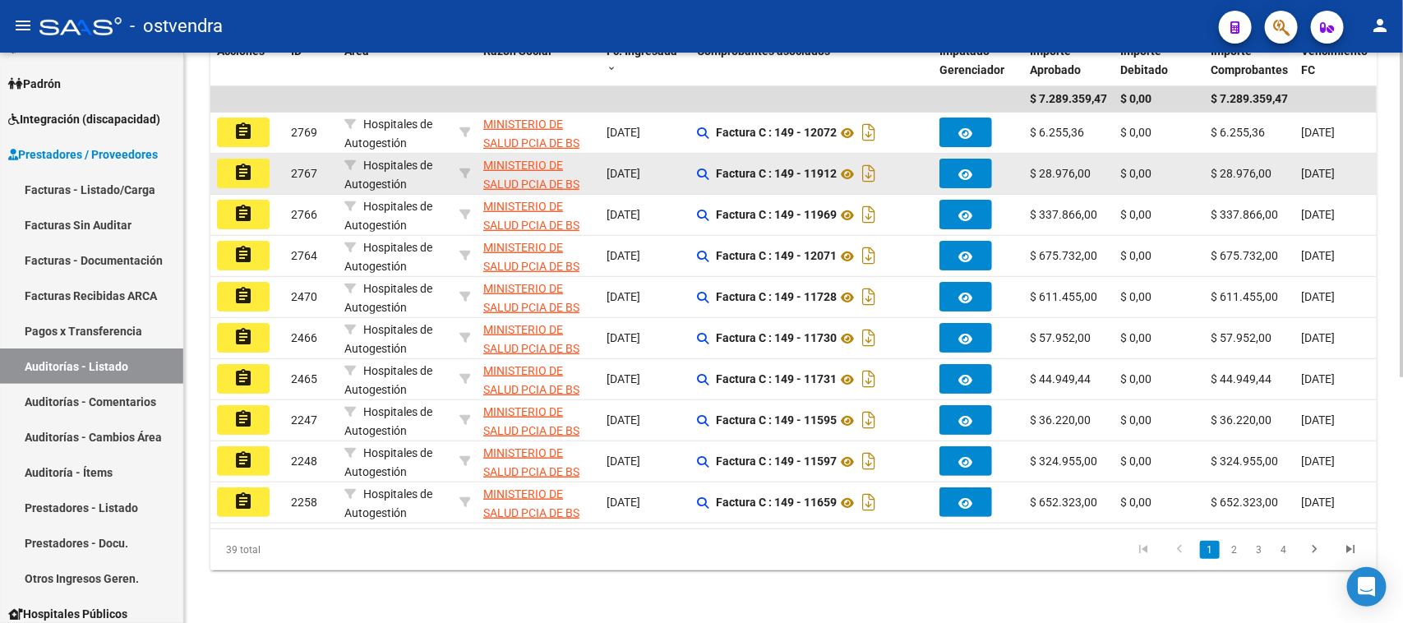
scroll to position [432, 0]
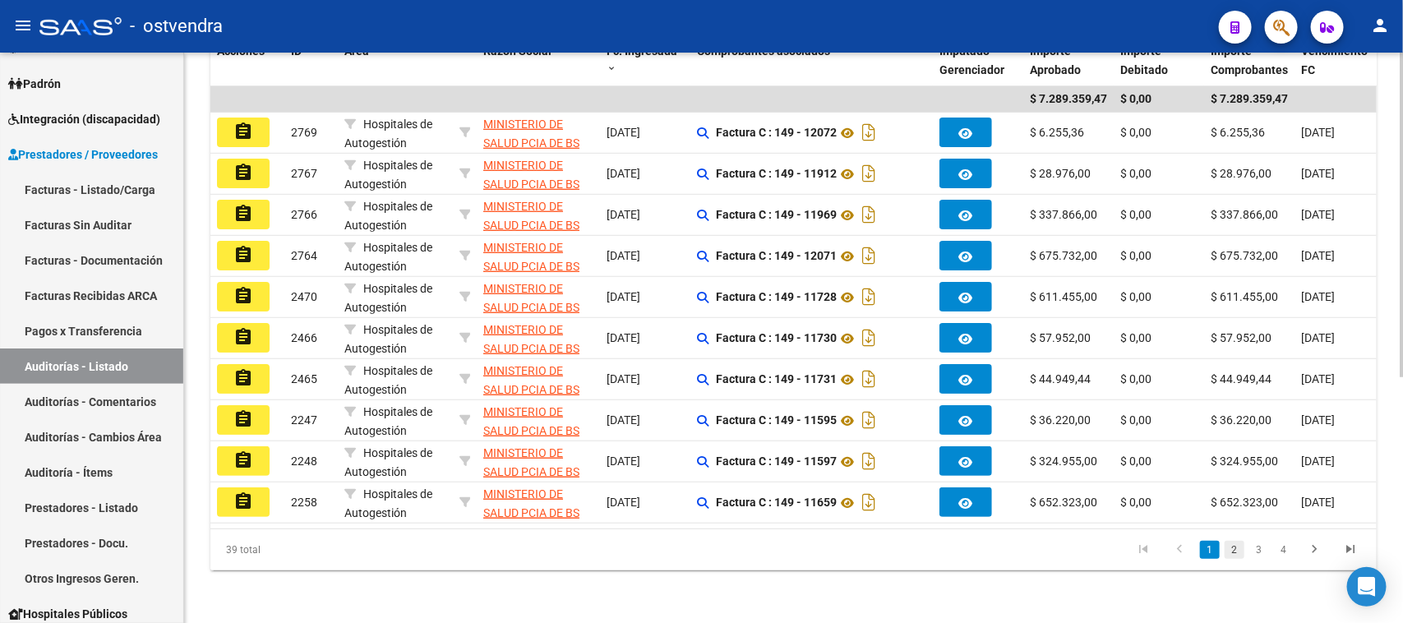
click at [1234, 548] on link "2" at bounding box center [1235, 550] width 20 height 18
click at [1234, 548] on div "39 total 1 2 3 4" at bounding box center [793, 549] width 1167 height 41
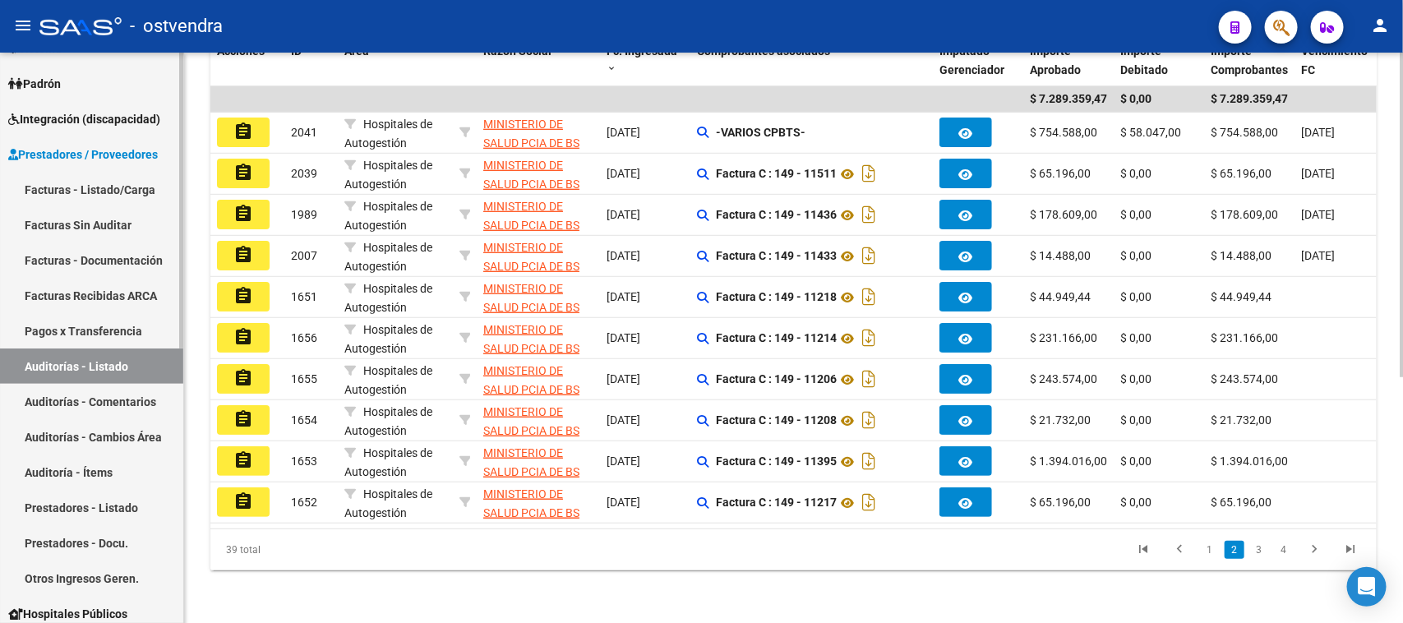
click at [132, 465] on link "Auditoría - Ítems" at bounding box center [91, 472] width 183 height 35
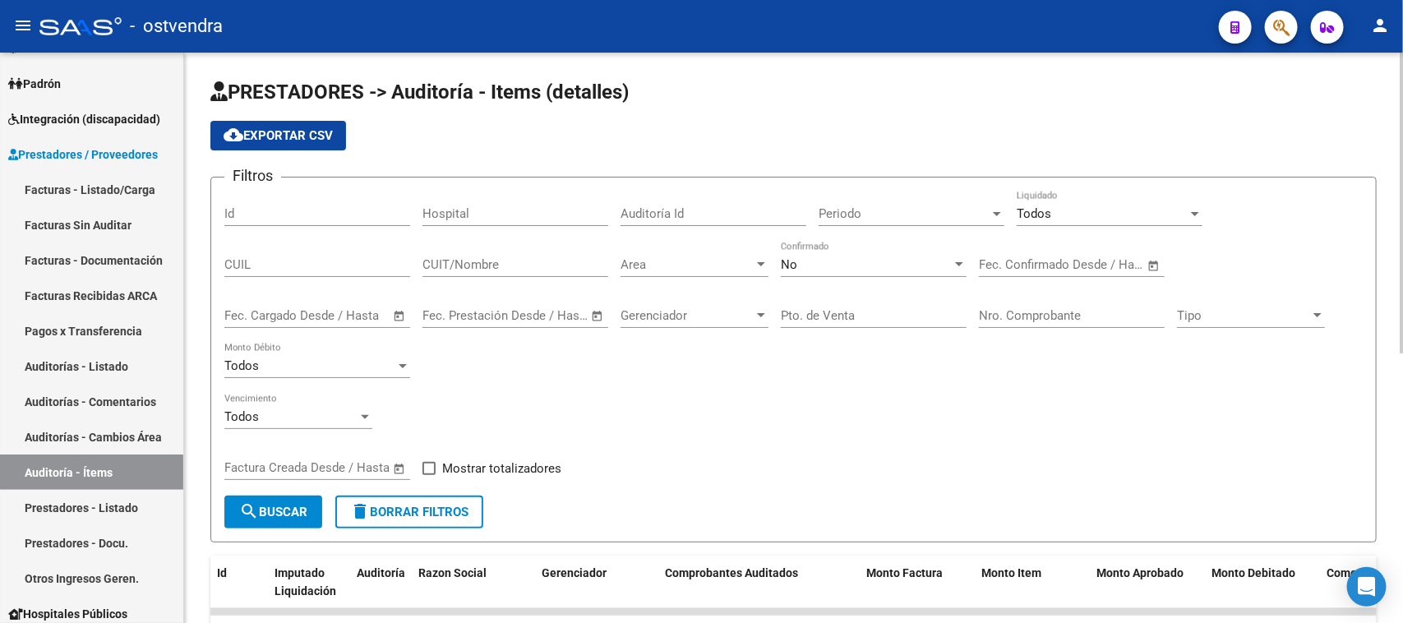
click at [847, 263] on div "No" at bounding box center [866, 264] width 171 height 15
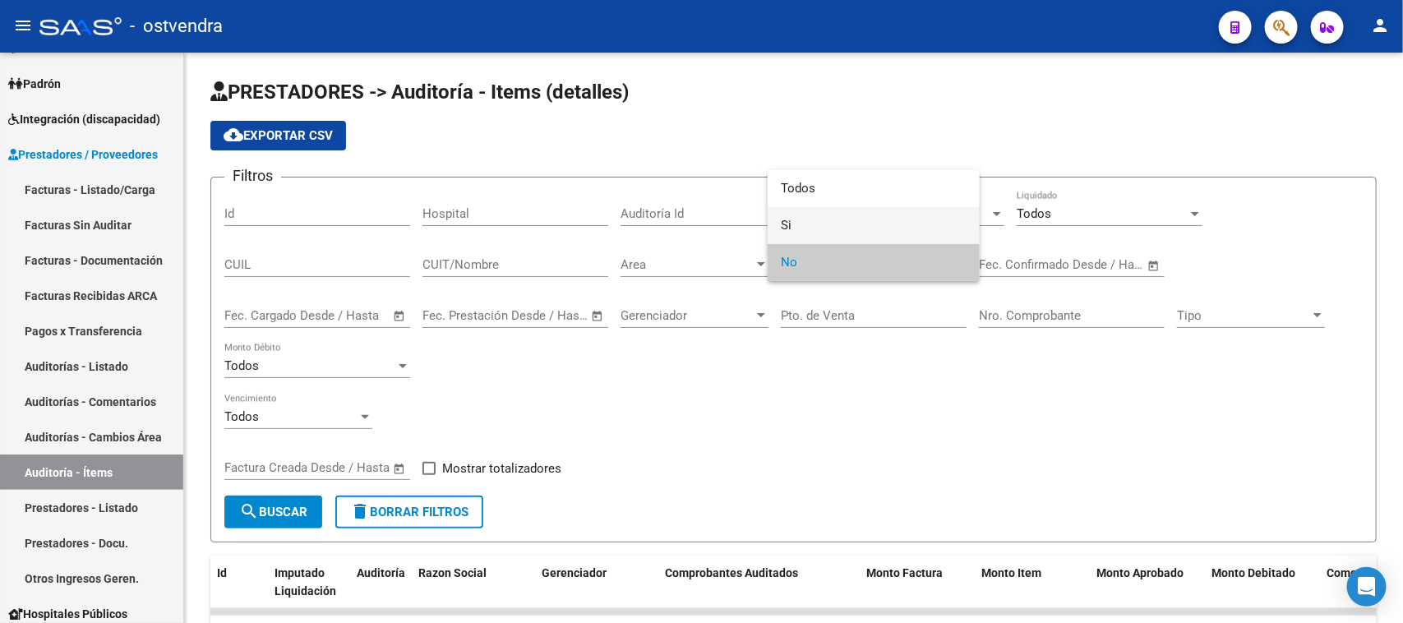
click at [852, 216] on span "Si" at bounding box center [874, 225] width 186 height 37
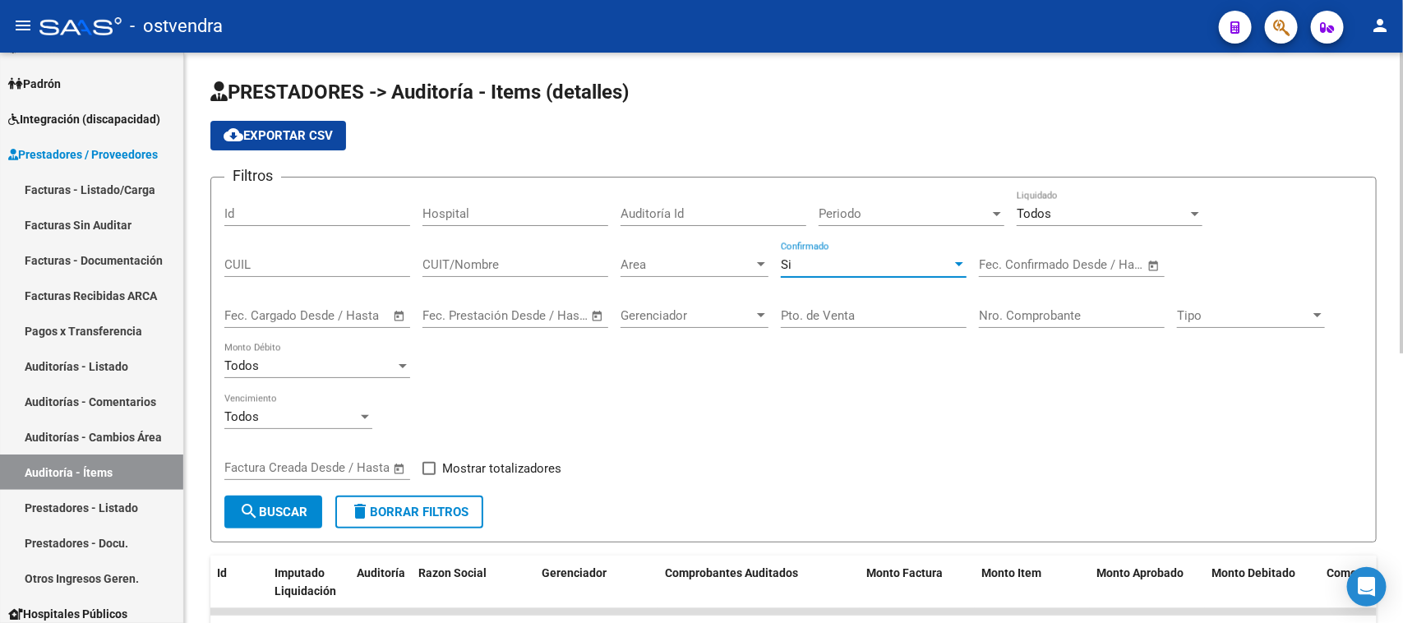
click at [1048, 198] on div "Todos Liquidado" at bounding box center [1110, 208] width 186 height 35
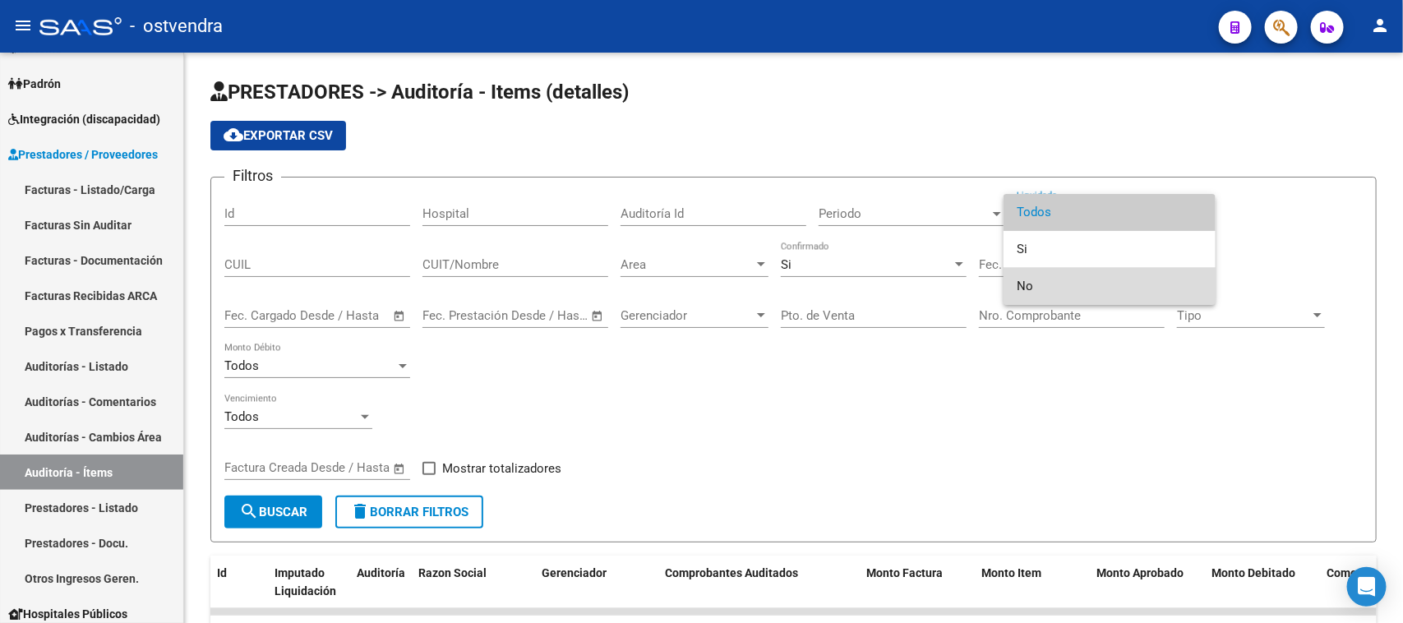
click at [1028, 284] on span "No" at bounding box center [1110, 286] width 186 height 37
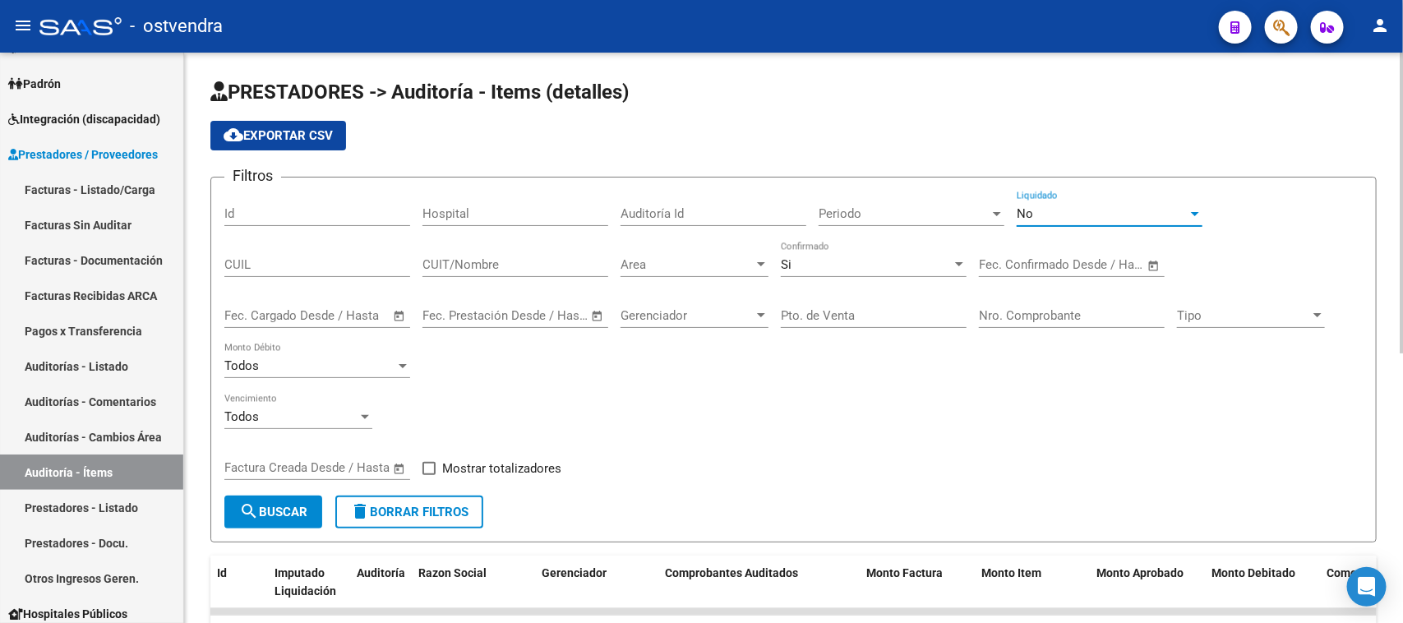
click at [643, 260] on span "Area" at bounding box center [687, 264] width 133 height 15
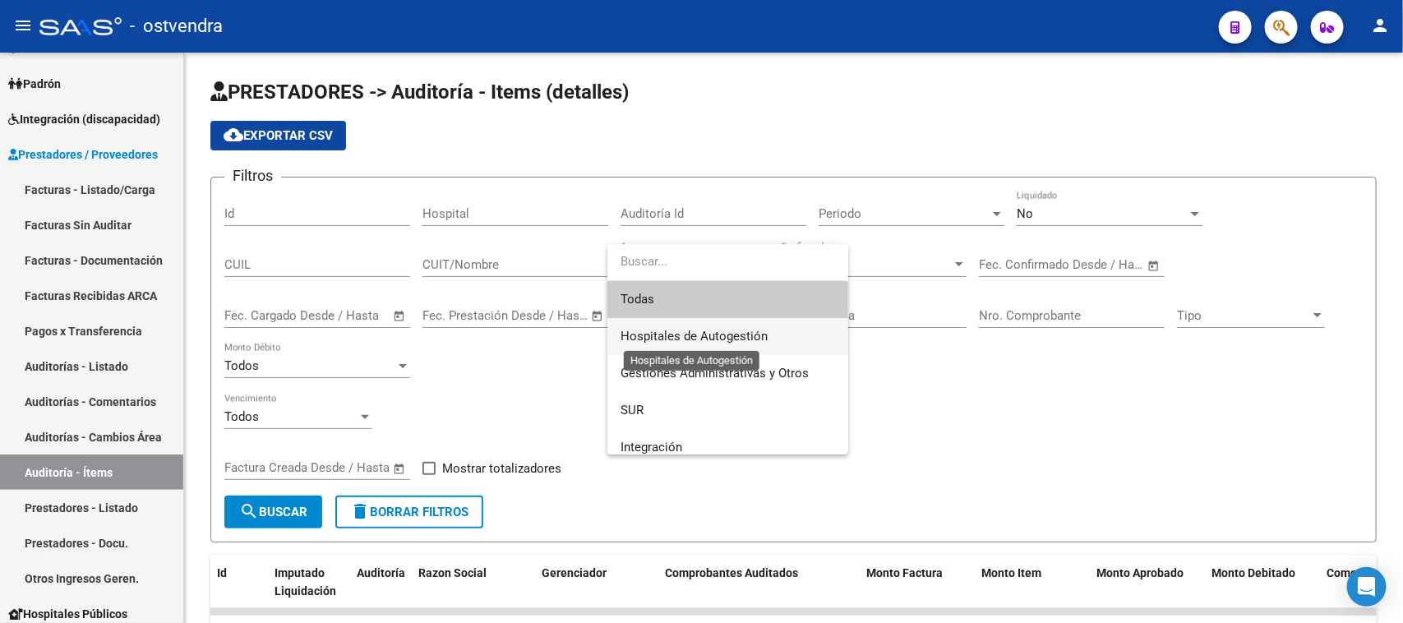
click at [668, 331] on span "Hospitales de Autogestión" at bounding box center [694, 336] width 147 height 15
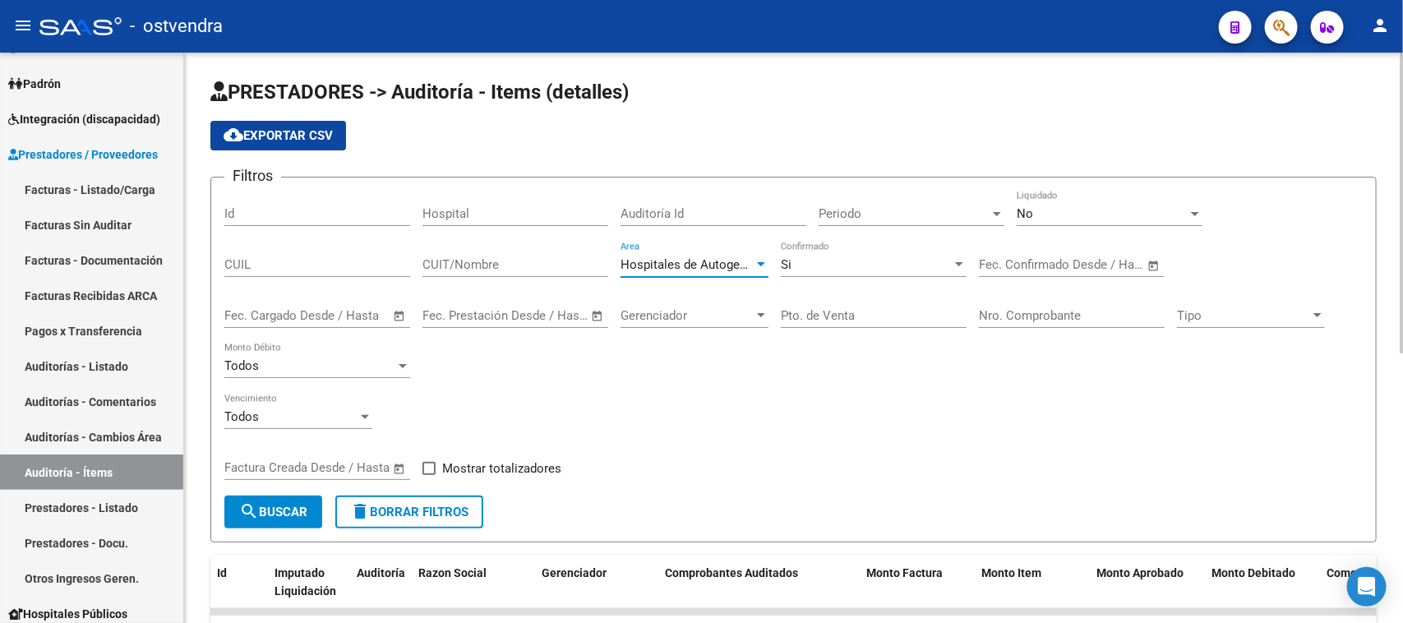
click at [503, 469] on span "Mostrar totalizadores" at bounding box center [501, 469] width 119 height 20
click at [429, 475] on input "Mostrar totalizadores" at bounding box center [428, 475] width 1 height 1
checkbox input "true"
click at [827, 313] on input "Pto. de Venta" at bounding box center [874, 315] width 186 height 15
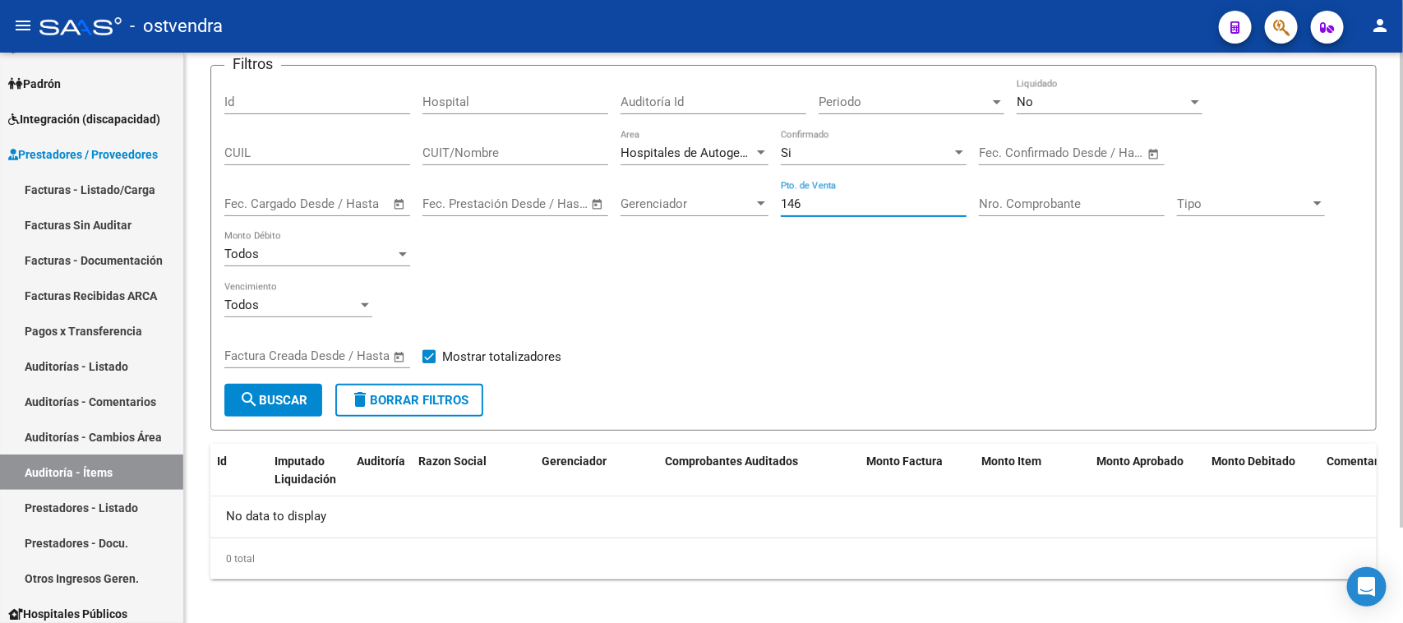
scroll to position [116, 0]
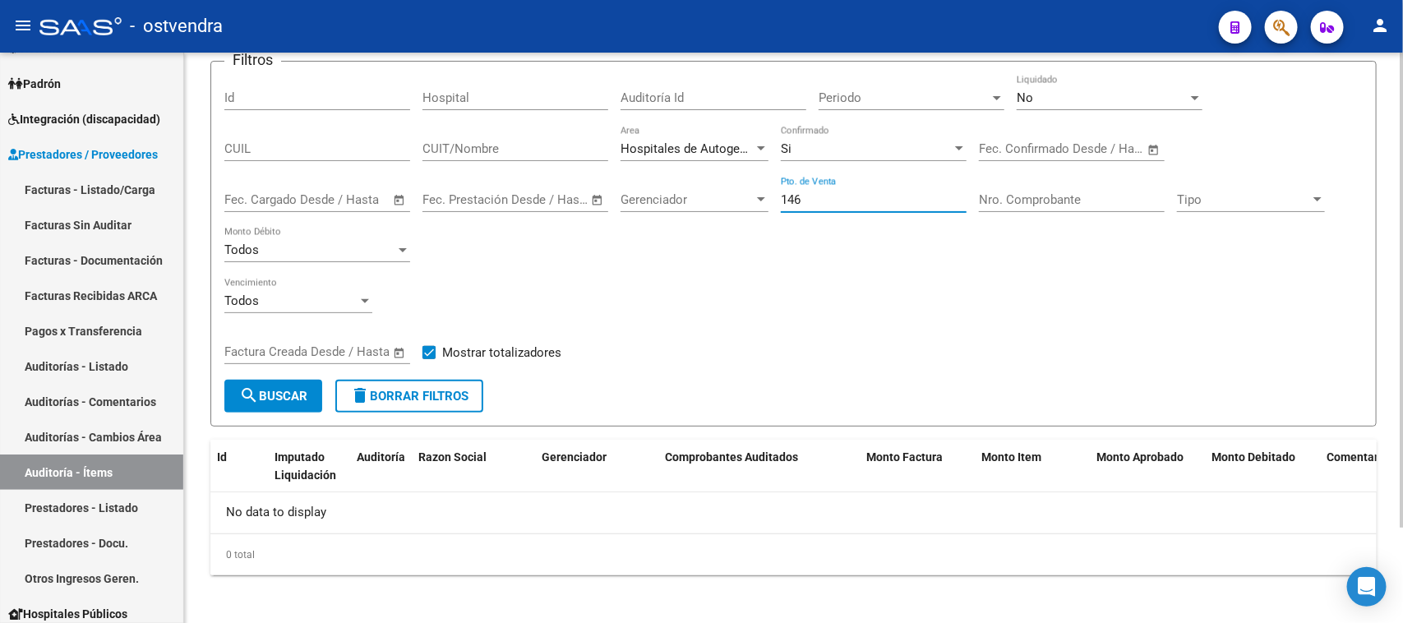
click at [1045, 99] on div "No" at bounding box center [1102, 97] width 171 height 15
click at [1046, 99] on span "Todos" at bounding box center [1034, 97] width 35 height 15
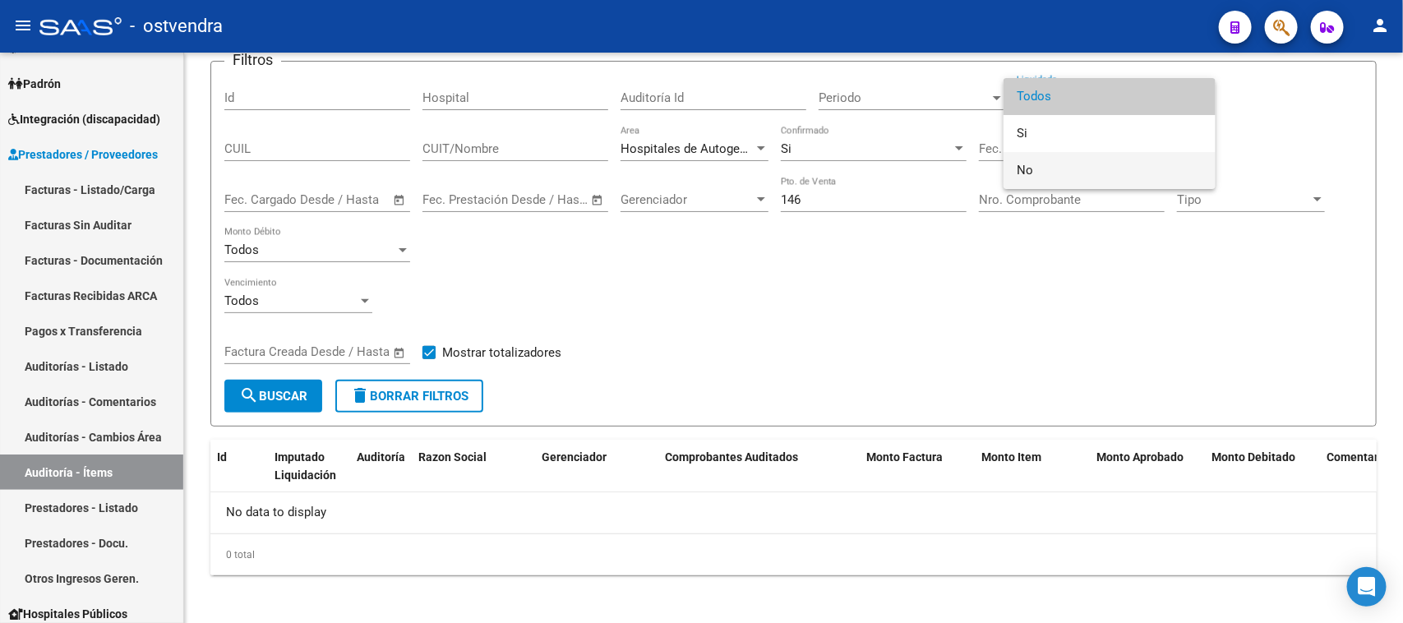
click at [1058, 175] on span "No" at bounding box center [1110, 170] width 186 height 37
click at [1058, 177] on div "Nro. Comprobante" at bounding box center [1072, 194] width 186 height 35
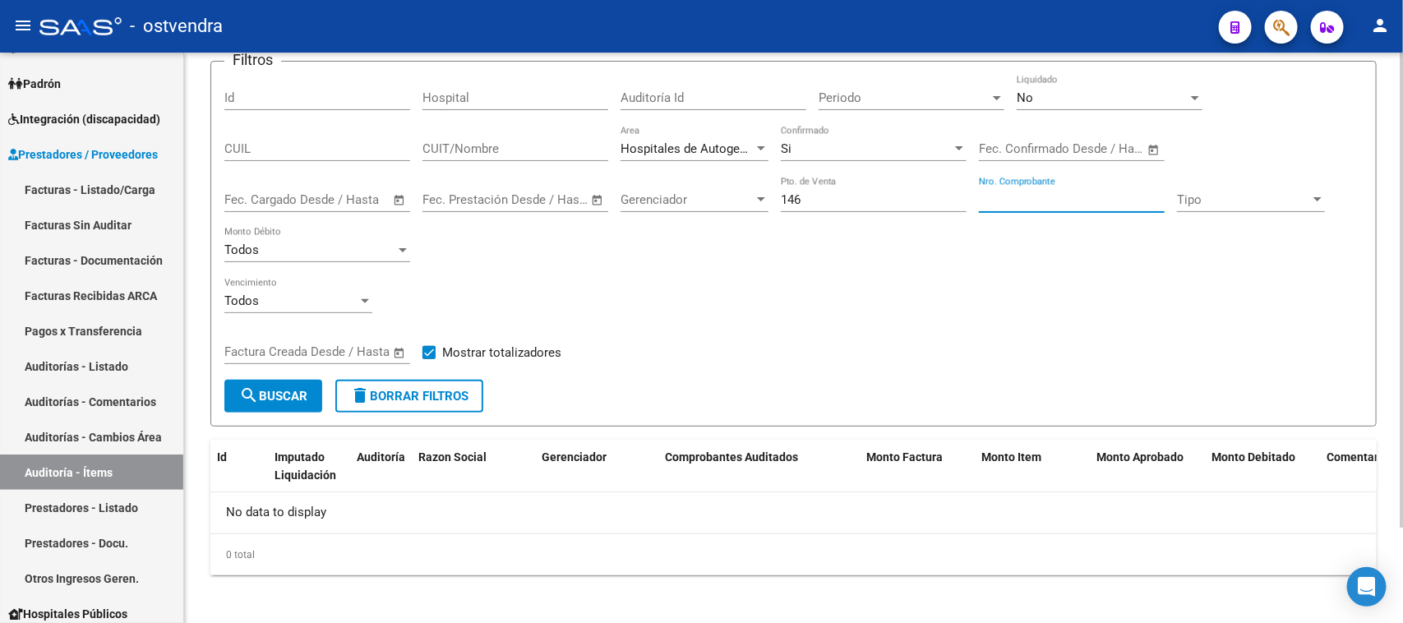
click at [815, 141] on div "Si" at bounding box center [866, 148] width 171 height 15
click at [812, 194] on input "146" at bounding box center [874, 199] width 186 height 15
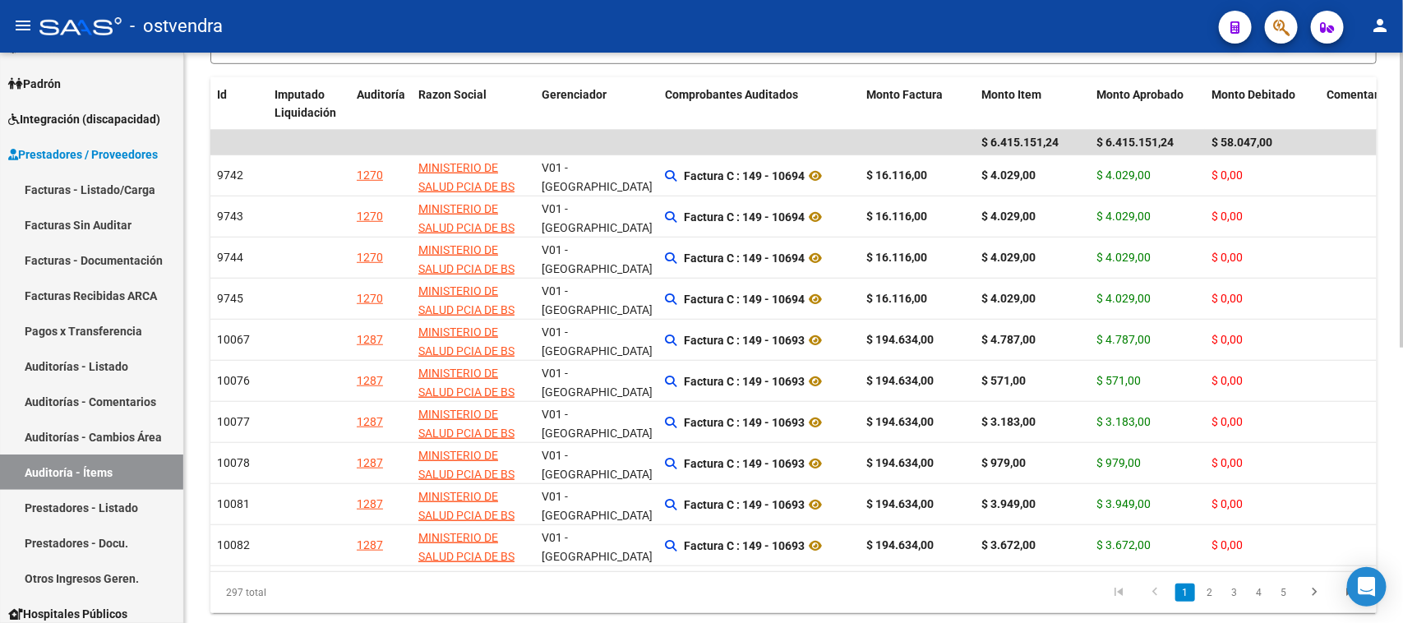
scroll to position [527, 0]
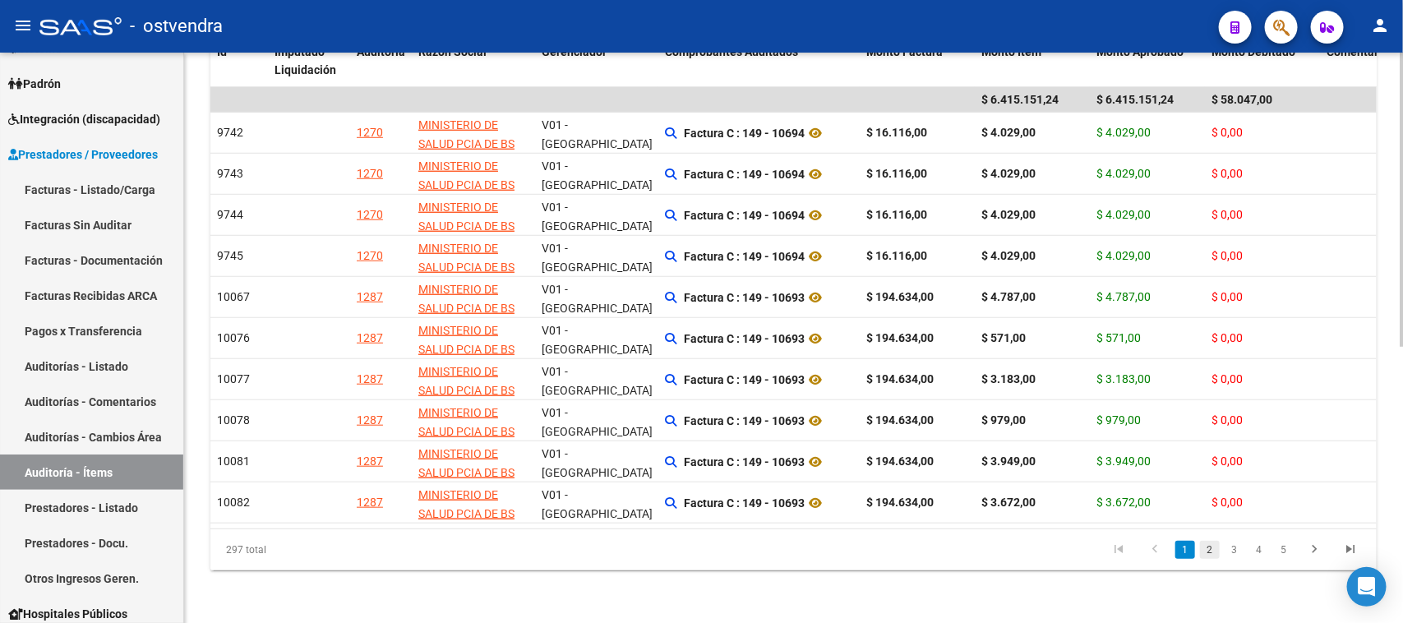
type input "149"
click at [1206, 559] on link "2" at bounding box center [1210, 550] width 20 height 18
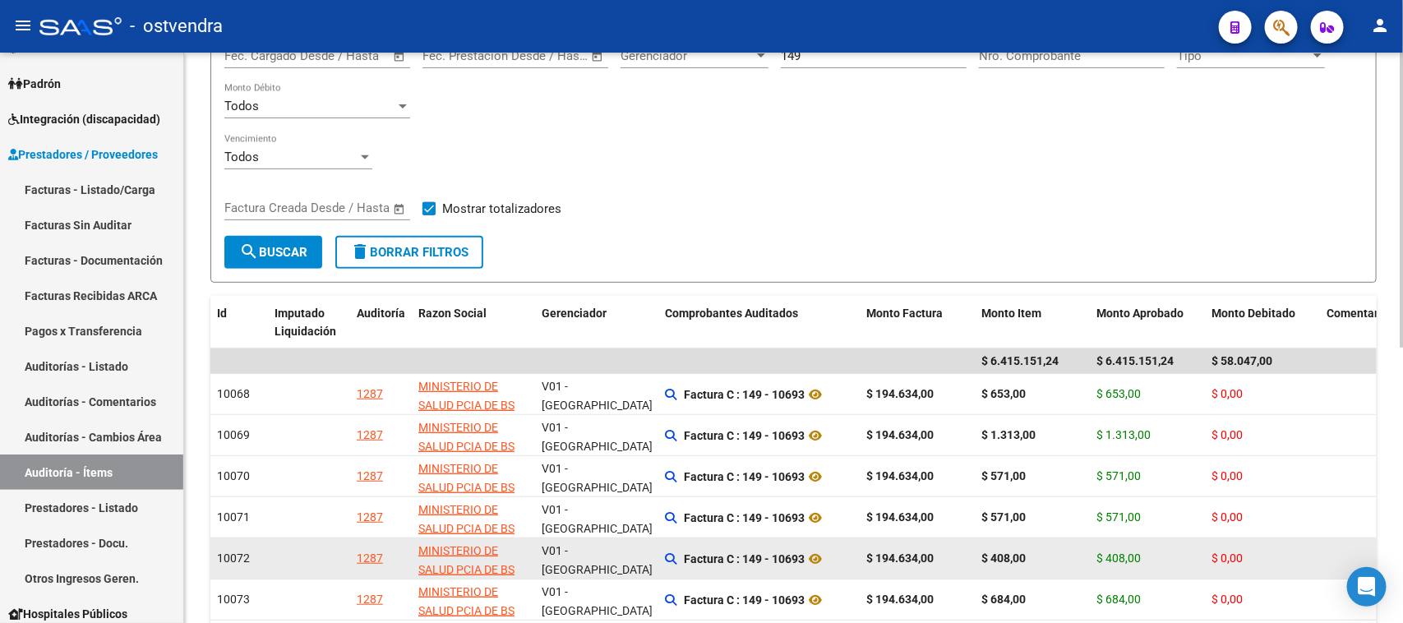
scroll to position [116, 0]
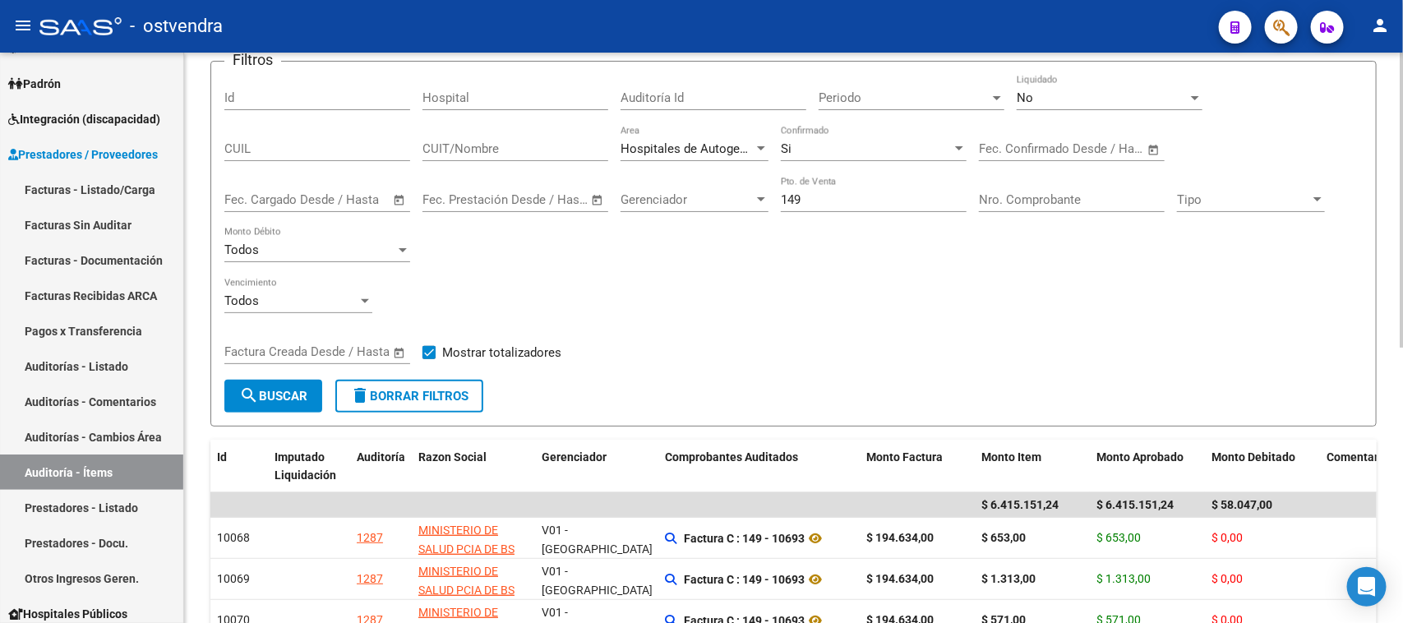
click at [840, 145] on div "Si" at bounding box center [866, 148] width 171 height 15
click at [841, 145] on div "Si" at bounding box center [866, 148] width 171 height 15
click at [843, 141] on div "Si" at bounding box center [866, 148] width 171 height 15
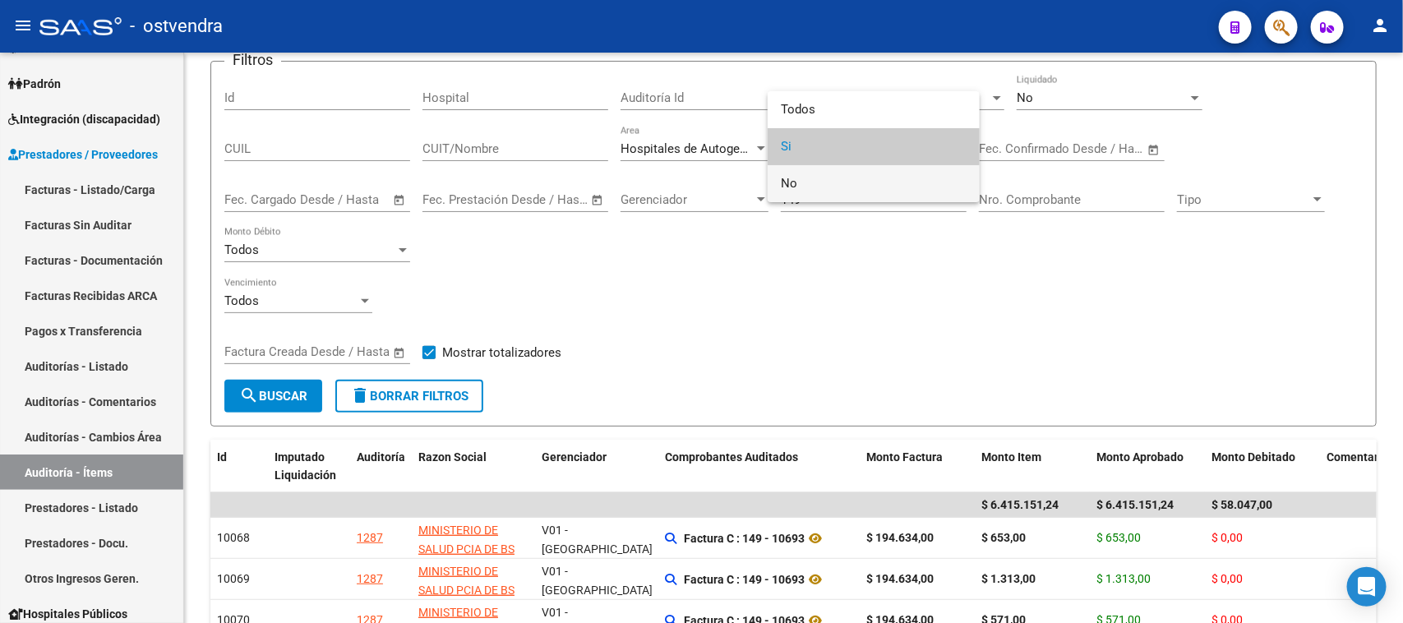
click at [836, 187] on span "No" at bounding box center [874, 183] width 186 height 37
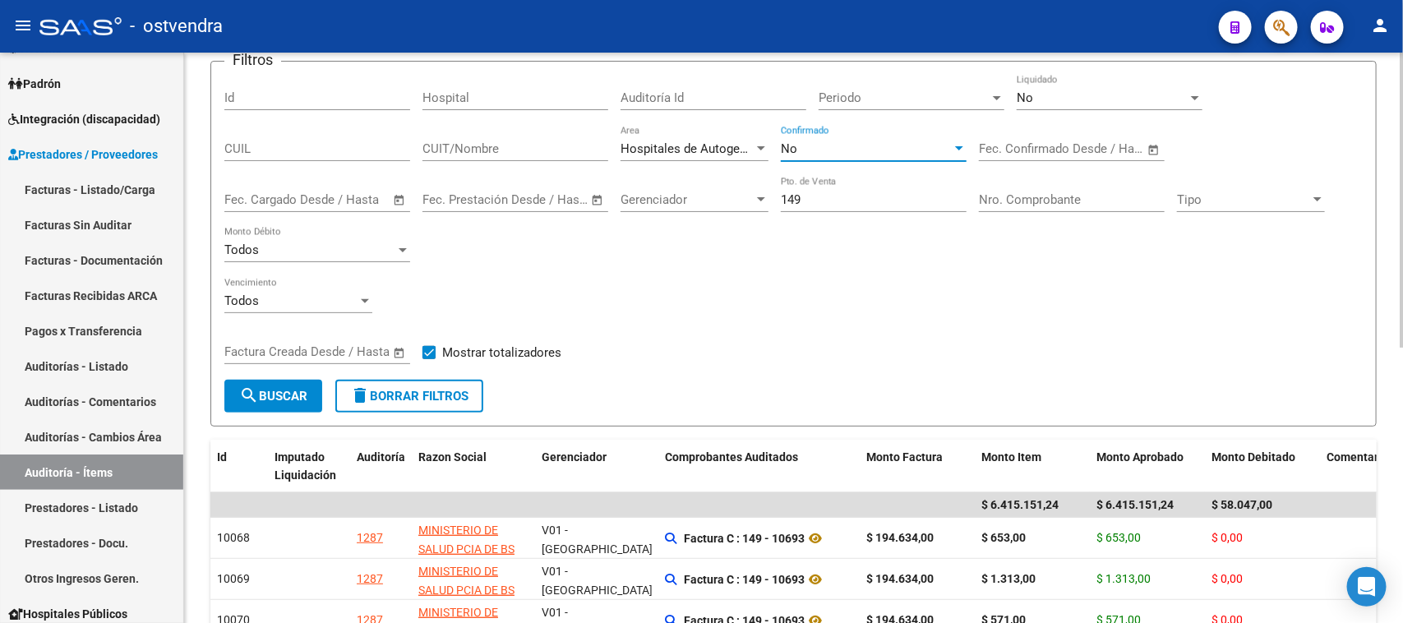
click at [235, 384] on button "search Buscar" at bounding box center [273, 396] width 98 height 33
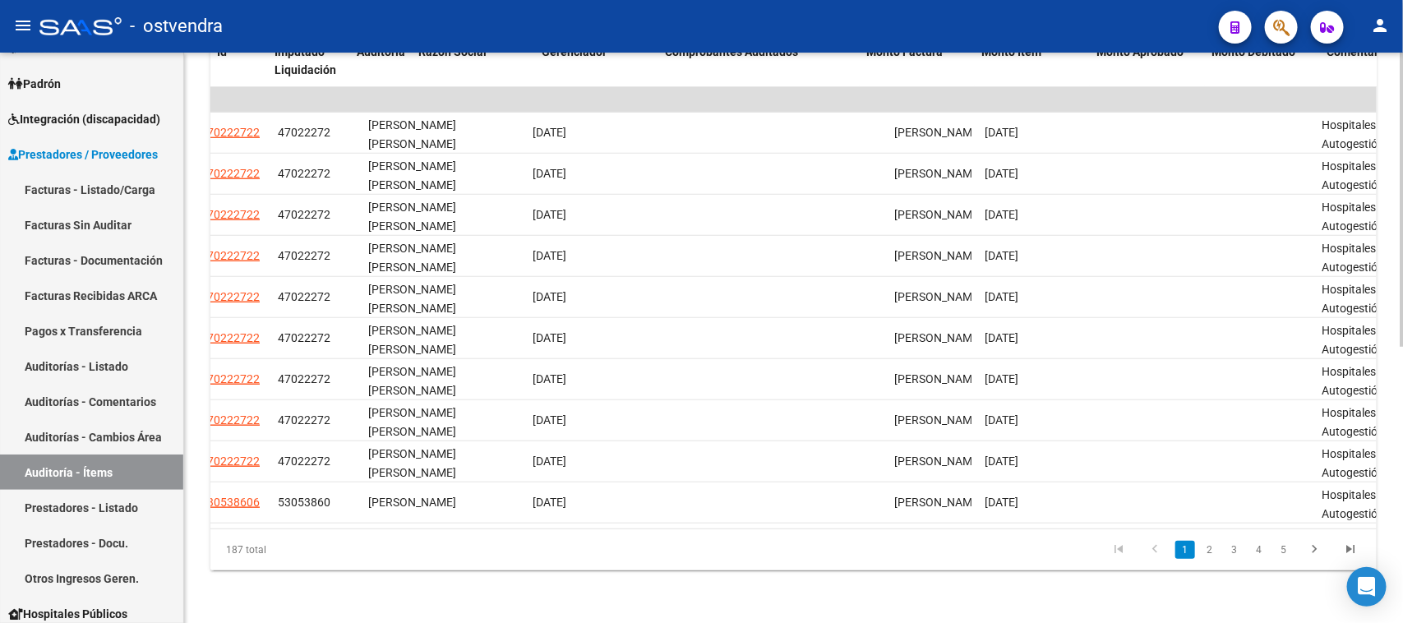
scroll to position [0, 0]
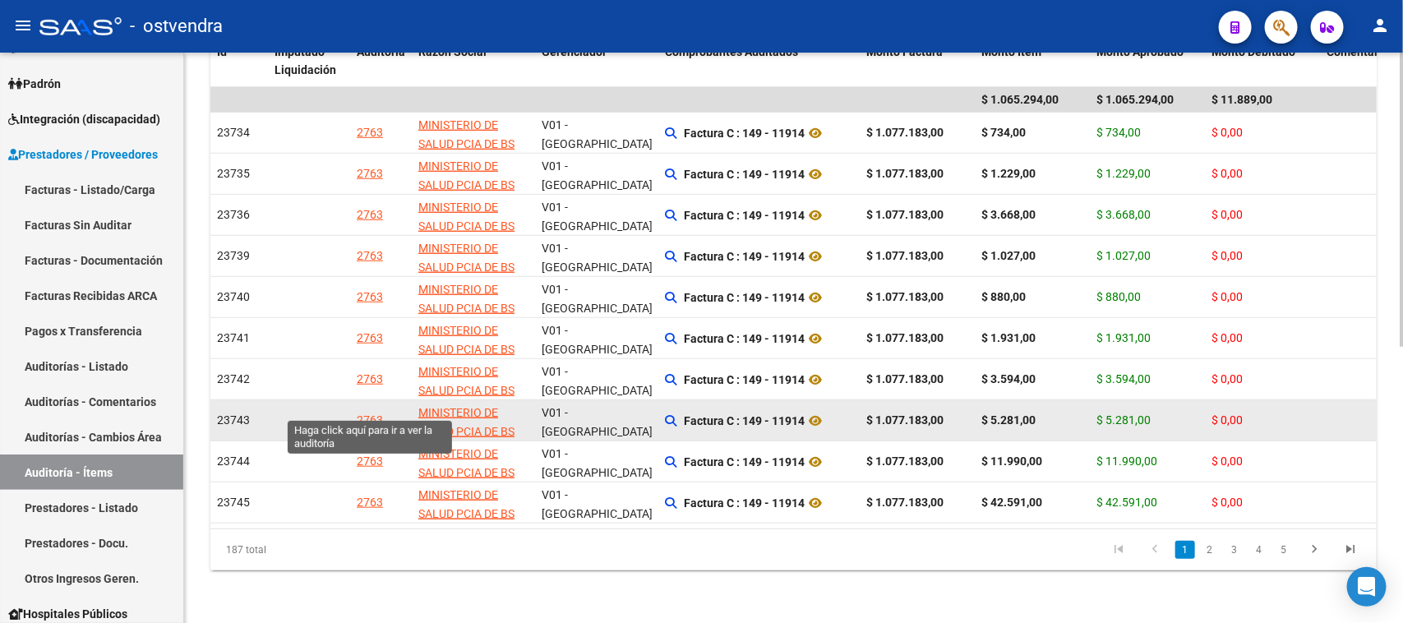
click at [363, 411] on div "2763" at bounding box center [370, 420] width 26 height 19
click at [363, 401] on mat-sidenav-content "PRESTADORES -> Auditoría - Items (detalles) cloud_download Exportar CSV Filtros…" at bounding box center [793, 338] width 1219 height 571
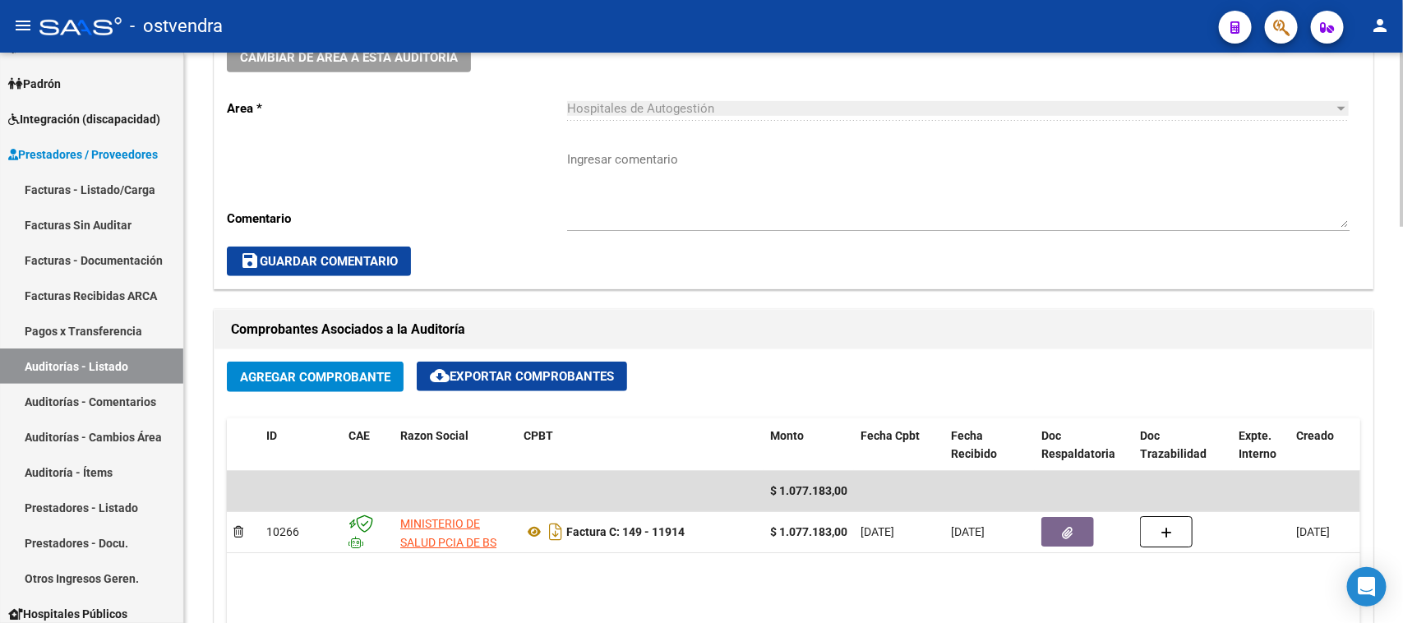
scroll to position [617, 0]
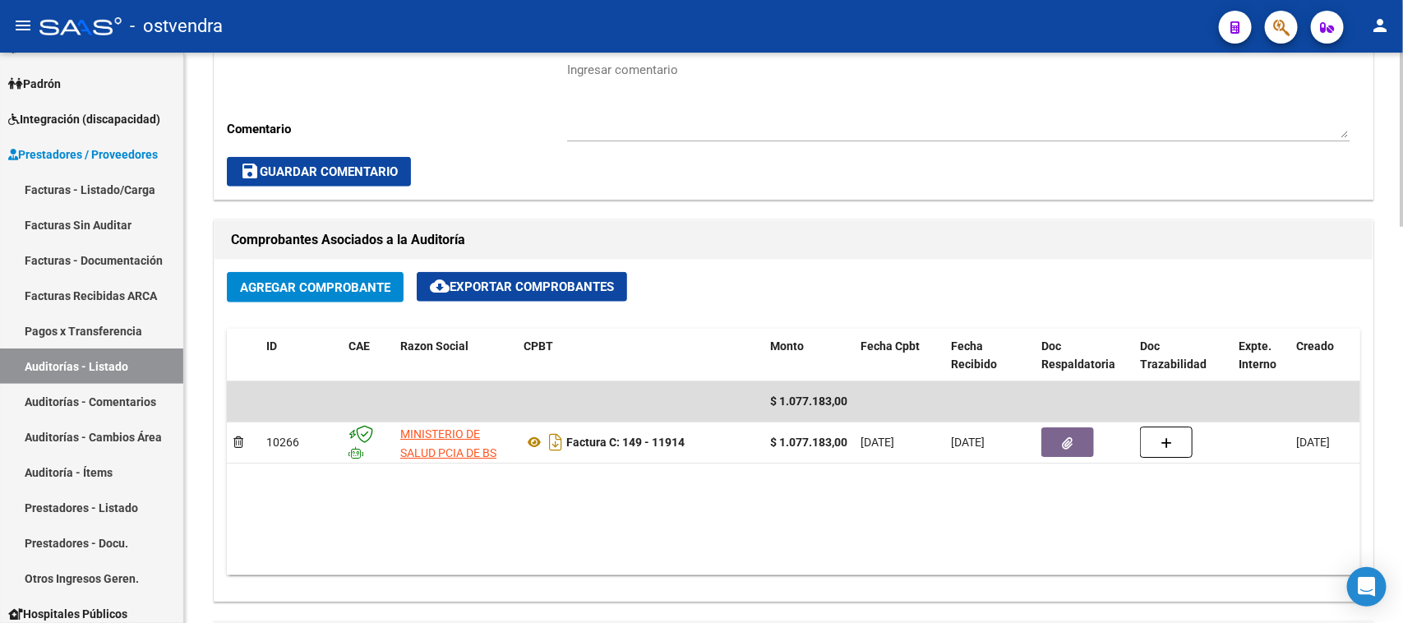
drag, startPoint x: 886, startPoint y: 203, endPoint x: 857, endPoint y: 201, distance: 28.8
click at [886, 203] on div "Información del área Cambiar de área a esta auditoría Area * Hospitales de Auto…" at bounding box center [793, 566] width 1167 height 1367
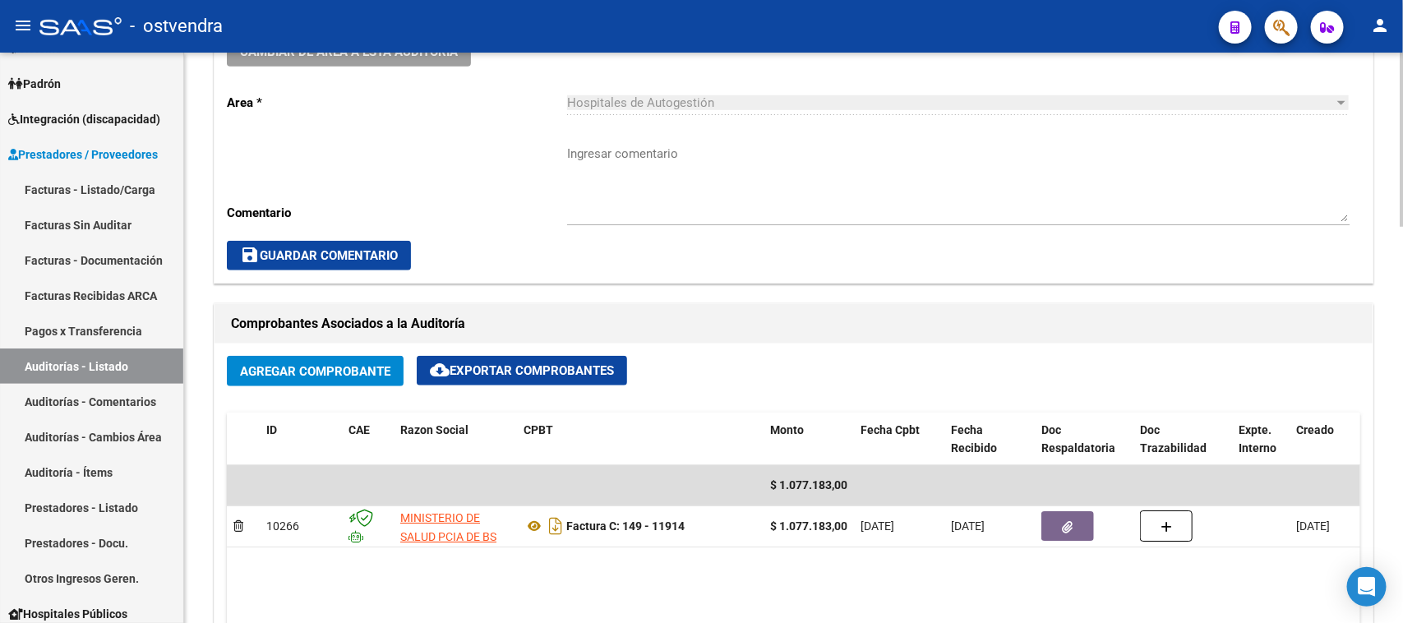
scroll to position [308, 0]
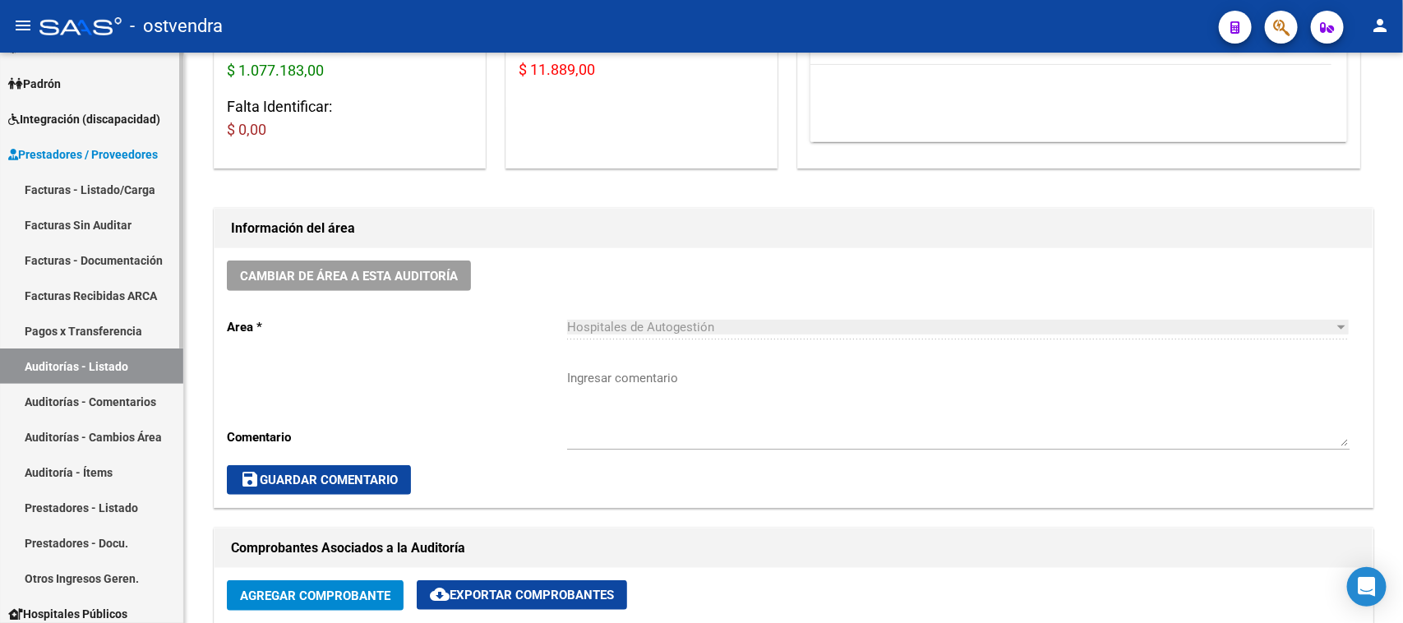
click at [93, 366] on link "Auditorías - Listado" at bounding box center [91, 366] width 183 height 35
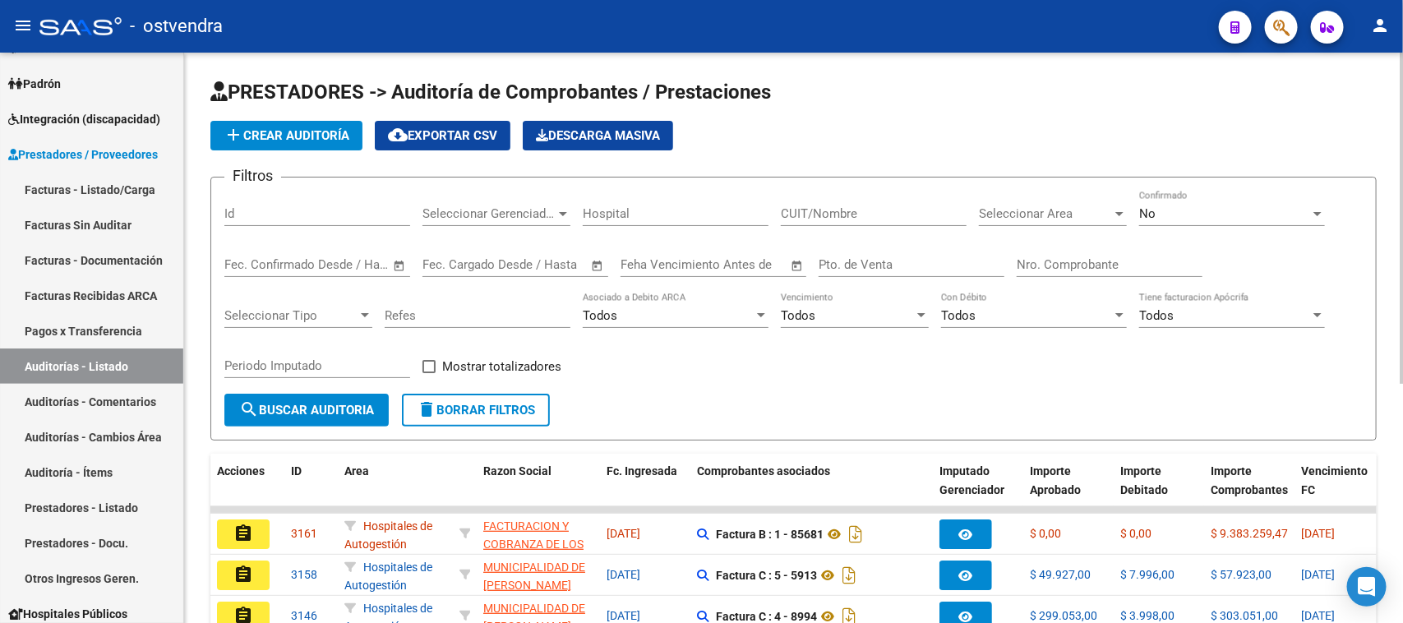
click at [853, 263] on input "Pto. de Venta" at bounding box center [912, 264] width 186 height 15
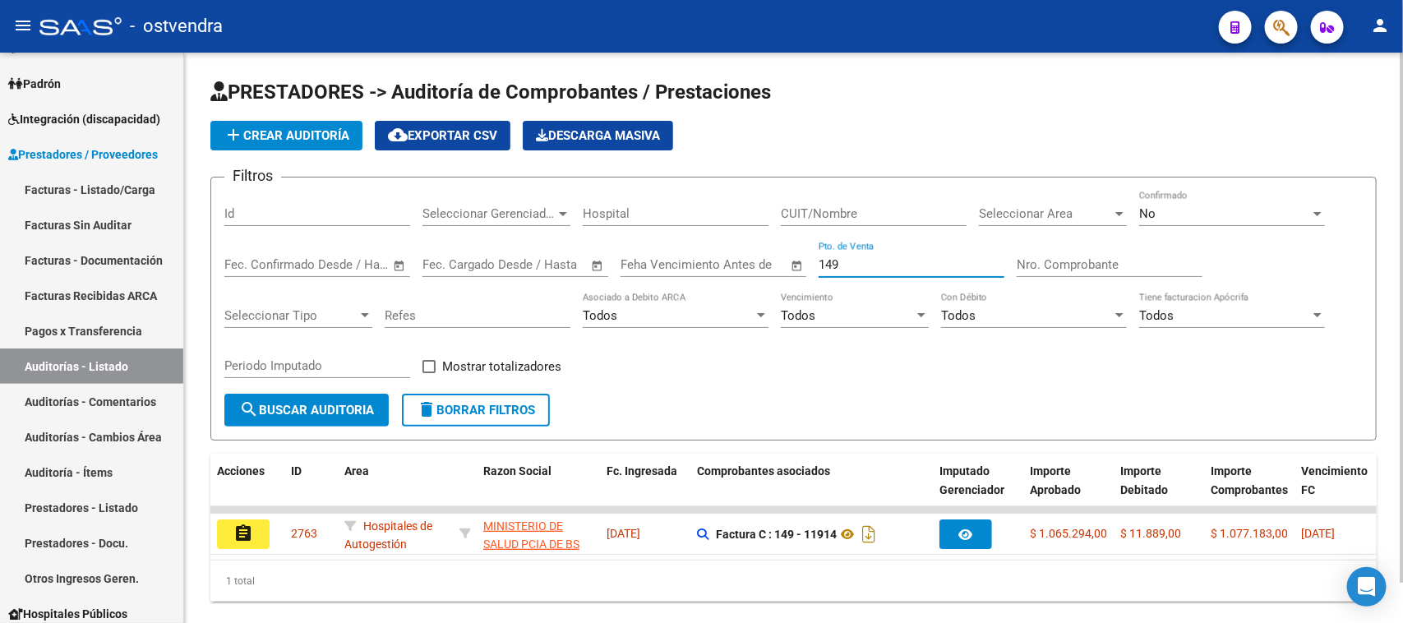
type input "149"
click at [1217, 207] on div "No" at bounding box center [1225, 213] width 171 height 15
click at [1178, 206] on div "No" at bounding box center [1225, 213] width 171 height 15
click at [1178, 210] on div "No" at bounding box center [1225, 213] width 171 height 15
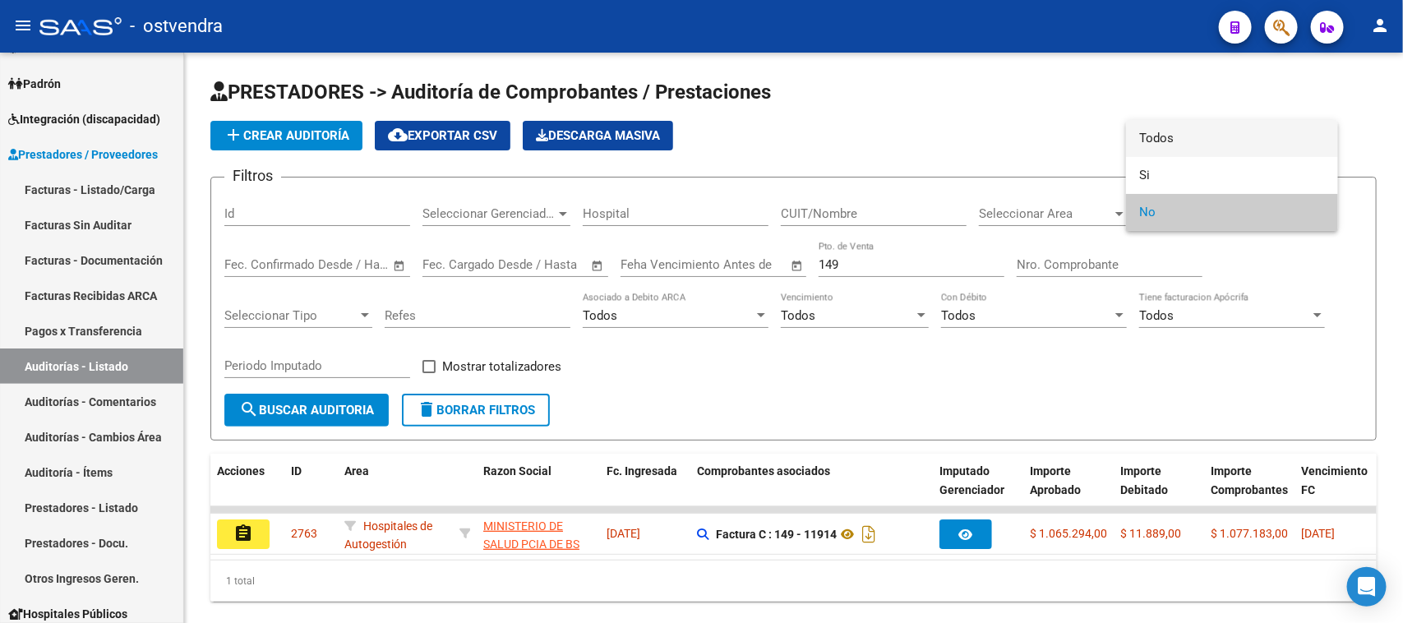
click at [1154, 132] on span "Todos" at bounding box center [1233, 138] width 186 height 37
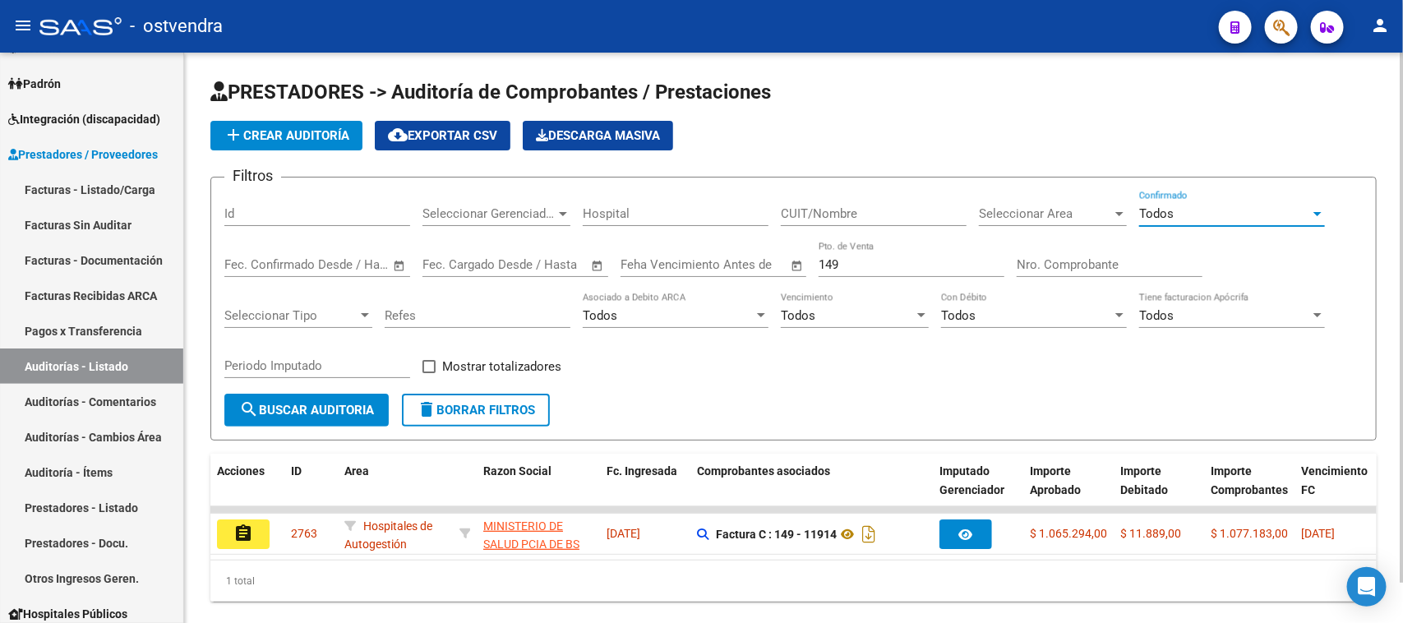
click at [488, 347] on div "Filtros Id Seleccionar Gerenciador Seleccionar Gerenciador Hospital CUIT/Nombre…" at bounding box center [793, 292] width 1139 height 203
click at [486, 358] on span "Mostrar totalizadores" at bounding box center [501, 367] width 119 height 20
click at [429, 373] on input "Mostrar totalizadores" at bounding box center [428, 373] width 1 height 1
checkbox input "true"
click at [284, 407] on span "search Buscar Auditoria" at bounding box center [306, 410] width 135 height 15
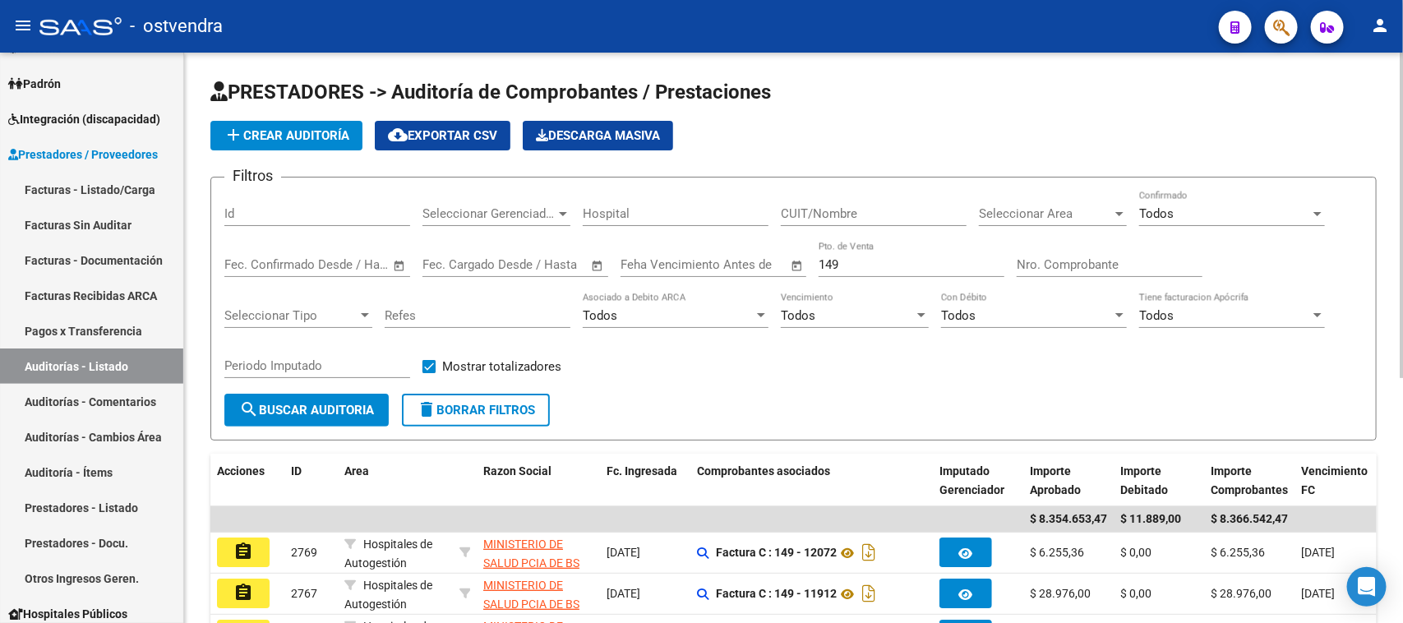
click at [695, 388] on div "Filtros Id Seleccionar Gerenciador Seleccionar Gerenciador Hospital CUIT/Nombre…" at bounding box center [793, 292] width 1139 height 203
click at [914, 127] on div "add Crear Auditoría cloud_download Exportar CSV Descarga Masiva" at bounding box center [793, 136] width 1167 height 30
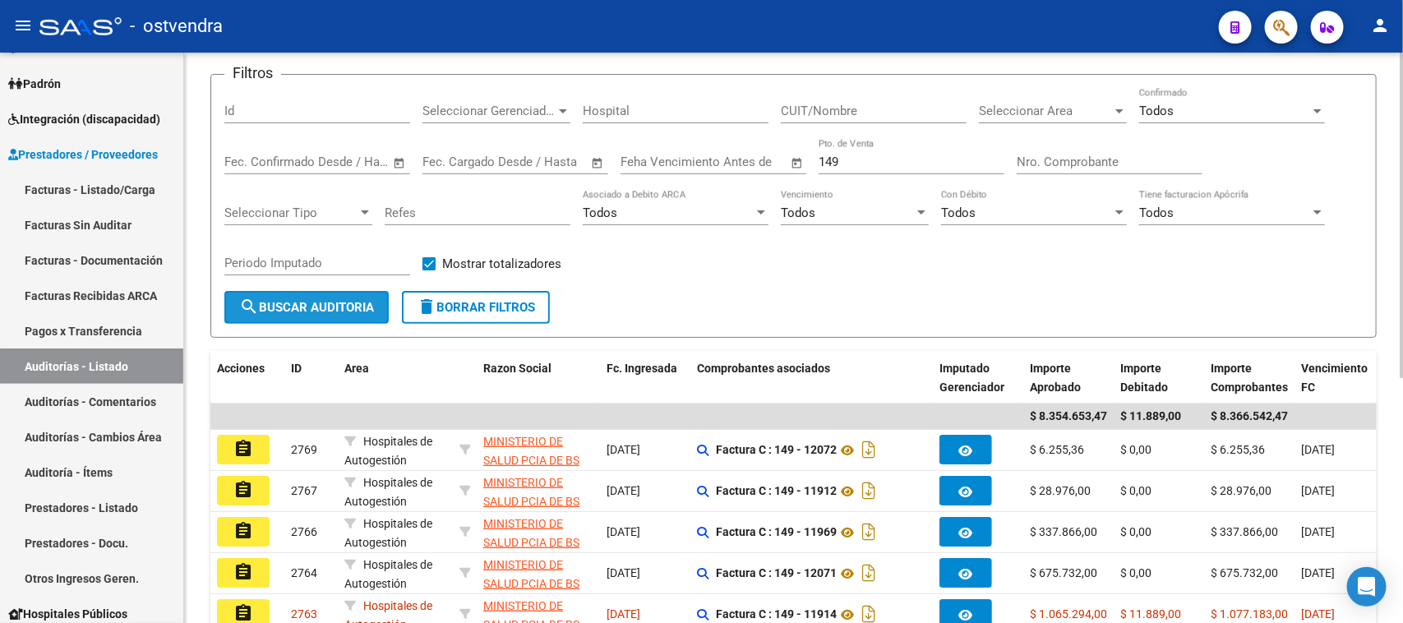
click at [302, 300] on span "search Buscar Auditoria" at bounding box center [306, 307] width 135 height 15
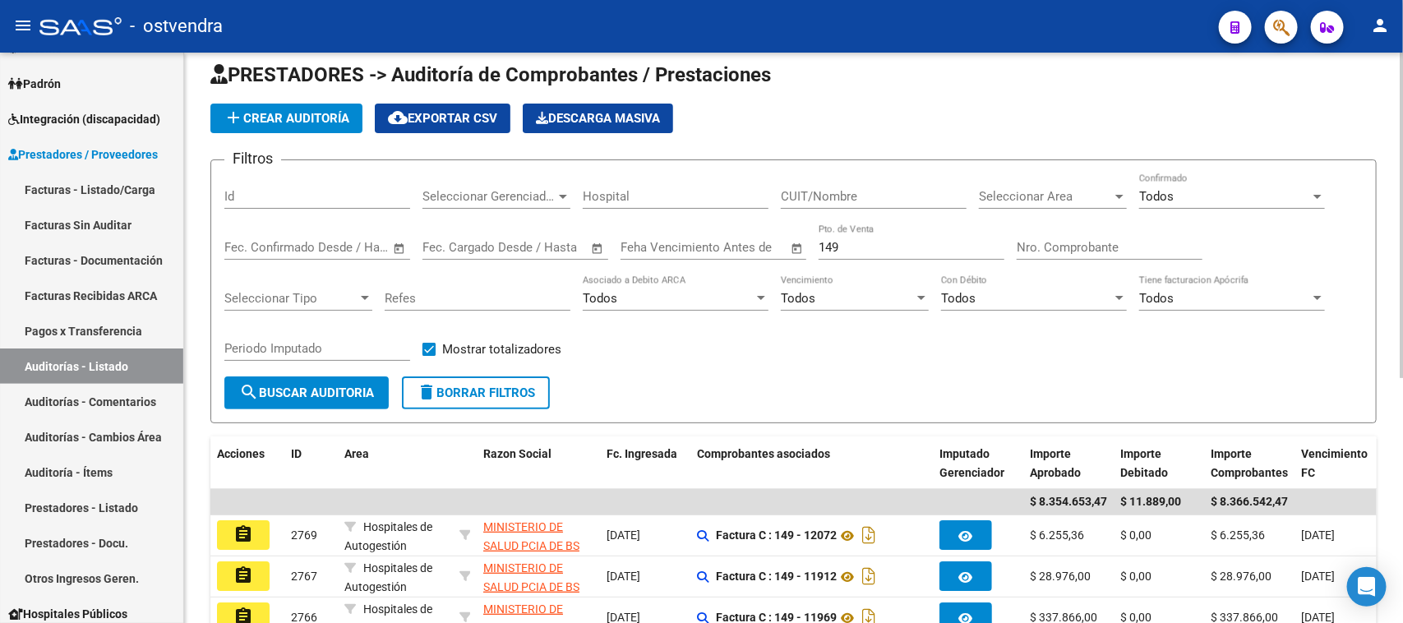
scroll to position [0, 0]
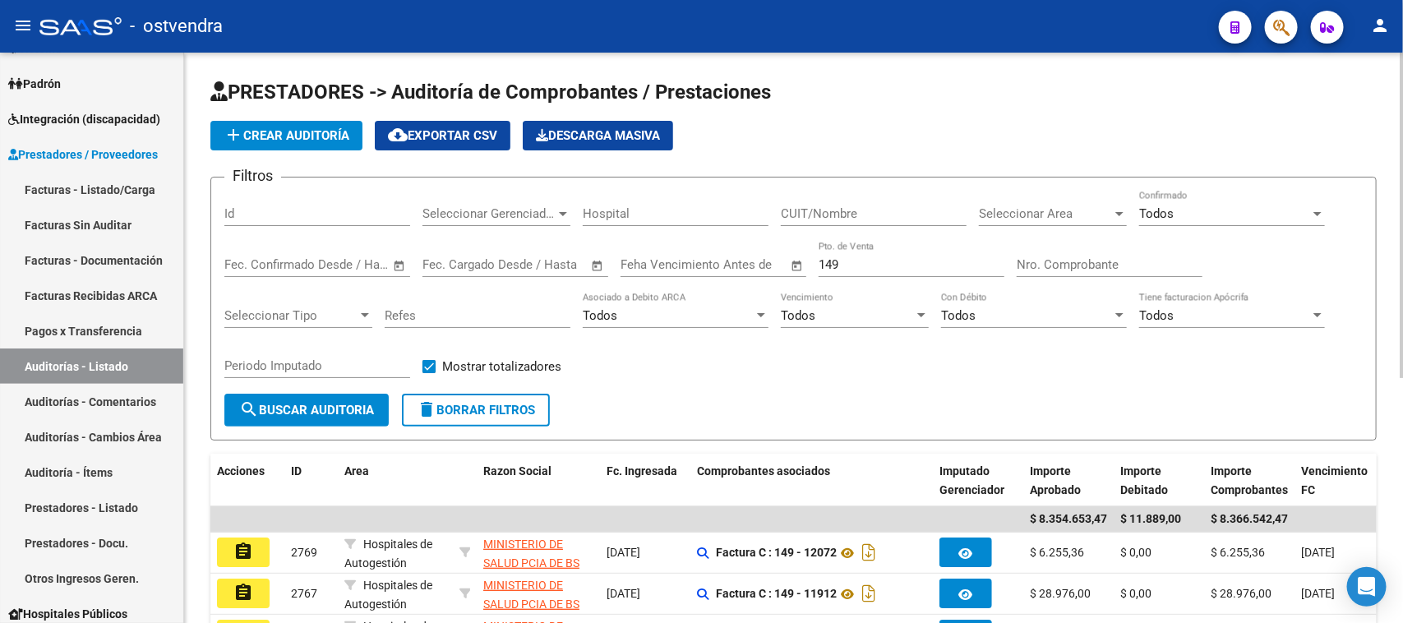
click at [451, 130] on span "cloud_download Exportar CSV" at bounding box center [442, 135] width 109 height 15
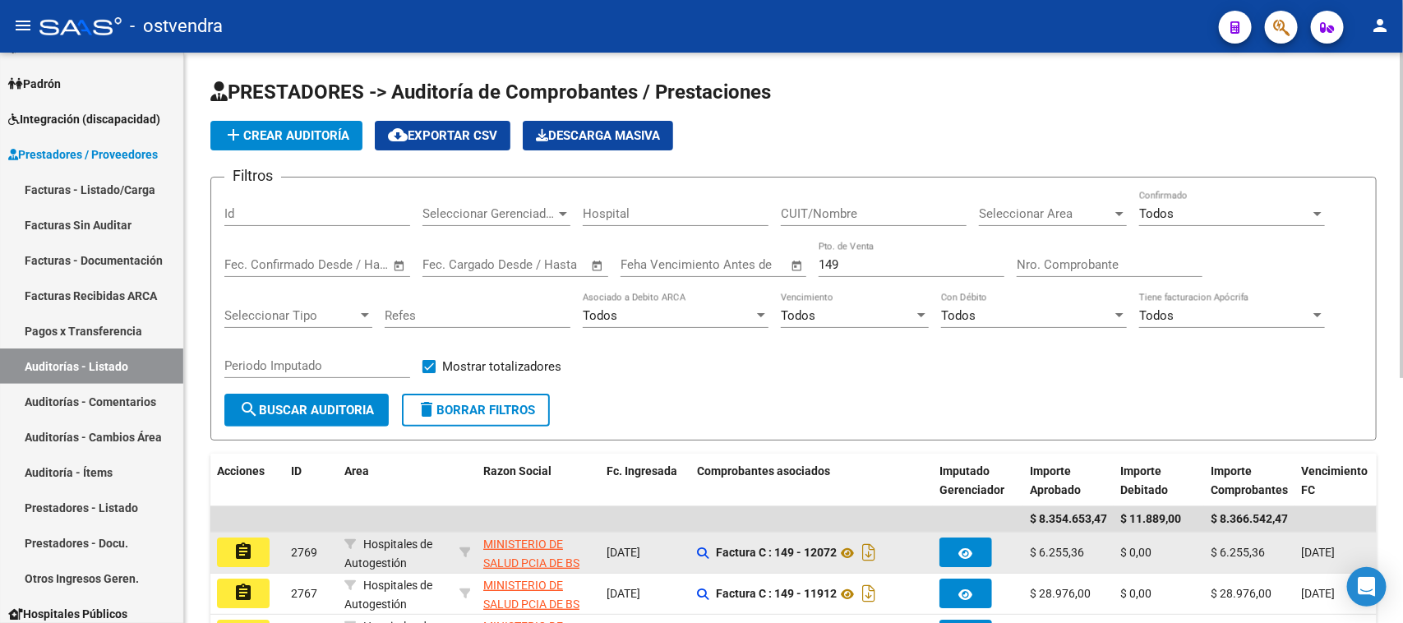
click at [383, 559] on span "Hospitales de Autogestión" at bounding box center [388, 554] width 88 height 32
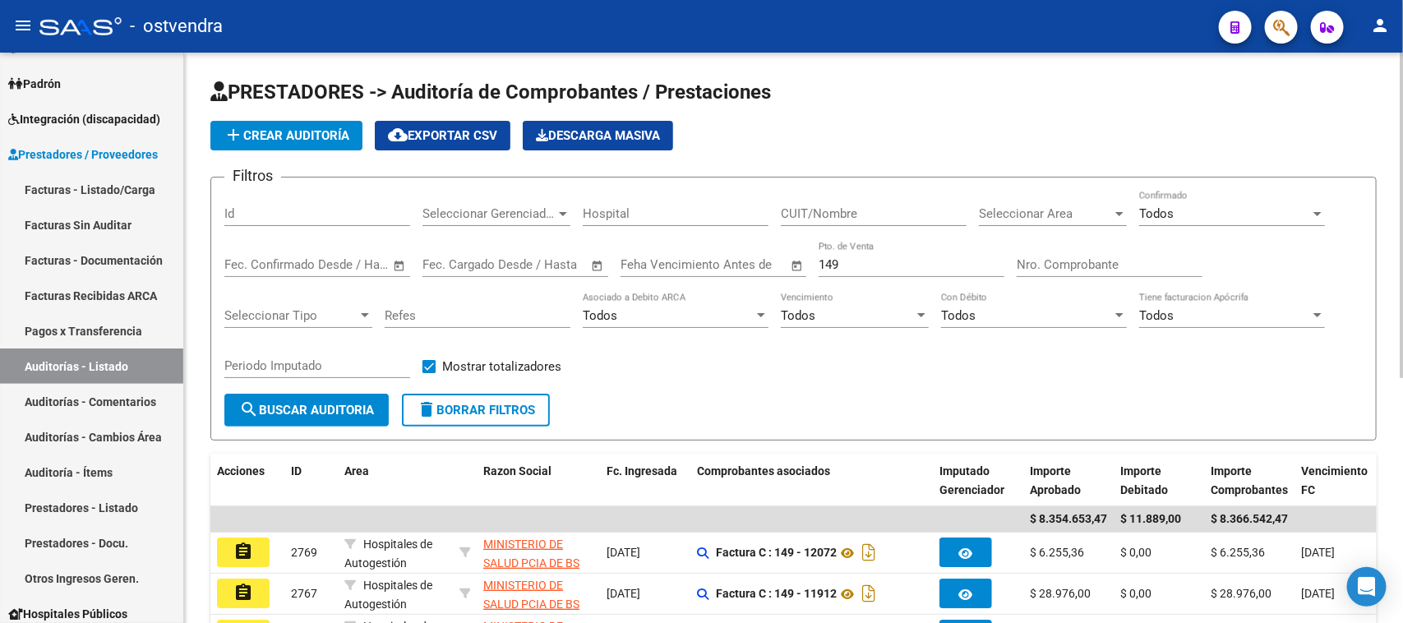
click at [1103, 263] on input "Nro. Comprobante" at bounding box center [1110, 264] width 186 height 15
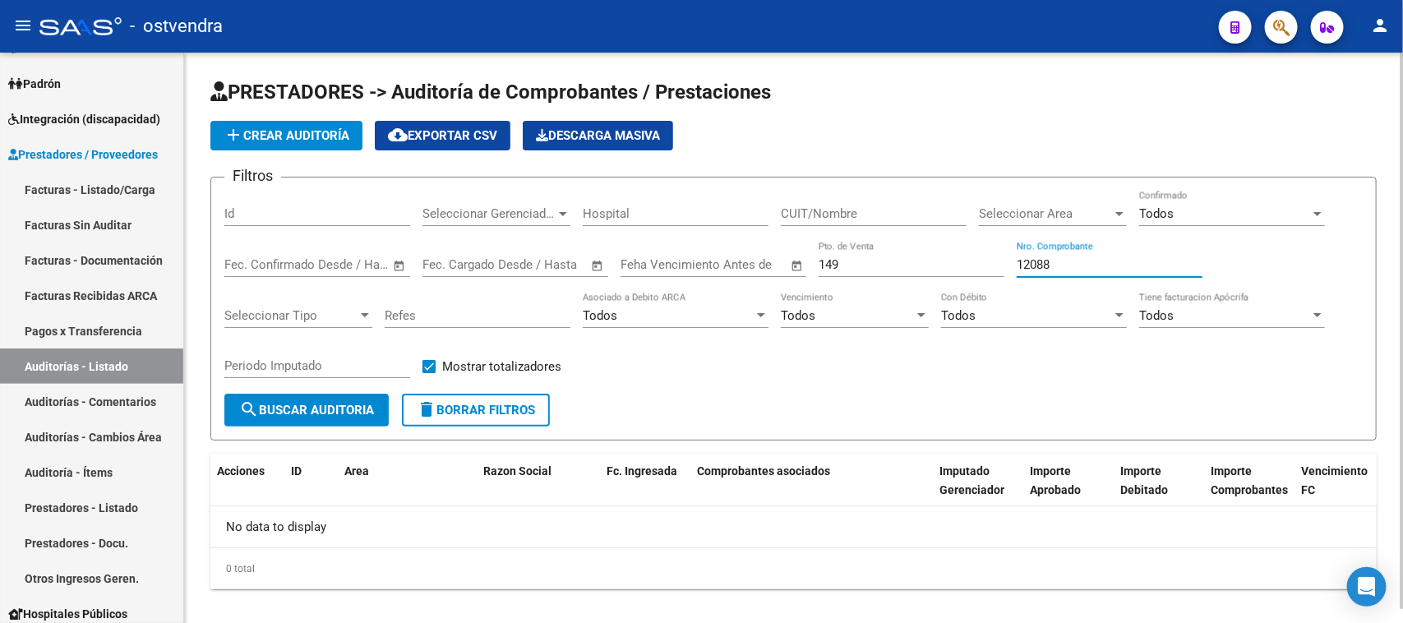
click at [1070, 257] on input "12088" at bounding box center [1110, 264] width 186 height 15
click at [1070, 257] on input "12100" at bounding box center [1110, 264] width 186 height 15
type input "12129"
click at [138, 289] on link "Facturas Recibidas ARCA" at bounding box center [91, 295] width 183 height 35
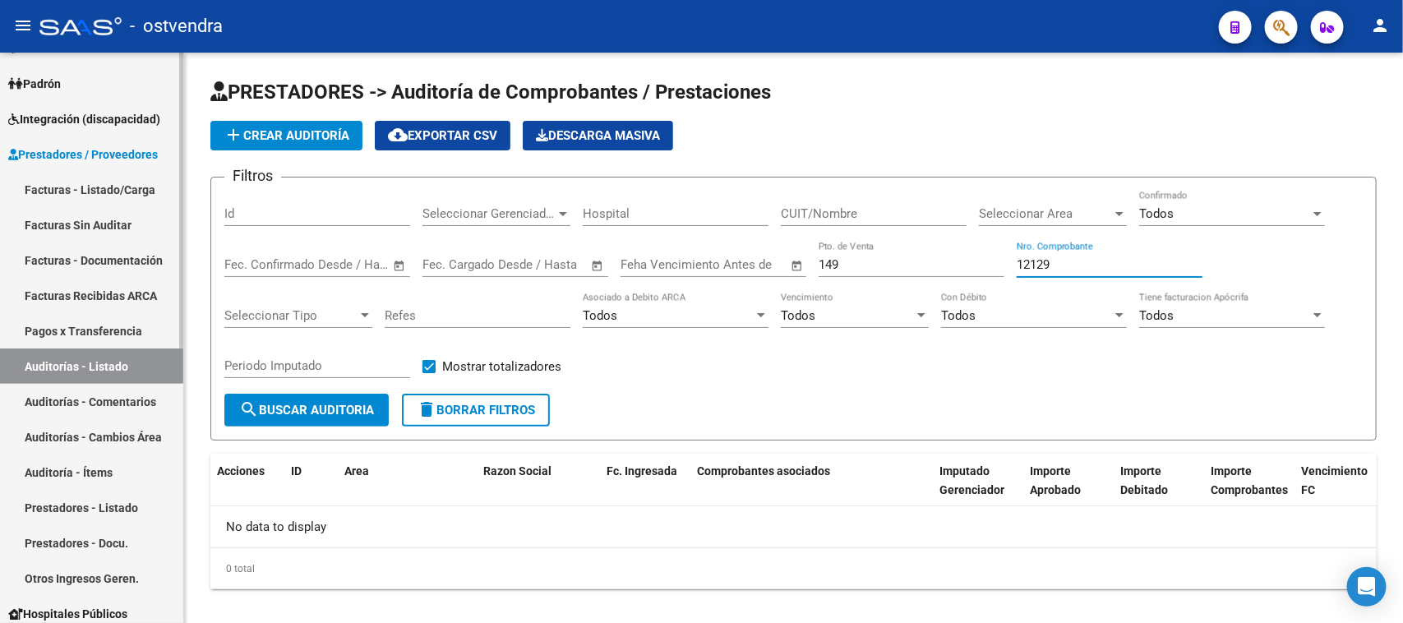
click at [138, 289] on link "Facturas Recibidas ARCA" at bounding box center [91, 295] width 183 height 35
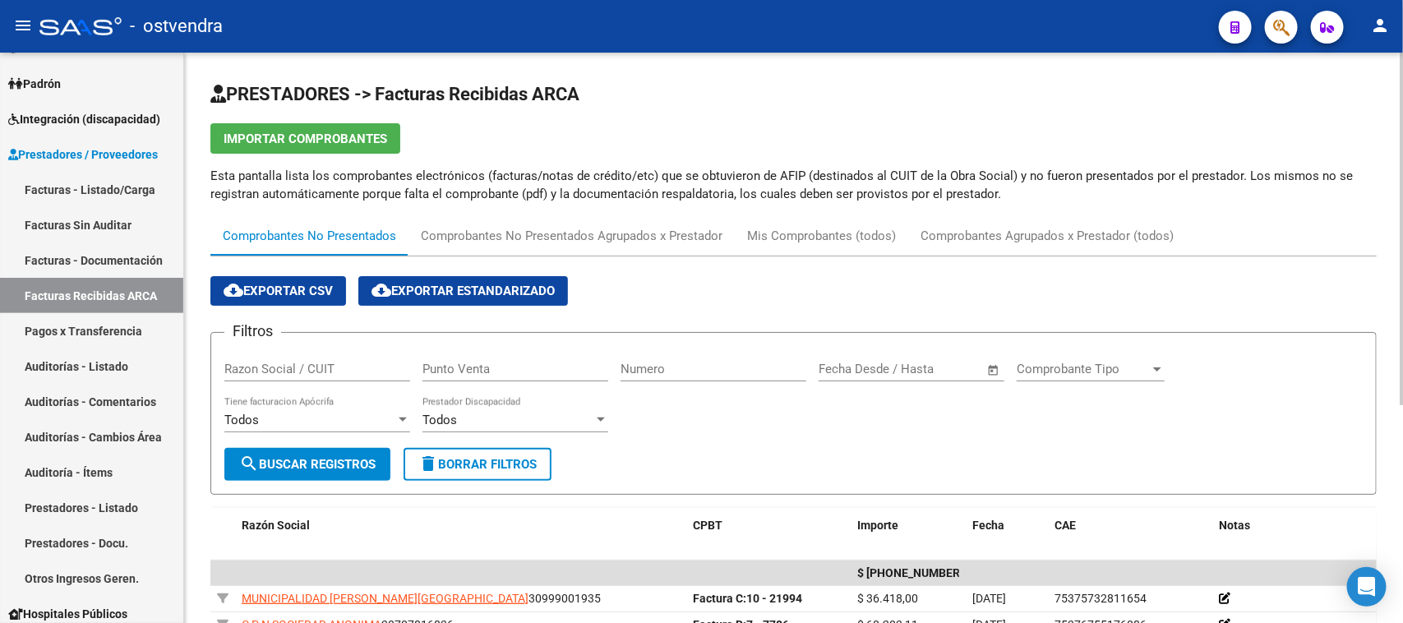
click at [677, 368] on input "Numero" at bounding box center [714, 369] width 186 height 15
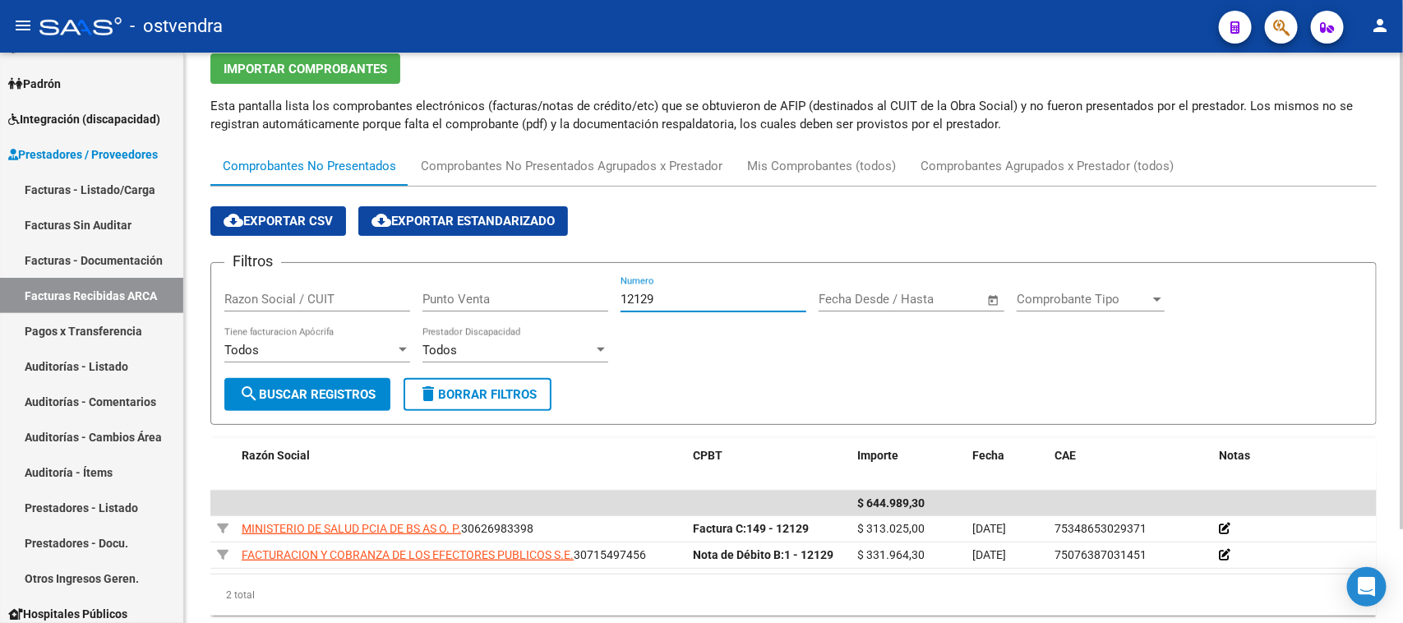
scroll to position [103, 0]
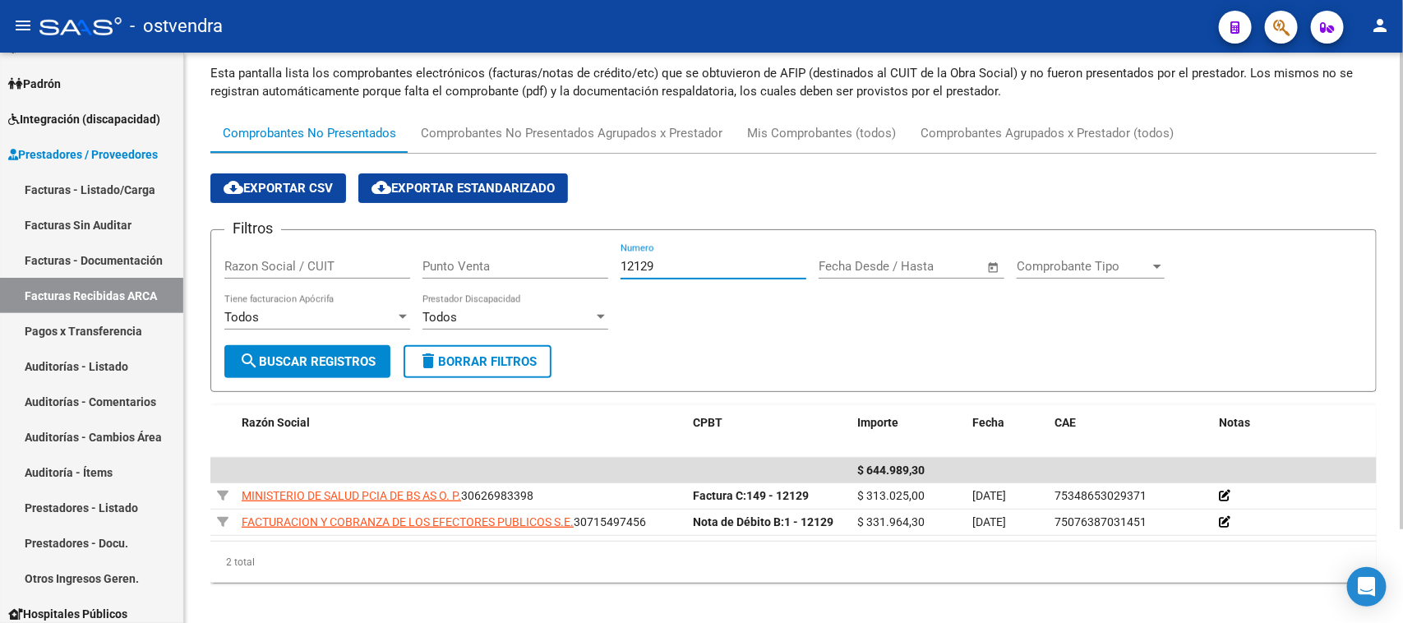
type input "12129"
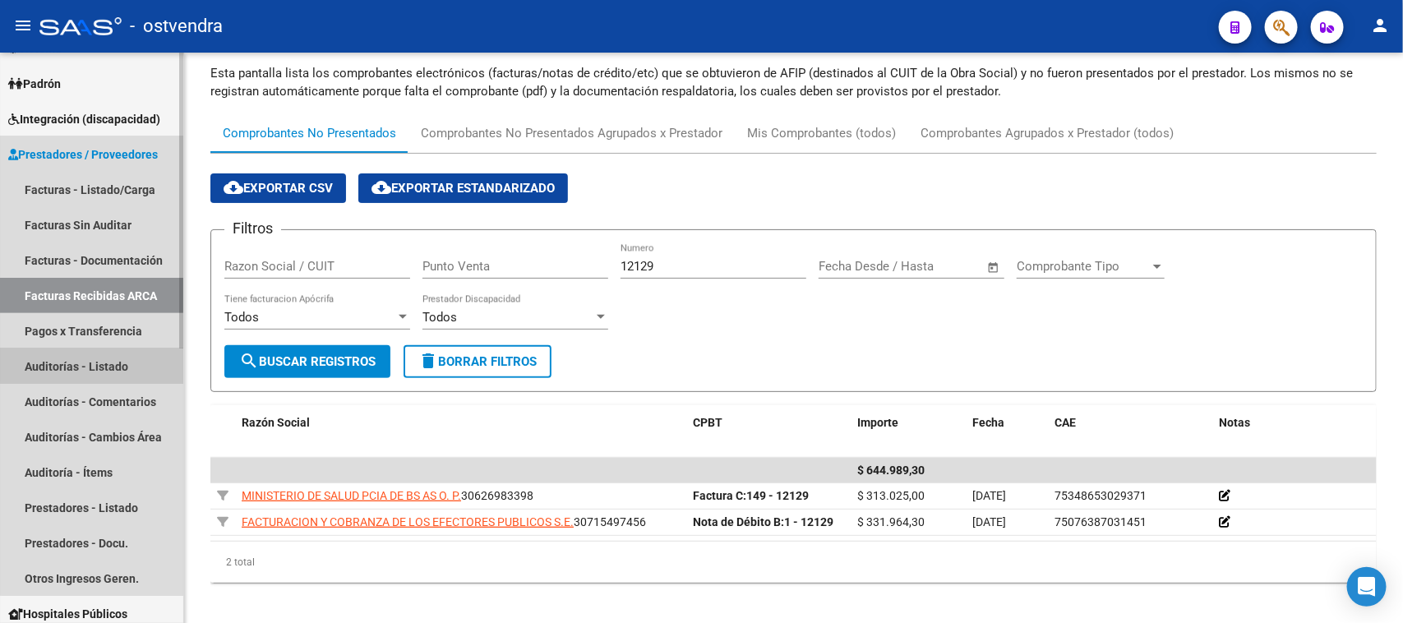
click at [103, 349] on link "Auditorías - Listado" at bounding box center [91, 366] width 183 height 35
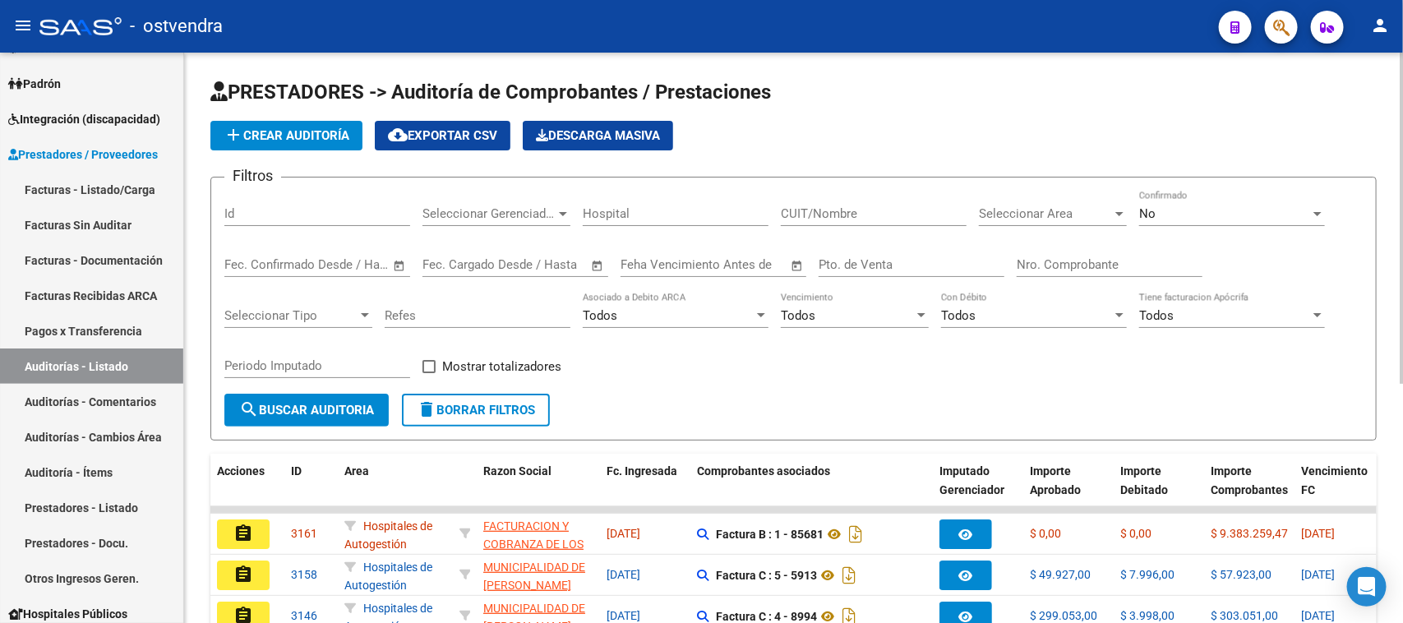
click at [1199, 220] on div "No Confirmado" at bounding box center [1233, 208] width 186 height 35
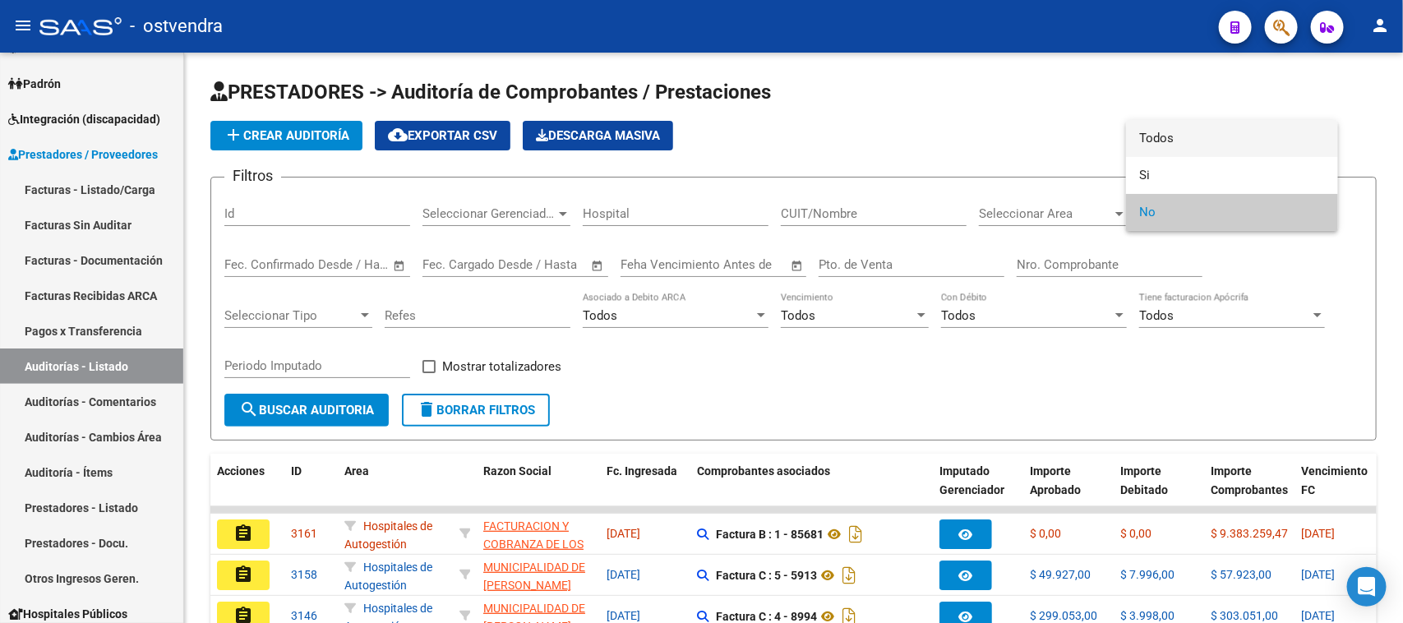
click at [1195, 141] on span "Todos" at bounding box center [1233, 138] width 186 height 37
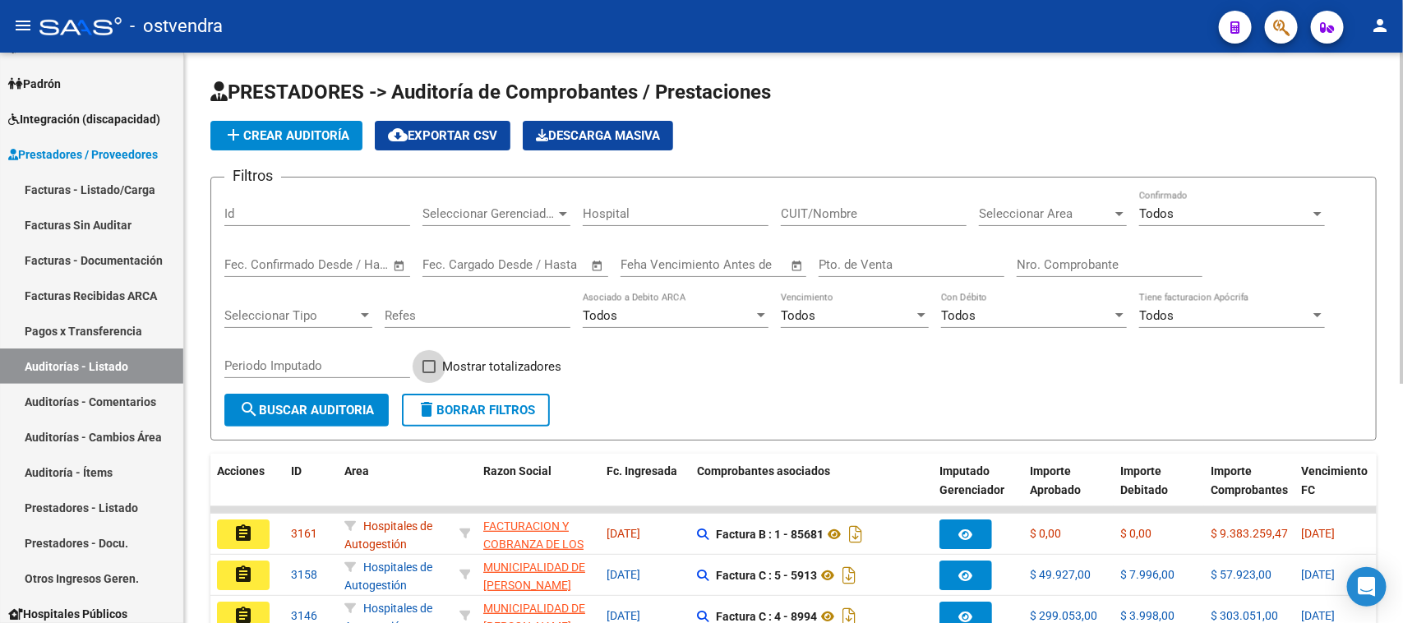
click at [478, 363] on span "Mostrar totalizadores" at bounding box center [501, 367] width 119 height 20
click at [429, 373] on input "Mostrar totalizadores" at bounding box center [428, 373] width 1 height 1
checkbox input "true"
click at [878, 261] on input "Pto. de Venta" at bounding box center [912, 264] width 186 height 15
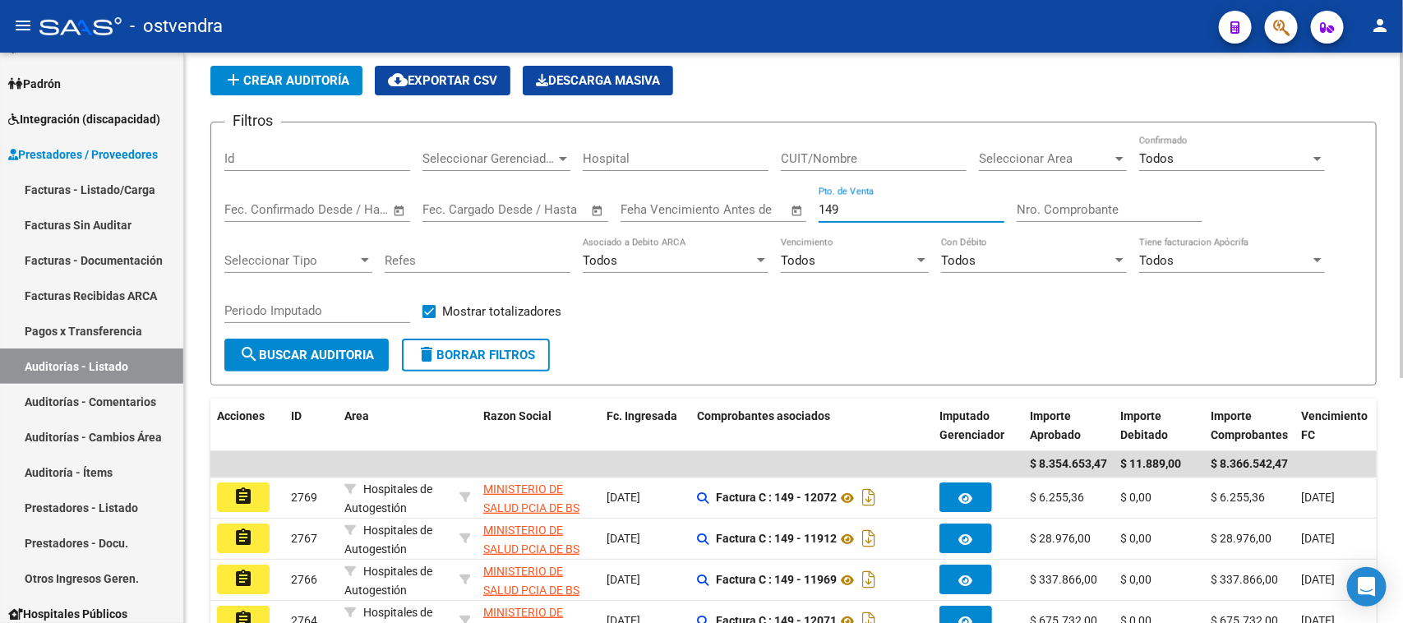
scroll to position [103, 0]
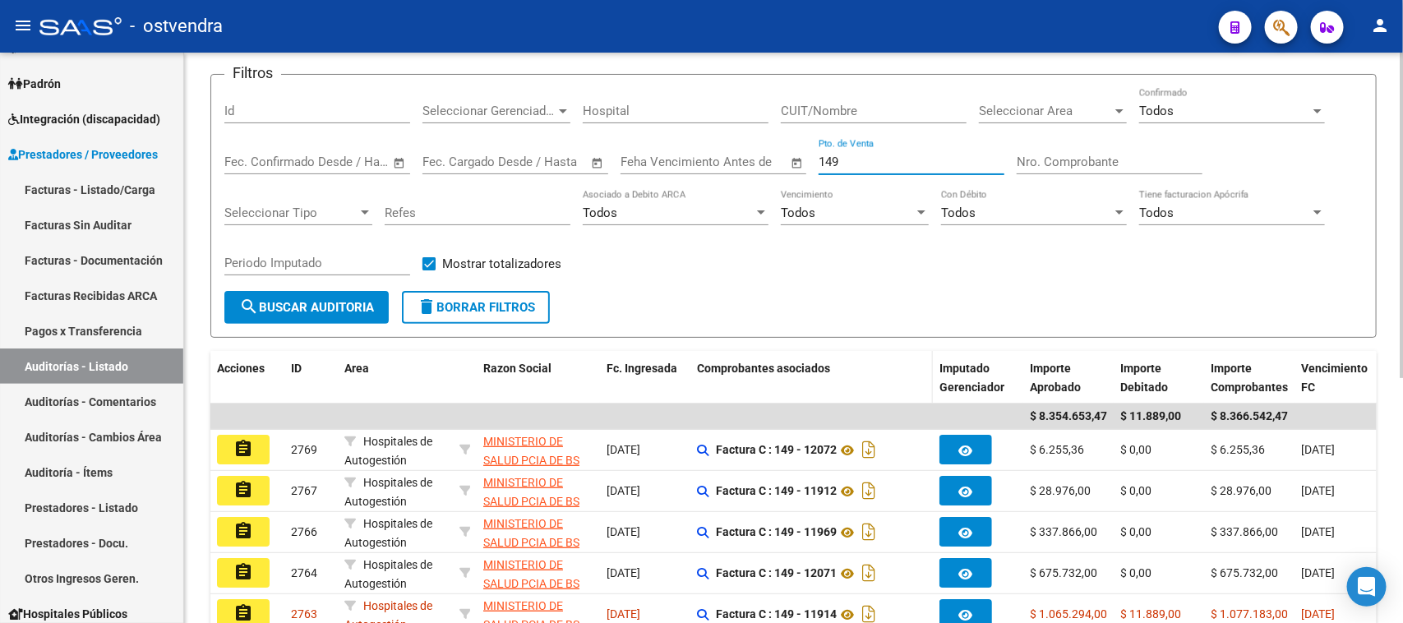
type input "149"
click at [807, 362] on span "Comprobantes asociados" at bounding box center [763, 368] width 133 height 13
click at [795, 372] on span "Comprobantes asociados" at bounding box center [763, 368] width 133 height 13
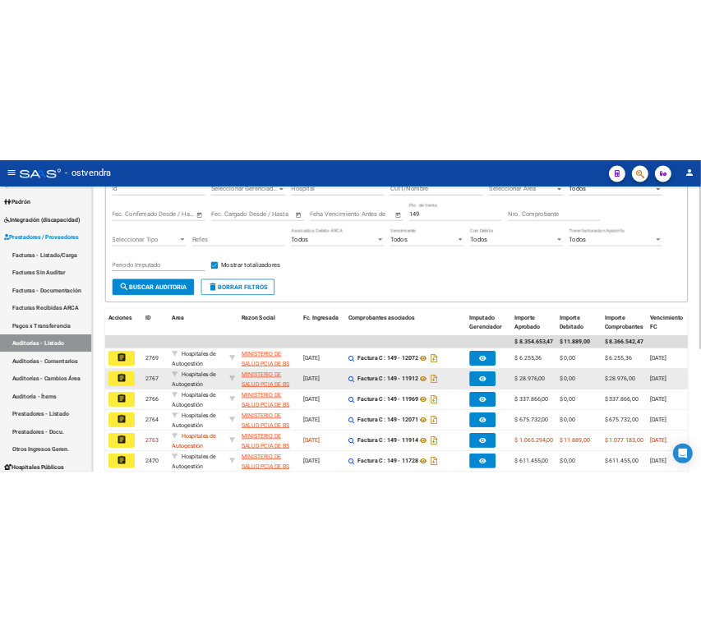
scroll to position [206, 0]
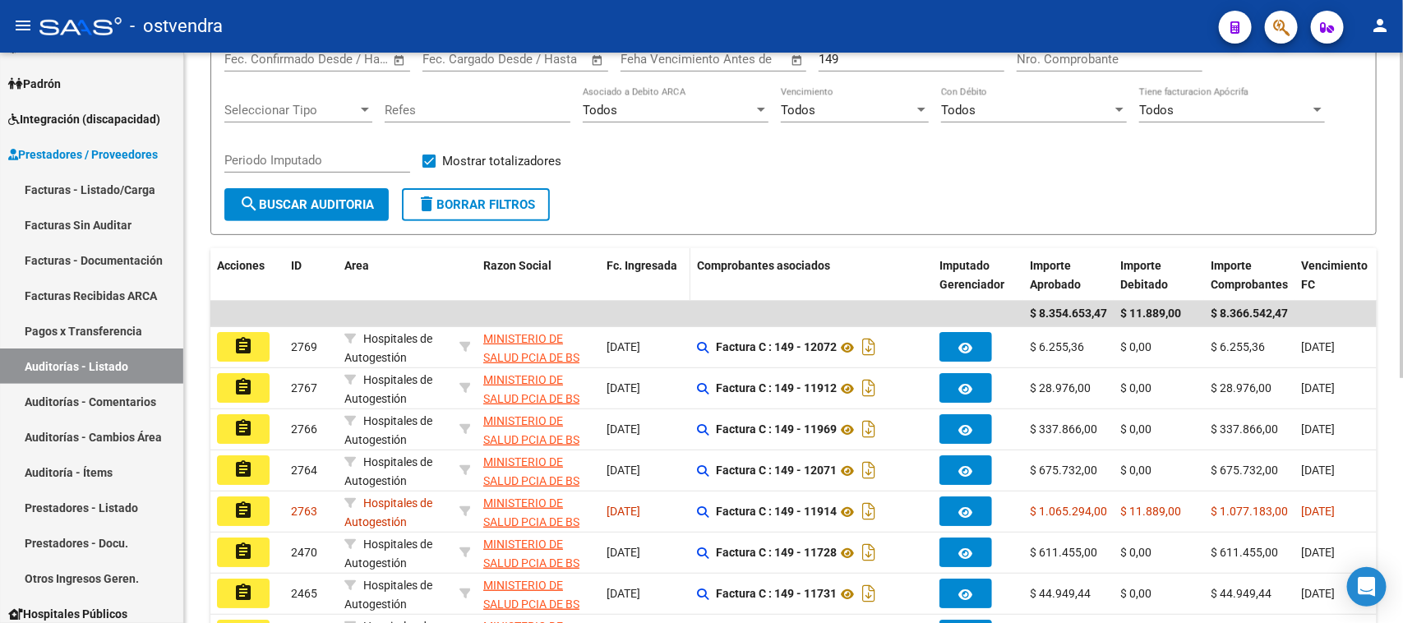
click at [633, 259] on span "Fc. Ingresada" at bounding box center [642, 265] width 71 height 13
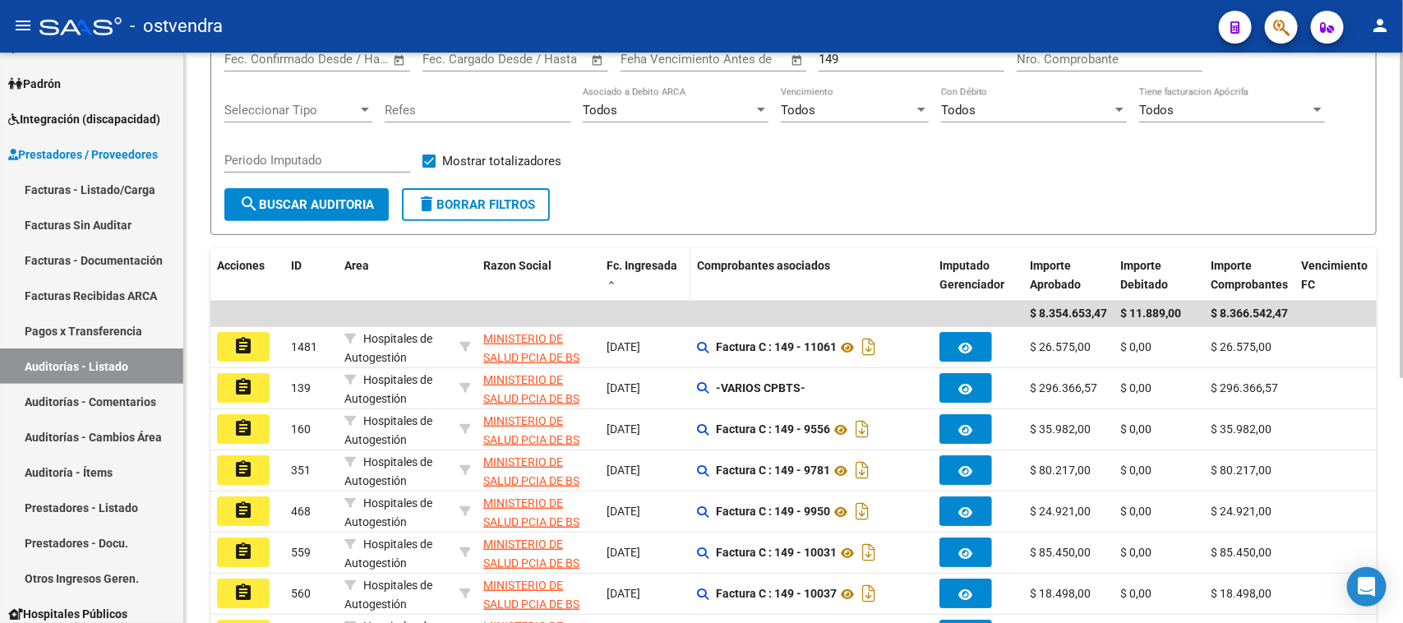
click at [633, 259] on span "Fc. Ingresada" at bounding box center [642, 265] width 71 height 13
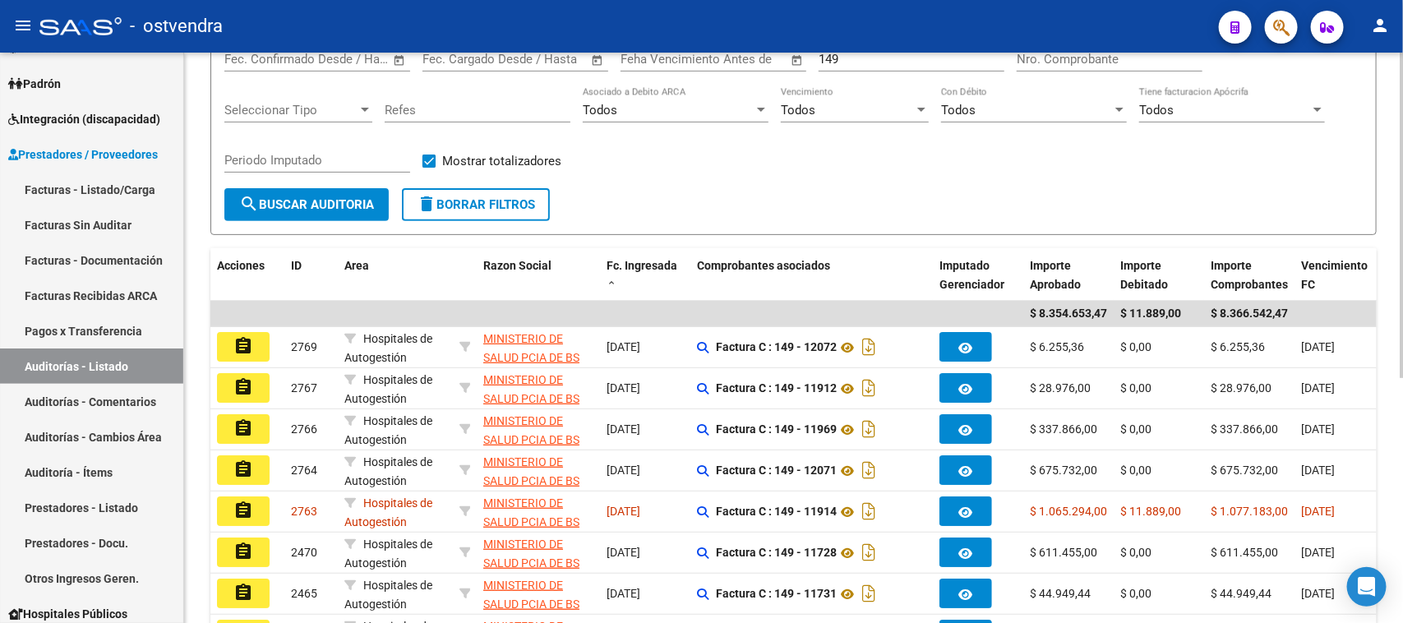
click at [755, 196] on form "Filtros Id Seleccionar Gerenciador Seleccionar Gerenciador Hospital CUIT/Nombre…" at bounding box center [793, 103] width 1167 height 264
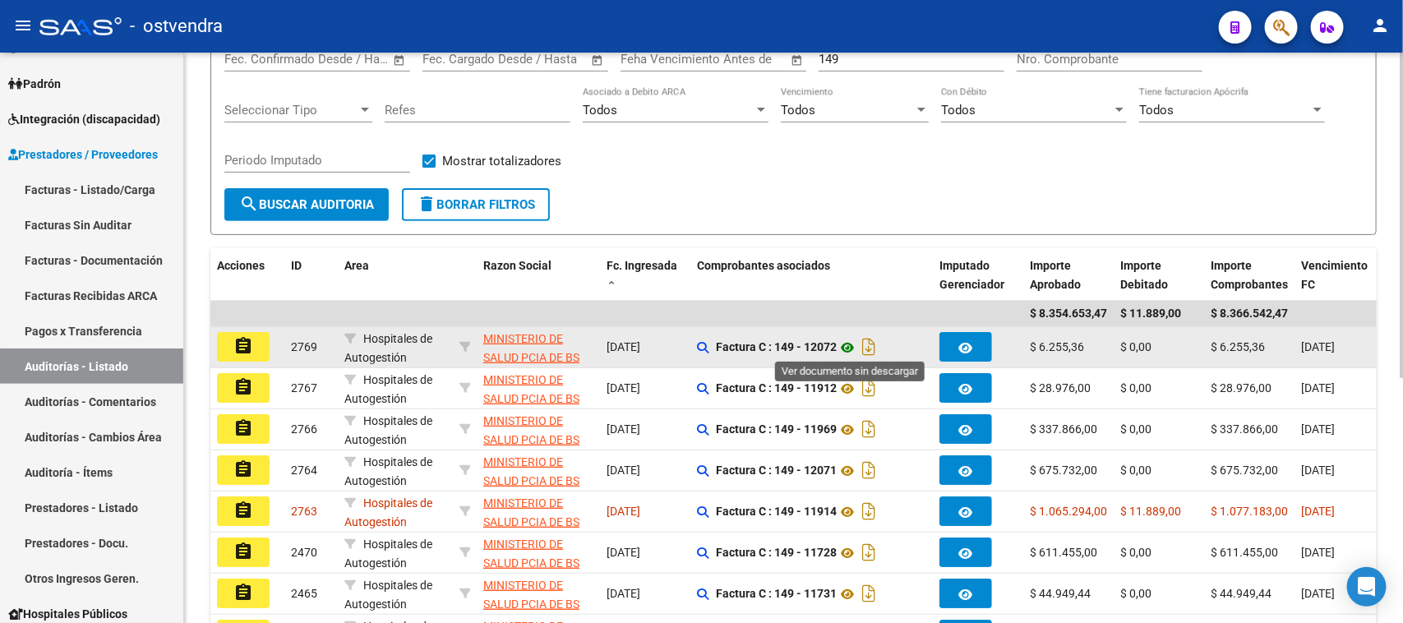
click at [849, 345] on icon at bounding box center [847, 348] width 21 height 20
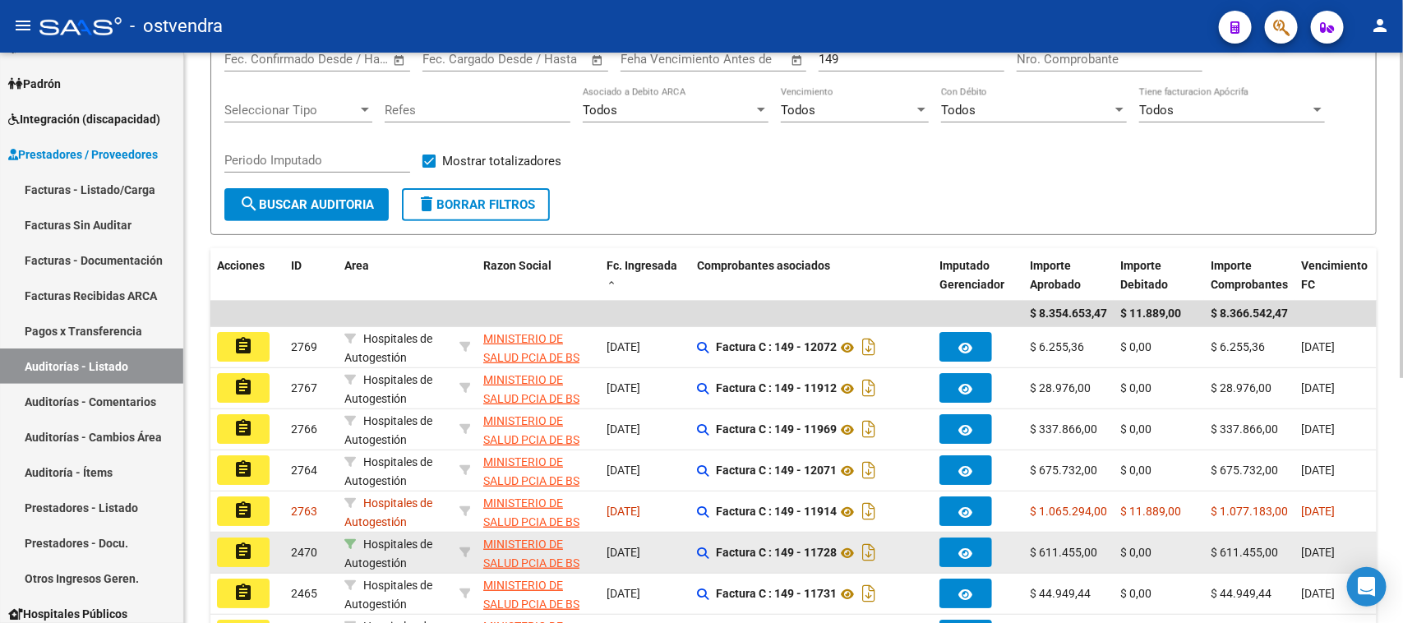
click at [345, 547] on icon at bounding box center [350, 545] width 12 height 12
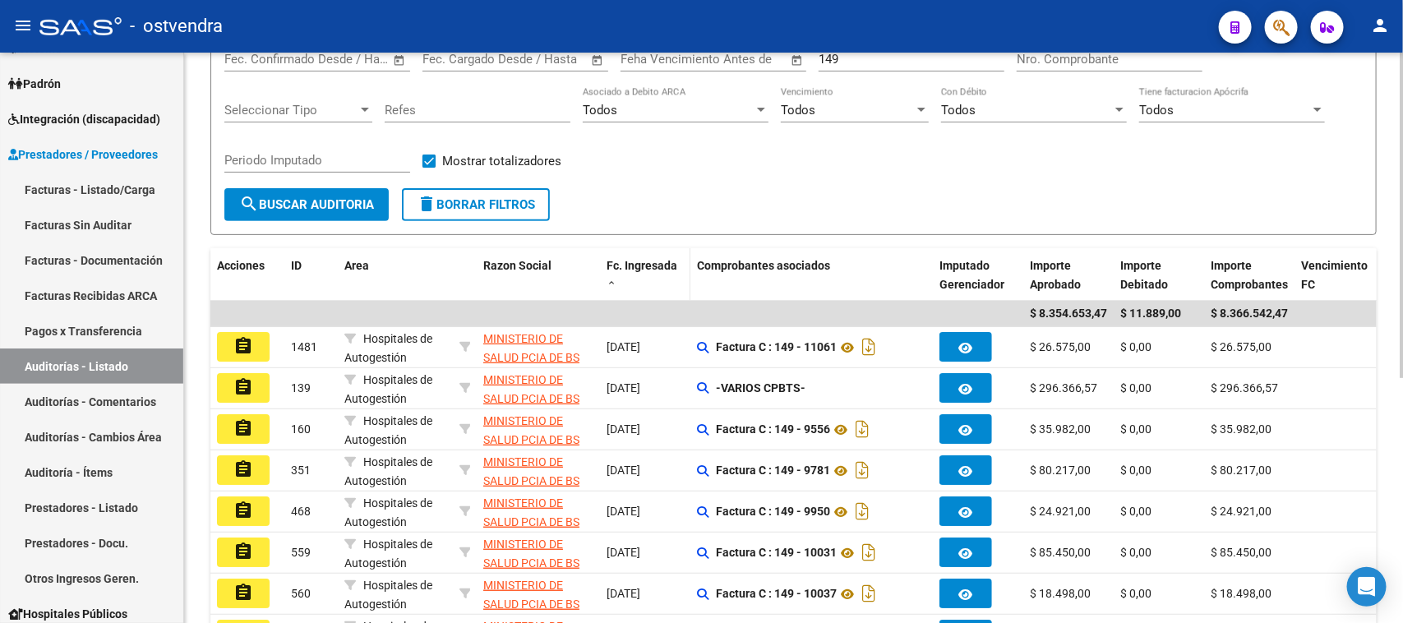
click at [642, 261] on span "Fc. Ingresada" at bounding box center [642, 265] width 71 height 13
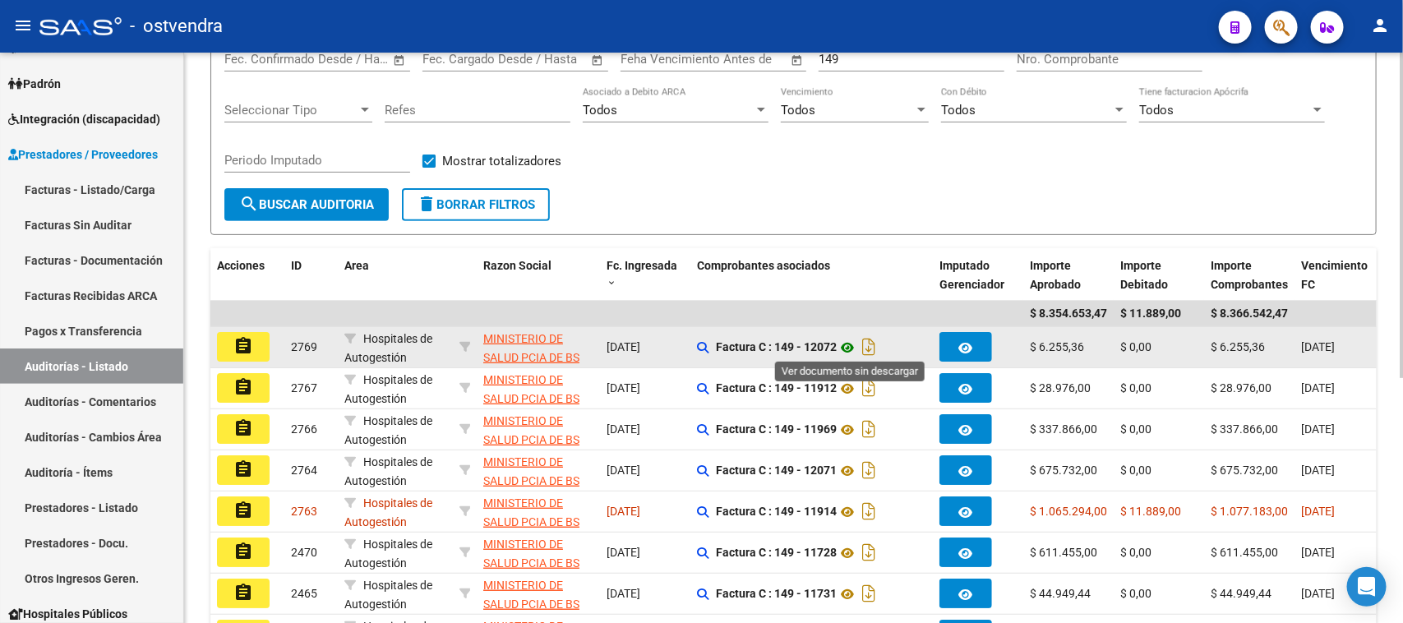
click at [853, 346] on icon at bounding box center [847, 348] width 21 height 20
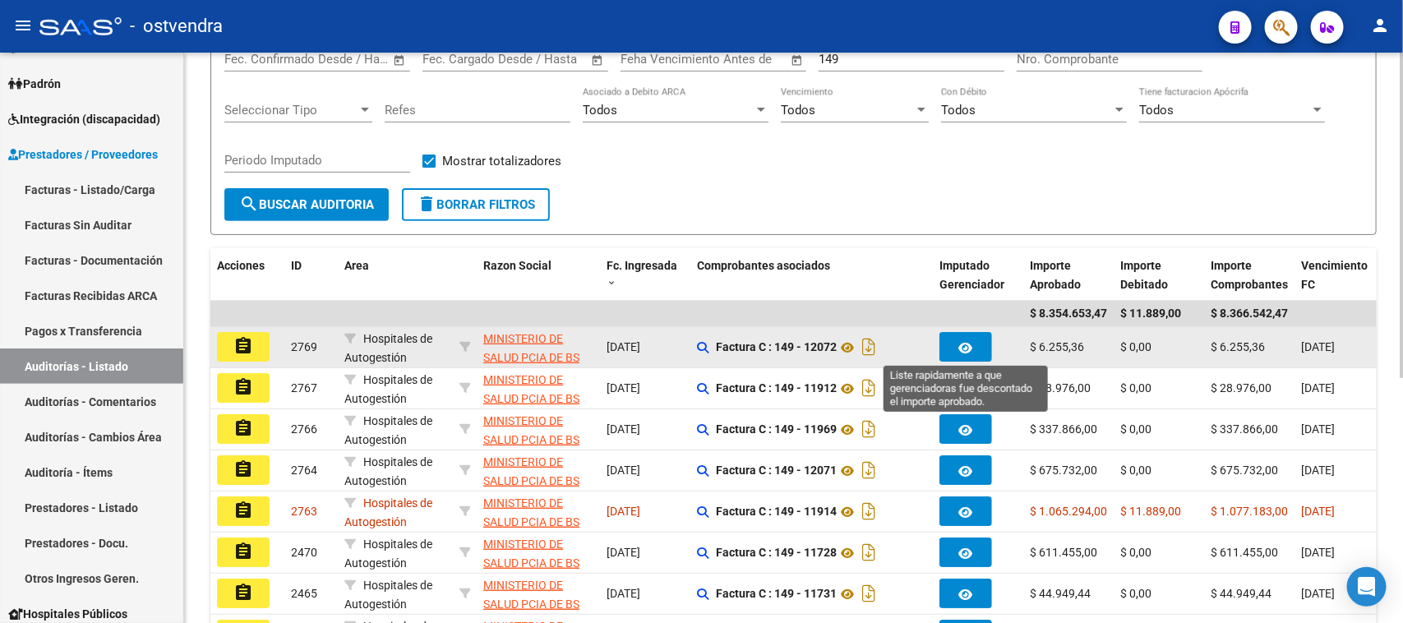
click at [958, 339] on button "button" at bounding box center [966, 347] width 53 height 30
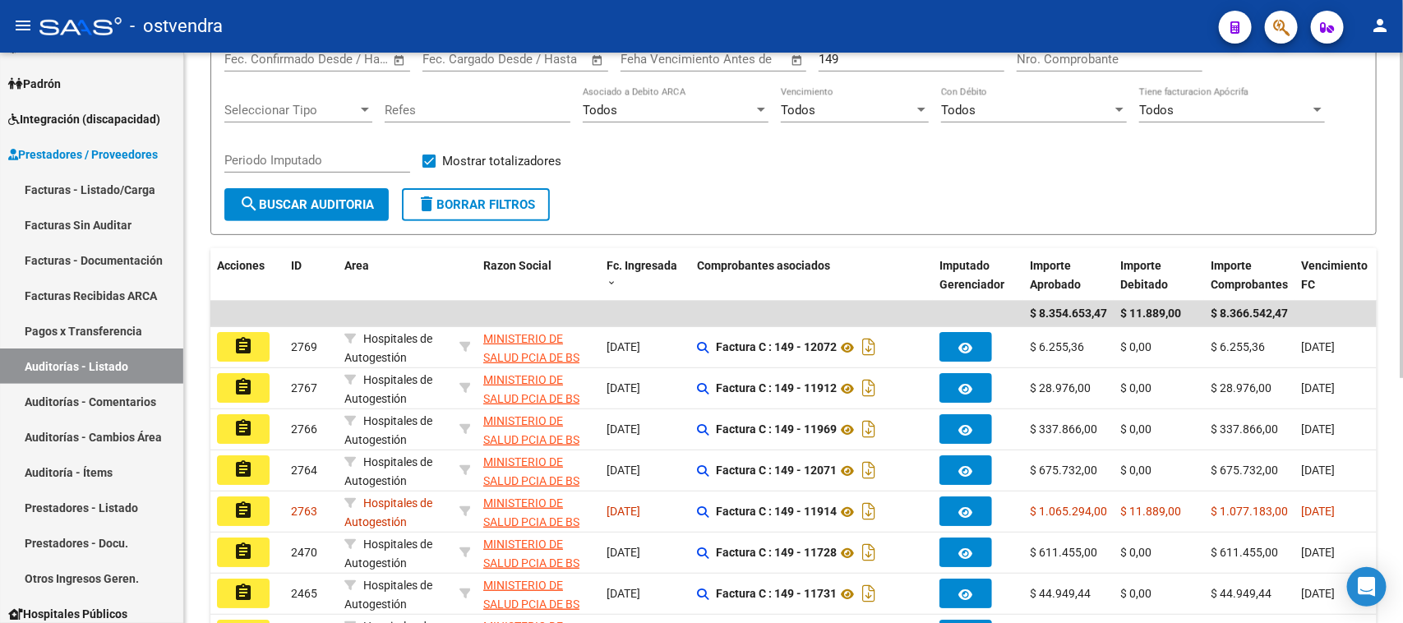
click at [900, 175] on div "Filtros Id Seleccionar Gerenciador Seleccionar Gerenciador Hospital CUIT/Nombre…" at bounding box center [793, 86] width 1139 height 203
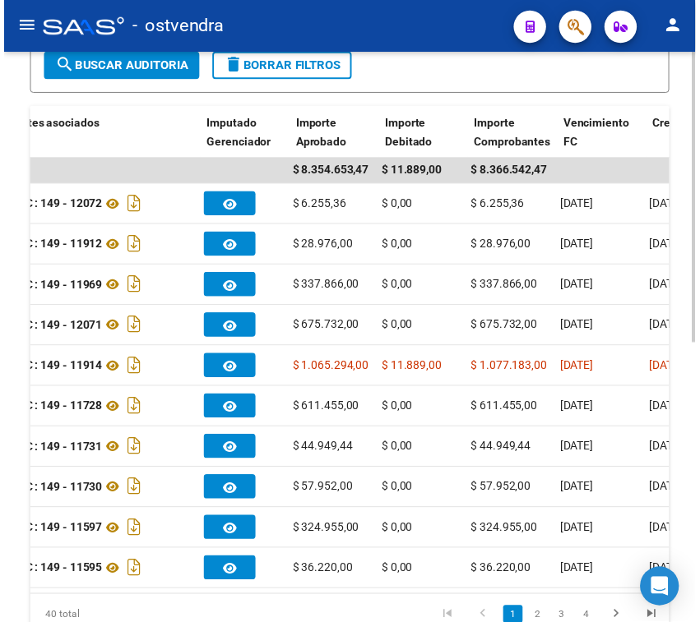
scroll to position [0, 519]
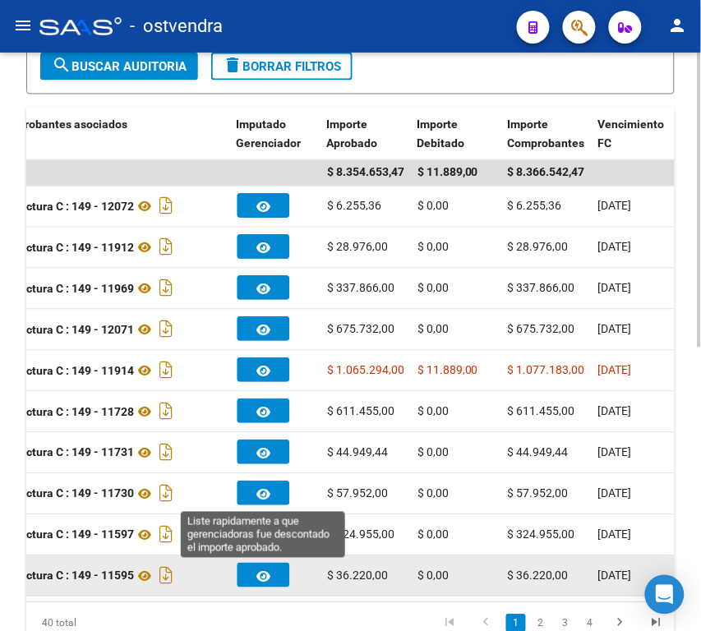
click at [268, 581] on icon "button" at bounding box center [264, 577] width 14 height 12
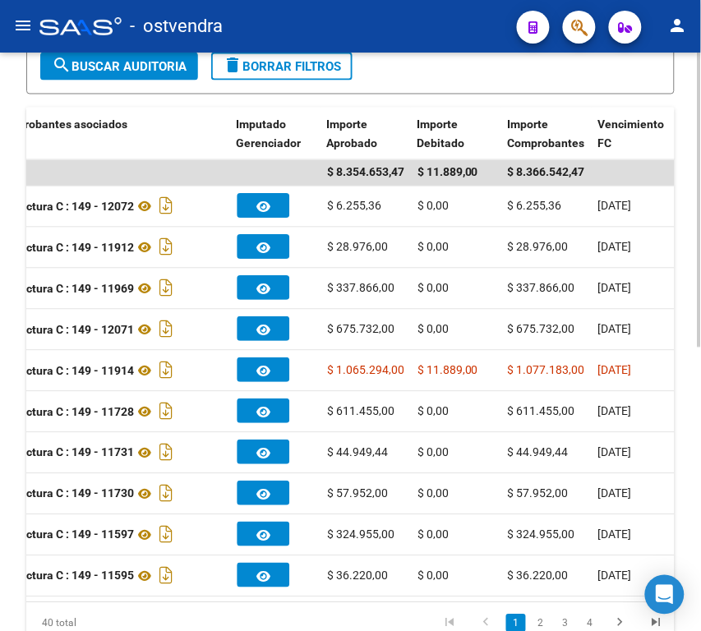
drag, startPoint x: 1, startPoint y: 487, endPoint x: 109, endPoint y: 66, distance: 434.5
click at [109, 66] on span "search Buscar Auditoria" at bounding box center [119, 66] width 135 height 15
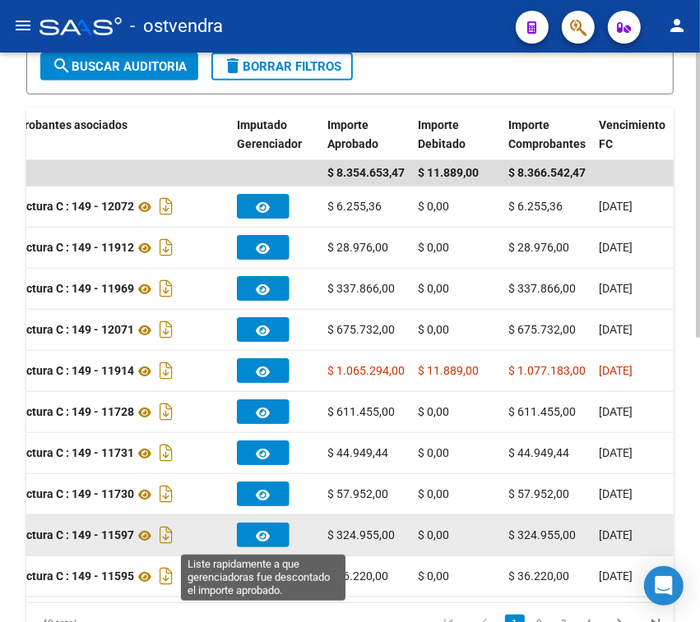
click at [265, 530] on icon "button" at bounding box center [264, 536] width 14 height 12
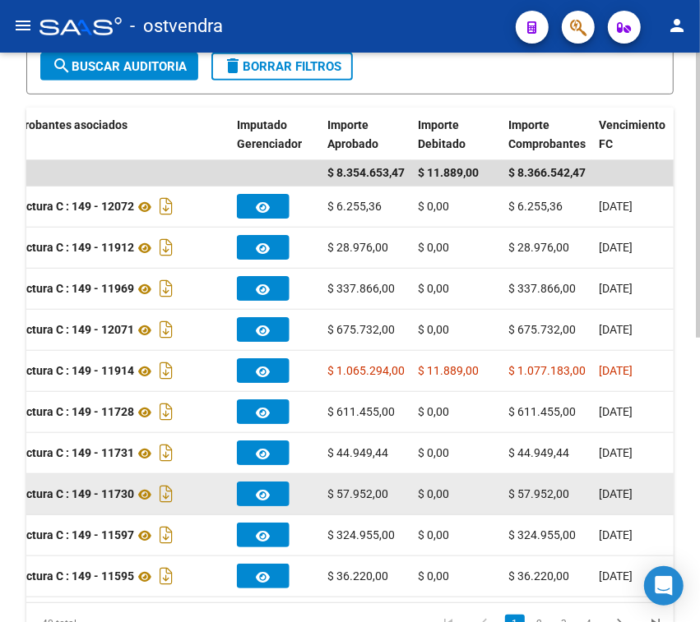
scroll to position [567, 0]
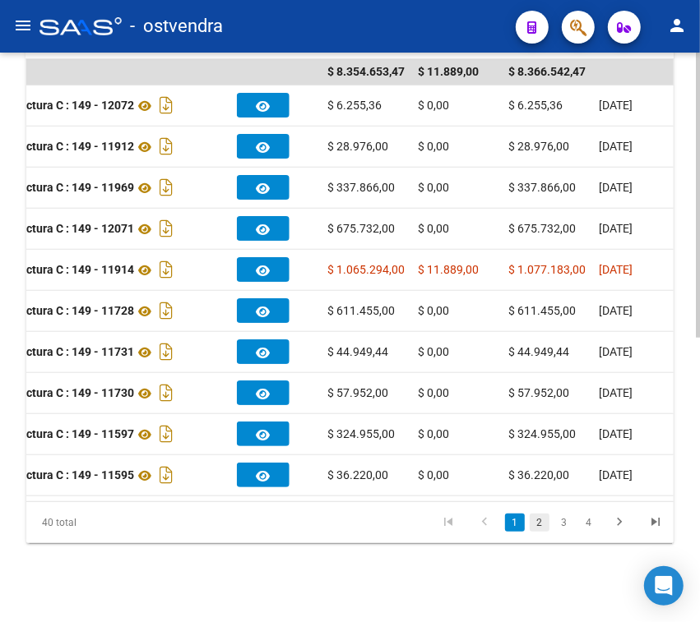
click at [543, 525] on link "2" at bounding box center [539, 523] width 20 height 18
click at [543, 525] on div "40 total 1 2 3 4" at bounding box center [349, 522] width 647 height 41
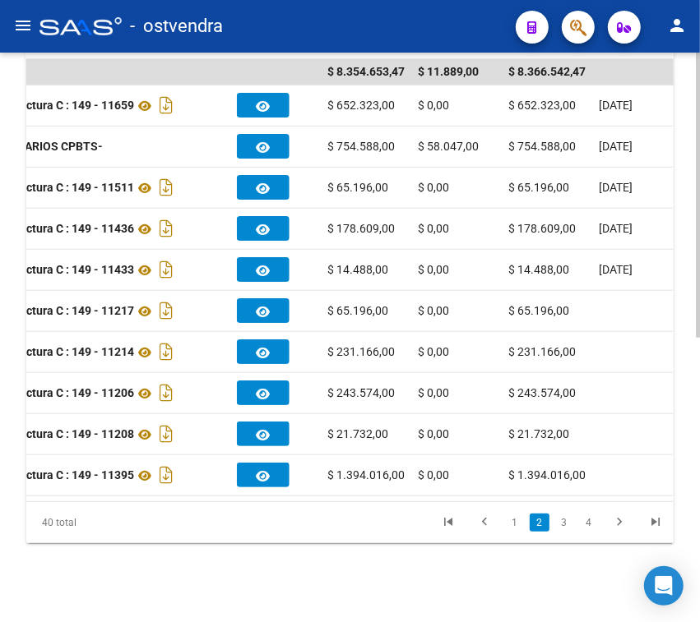
click at [395, 531] on datatable-pager "1 2 3 4" at bounding box center [414, 523] width 518 height 28
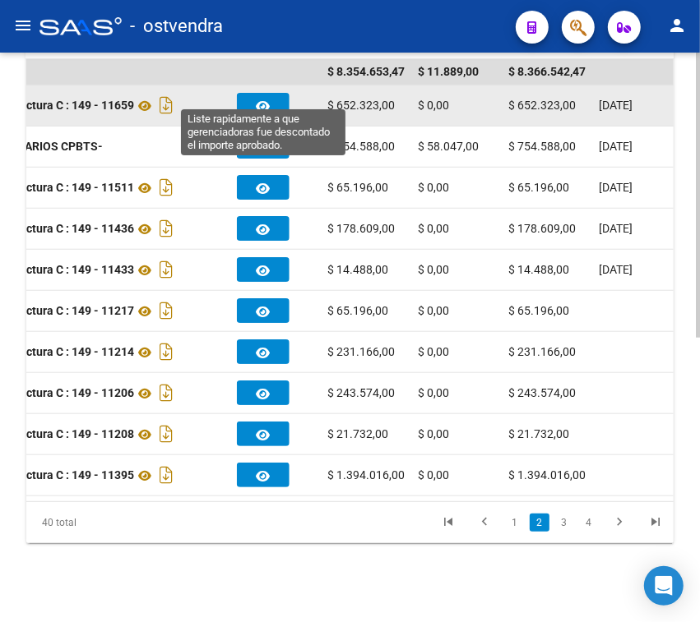
click at [259, 100] on icon "button" at bounding box center [264, 106] width 14 height 12
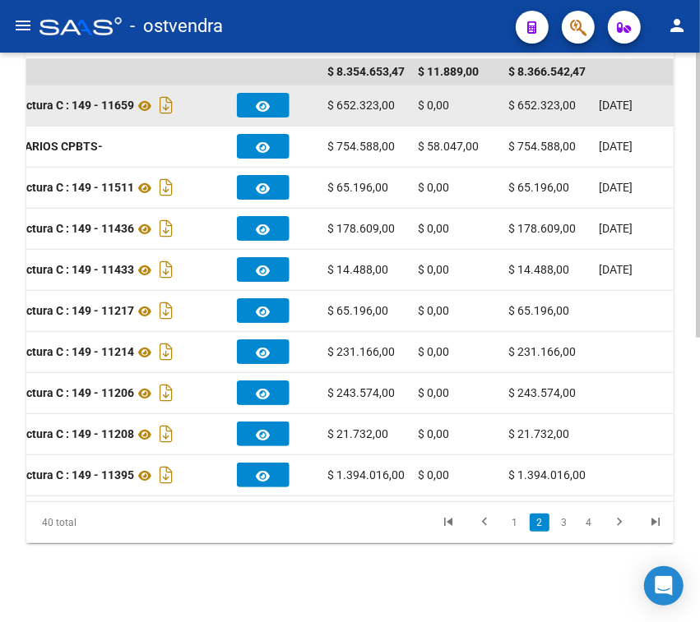
click at [259, 100] on icon "button" at bounding box center [264, 106] width 14 height 12
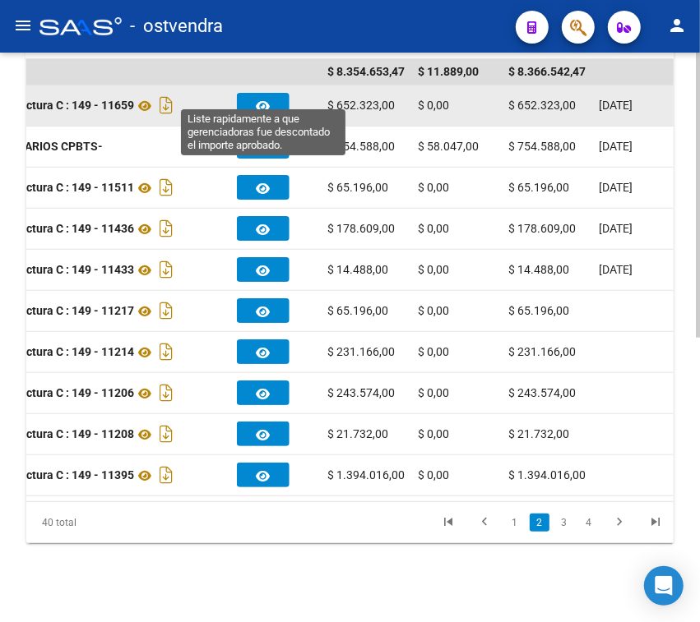
click at [259, 100] on icon "button" at bounding box center [264, 106] width 14 height 12
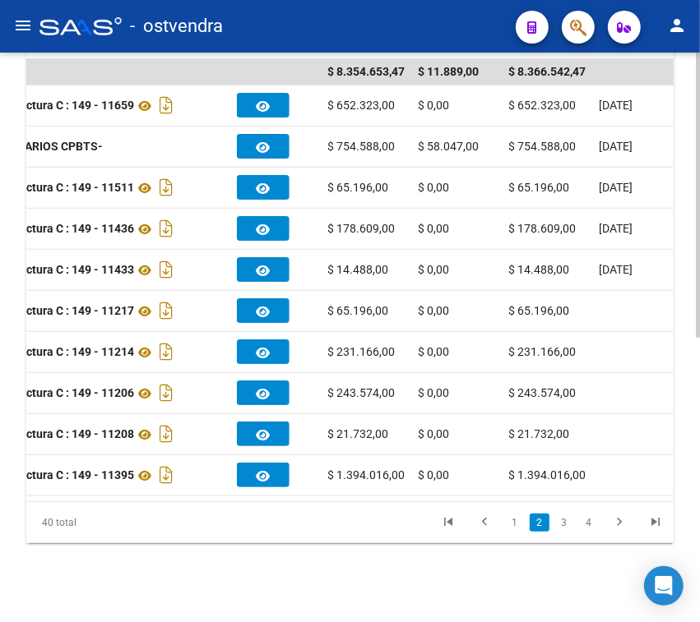
click at [552, 562] on div "PRESTADORES -> Auditoría de Comprobantes / Prestaciones add Crear Auditoría clo…" at bounding box center [350, 62] width 700 height 1121
click at [516, 526] on link "1" at bounding box center [515, 523] width 20 height 18
click at [516, 526] on div "40 total 1 2 3 4" at bounding box center [349, 522] width 647 height 41
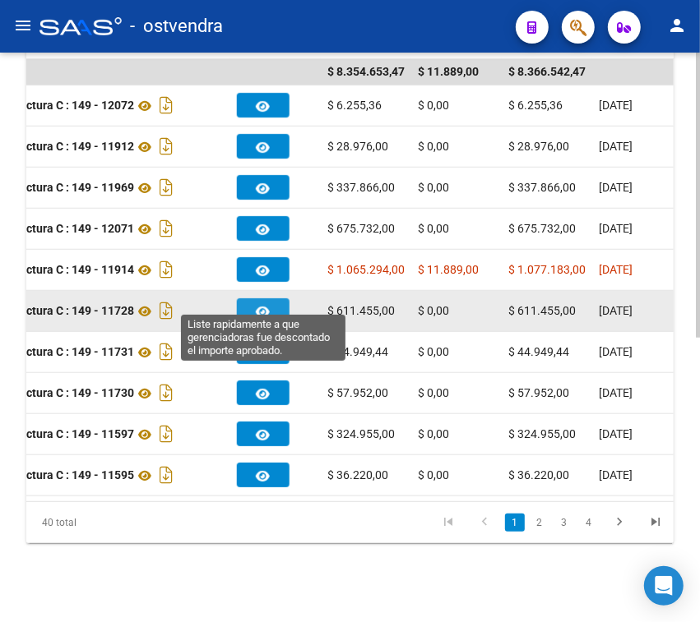
click at [264, 303] on span "button" at bounding box center [264, 310] width 14 height 15
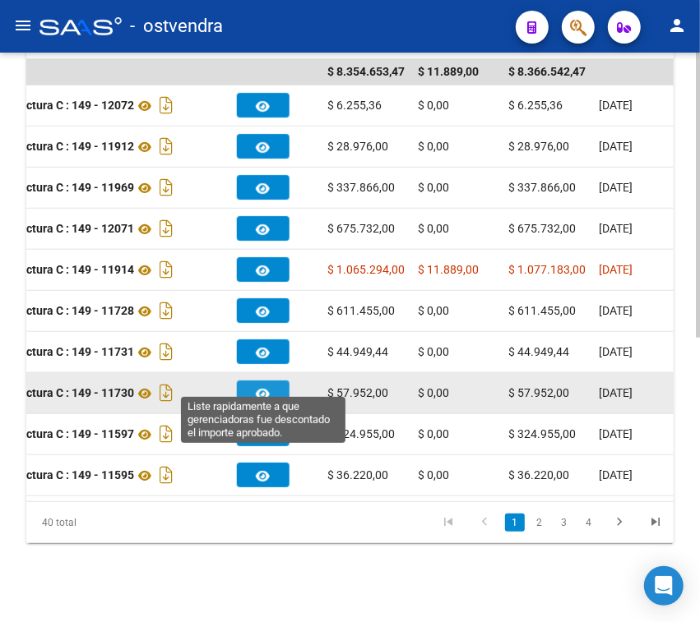
click at [263, 388] on icon "button" at bounding box center [264, 394] width 14 height 12
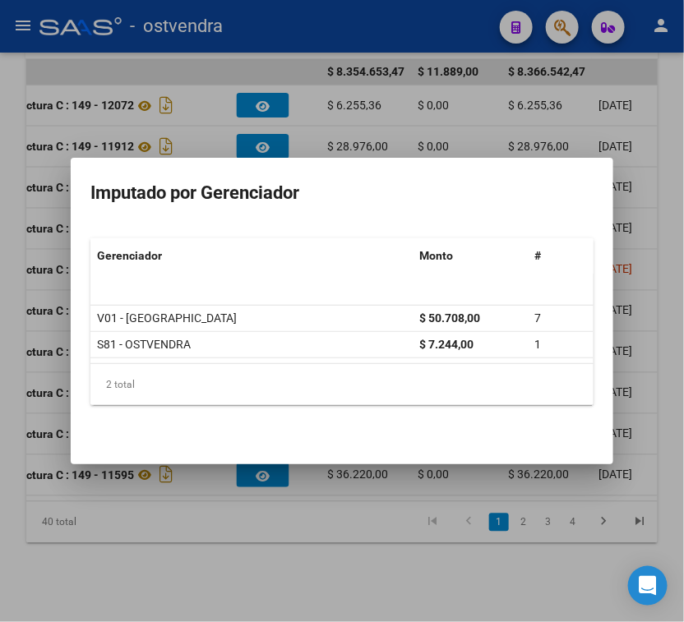
click at [358, 535] on div at bounding box center [342, 311] width 684 height 622
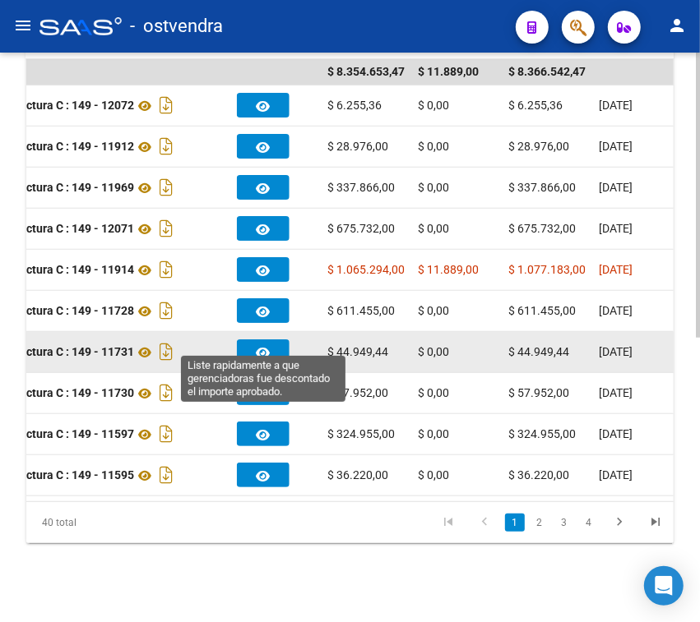
click at [280, 340] on button "button" at bounding box center [263, 352] width 53 height 25
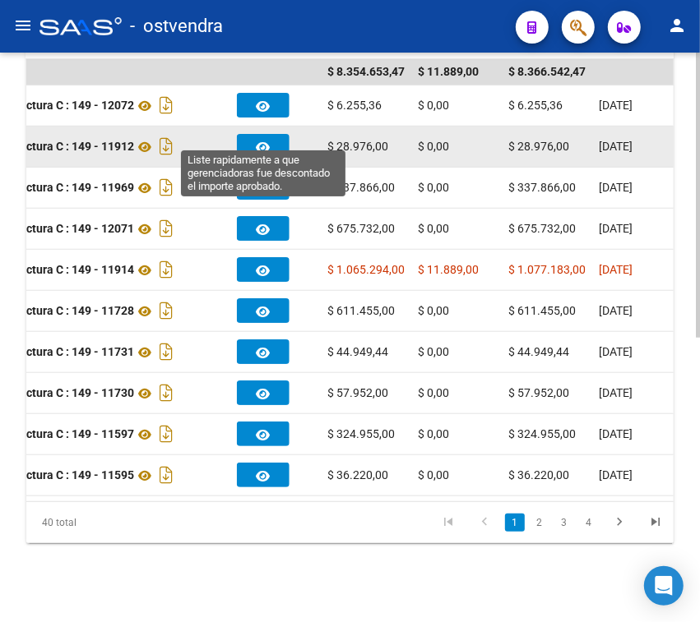
click at [268, 141] on icon "button" at bounding box center [264, 147] width 14 height 12
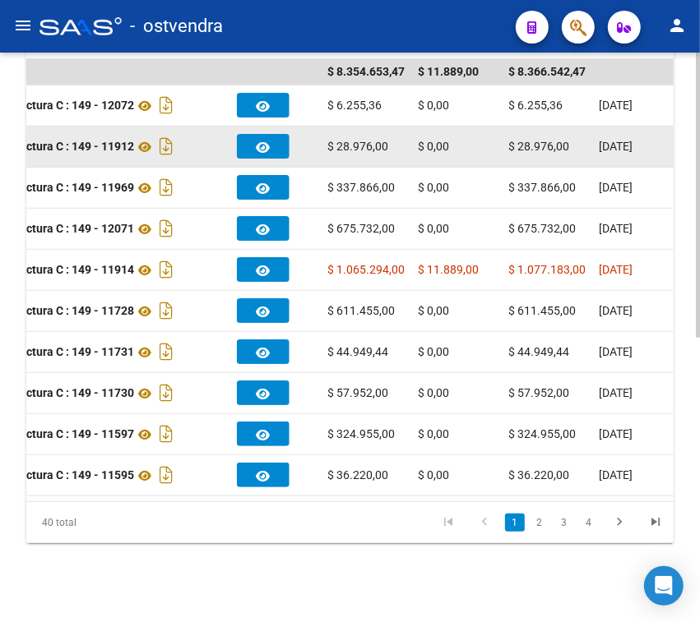
click at [270, 134] on button "button" at bounding box center [263, 146] width 53 height 25
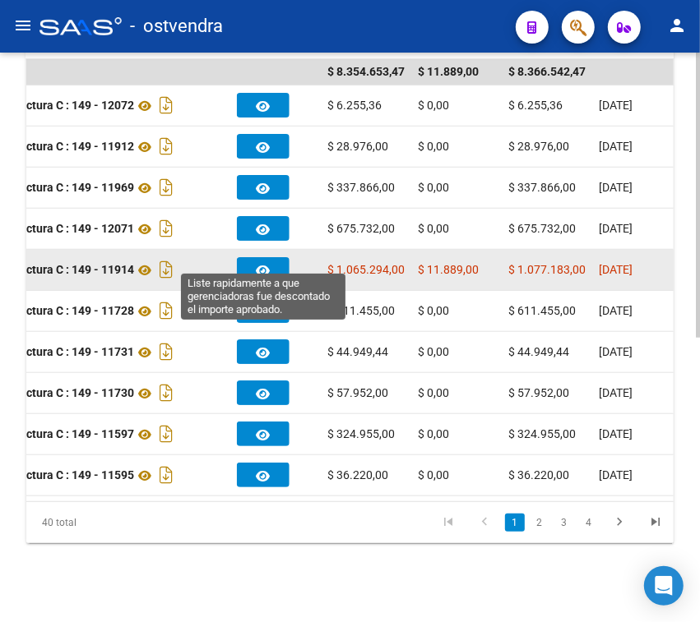
click at [268, 265] on icon "button" at bounding box center [264, 271] width 14 height 12
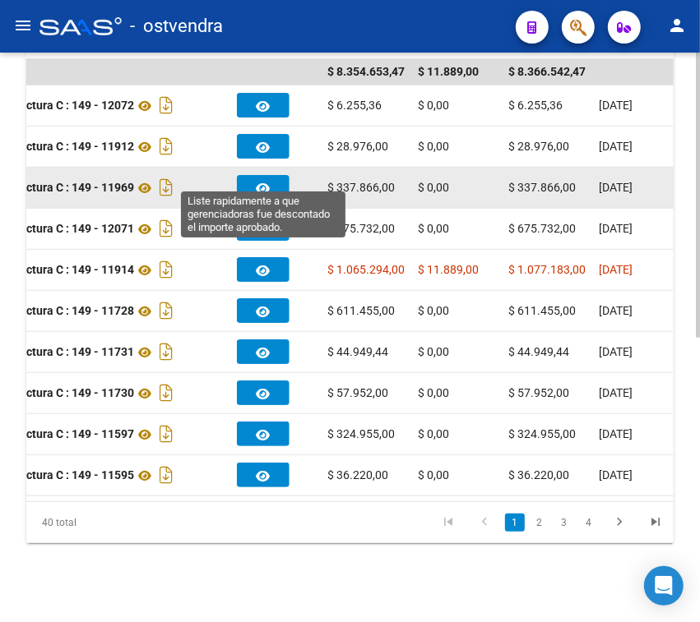
click at [255, 175] on button "button" at bounding box center [263, 187] width 53 height 25
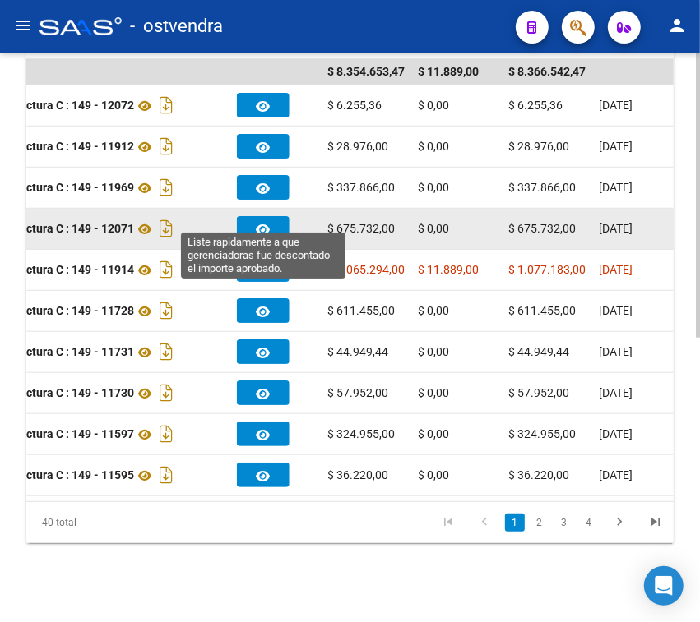
click at [247, 216] on button "button" at bounding box center [263, 228] width 53 height 25
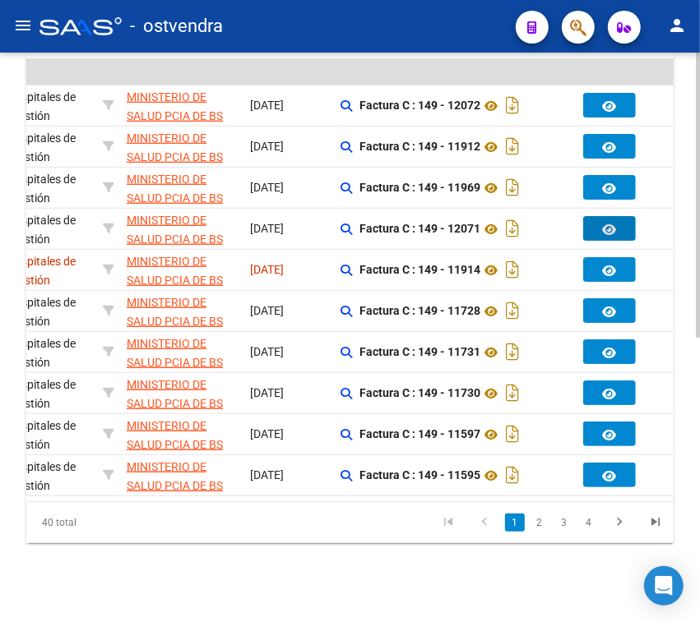
scroll to position [0, 293]
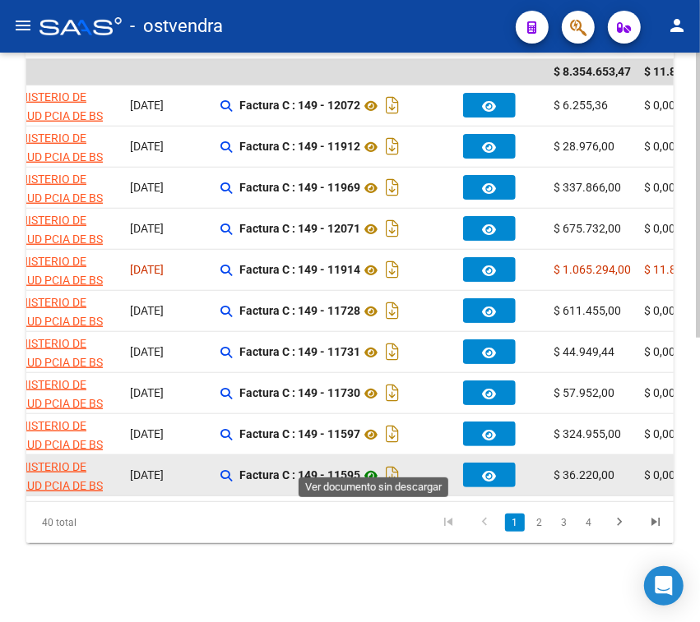
click at [372, 466] on icon at bounding box center [370, 476] width 21 height 20
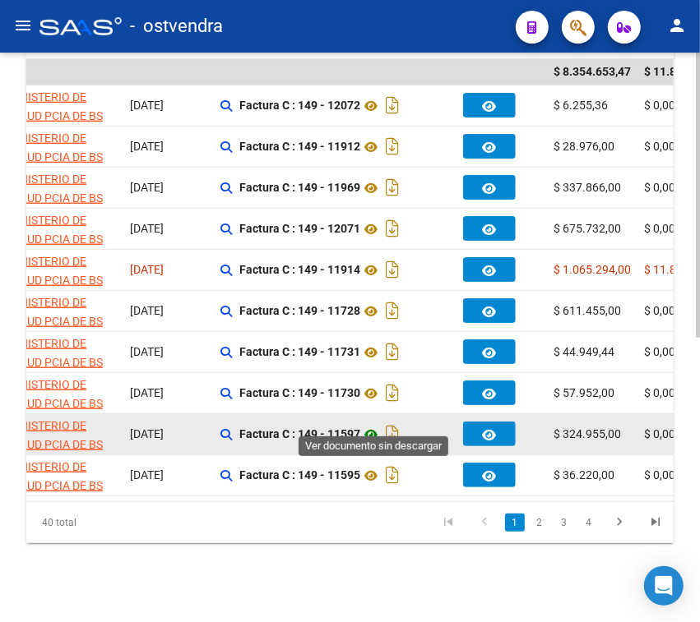
click at [374, 425] on icon at bounding box center [370, 435] width 21 height 20
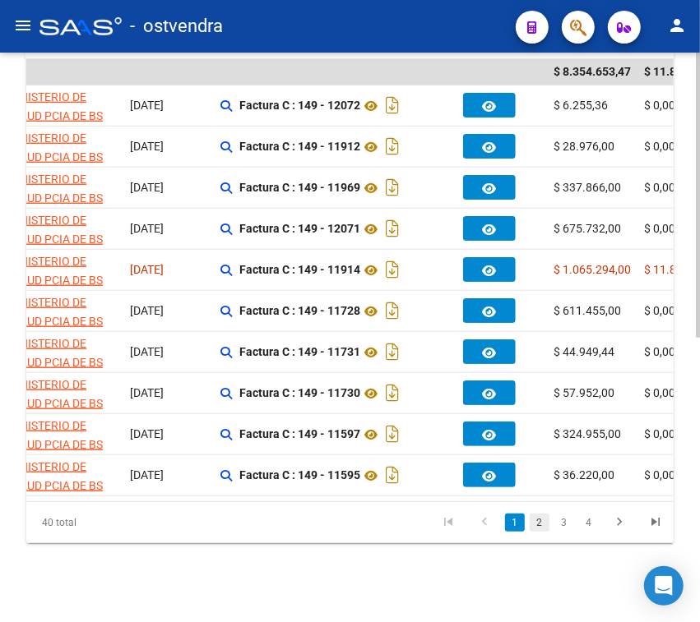
click at [537, 523] on link "2" at bounding box center [539, 523] width 20 height 18
click at [537, 523] on div "40 total 1 2 3 4" at bounding box center [349, 522] width 647 height 41
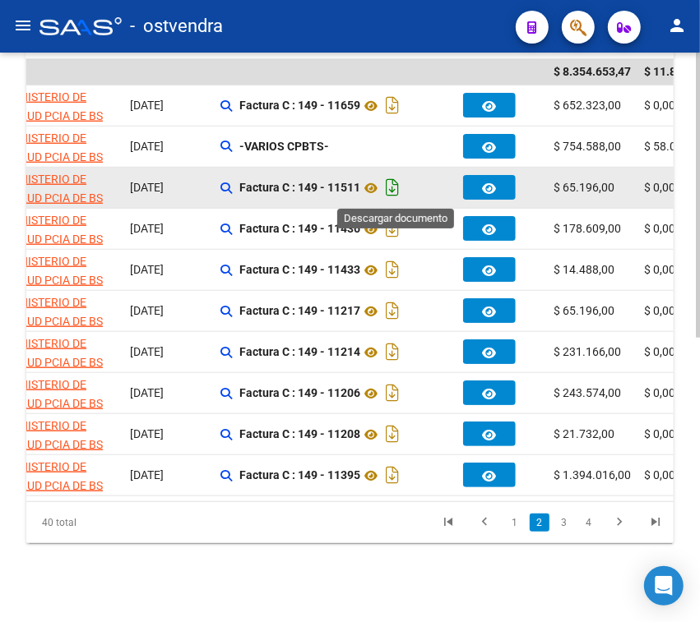
scroll to position [363, 0]
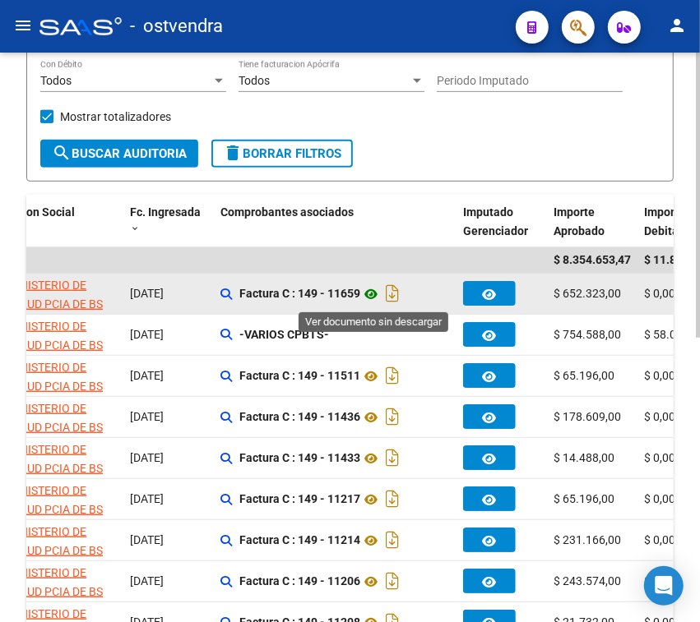
click at [371, 298] on icon at bounding box center [370, 294] width 21 height 20
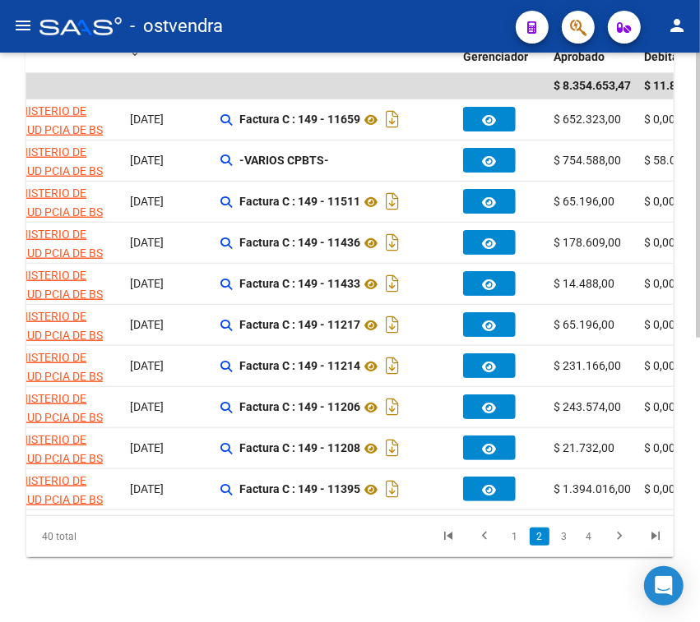
scroll to position [567, 0]
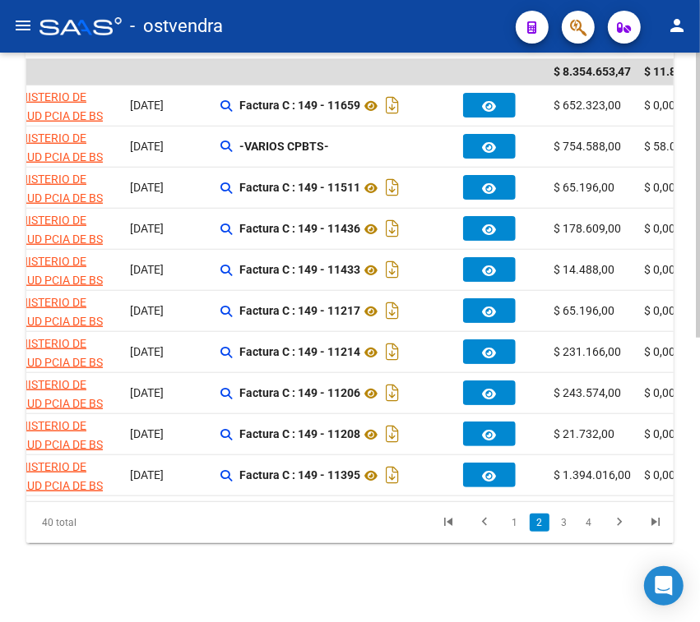
click at [527, 572] on div "PRESTADORES -> Auditoría de Comprobantes / Prestaciones add Crear Auditoría clo…" at bounding box center [350, 62] width 700 height 1121
click at [516, 525] on link "1" at bounding box center [515, 523] width 20 height 18
click at [516, 525] on div "40 total 1 2 3 4" at bounding box center [349, 522] width 647 height 41
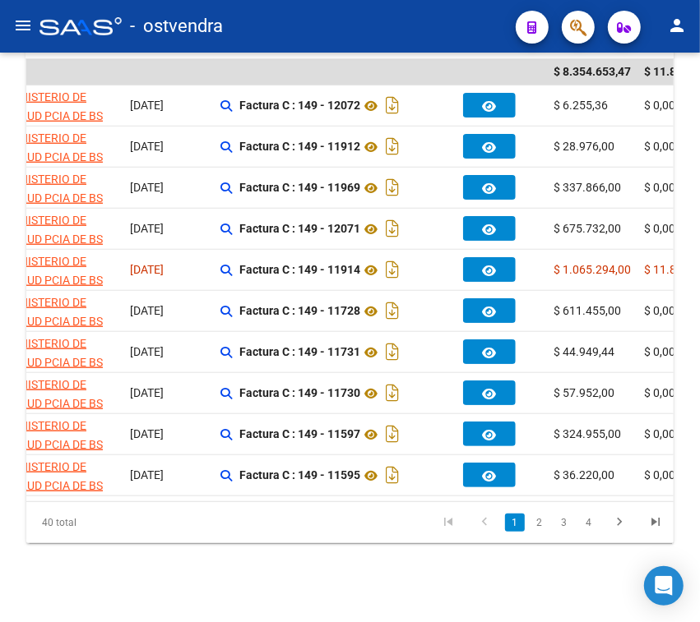
click at [529, 572] on div "PRESTADORES -> Auditoría de Comprobantes / Prestaciones add Crear Auditoría clo…" at bounding box center [350, 62] width 700 height 1121
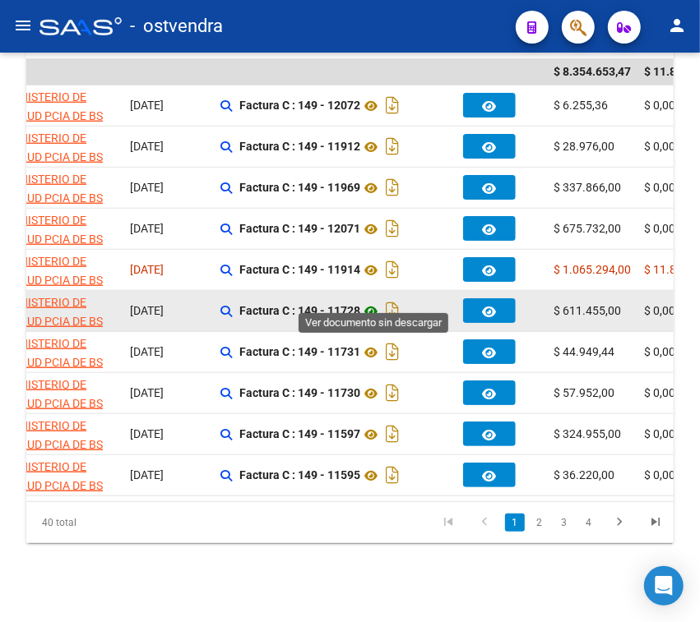
click at [374, 302] on icon at bounding box center [370, 312] width 21 height 20
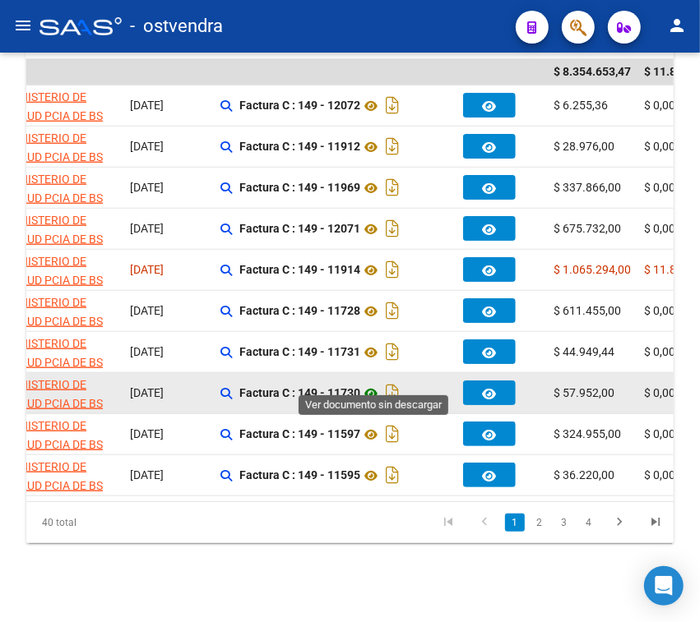
click at [372, 384] on icon at bounding box center [370, 394] width 21 height 20
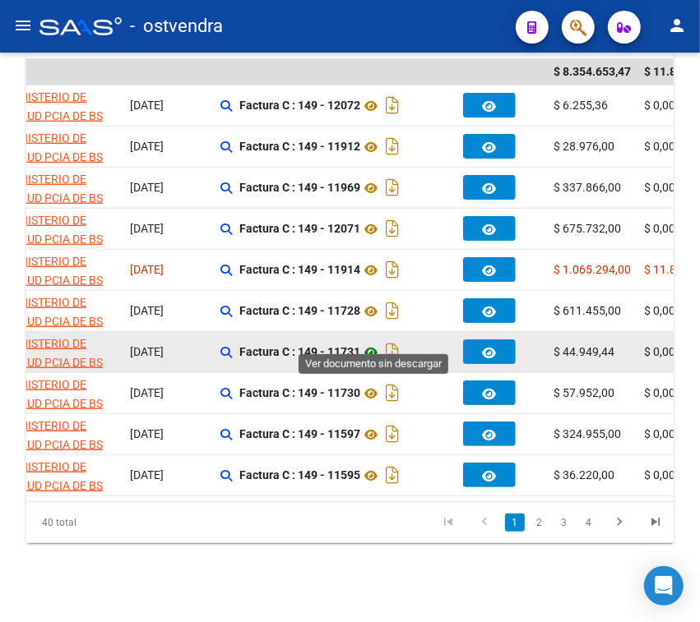
click at [374, 343] on icon at bounding box center [370, 353] width 21 height 20
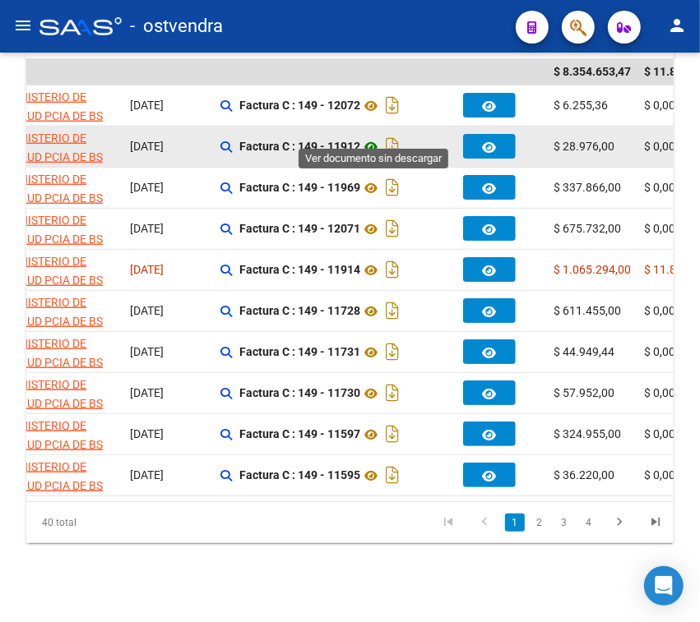
click at [368, 137] on icon at bounding box center [370, 147] width 21 height 20
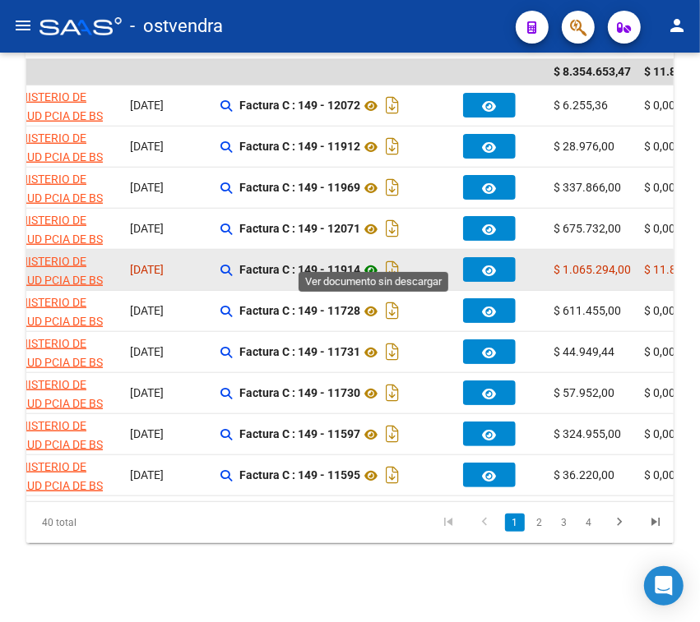
click at [368, 261] on icon at bounding box center [370, 271] width 21 height 20
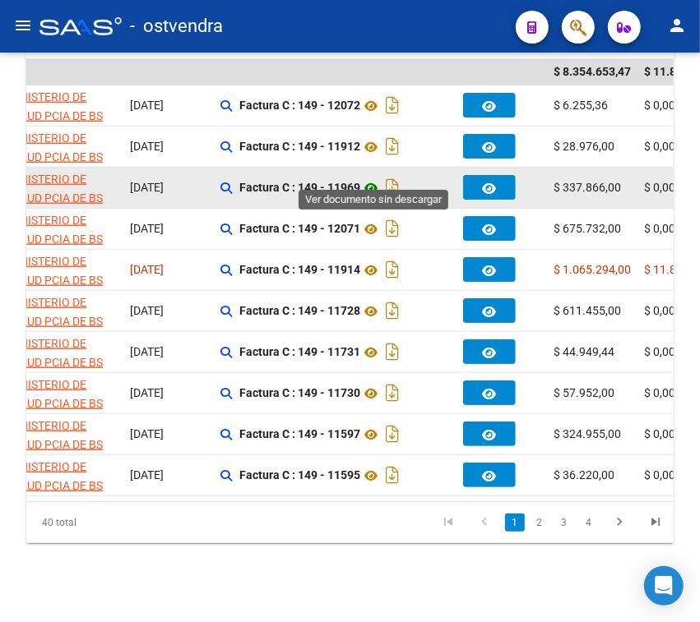
click at [376, 178] on icon at bounding box center [370, 188] width 21 height 20
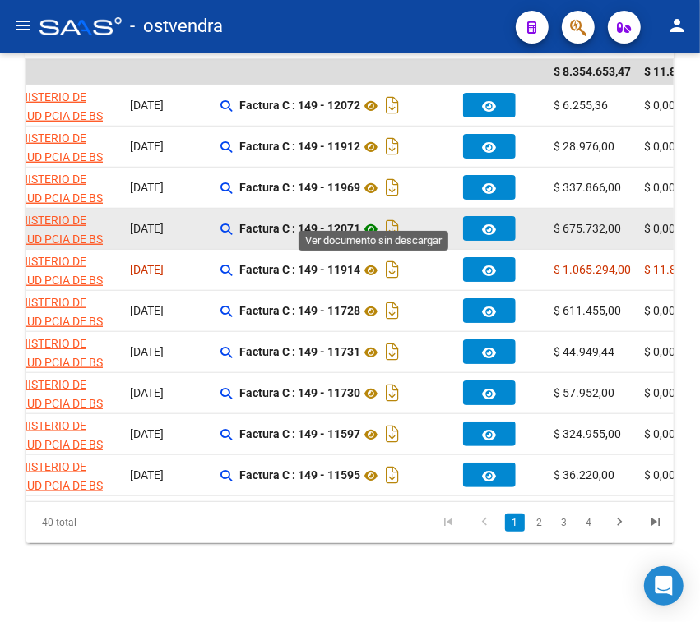
click at [376, 220] on icon at bounding box center [370, 230] width 21 height 20
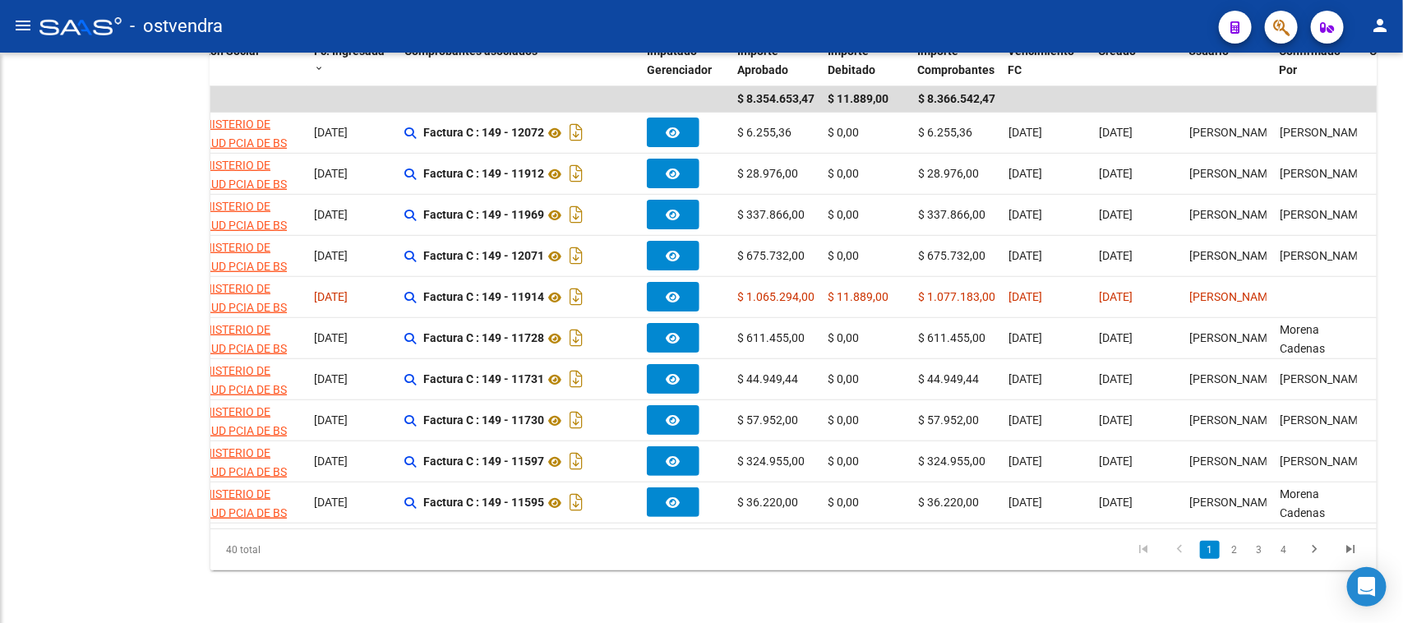
scroll to position [432, 0]
